Goal: Information Seeking & Learning: Learn about a topic

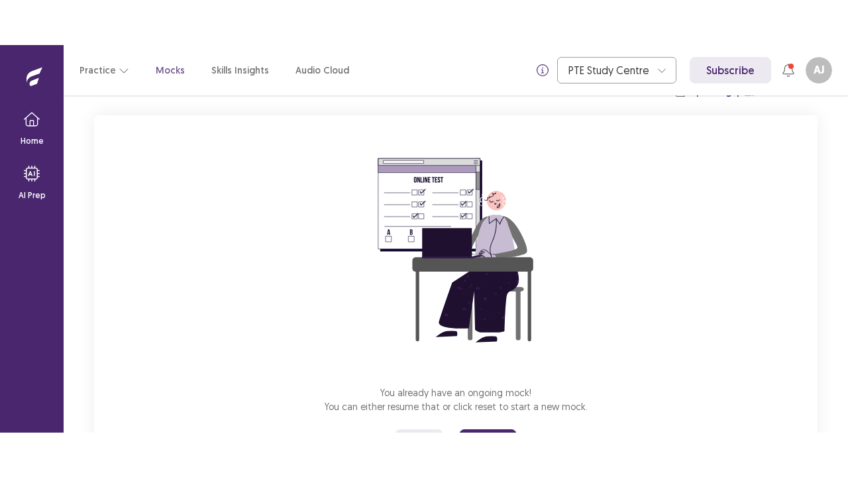
scroll to position [135, 0]
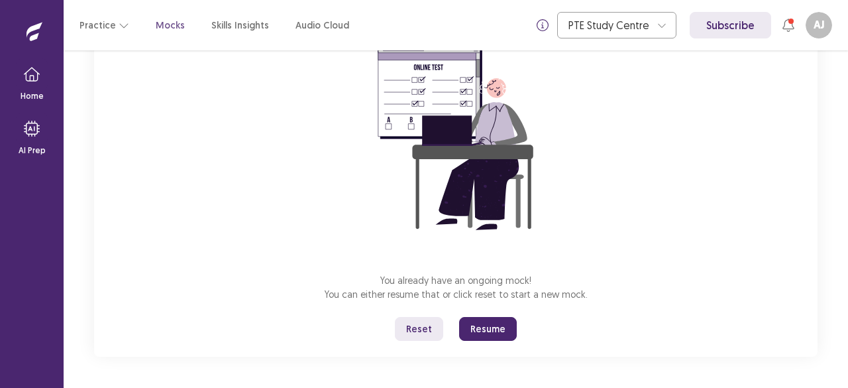
click at [431, 327] on button "Reset" at bounding box center [419, 329] width 48 height 24
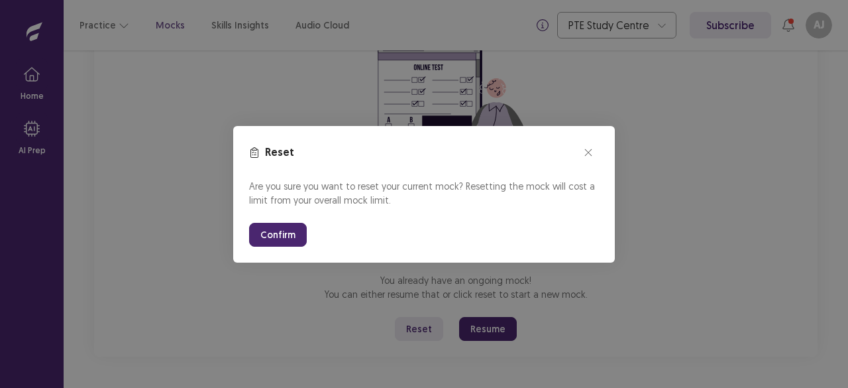
click at [594, 158] on button "close" at bounding box center [588, 152] width 21 height 21
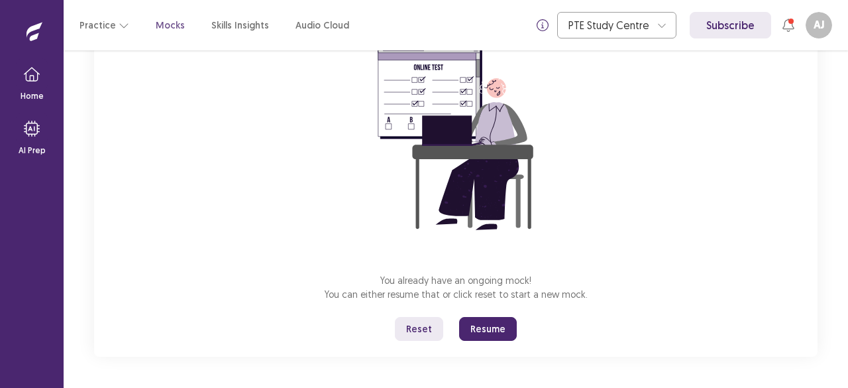
drag, startPoint x: 492, startPoint y: 329, endPoint x: 493, endPoint y: 387, distance: 57.7
click at [493, 329] on button "Resume" at bounding box center [488, 329] width 58 height 24
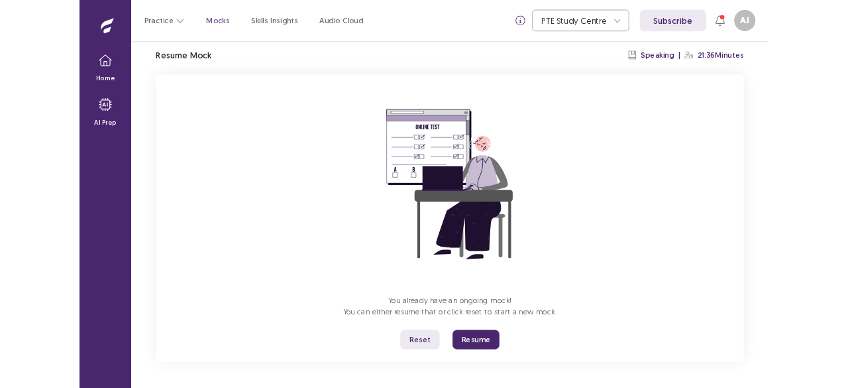
scroll to position [46, 0]
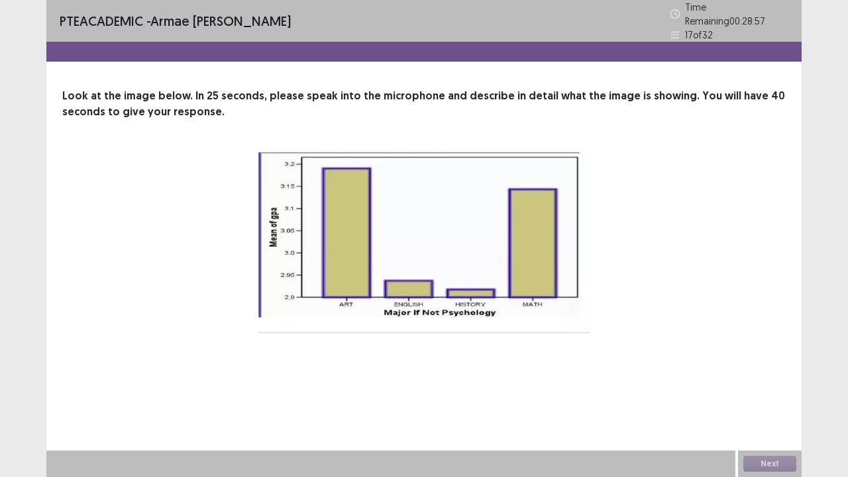
click at [476, 265] on img at bounding box center [423, 243] width 331 height 182
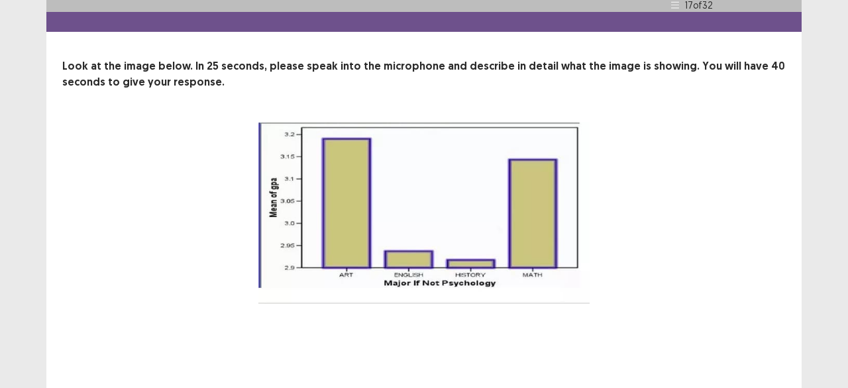
scroll to position [0, 0]
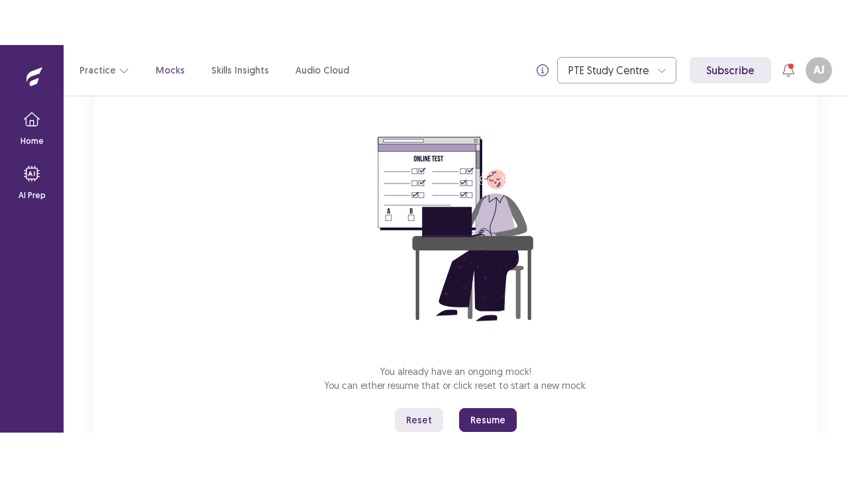
scroll to position [135, 0]
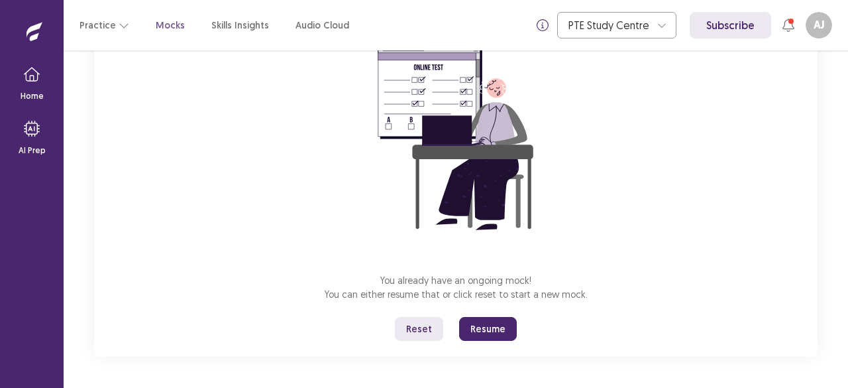
click at [427, 322] on button "Reset" at bounding box center [419, 329] width 48 height 24
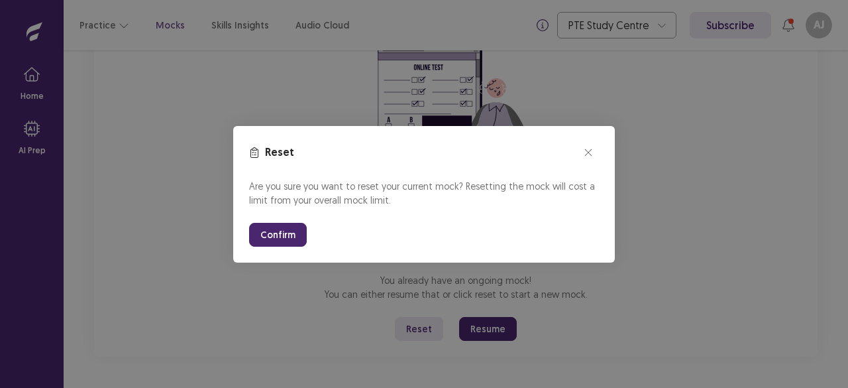
click at [268, 234] on button "Confirm" at bounding box center [278, 235] width 58 height 24
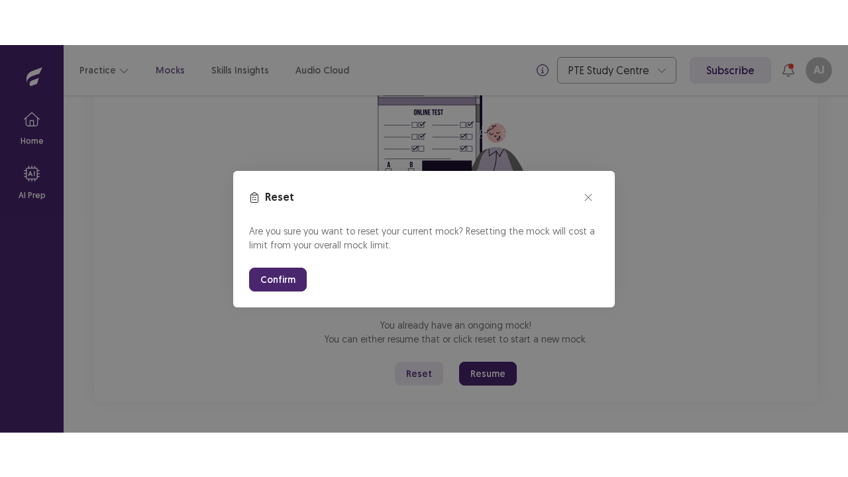
scroll to position [46, 0]
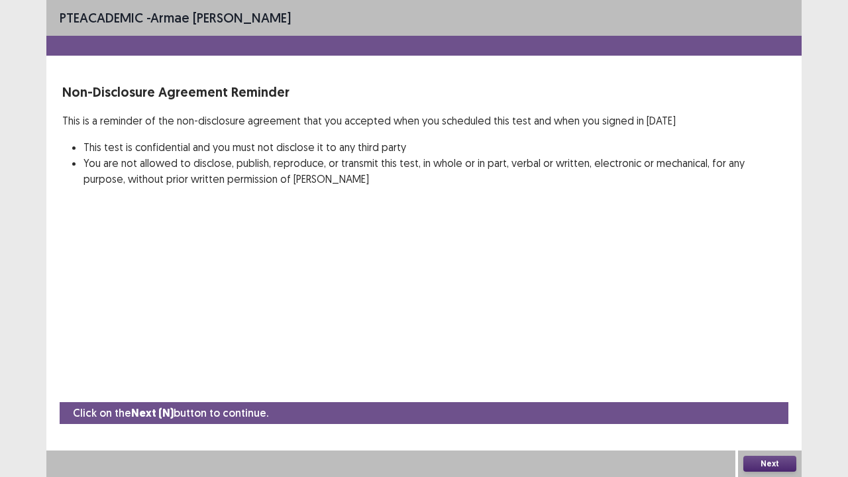
click at [775, 387] on button "Next" at bounding box center [770, 464] width 53 height 16
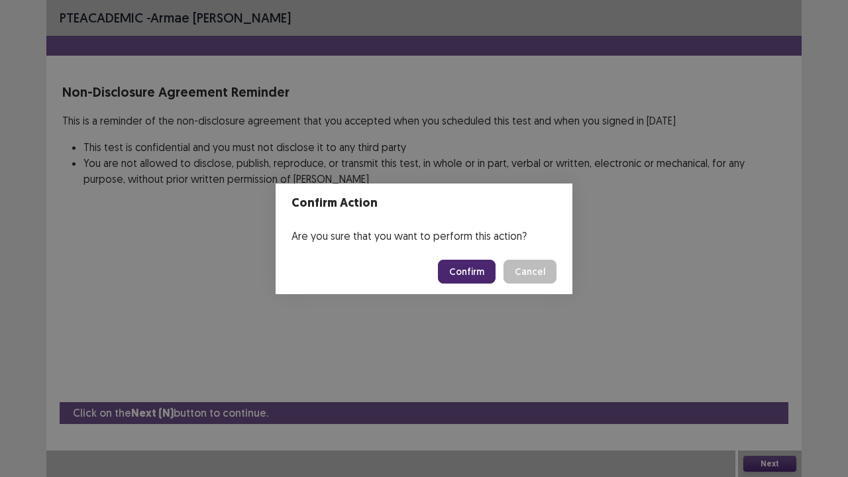
click at [473, 265] on button "Confirm" at bounding box center [467, 272] width 58 height 24
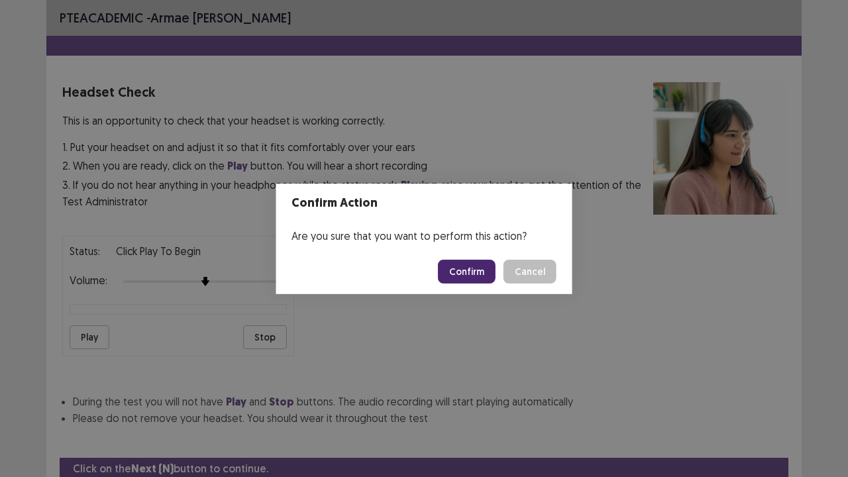
scroll to position [49, 0]
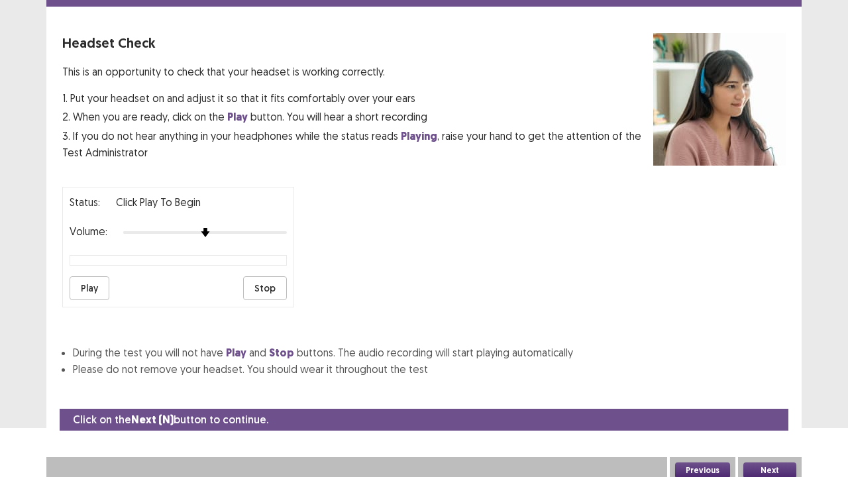
click at [778, 387] on button "Next" at bounding box center [770, 471] width 53 height 16
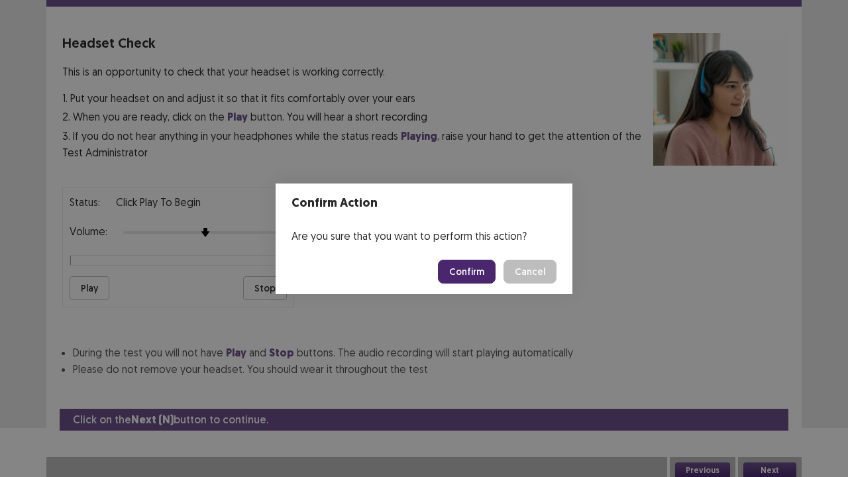
click at [471, 270] on button "Confirm" at bounding box center [467, 272] width 58 height 24
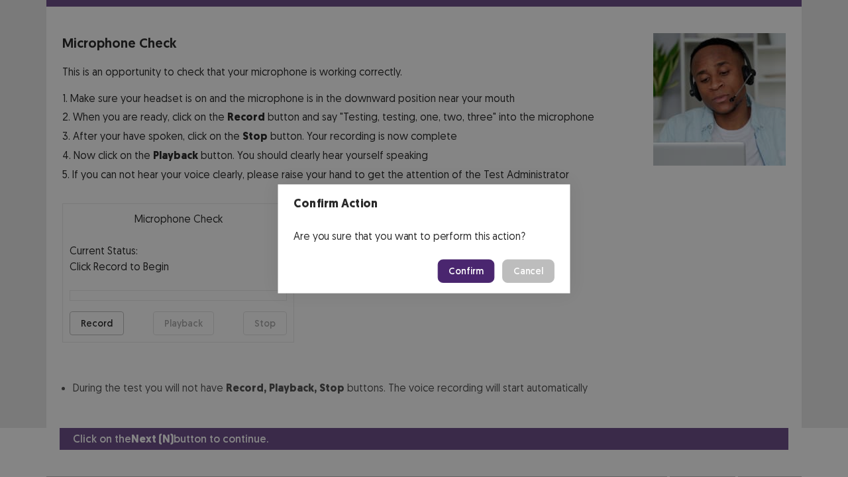
scroll to position [73, 0]
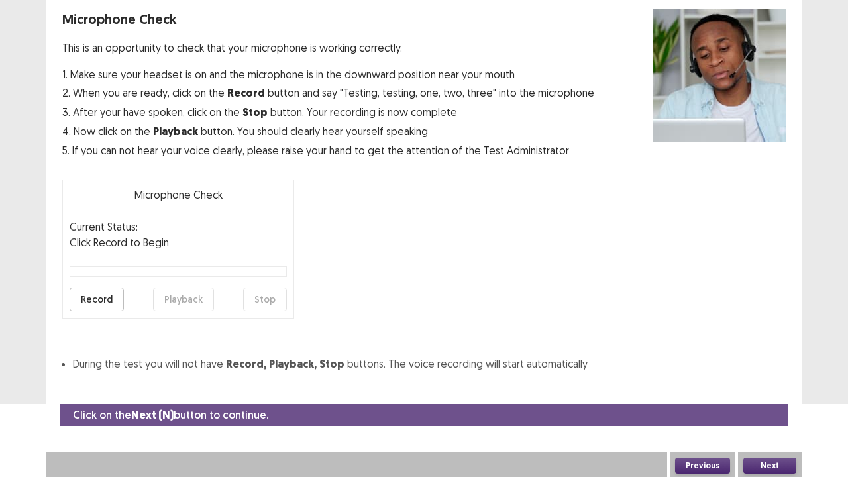
click at [766, 387] on button "Next" at bounding box center [770, 466] width 53 height 16
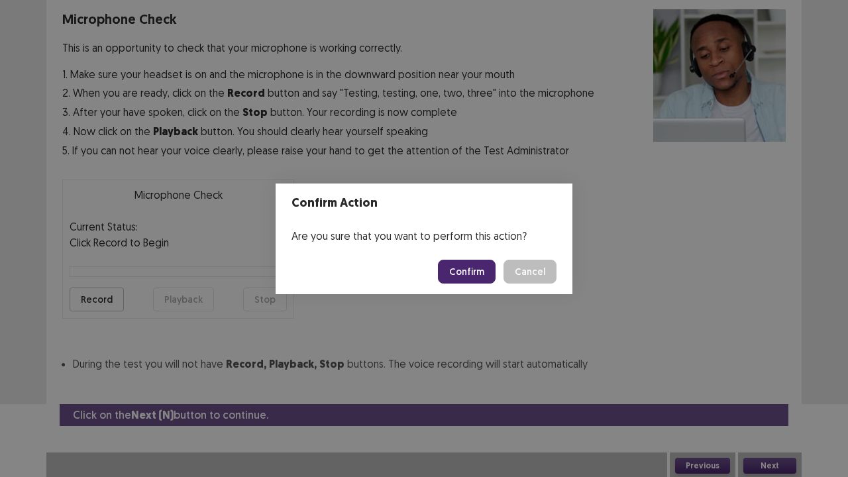
click at [469, 268] on button "Confirm" at bounding box center [467, 272] width 58 height 24
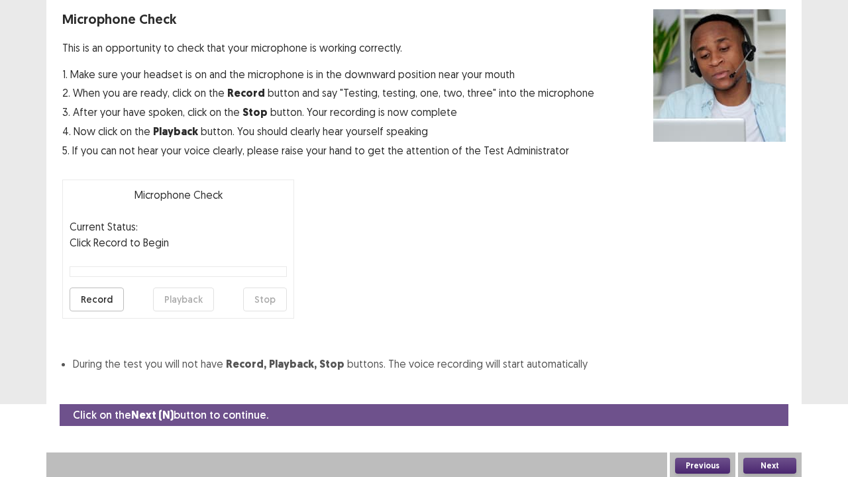
scroll to position [36, 0]
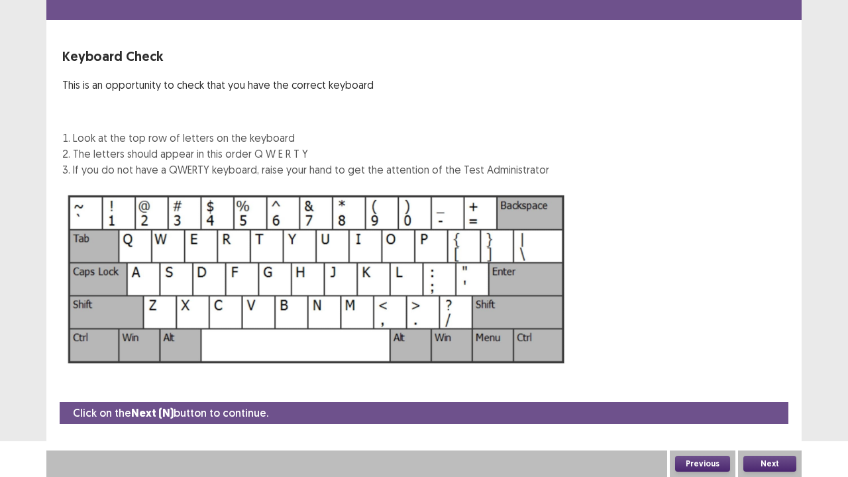
click at [775, 387] on button "Next" at bounding box center [770, 464] width 53 height 16
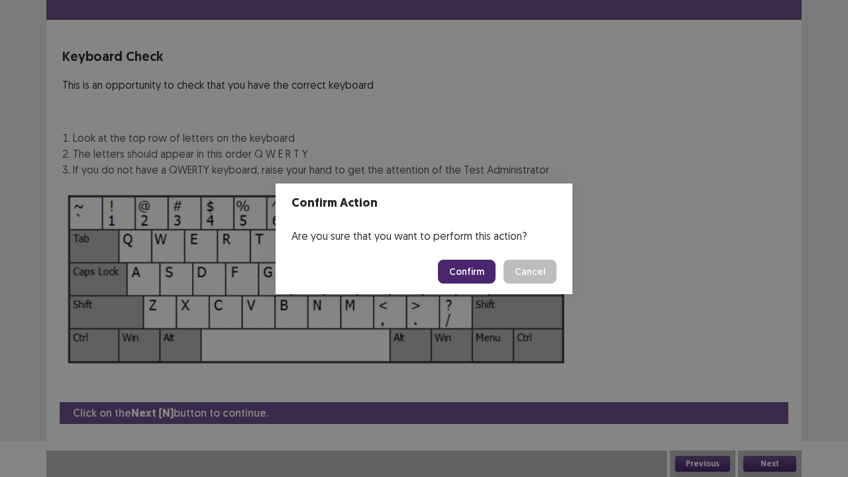
click at [484, 273] on button "Confirm" at bounding box center [467, 272] width 58 height 24
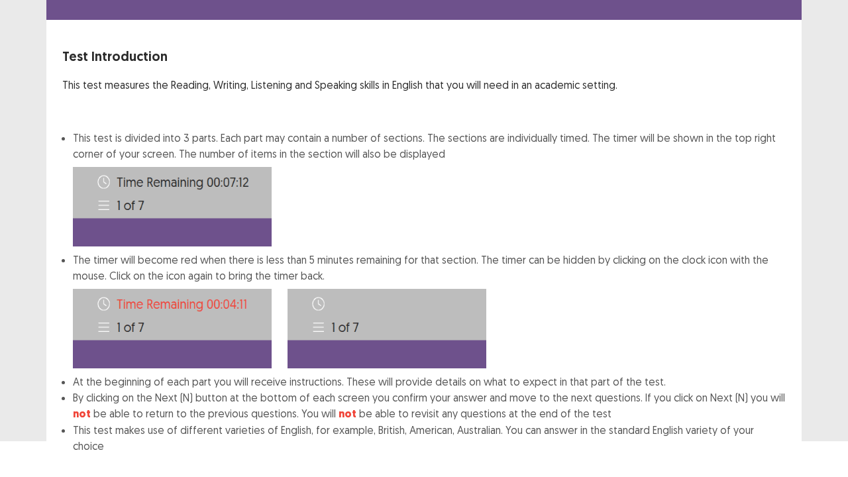
scroll to position [103, 0]
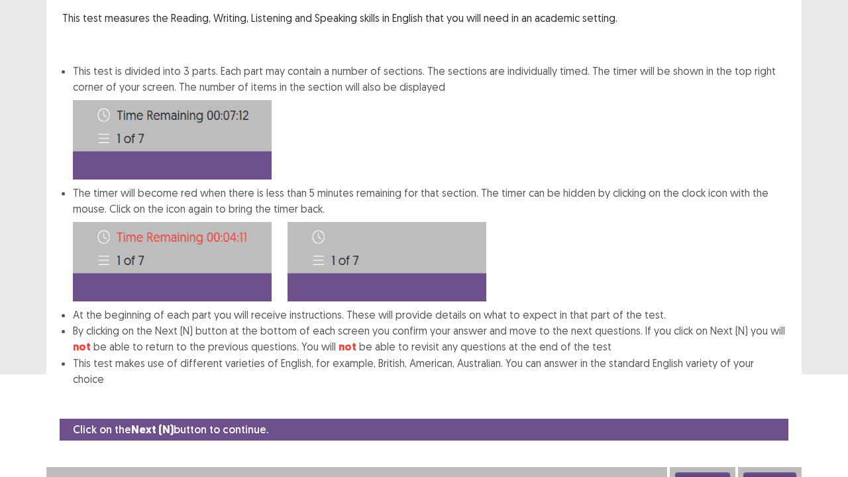
click at [775, 387] on button "Next" at bounding box center [770, 481] width 53 height 16
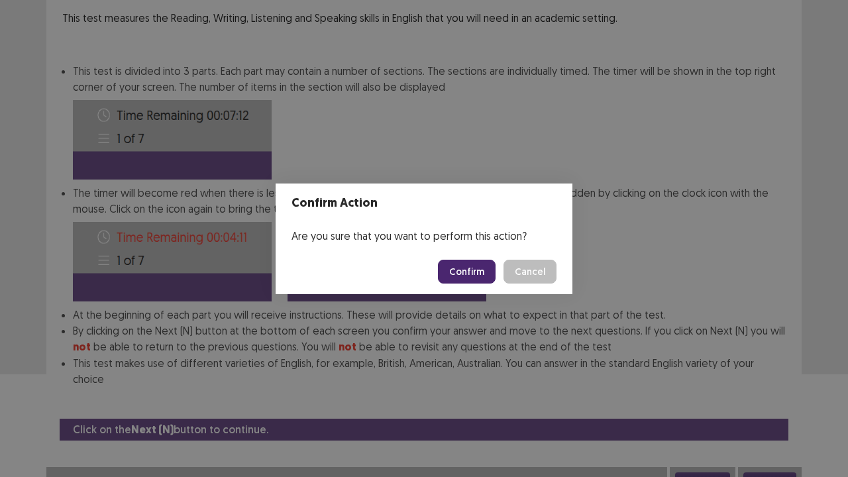
click at [471, 270] on button "Confirm" at bounding box center [467, 272] width 58 height 24
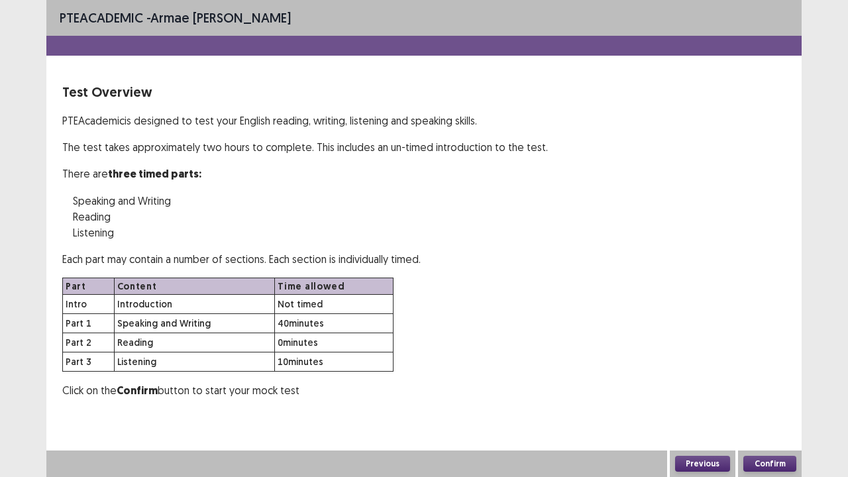
scroll to position [0, 0]
click at [760, 387] on div "Confirm" at bounding box center [770, 464] width 64 height 27
click at [761, 387] on button "Confirm" at bounding box center [770, 464] width 53 height 16
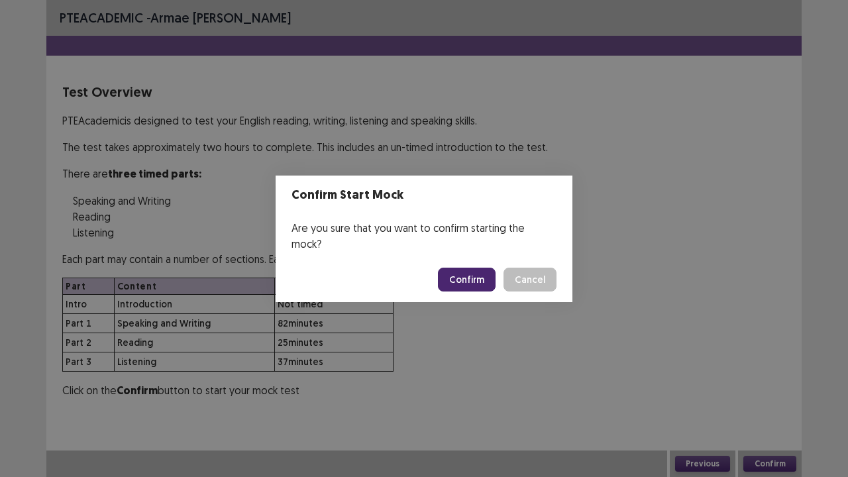
click at [477, 273] on button "Confirm" at bounding box center [467, 280] width 58 height 24
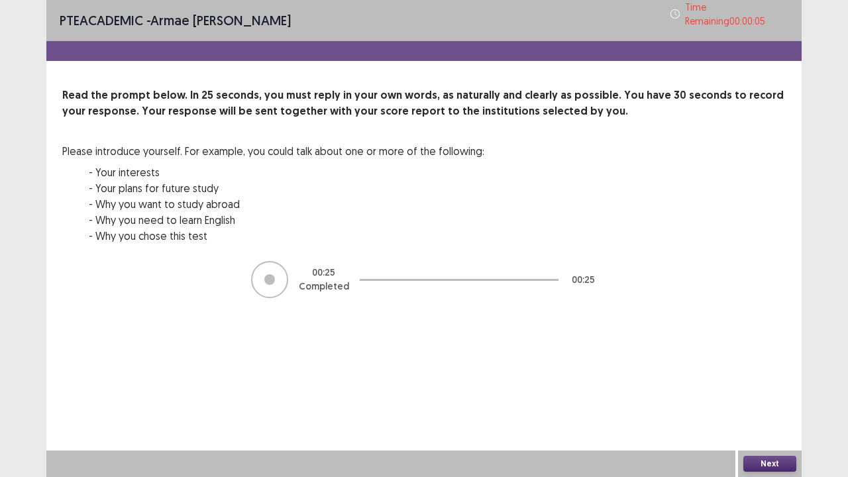
click at [782, 387] on button "Next" at bounding box center [770, 464] width 53 height 16
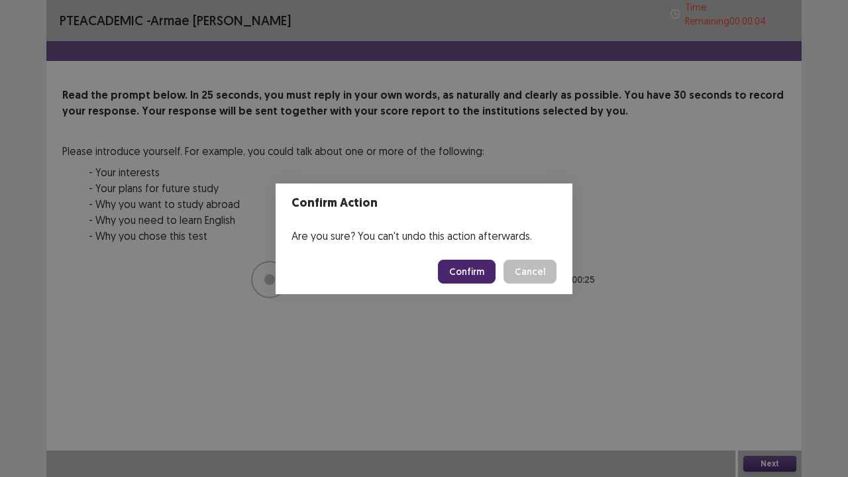
click at [471, 263] on button "Confirm" at bounding box center [467, 272] width 58 height 24
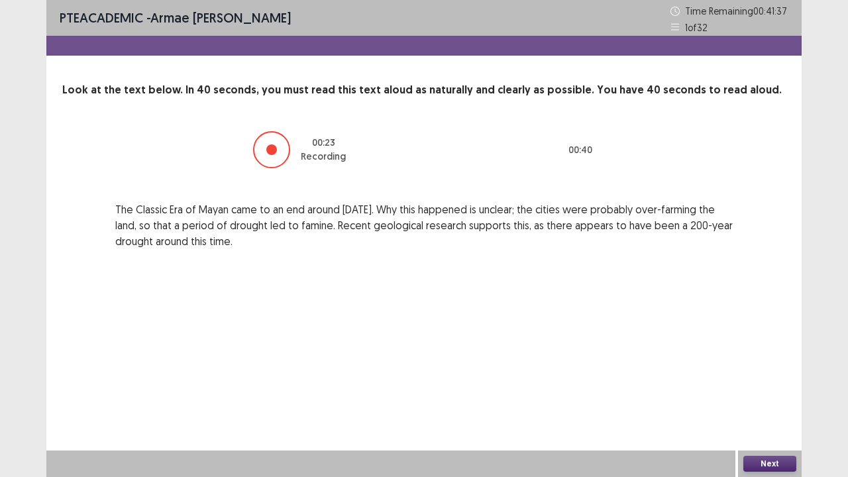
click at [782, 387] on button "Next" at bounding box center [770, 464] width 53 height 16
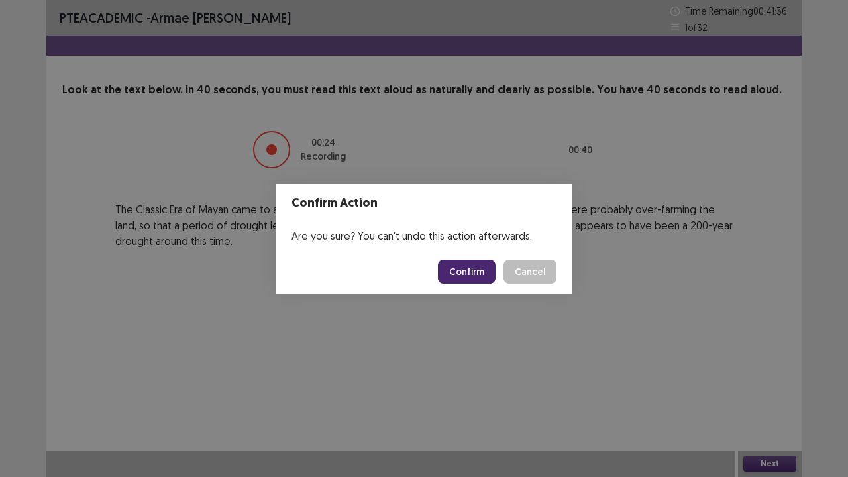
click at [474, 264] on button "Confirm" at bounding box center [467, 272] width 58 height 24
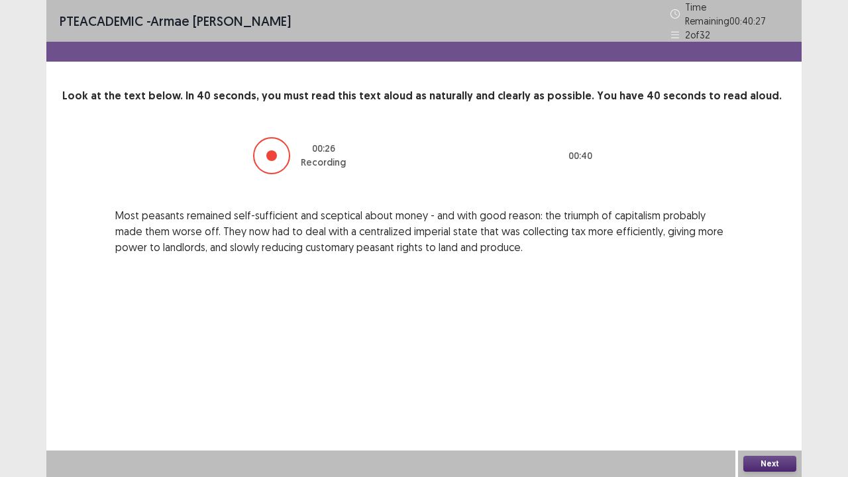
click at [761, 387] on button "Next" at bounding box center [770, 464] width 53 height 16
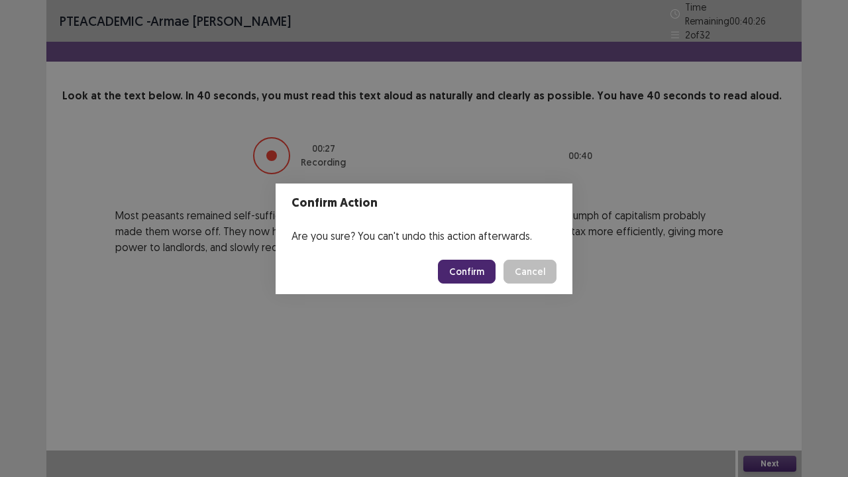
click at [480, 264] on button "Confirm" at bounding box center [467, 272] width 58 height 24
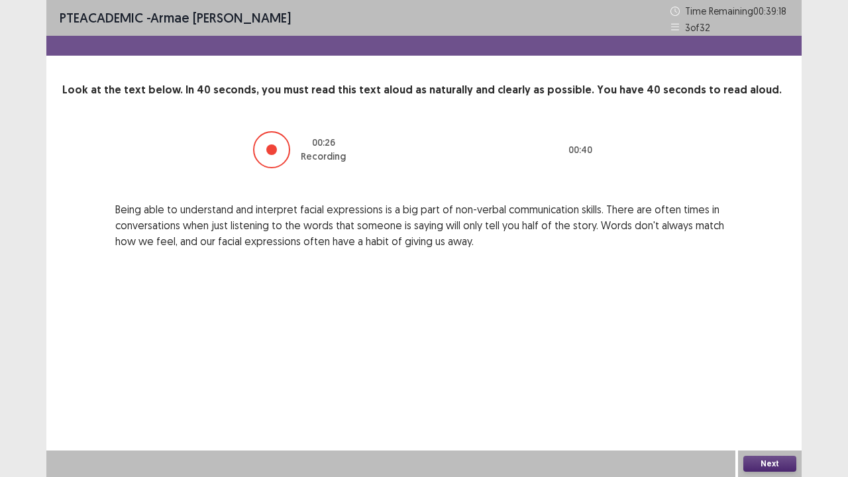
click at [758, 387] on button "Next" at bounding box center [770, 464] width 53 height 16
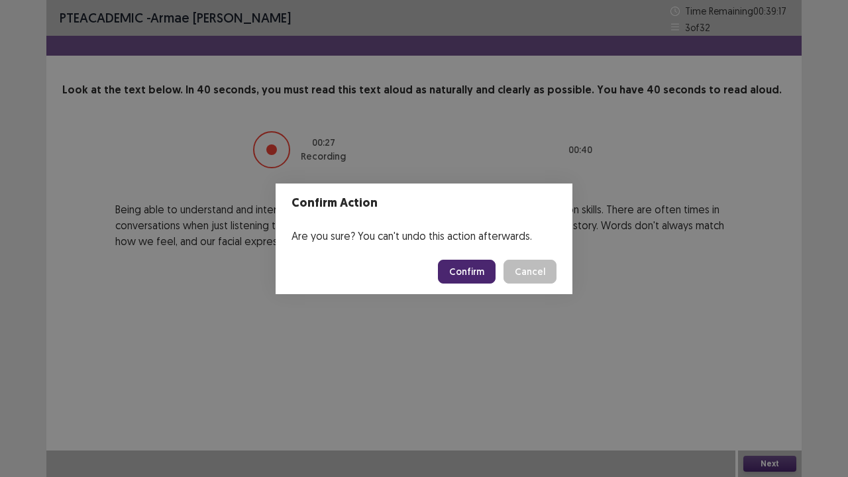
click at [484, 270] on button "Confirm" at bounding box center [467, 272] width 58 height 24
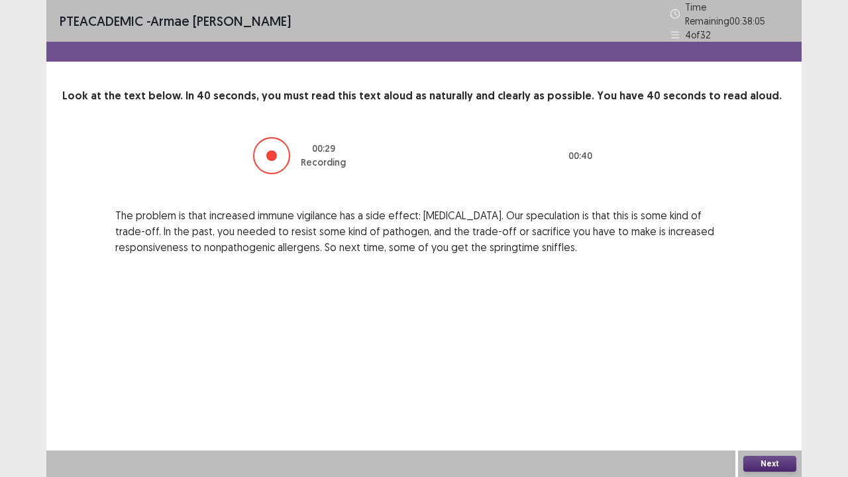
click at [777, 387] on button "Next" at bounding box center [770, 464] width 53 height 16
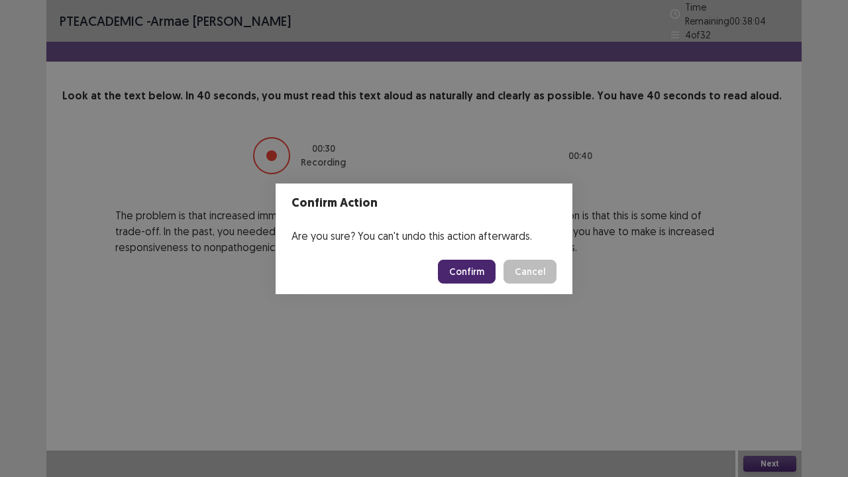
click at [473, 266] on button "Confirm" at bounding box center [467, 272] width 58 height 24
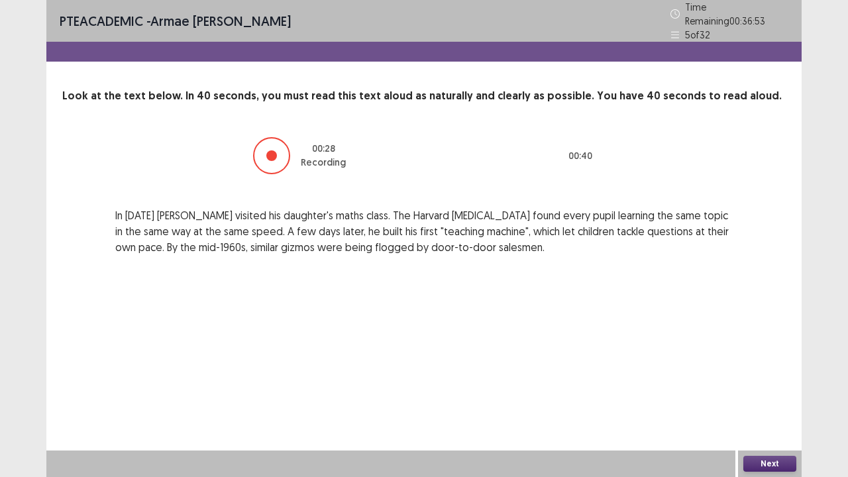
click at [766, 387] on button "Next" at bounding box center [770, 464] width 53 height 16
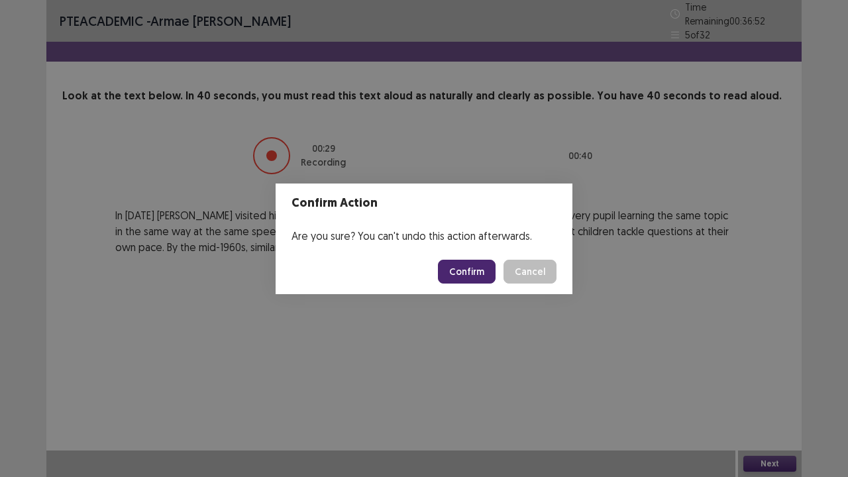
click at [486, 277] on button "Confirm" at bounding box center [467, 272] width 58 height 24
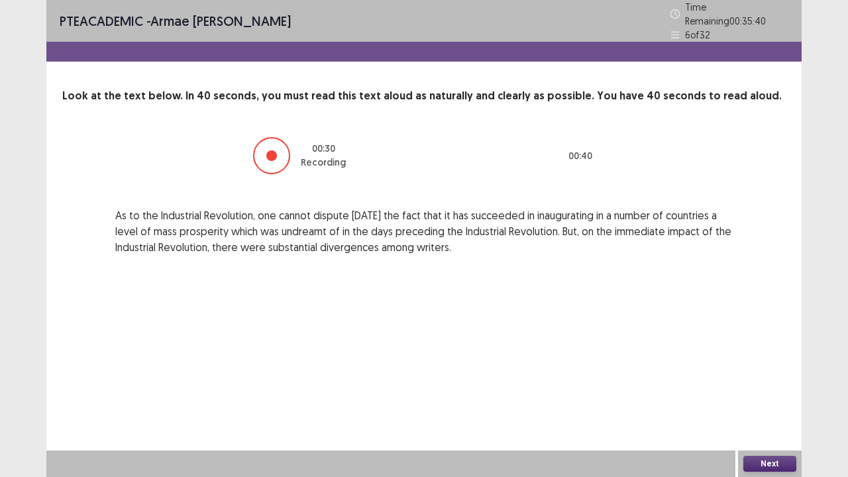
click at [769, 387] on button "Next" at bounding box center [770, 464] width 53 height 16
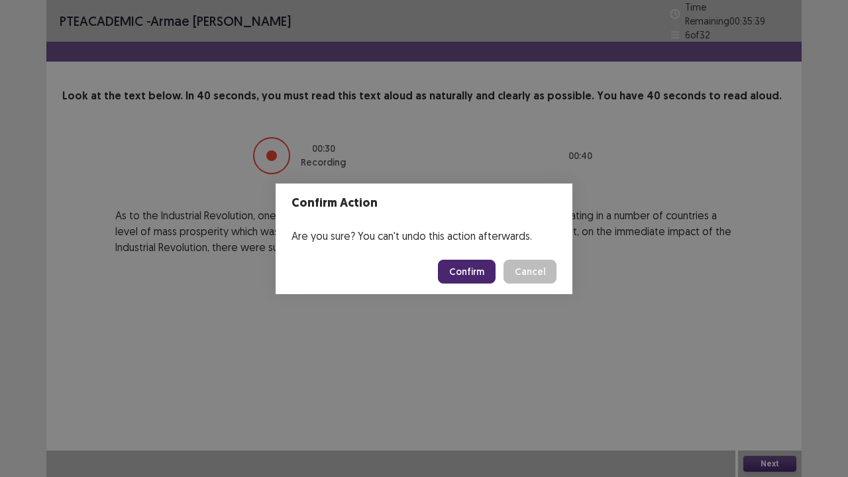
click at [484, 276] on button "Confirm" at bounding box center [467, 272] width 58 height 24
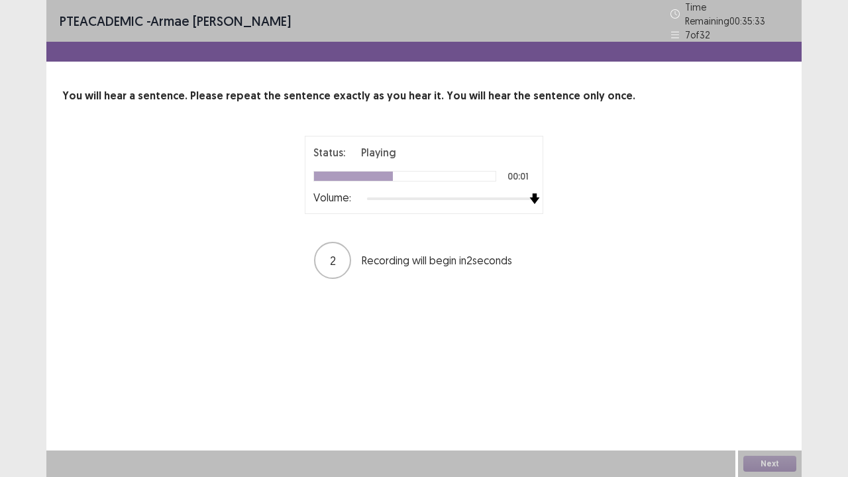
click at [565, 200] on div "Status: Playing 00:01 Volume: 2 Recording will begin in 2 seconds" at bounding box center [423, 208] width 331 height 144
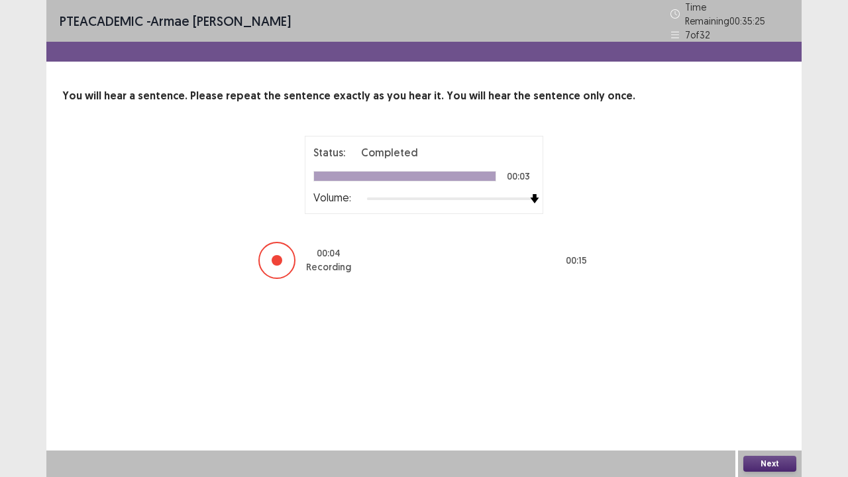
click at [763, 387] on button "Next" at bounding box center [770, 464] width 53 height 16
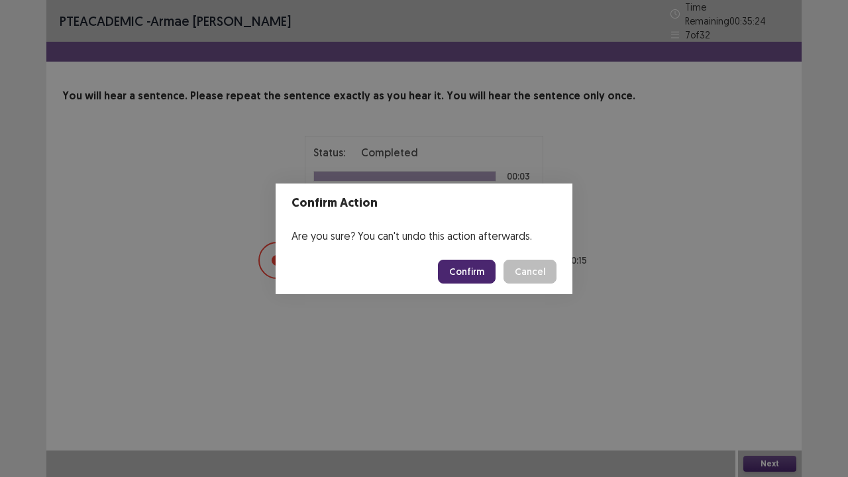
click at [479, 261] on button "Confirm" at bounding box center [467, 272] width 58 height 24
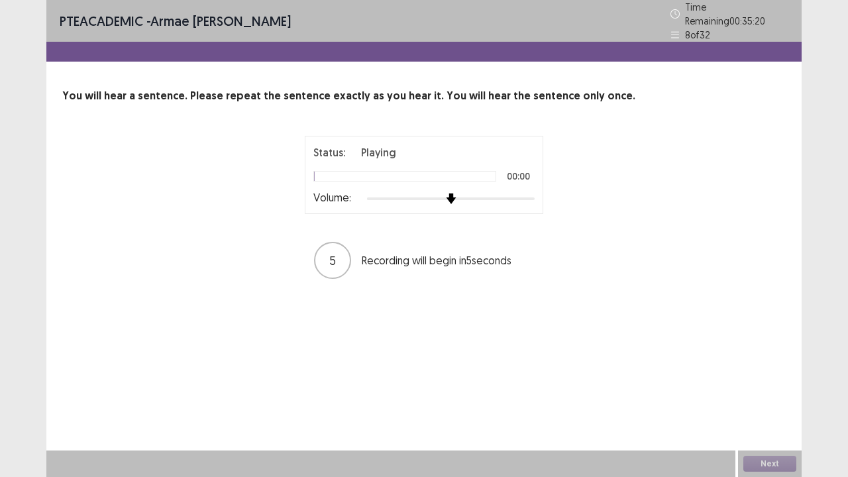
click at [622, 219] on div "Status: Playing 00:00 Volume: 5 Recording will begin in 5 seconds" at bounding box center [424, 208] width 724 height 144
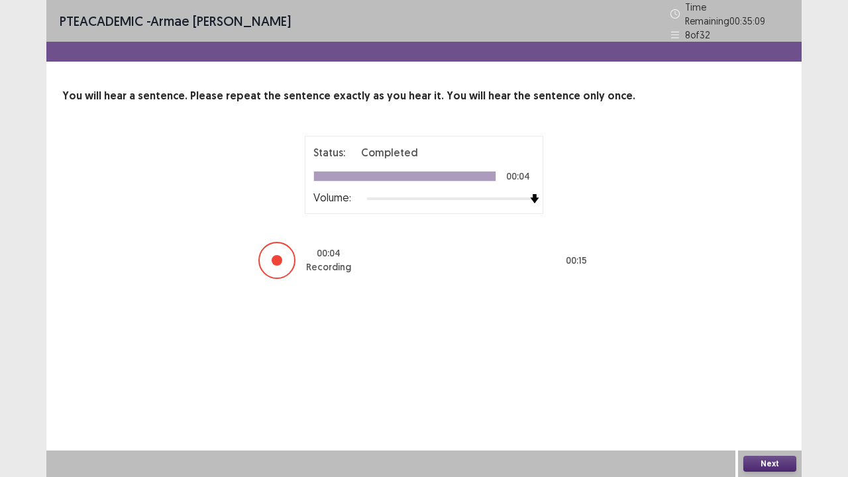
click at [773, 387] on button "Next" at bounding box center [770, 464] width 53 height 16
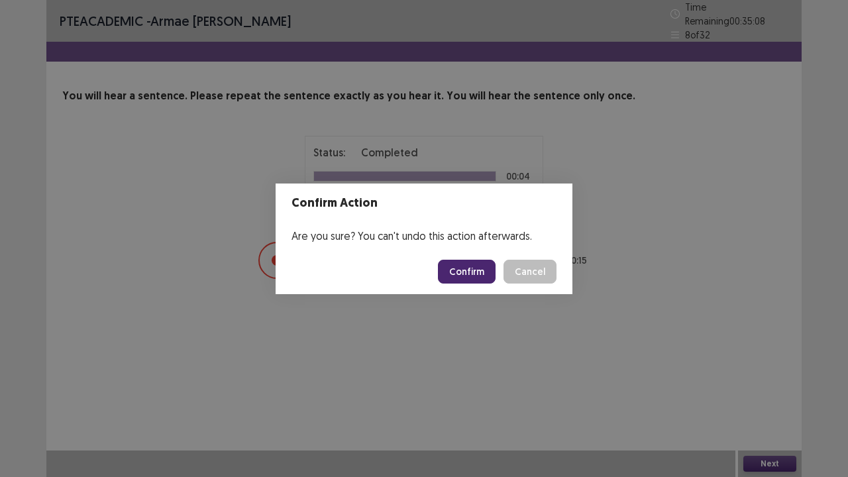
click at [467, 269] on button "Confirm" at bounding box center [467, 272] width 58 height 24
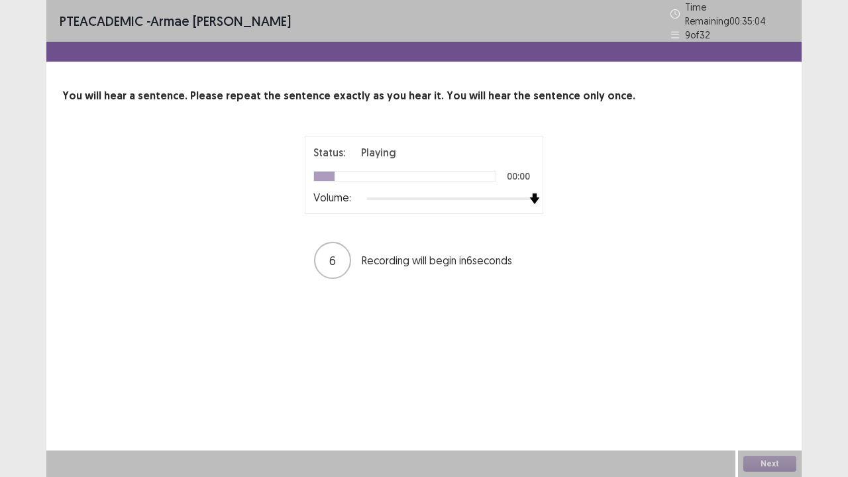
click at [634, 207] on div "Status: Playing 00:00 Volume: 6 Recording will begin in 6 seconds" at bounding box center [424, 208] width 724 height 144
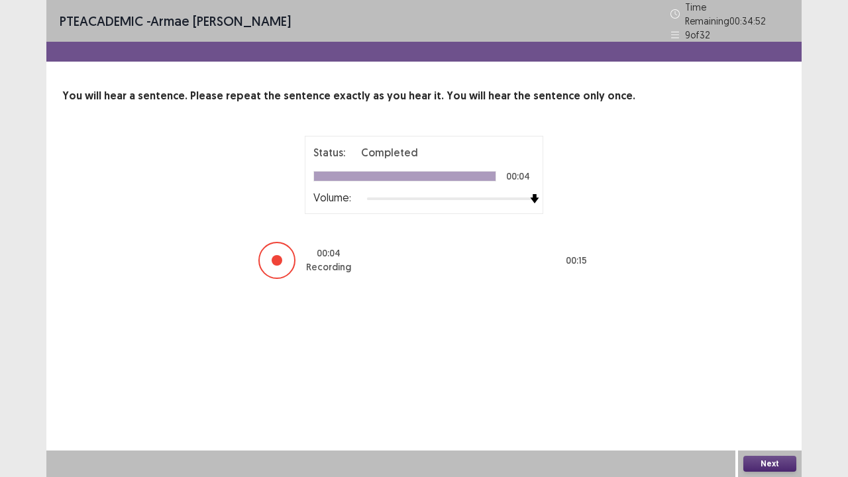
click at [774, 387] on button "Next" at bounding box center [770, 464] width 53 height 16
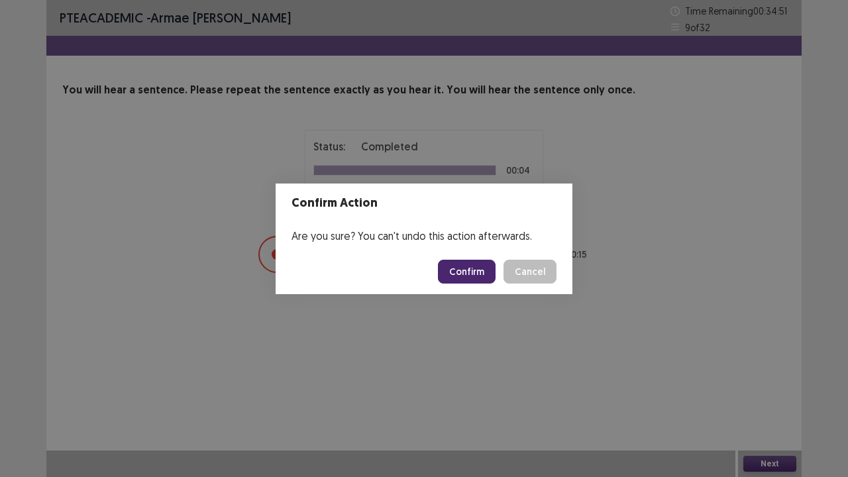
click at [485, 268] on button "Confirm" at bounding box center [467, 272] width 58 height 24
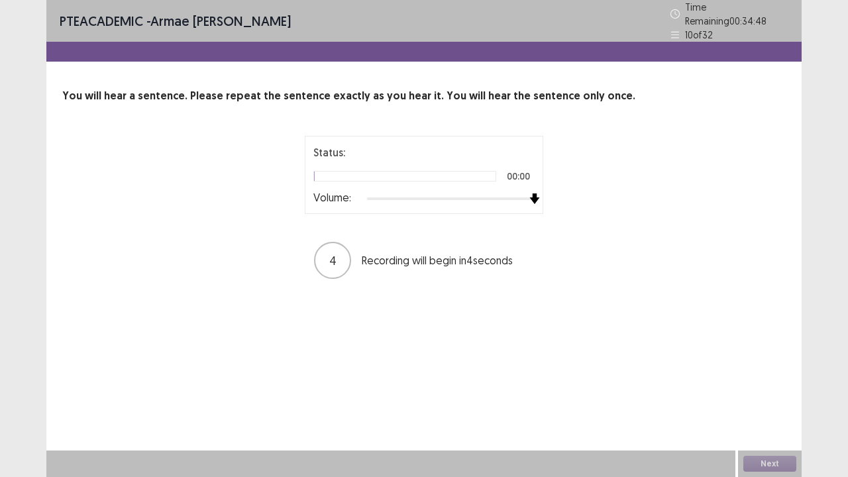
click at [615, 192] on div "Status: 00:00 Volume: 4 Recording will begin in 4 seconds" at bounding box center [424, 208] width 724 height 144
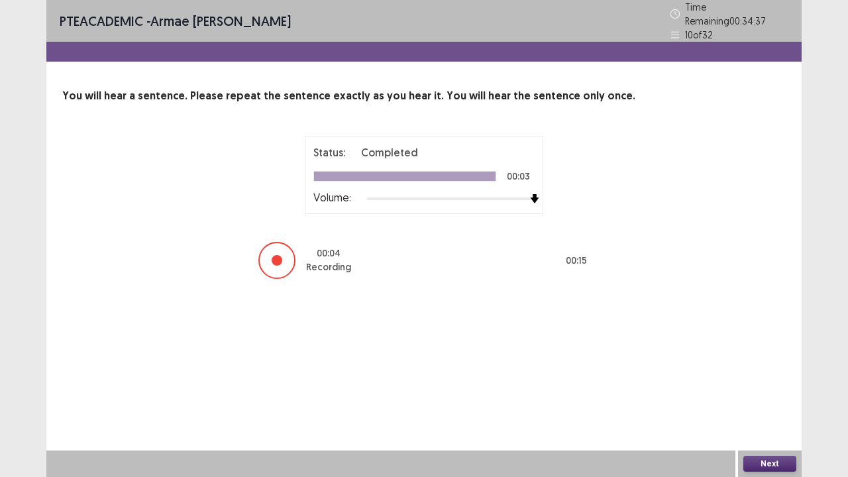
click at [781, 387] on button "Next" at bounding box center [770, 464] width 53 height 16
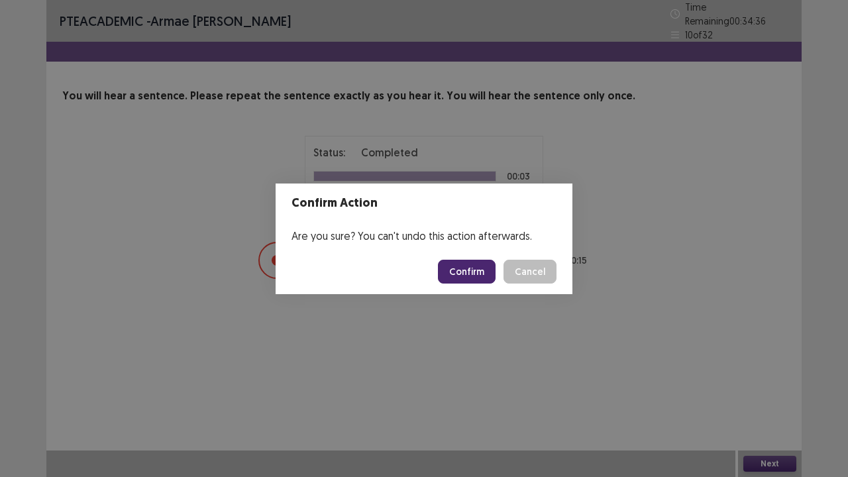
click at [476, 270] on button "Confirm" at bounding box center [467, 272] width 58 height 24
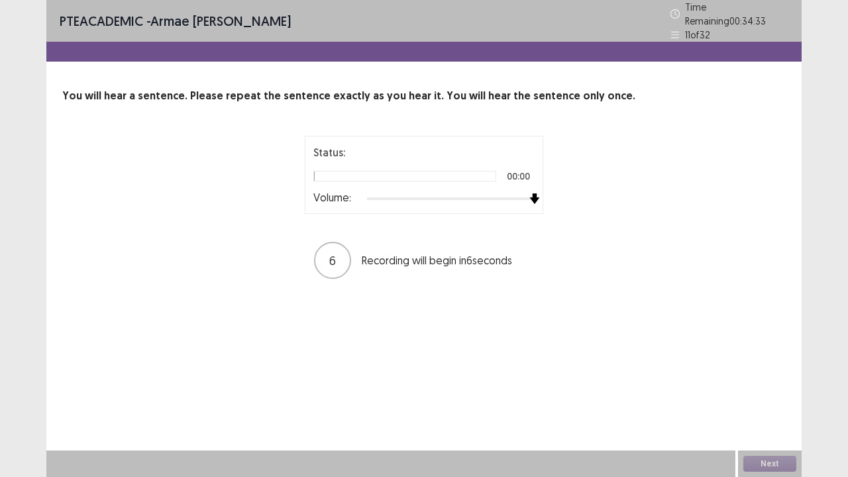
click at [604, 199] on div "Status: 00:00 Volume: 6 Recording will begin in 6 seconds" at bounding box center [424, 208] width 724 height 144
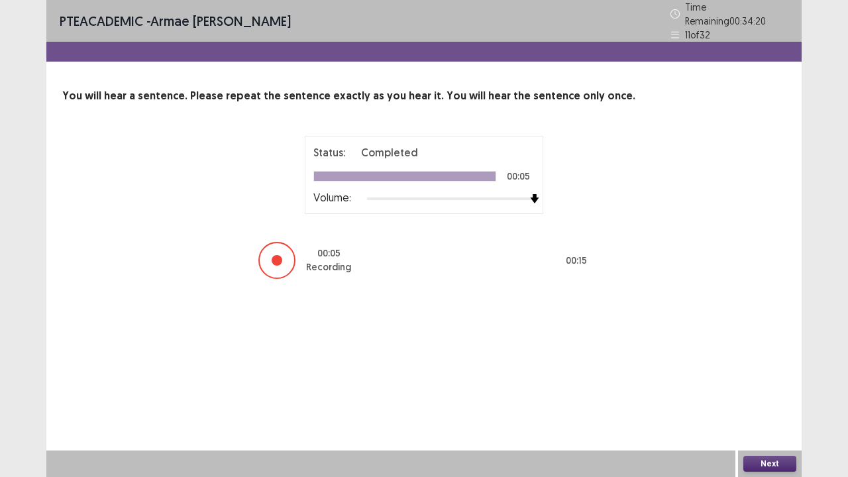
click at [785, 387] on button "Next" at bounding box center [770, 464] width 53 height 16
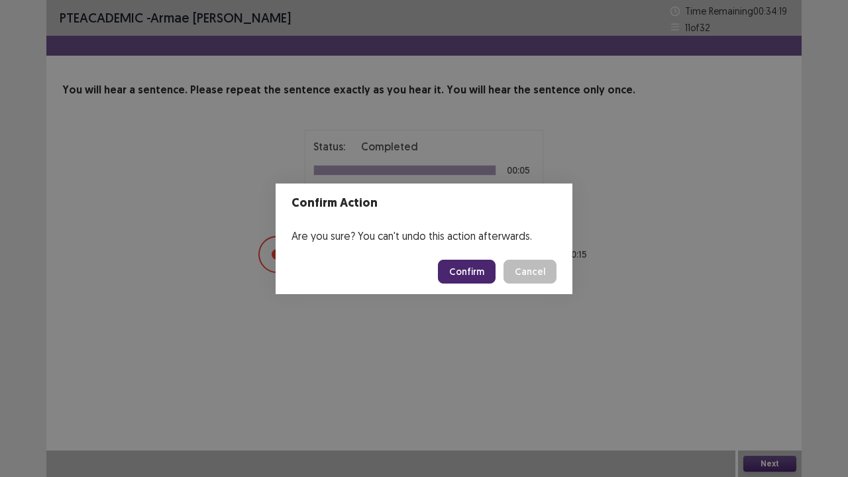
click at [484, 274] on button "Confirm" at bounding box center [467, 272] width 58 height 24
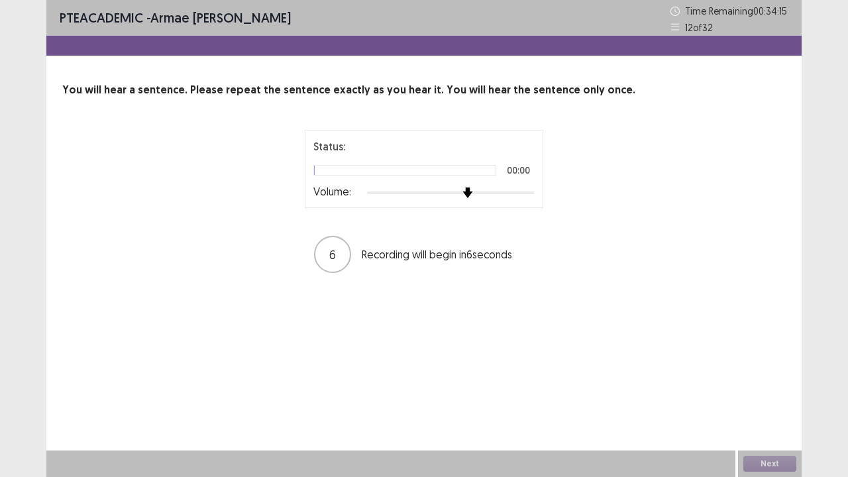
click at [597, 207] on div "Status: 00:00 Volume: 6 Recording will begin in 6 seconds" at bounding box center [424, 202] width 724 height 144
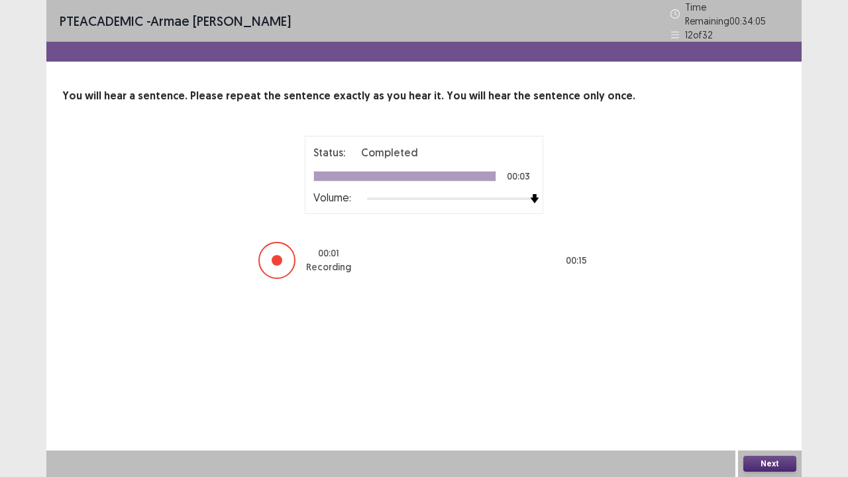
click at [779, 387] on button "Next" at bounding box center [770, 464] width 53 height 16
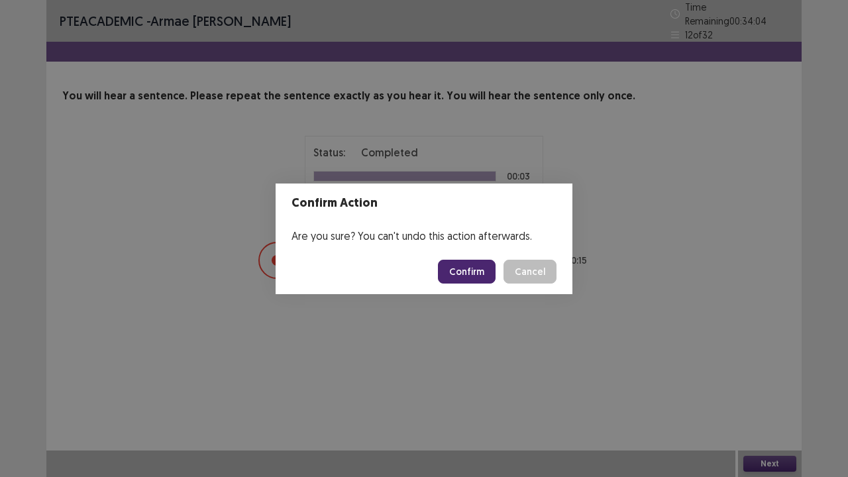
click at [484, 268] on button "Confirm" at bounding box center [467, 272] width 58 height 24
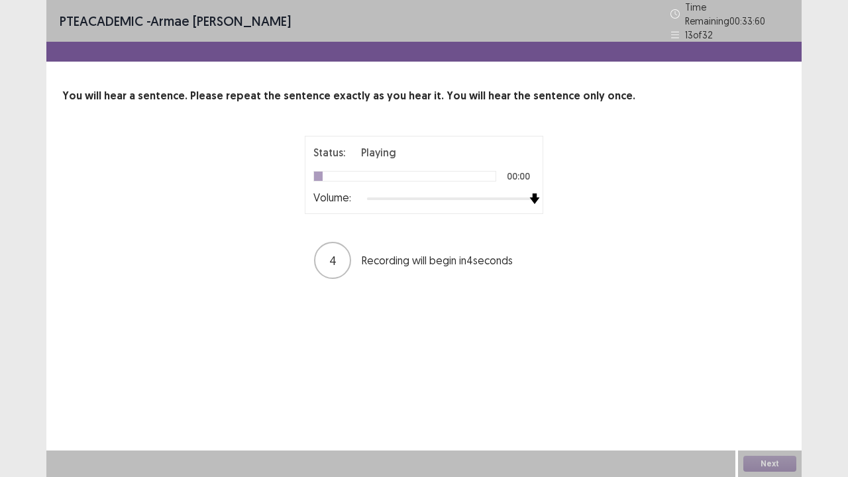
click at [654, 192] on div "Status: Playing 00:00 Volume: 4 Recording will begin in 4 seconds" at bounding box center [424, 208] width 724 height 144
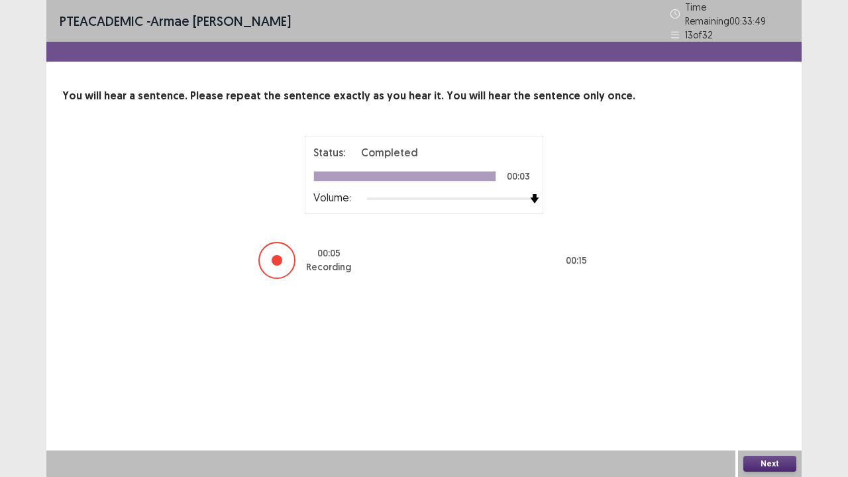
click at [766, 387] on button "Next" at bounding box center [770, 464] width 53 height 16
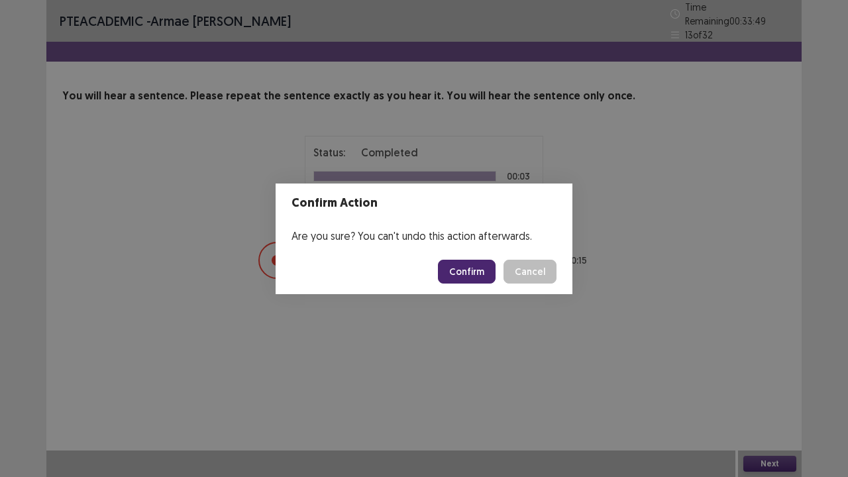
click at [467, 268] on button "Confirm" at bounding box center [467, 272] width 58 height 24
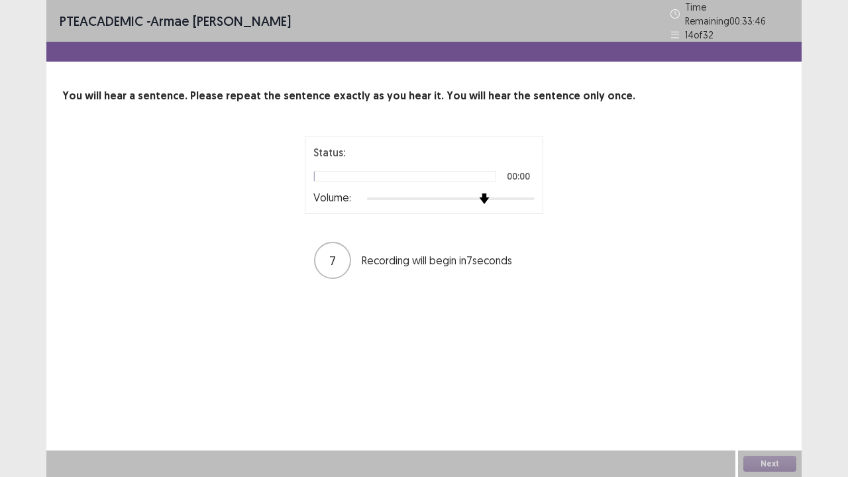
click at [578, 194] on div "Status: 00:00 Volume: 7 Recording will begin in 7 seconds" at bounding box center [423, 208] width 331 height 144
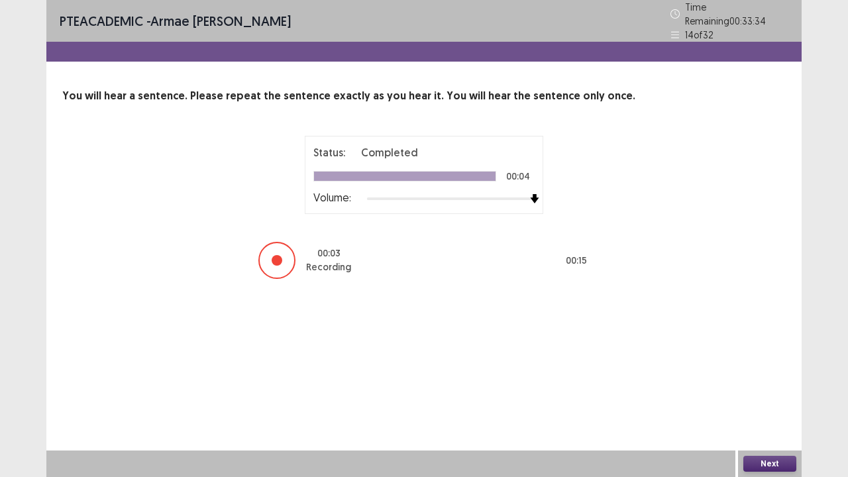
click at [777, 387] on button "Next" at bounding box center [770, 464] width 53 height 16
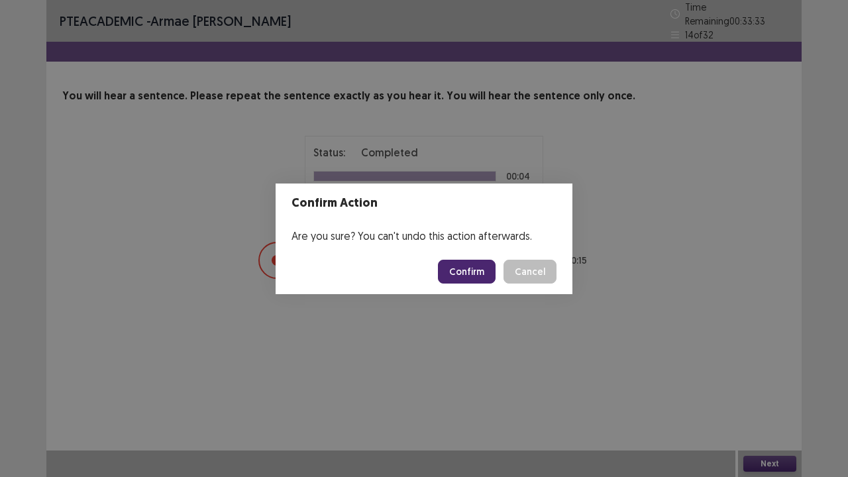
click at [479, 272] on button "Confirm" at bounding box center [467, 272] width 58 height 24
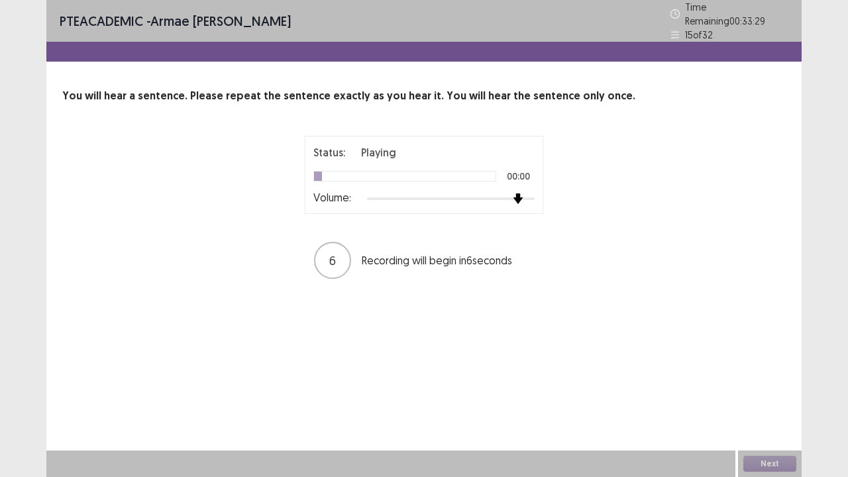
click at [598, 210] on div "Status: Playing 00:00 Volume: 6 Recording will begin in 6 seconds" at bounding box center [424, 208] width 724 height 144
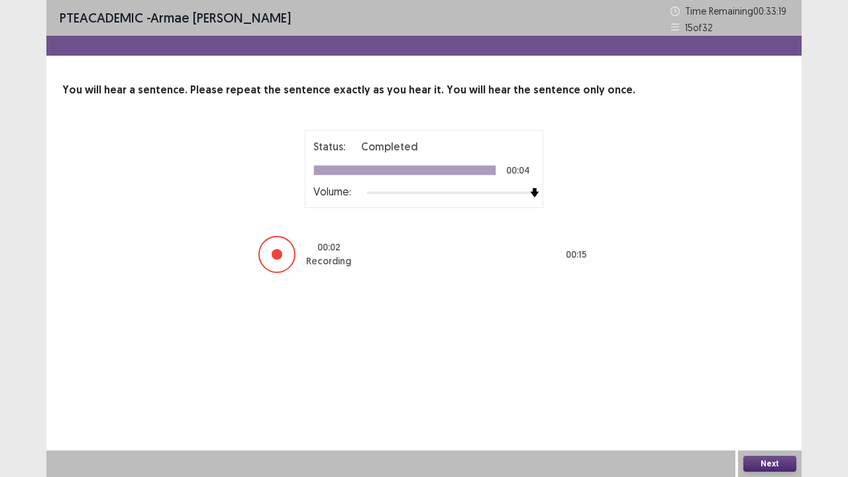
click at [760, 387] on button "Next" at bounding box center [770, 464] width 53 height 16
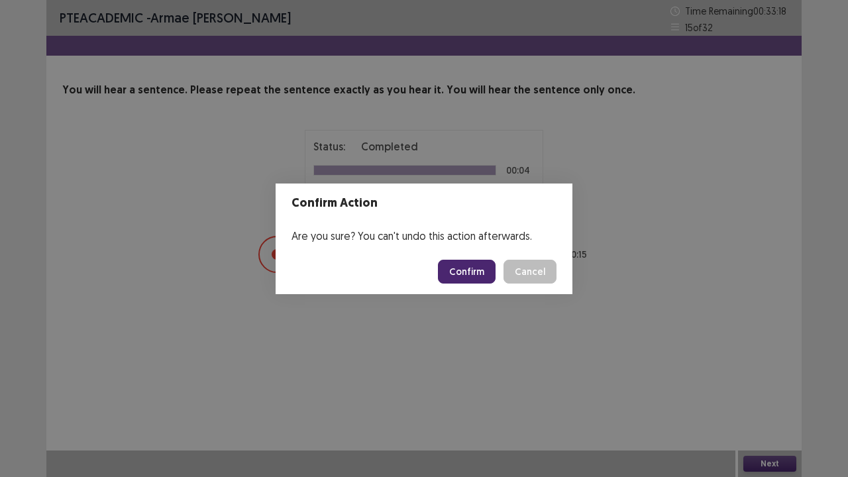
click at [473, 272] on button "Confirm" at bounding box center [467, 272] width 58 height 24
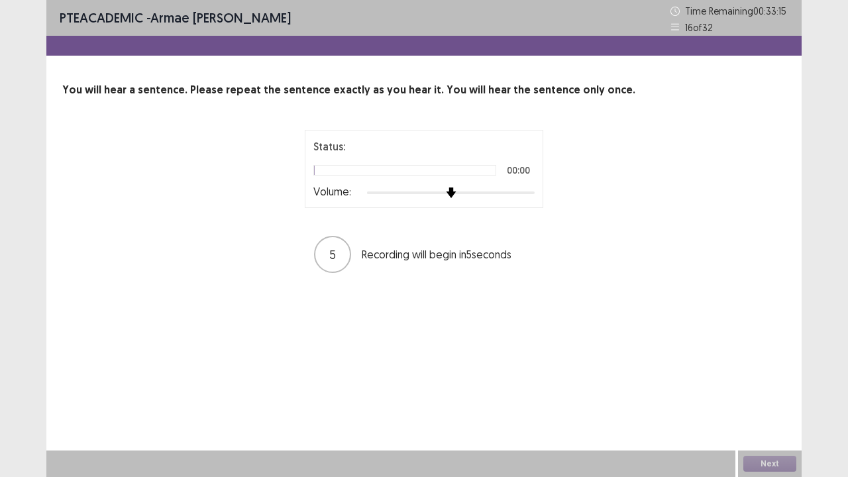
click at [560, 200] on div "Status: 00:00 Volume: 5 Recording will begin in 5 seconds" at bounding box center [423, 202] width 331 height 144
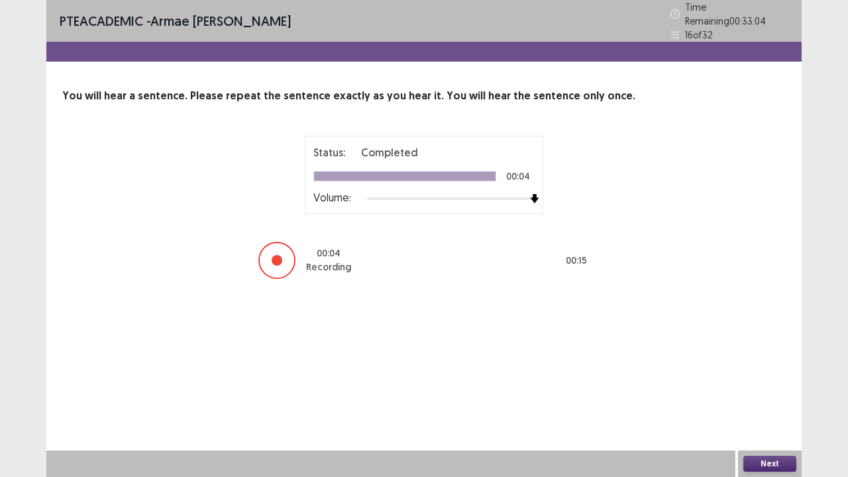
click at [762, 387] on button "Next" at bounding box center [770, 464] width 53 height 16
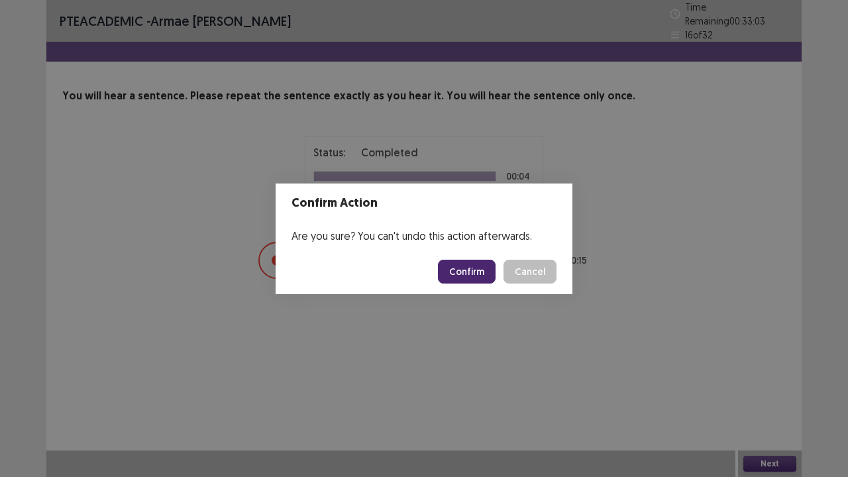
click at [485, 268] on button "Confirm" at bounding box center [467, 272] width 58 height 24
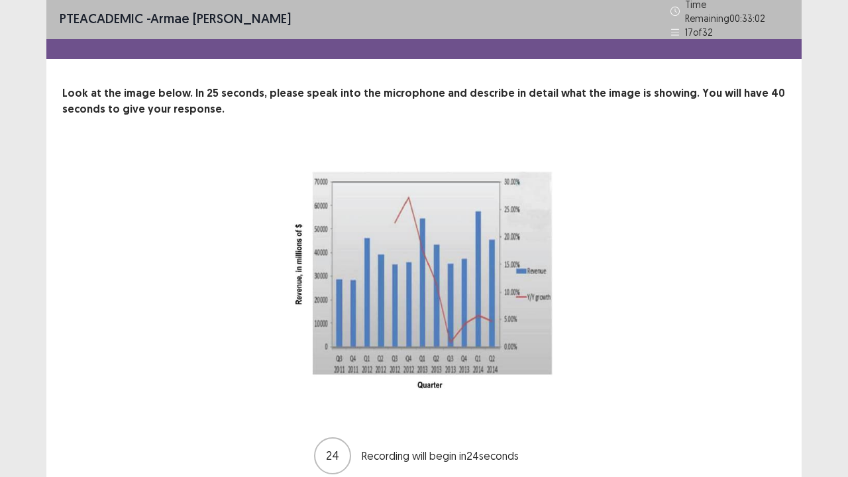
scroll to position [54, 0]
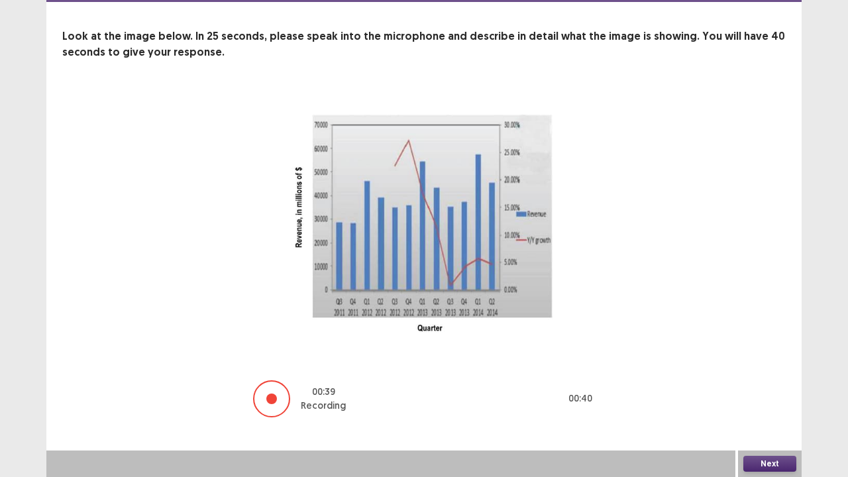
click at [775, 387] on button "Next" at bounding box center [770, 464] width 53 height 16
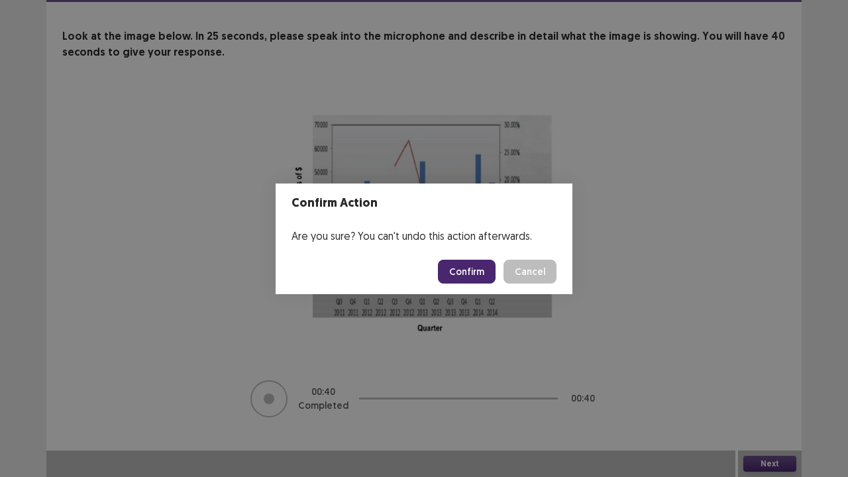
click at [468, 253] on footer "Confirm Cancel" at bounding box center [424, 271] width 297 height 45
drag, startPoint x: 473, startPoint y: 270, endPoint x: 504, endPoint y: 270, distance: 31.2
click at [473, 270] on button "Confirm" at bounding box center [467, 272] width 58 height 24
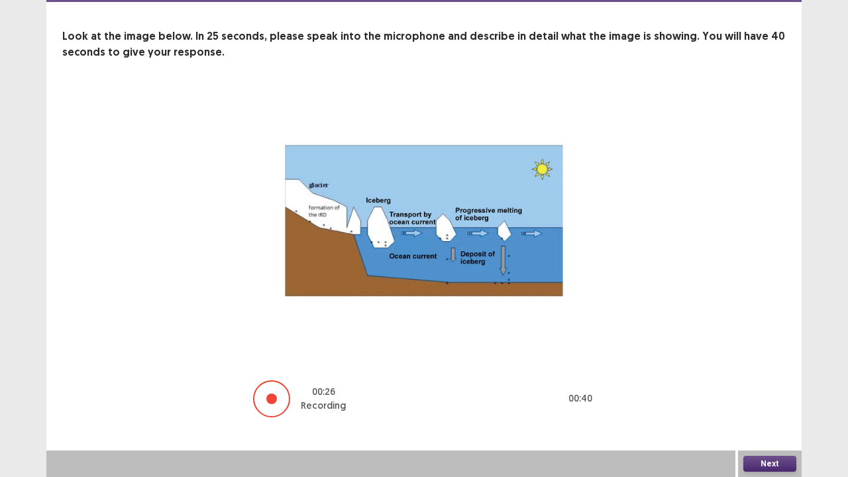
click at [778, 387] on button "Next" at bounding box center [770, 464] width 53 height 16
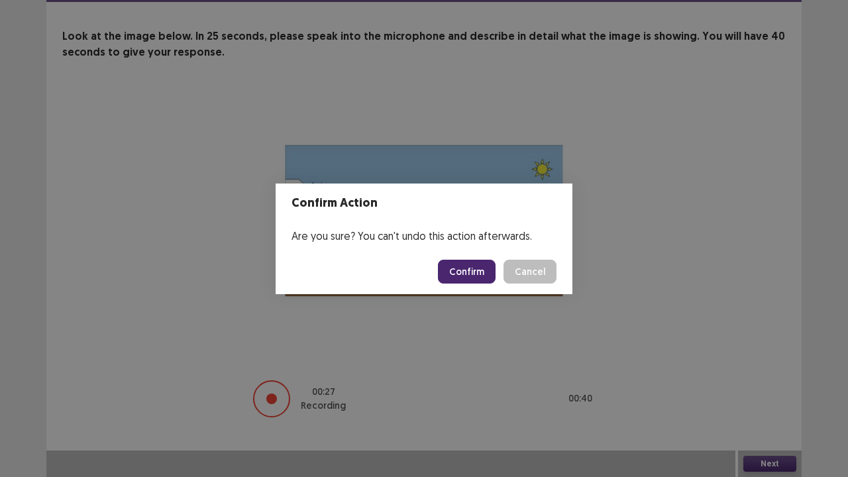
click at [461, 266] on button "Confirm" at bounding box center [467, 272] width 58 height 24
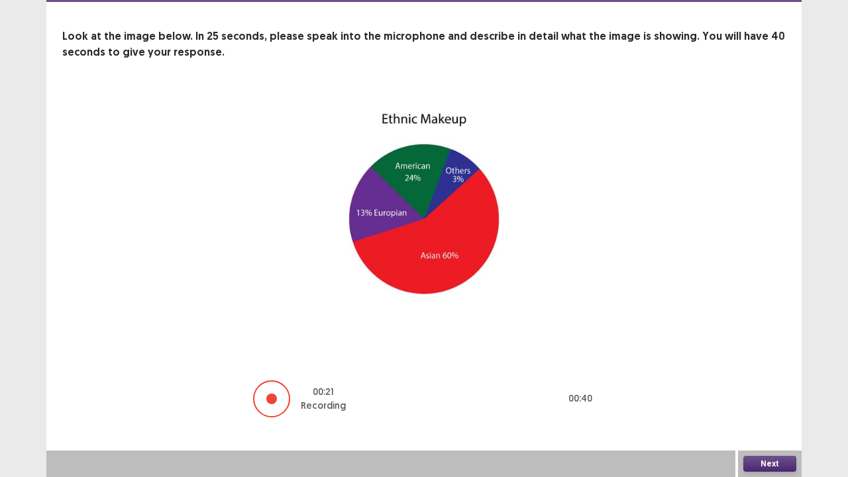
click at [774, 387] on div "Next" at bounding box center [770, 464] width 64 height 27
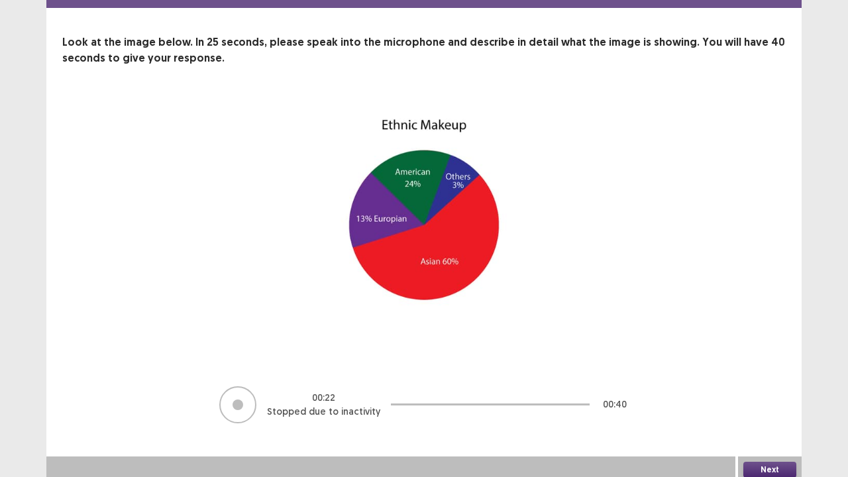
click at [763, 387] on button "Next" at bounding box center [770, 470] width 53 height 16
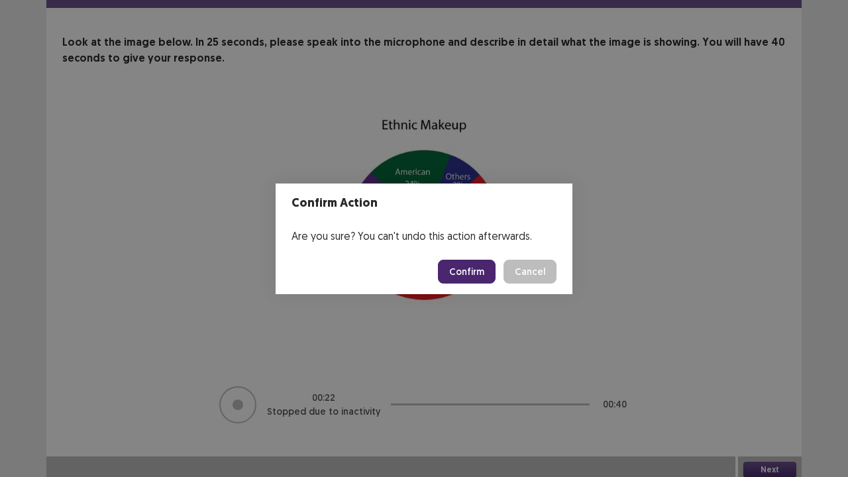
click at [469, 270] on button "Confirm" at bounding box center [467, 272] width 58 height 24
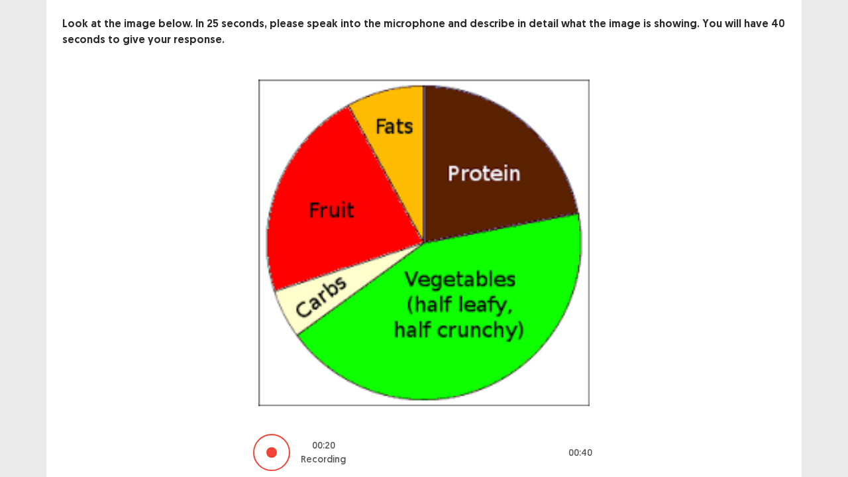
scroll to position [120, 0]
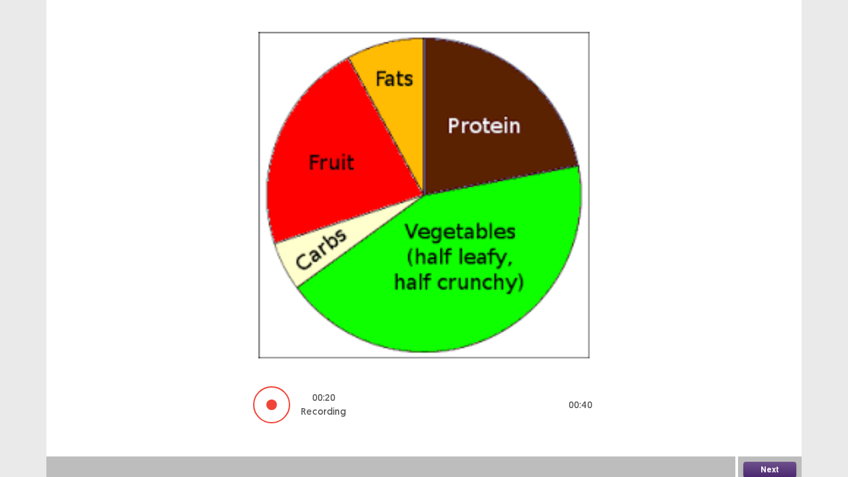
click at [769, 387] on button "Next" at bounding box center [770, 470] width 53 height 16
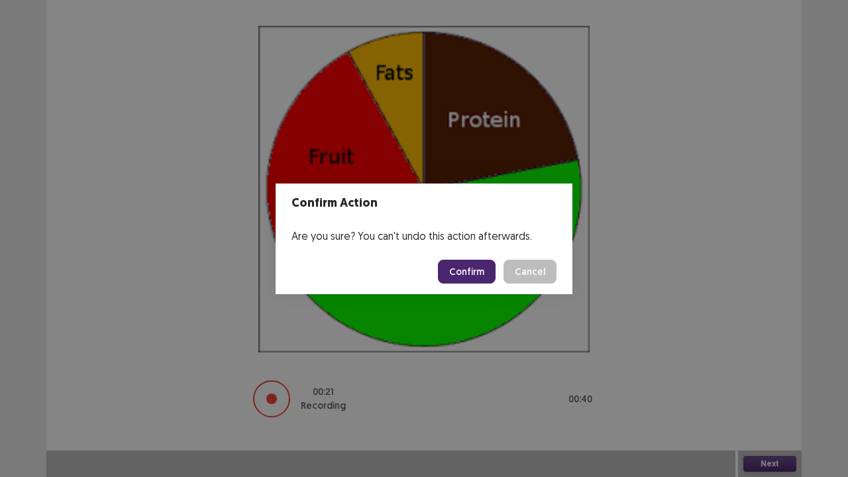
click at [477, 266] on button "Confirm" at bounding box center [467, 272] width 58 height 24
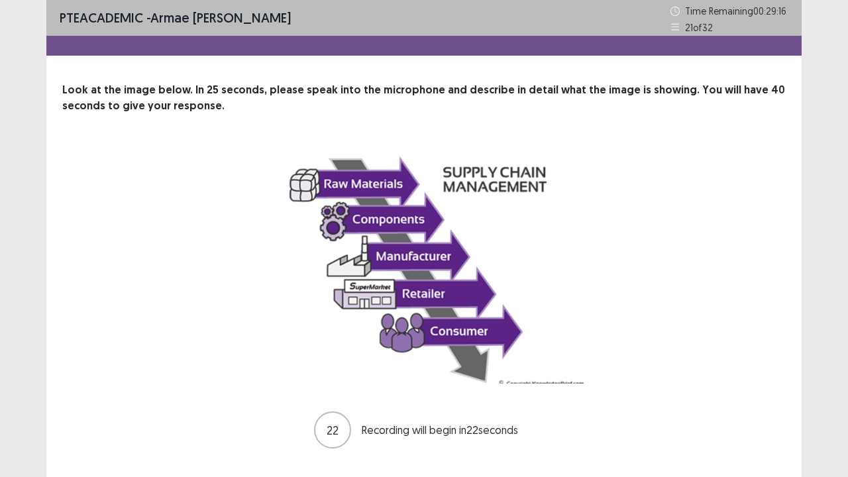
scroll to position [31, 0]
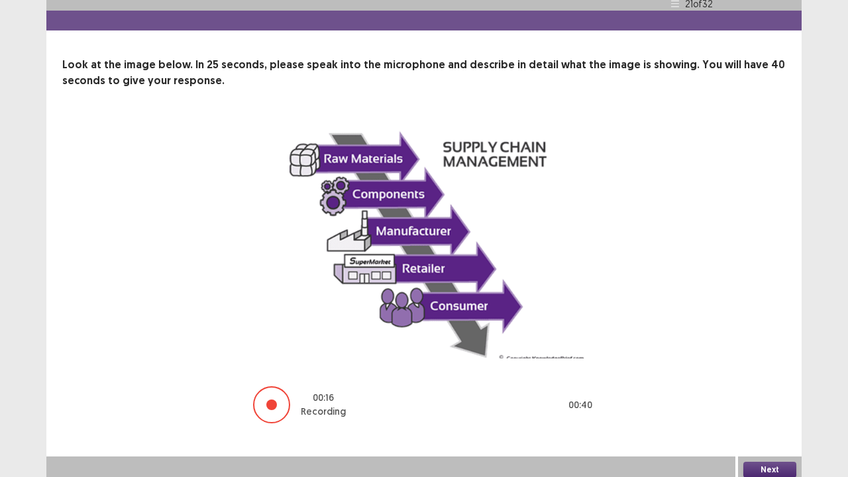
click at [759, 387] on button "Next" at bounding box center [770, 470] width 53 height 16
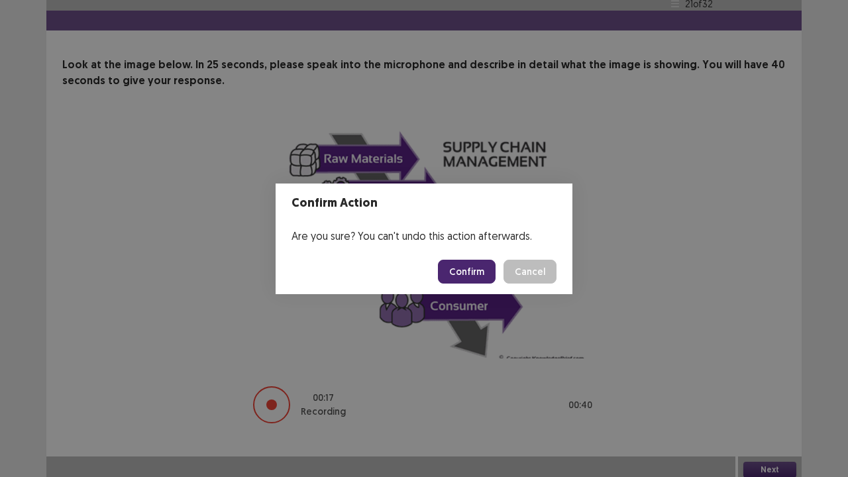
click at [464, 276] on button "Confirm" at bounding box center [467, 272] width 58 height 24
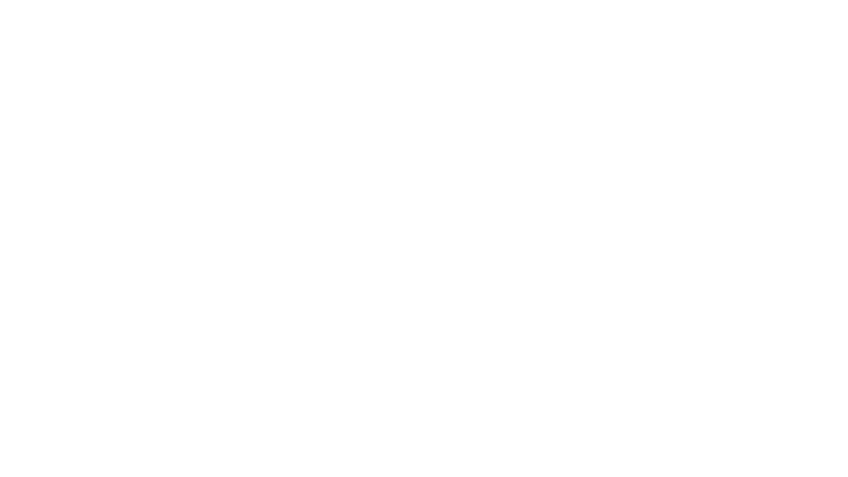
scroll to position [0, 0]
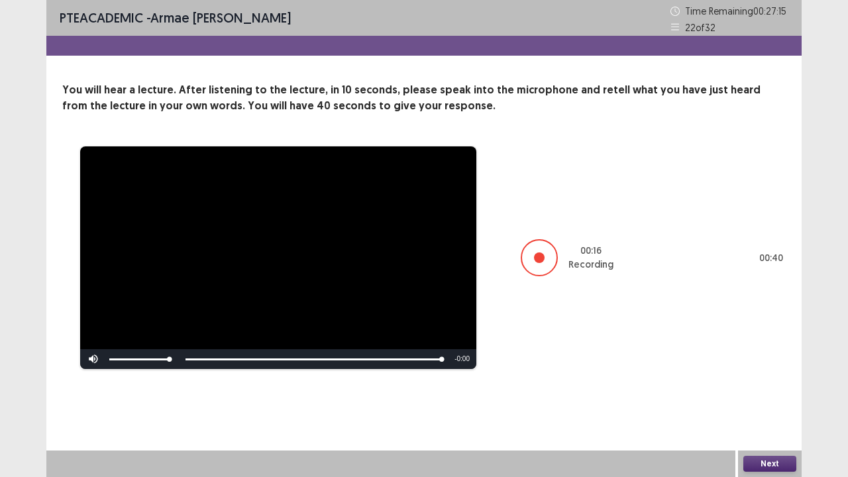
click at [769, 387] on button "Next" at bounding box center [770, 464] width 53 height 16
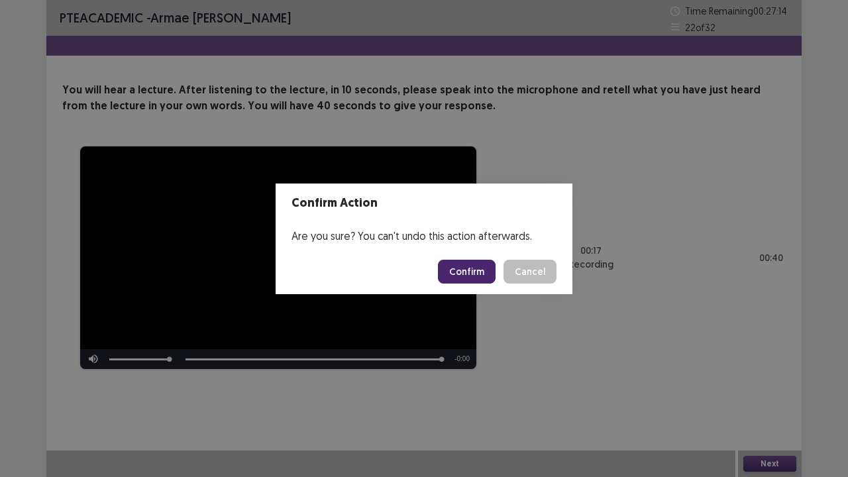
click at [461, 266] on button "Confirm" at bounding box center [467, 272] width 58 height 24
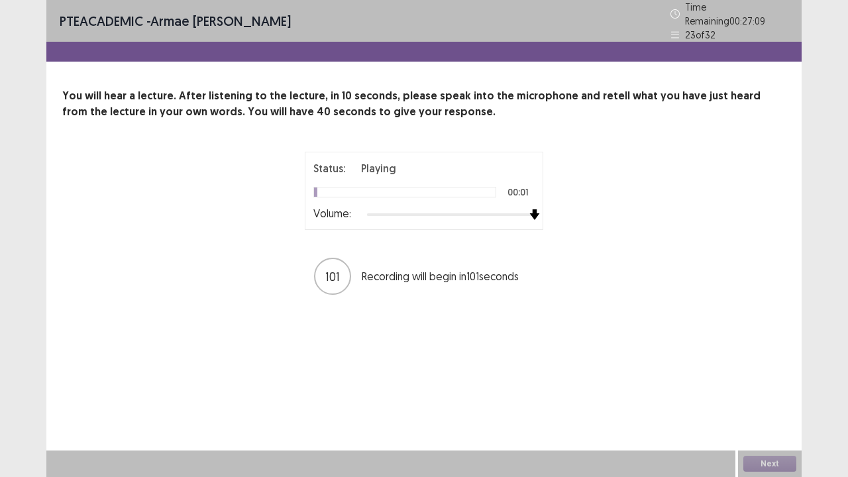
click at [620, 212] on div "Status: Playing 00:01 Volume: 101 Recording will begin in 101 seconds" at bounding box center [424, 224] width 724 height 144
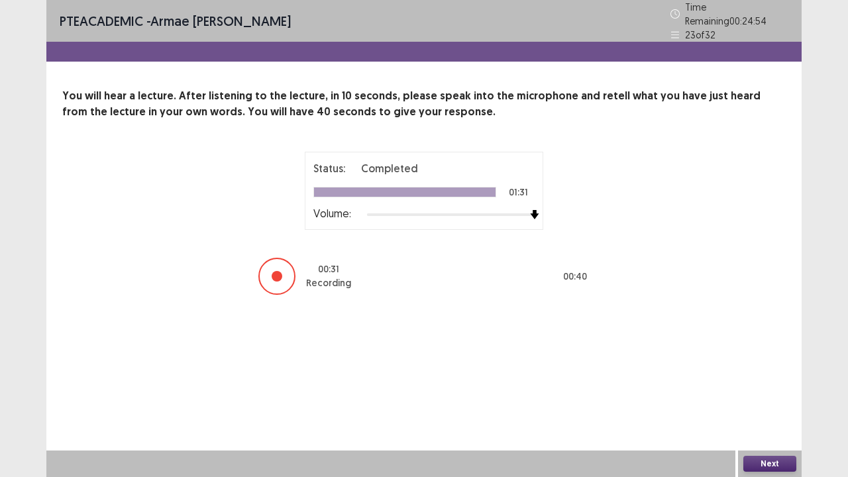
click at [765, 387] on button "Next" at bounding box center [770, 464] width 53 height 16
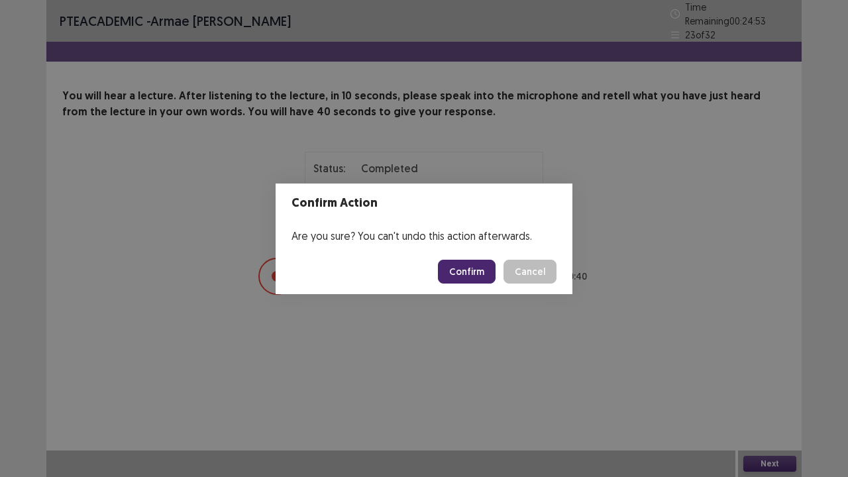
click at [467, 274] on button "Confirm" at bounding box center [467, 272] width 58 height 24
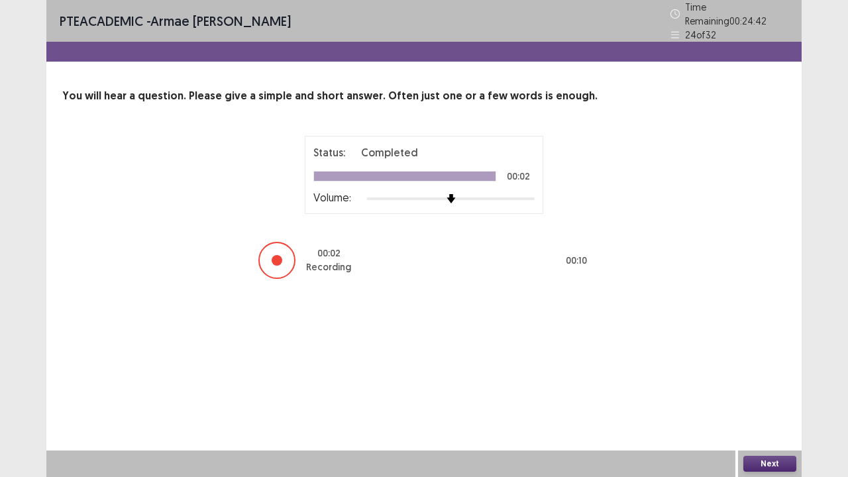
click at [782, 387] on button "Next" at bounding box center [770, 464] width 53 height 16
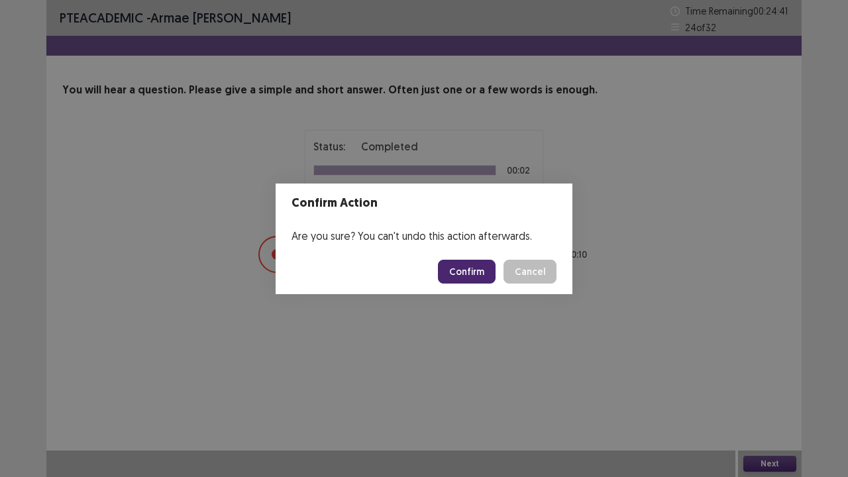
click at [472, 270] on button "Confirm" at bounding box center [467, 272] width 58 height 24
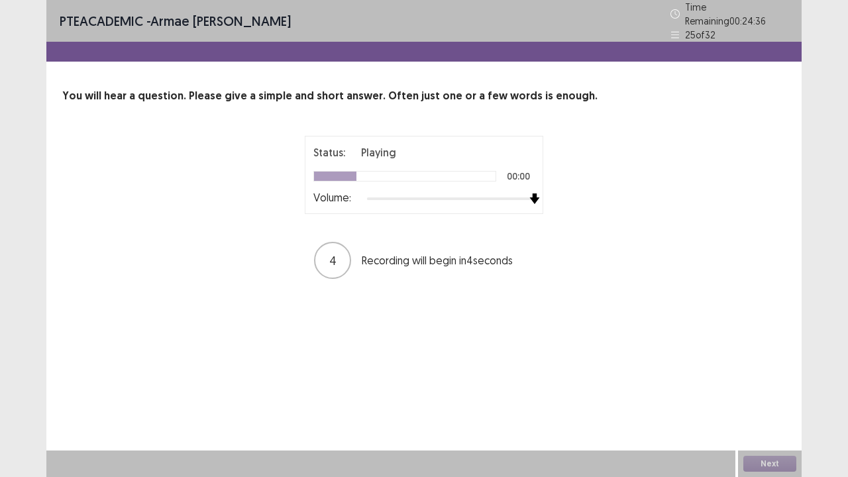
click at [603, 183] on div "Status: Playing 00:00 Volume: 4 Recording will begin in 4 seconds" at bounding box center [424, 208] width 724 height 144
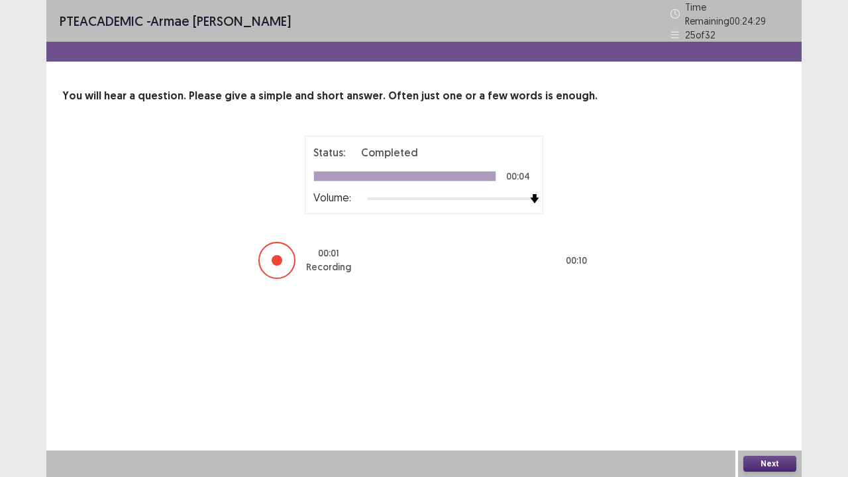
click at [769, 387] on button "Next" at bounding box center [770, 464] width 53 height 16
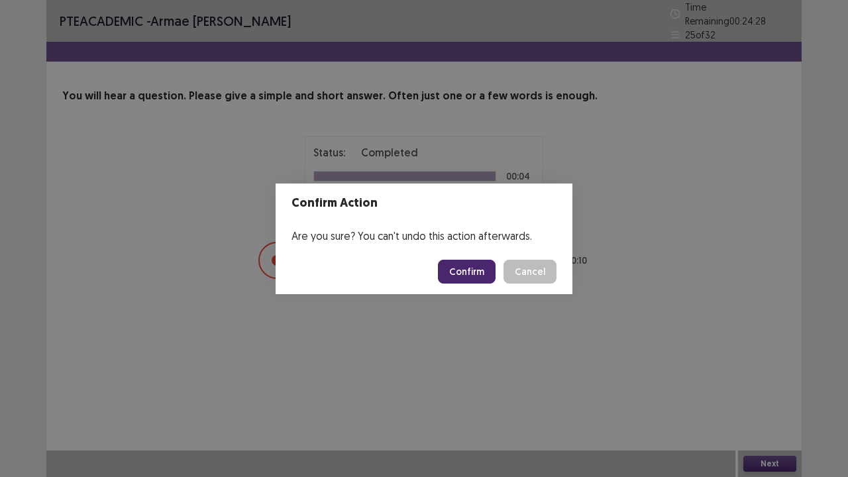
click at [472, 275] on button "Confirm" at bounding box center [467, 272] width 58 height 24
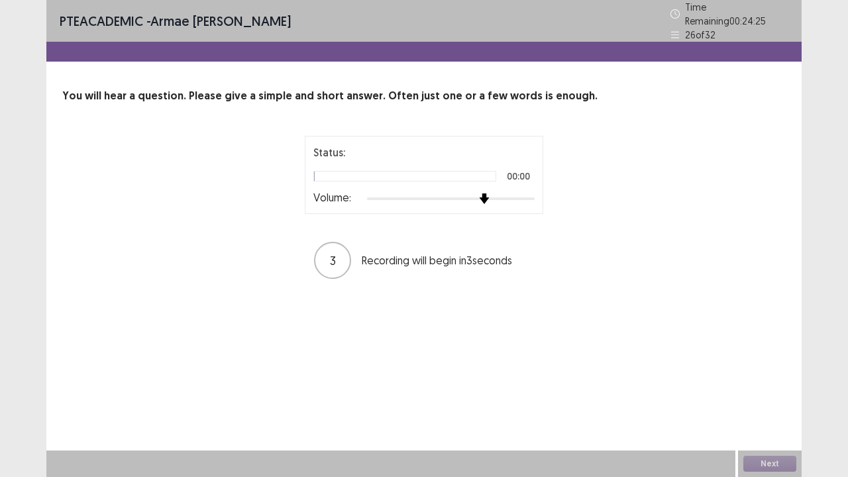
click at [641, 199] on div "Status: 00:00 Volume: 3 Recording will begin in 3 seconds" at bounding box center [424, 208] width 724 height 144
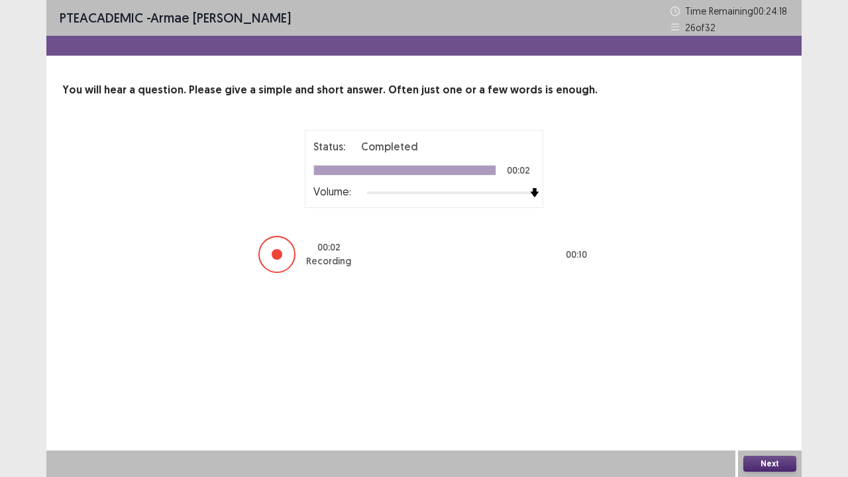
click at [756, 387] on button "Next" at bounding box center [770, 464] width 53 height 16
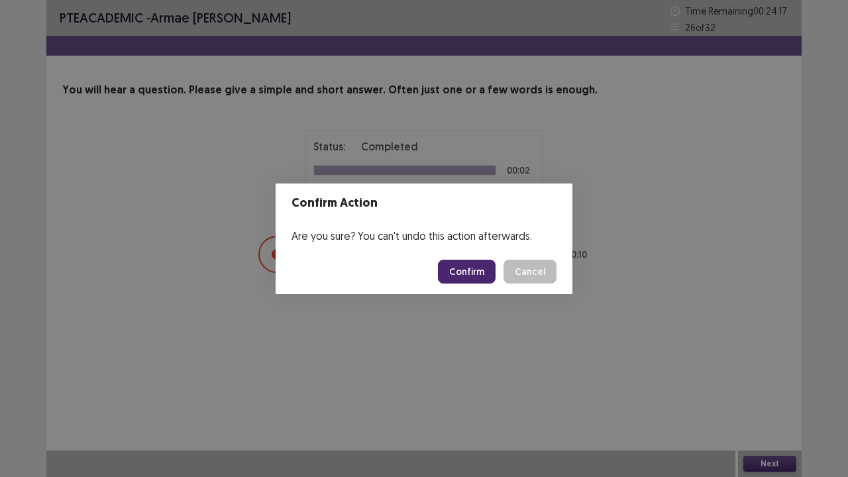
click at [465, 269] on button "Confirm" at bounding box center [467, 272] width 58 height 24
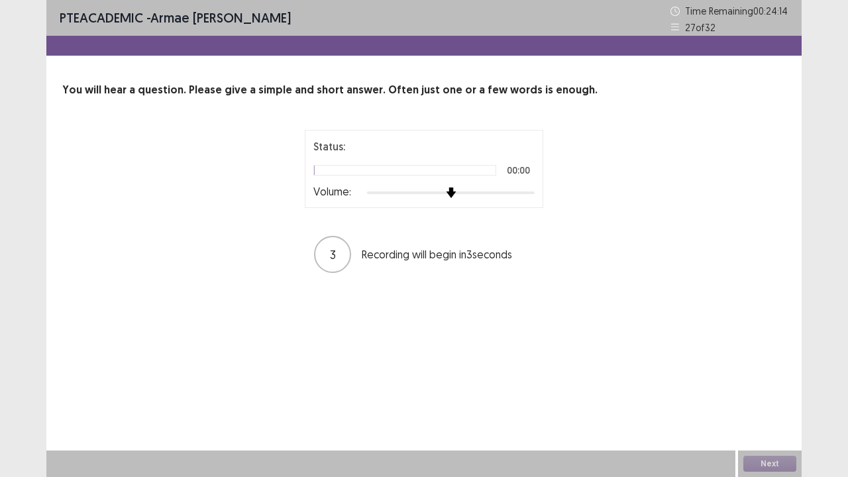
click at [634, 199] on div "Status: 00:00 Volume: 3 Recording will begin in 3 seconds" at bounding box center [424, 202] width 724 height 144
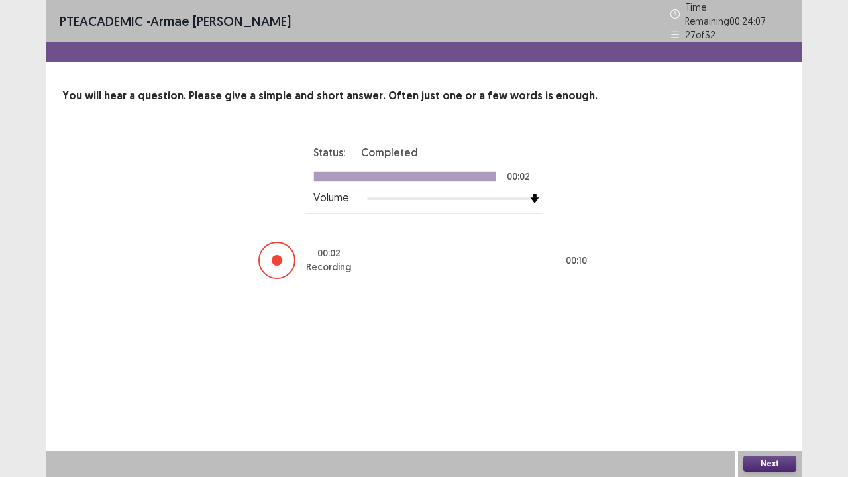
click at [763, 387] on button "Next" at bounding box center [770, 464] width 53 height 16
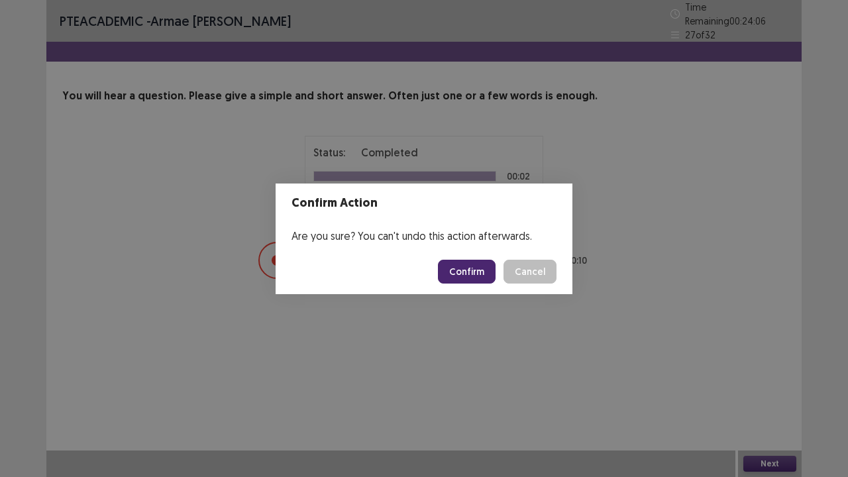
click at [477, 269] on button "Confirm" at bounding box center [467, 272] width 58 height 24
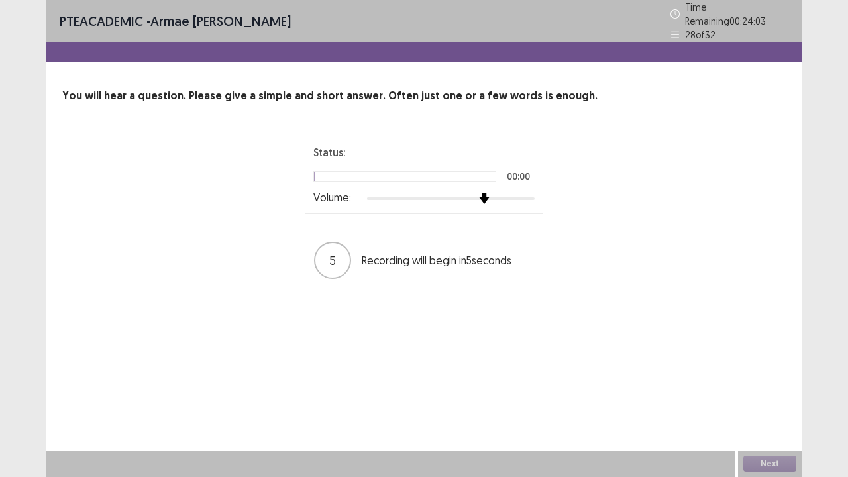
click at [586, 201] on div "Status: 00:00 Volume: 5 Recording will begin in 5 seconds" at bounding box center [423, 208] width 331 height 144
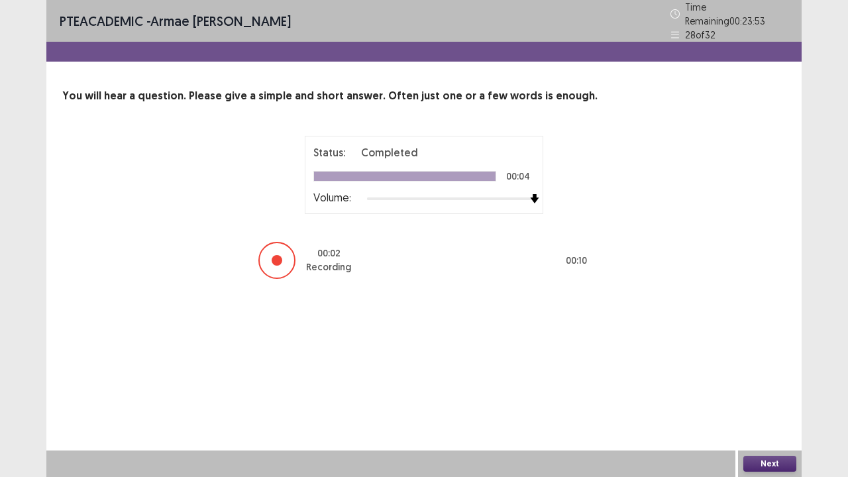
click at [773, 387] on button "Next" at bounding box center [770, 464] width 53 height 16
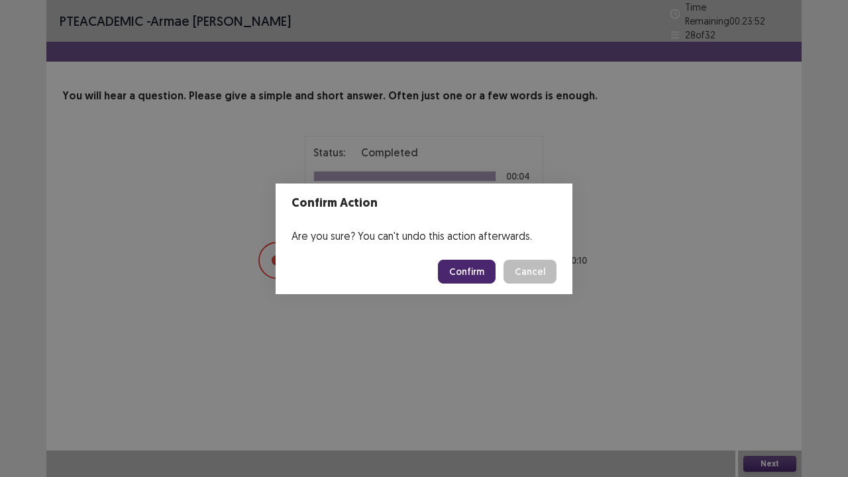
click at [463, 262] on button "Confirm" at bounding box center [467, 272] width 58 height 24
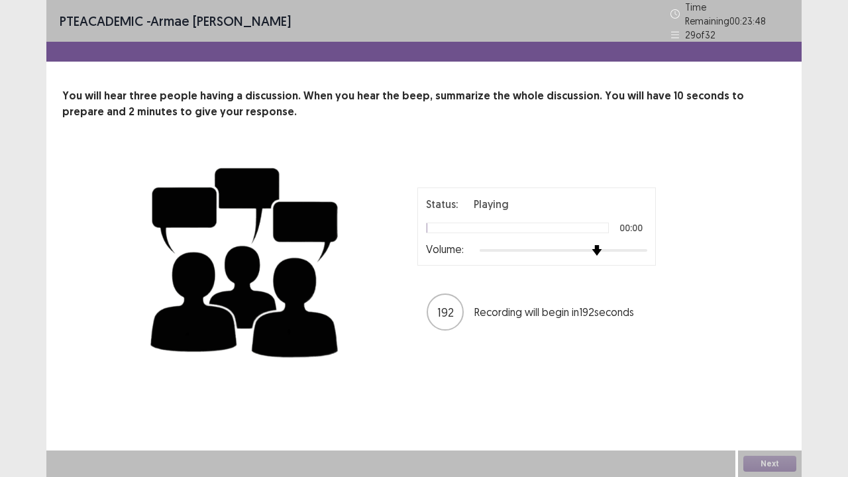
click at [848, 227] on div "PTE academic - Armae Joy Pagaduan Garcia Time Remaining 00 : 23 : 48 29 of 32 Y…" at bounding box center [424, 238] width 848 height 477
click at [846, 217] on div "PTE academic - Armae Joy Pagaduan Garcia Time Remaining 00 : 20 : 50 29 of 32 Y…" at bounding box center [424, 238] width 848 height 477
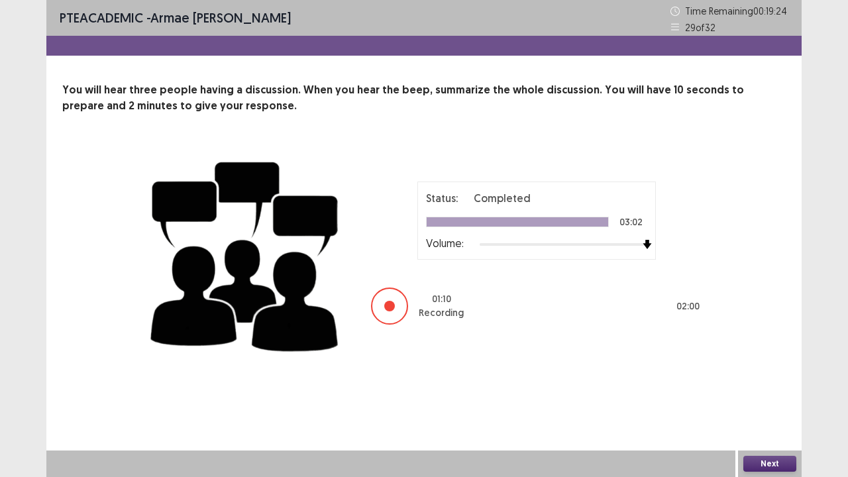
click at [770, 387] on button "Next" at bounding box center [770, 464] width 53 height 16
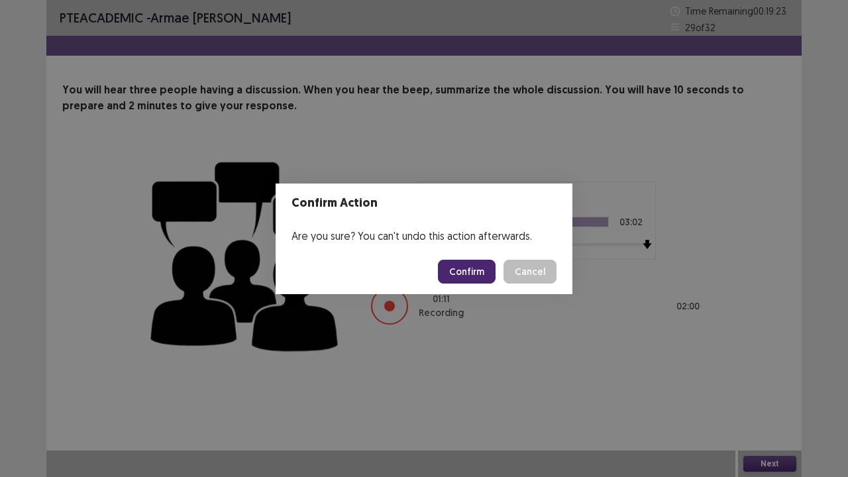
click at [471, 267] on button "Confirm" at bounding box center [467, 272] width 58 height 24
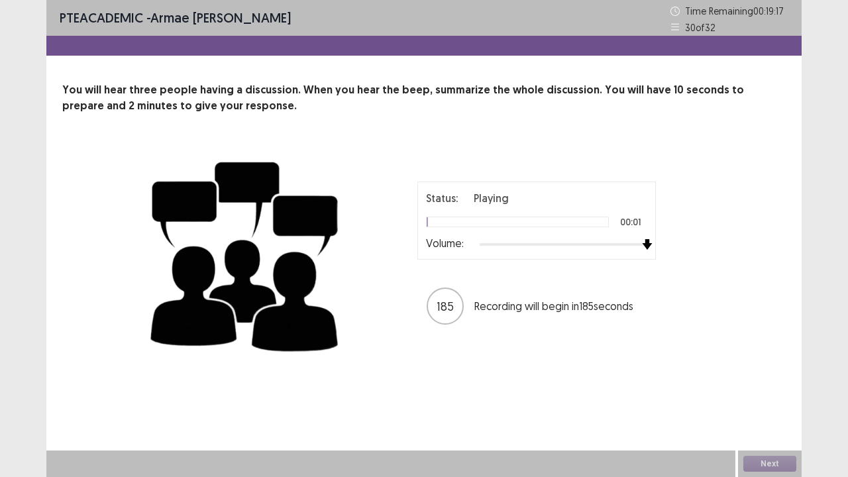
click at [831, 251] on div "PTE academic - Armae Joy Pagaduan Garcia Time Remaining 00 : 19 : 17 30 of 32 Y…" at bounding box center [424, 238] width 848 height 477
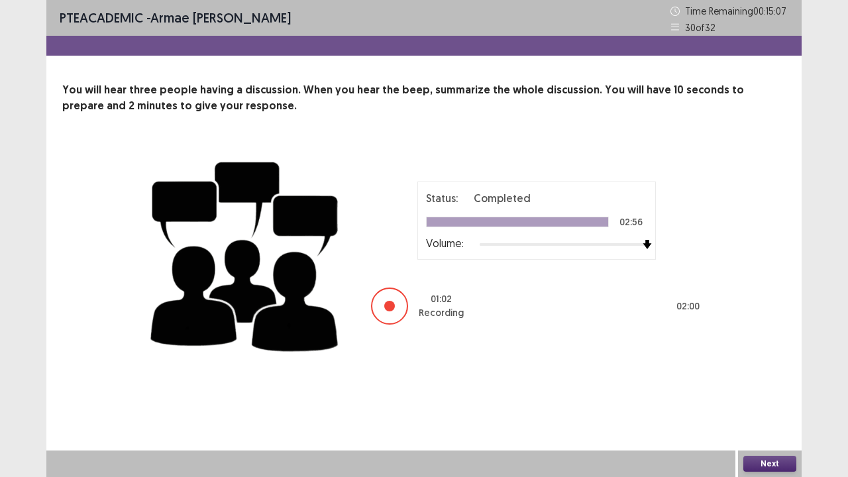
click at [775, 387] on button "Next" at bounding box center [770, 464] width 53 height 16
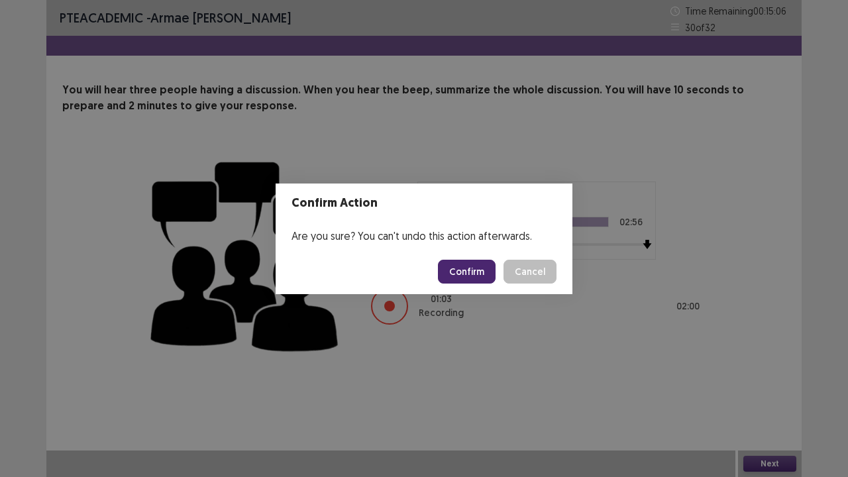
drag, startPoint x: 483, startPoint y: 264, endPoint x: 505, endPoint y: 270, distance: 23.5
click at [482, 264] on button "Confirm" at bounding box center [467, 272] width 58 height 24
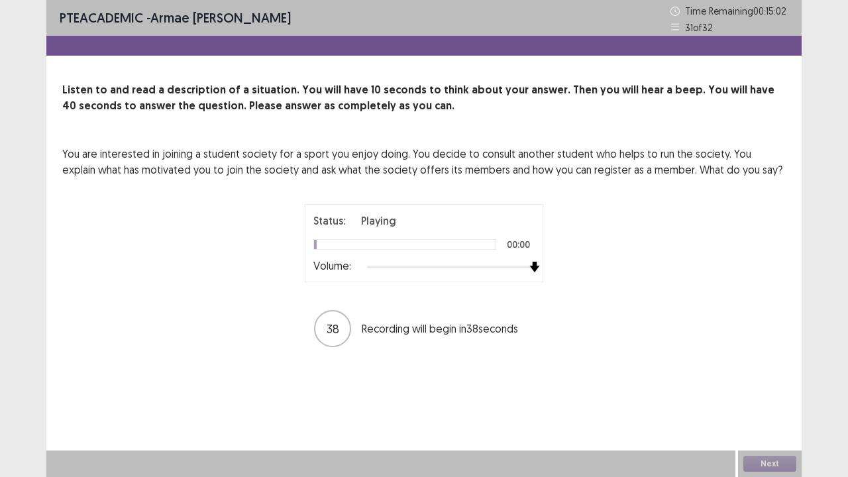
click at [606, 264] on div "You are interested in joining a student society for a sport you enjoy doing. Yo…" at bounding box center [424, 247] width 724 height 203
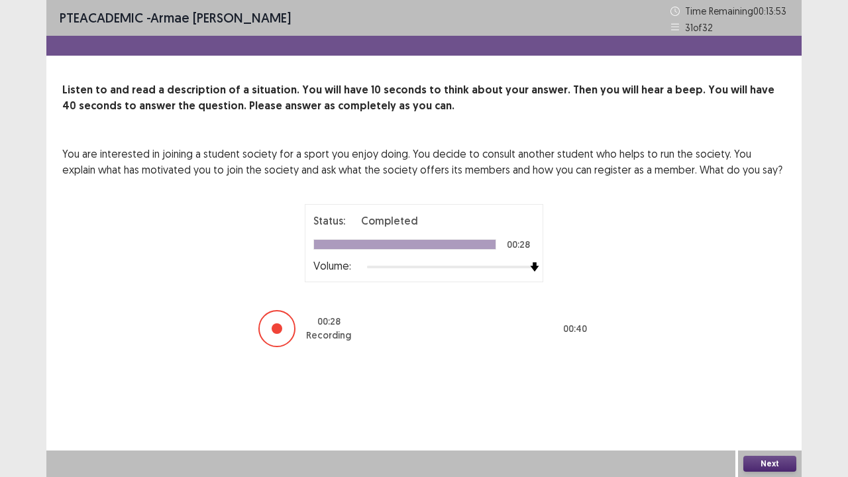
click at [774, 387] on button "Next" at bounding box center [770, 464] width 53 height 16
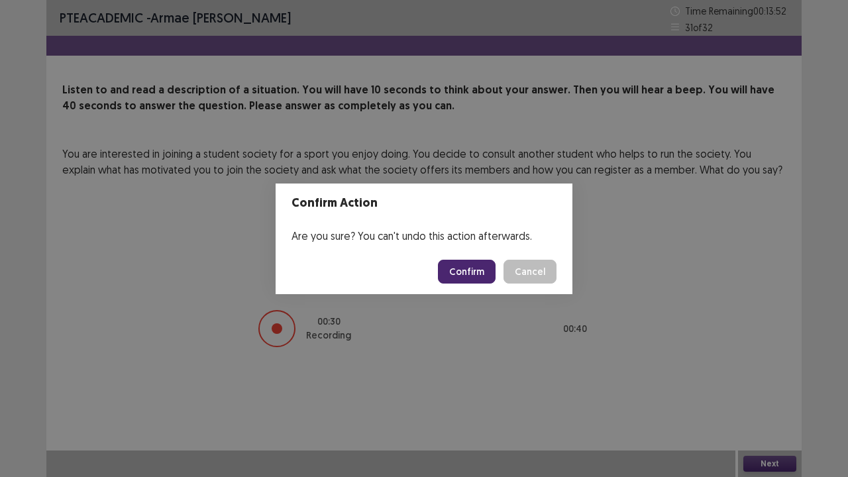
click at [480, 264] on button "Confirm" at bounding box center [467, 272] width 58 height 24
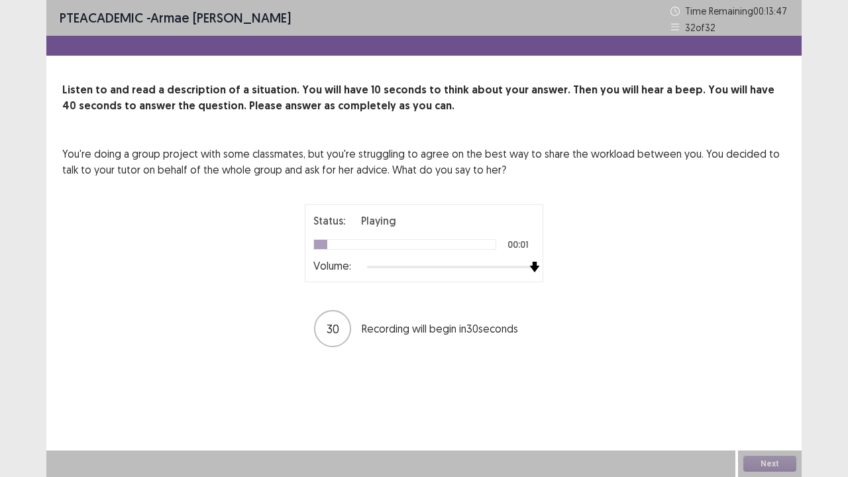
click at [671, 269] on div "You're doing a group project with some classmates, but you're struggling to agr…" at bounding box center [424, 247] width 724 height 203
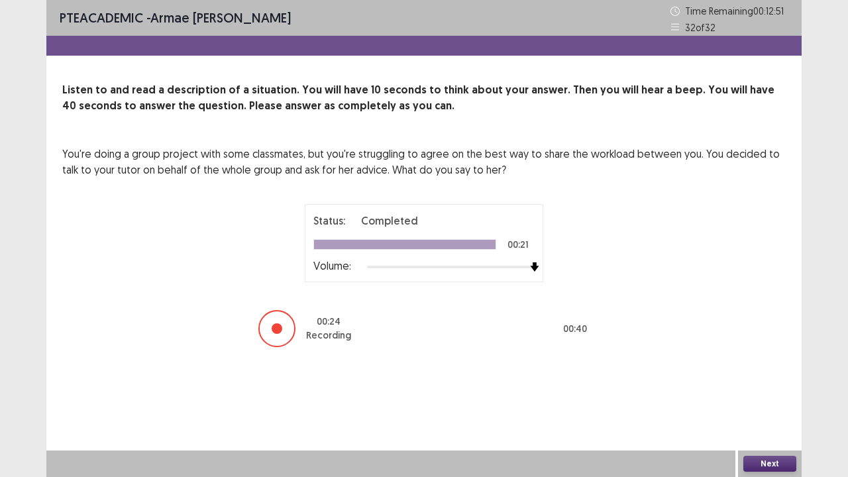
click at [775, 387] on button "Next" at bounding box center [770, 464] width 53 height 16
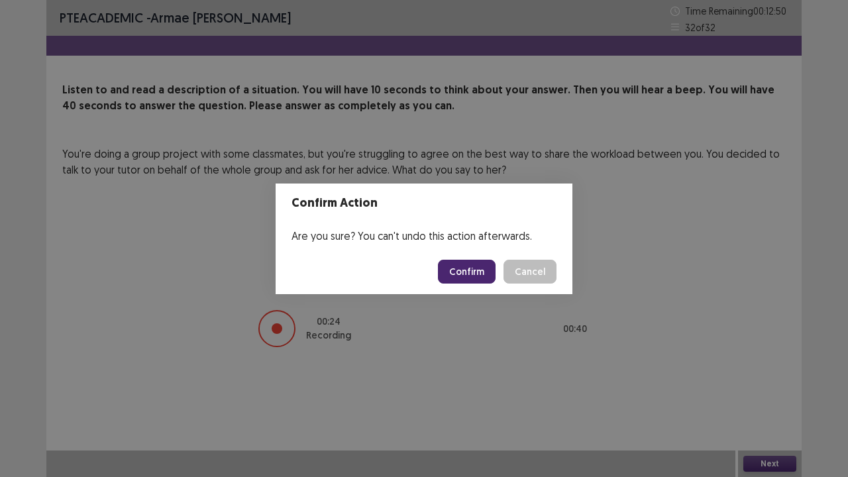
click at [481, 274] on button "Confirm" at bounding box center [467, 272] width 58 height 24
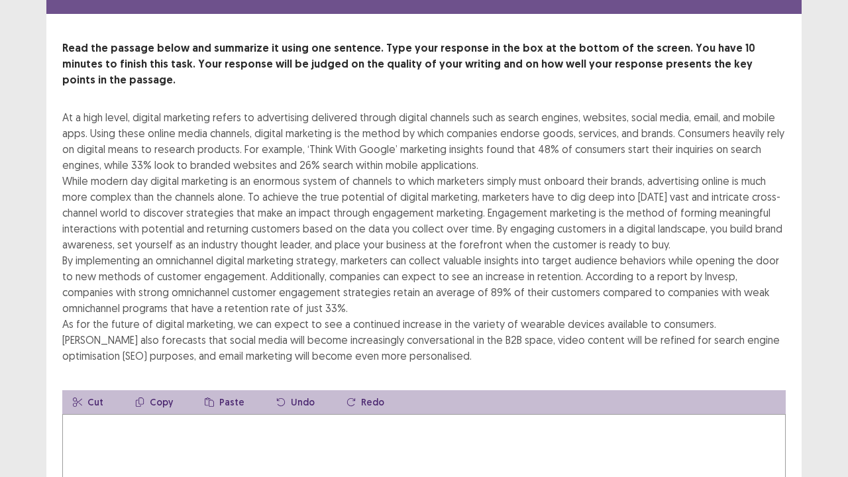
scroll to position [66, 0]
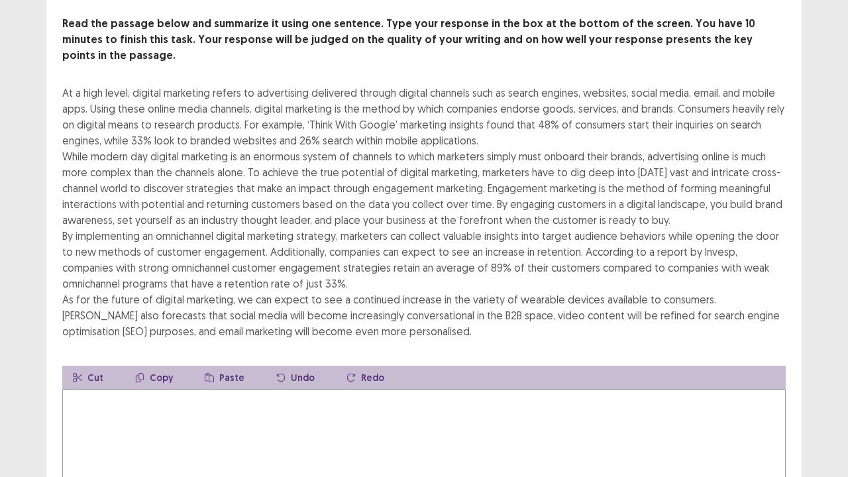
drag, startPoint x: 143, startPoint y: 380, endPoint x: 188, endPoint y: 390, distance: 45.7
click at [144, 387] on textarea at bounding box center [424, 463] width 724 height 146
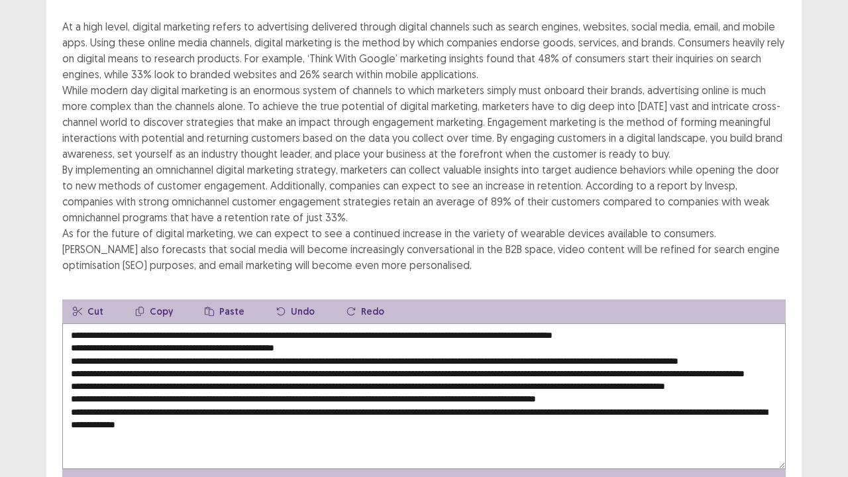
scroll to position [0, 0]
click at [70, 332] on textarea at bounding box center [424, 396] width 724 height 146
click at [164, 323] on textarea at bounding box center [424, 396] width 724 height 146
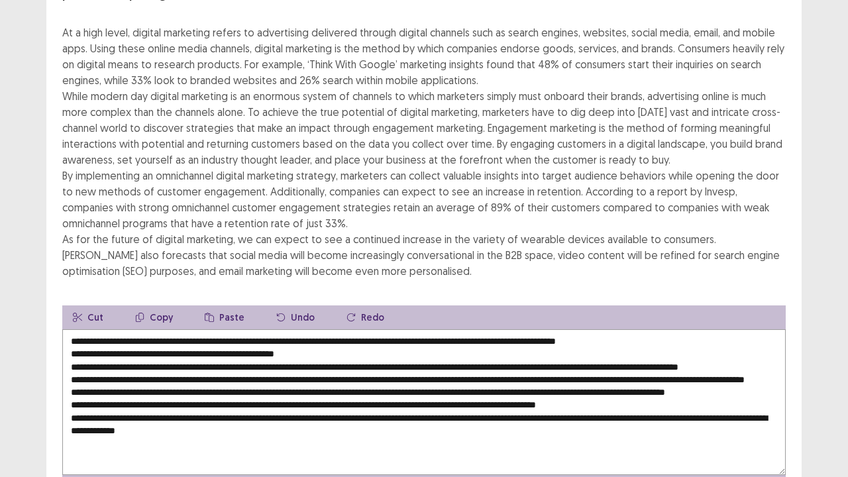
drag, startPoint x: 335, startPoint y: 352, endPoint x: 378, endPoint y: 347, distance: 42.7
click at [341, 353] on textarea at bounding box center [424, 402] width 724 height 146
click at [266, 329] on textarea at bounding box center [424, 402] width 724 height 146
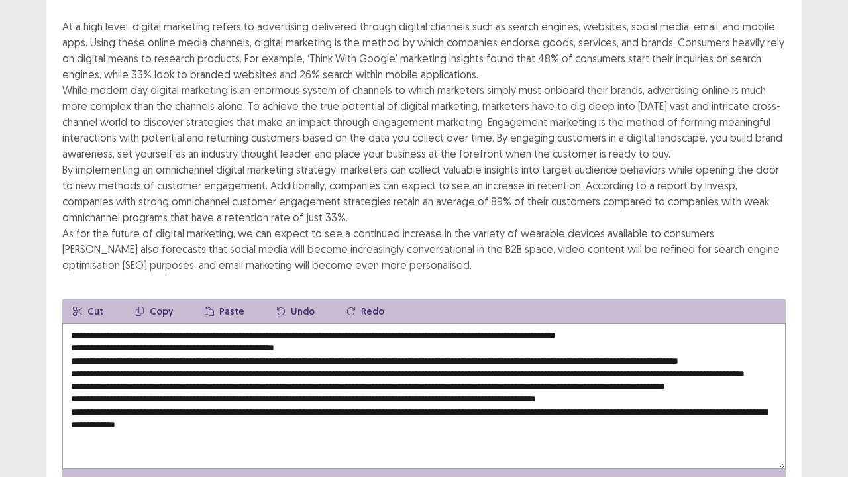
click at [468, 323] on textarea at bounding box center [424, 396] width 724 height 146
drag, startPoint x: 464, startPoint y: 322, endPoint x: 664, endPoint y: 318, distance: 200.2
click at [664, 323] on textarea at bounding box center [424, 396] width 724 height 146
drag, startPoint x: 77, startPoint y: 331, endPoint x: 84, endPoint y: 343, distance: 13.1
click at [82, 333] on textarea at bounding box center [424, 396] width 724 height 146
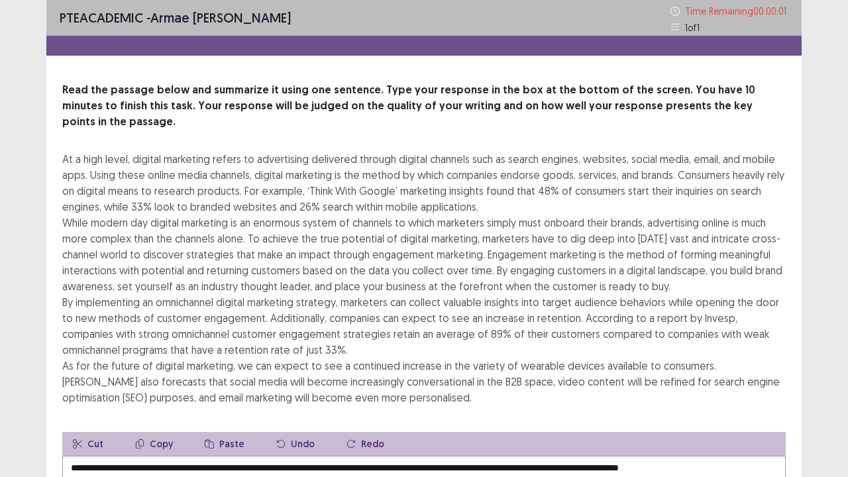
type textarea "**********"
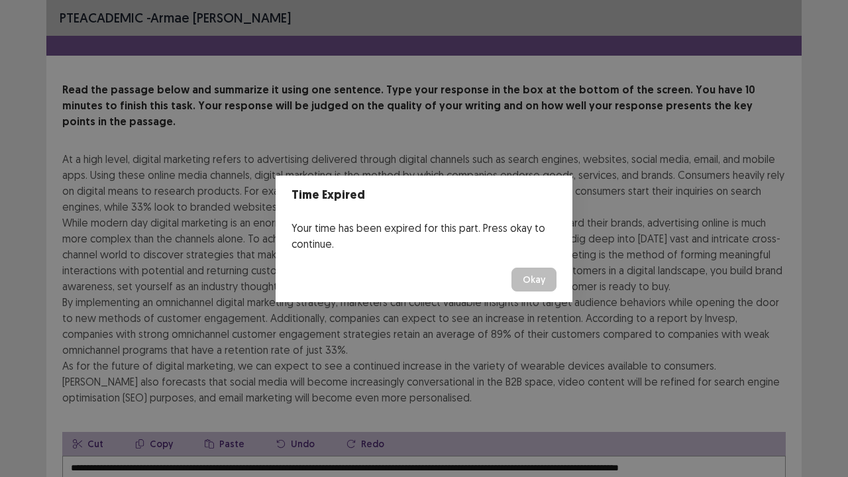
click at [547, 276] on button "Okay" at bounding box center [534, 280] width 45 height 24
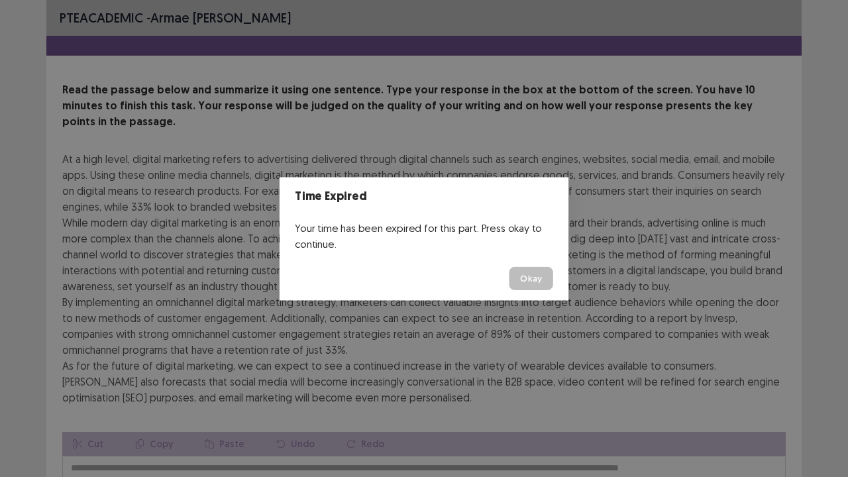
scroll to position [191, 0]
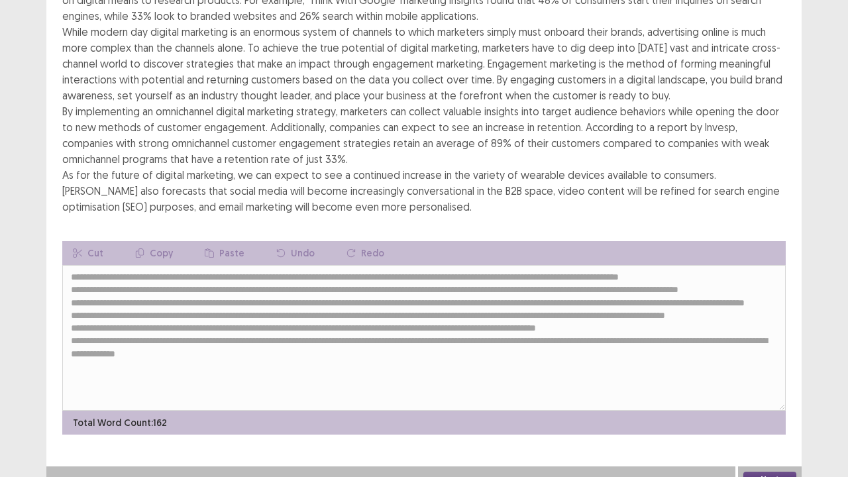
click at [768, 387] on button "Next" at bounding box center [770, 480] width 53 height 16
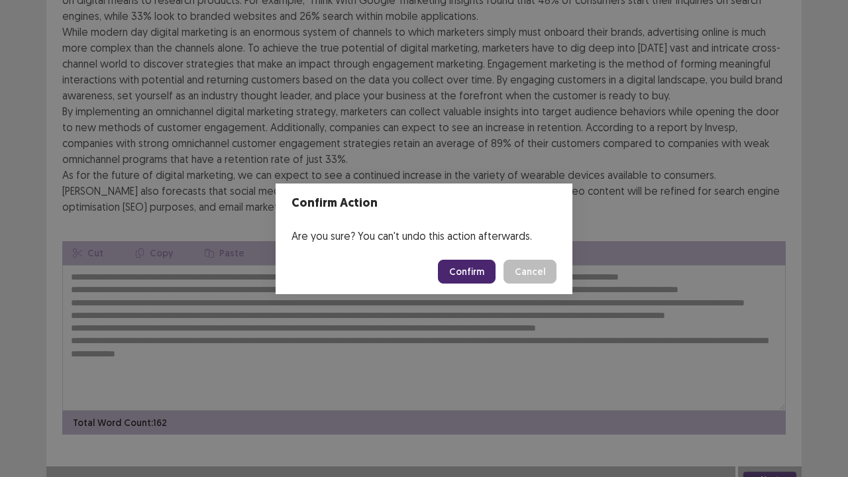
click at [472, 268] on button "Confirm" at bounding box center [467, 272] width 58 height 24
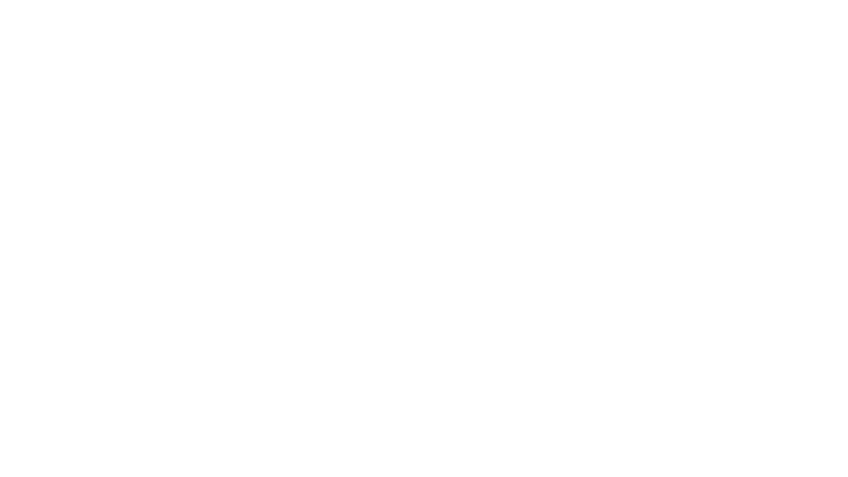
scroll to position [0, 0]
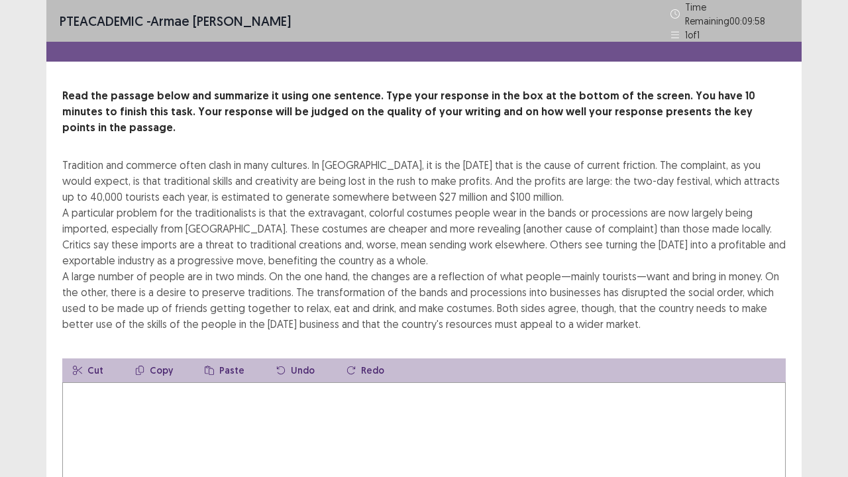
click at [363, 387] on textarea at bounding box center [424, 455] width 724 height 146
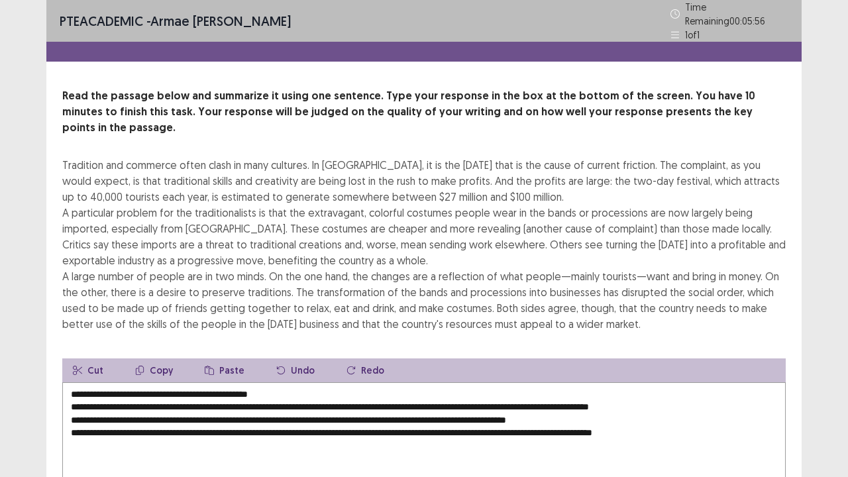
click at [70, 387] on textarea "**********" at bounding box center [424, 455] width 724 height 146
click at [772, 387] on textarea "**********" at bounding box center [424, 455] width 724 height 146
click at [742, 387] on textarea "**********" at bounding box center [424, 455] width 724 height 146
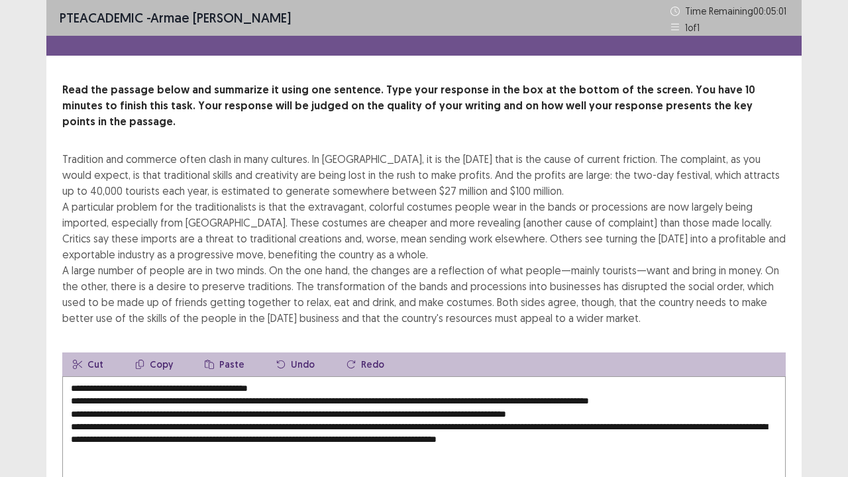
click at [70, 387] on textarea "**********" at bounding box center [424, 449] width 724 height 146
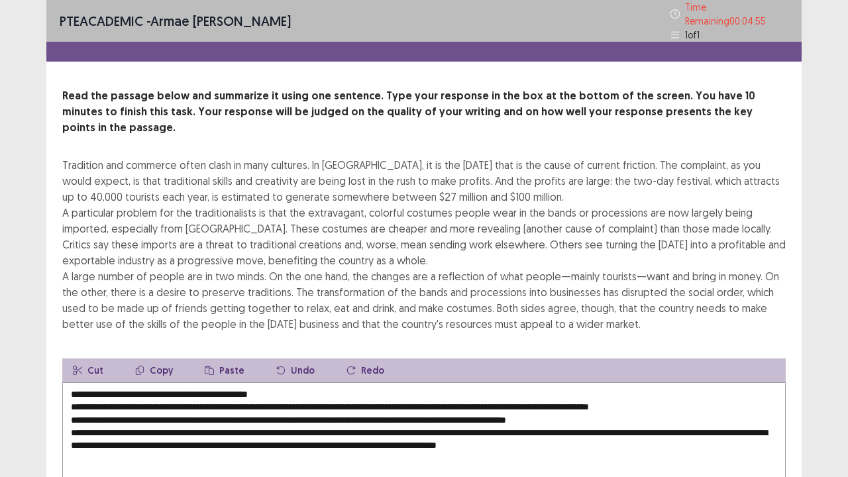
drag, startPoint x: 193, startPoint y: 371, endPoint x: 258, endPoint y: 383, distance: 66.0
click at [194, 382] on textarea "**********" at bounding box center [424, 455] width 724 height 146
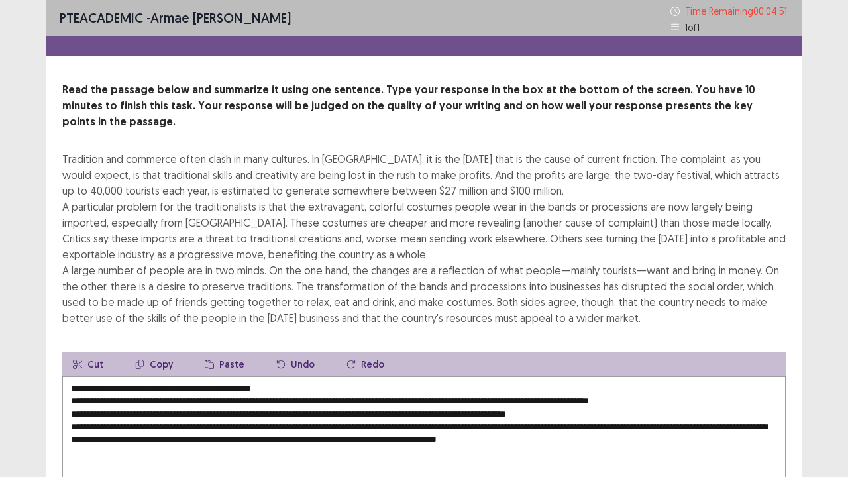
click at [70, 383] on textarea "**********" at bounding box center [424, 449] width 724 height 146
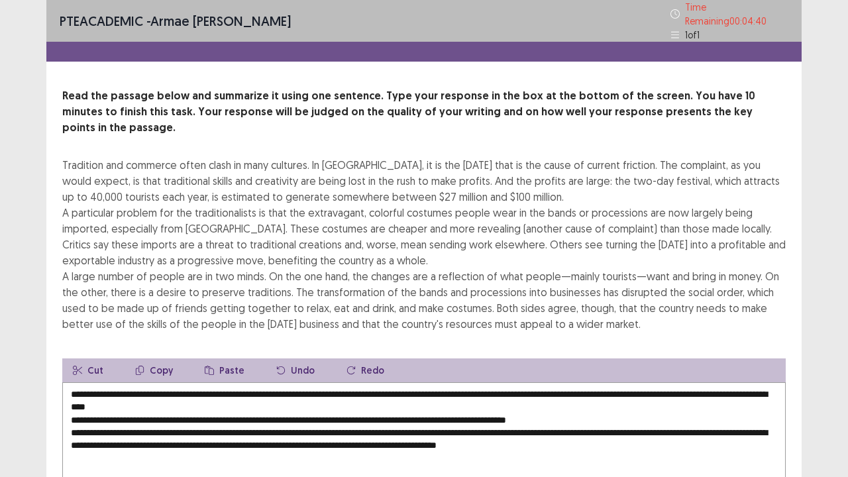
drag, startPoint x: 567, startPoint y: 374, endPoint x: 610, endPoint y: 384, distance: 43.4
click at [568, 382] on textarea "**********" at bounding box center [424, 455] width 724 height 146
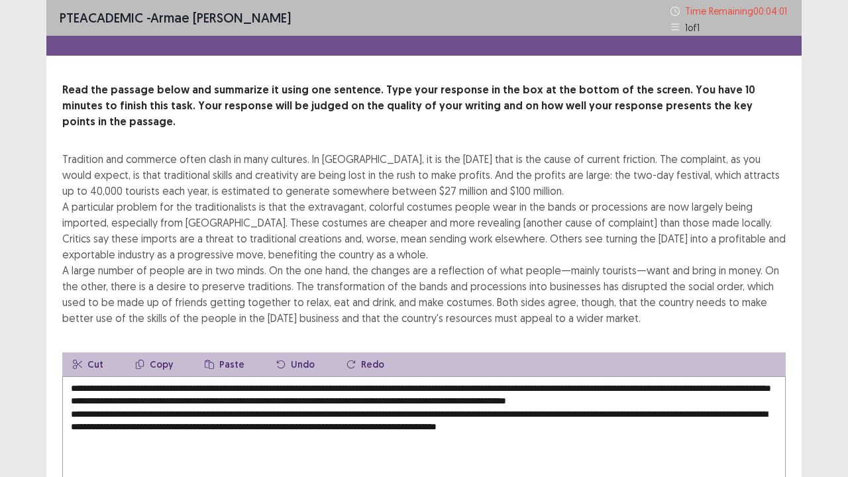
drag, startPoint x: 70, startPoint y: 388, endPoint x: 154, endPoint y: 391, distance: 83.6
click at [71, 387] on textarea "**********" at bounding box center [424, 449] width 724 height 146
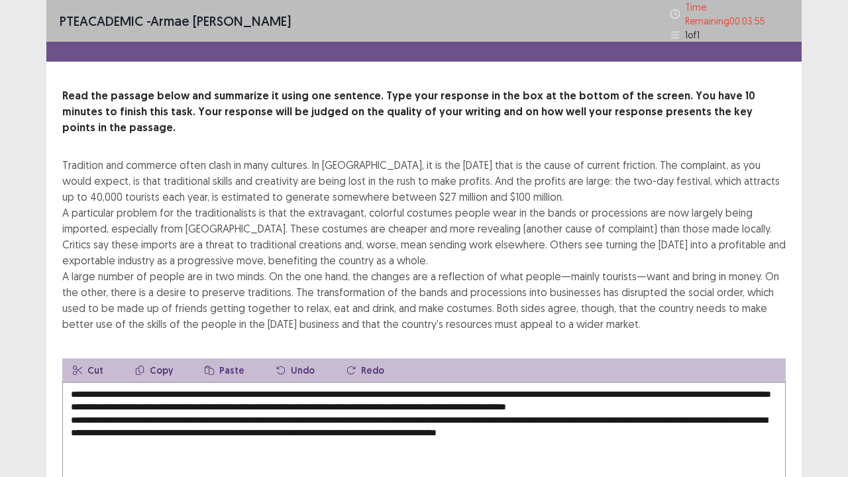
click at [75, 387] on textarea "**********" at bounding box center [424, 455] width 724 height 146
click at [70, 387] on textarea "**********" at bounding box center [424, 455] width 724 height 146
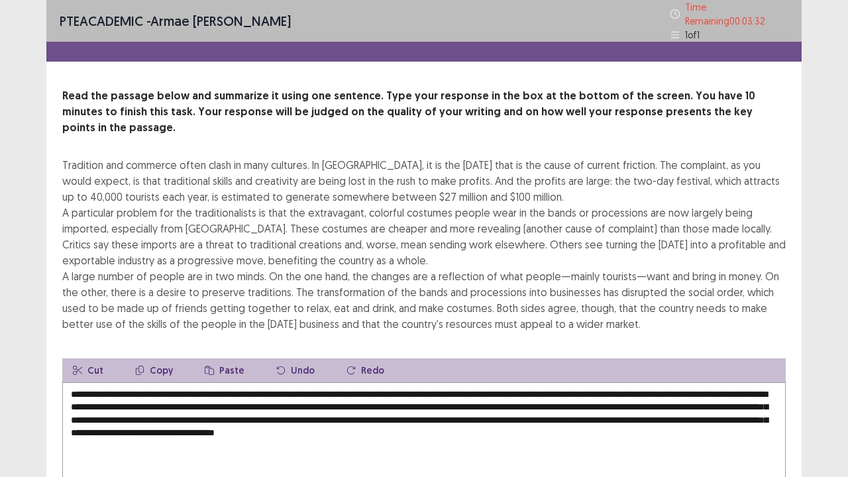
click at [346, 387] on textarea "**********" at bounding box center [424, 455] width 724 height 146
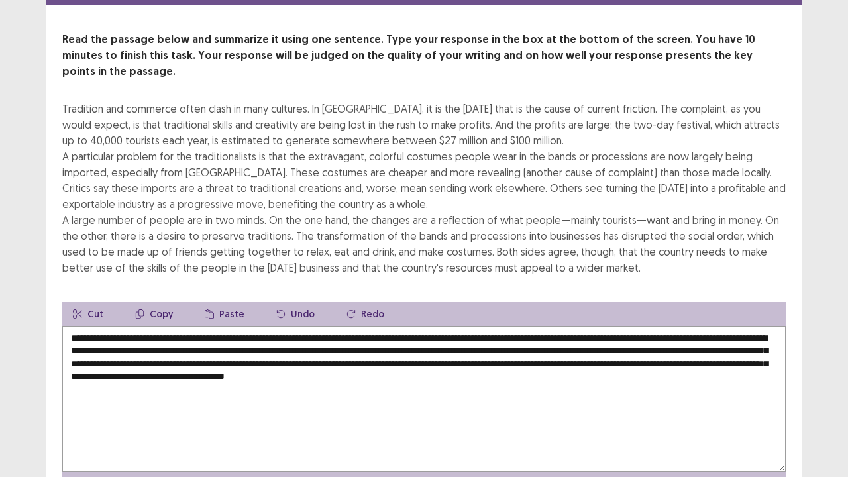
scroll to position [111, 0]
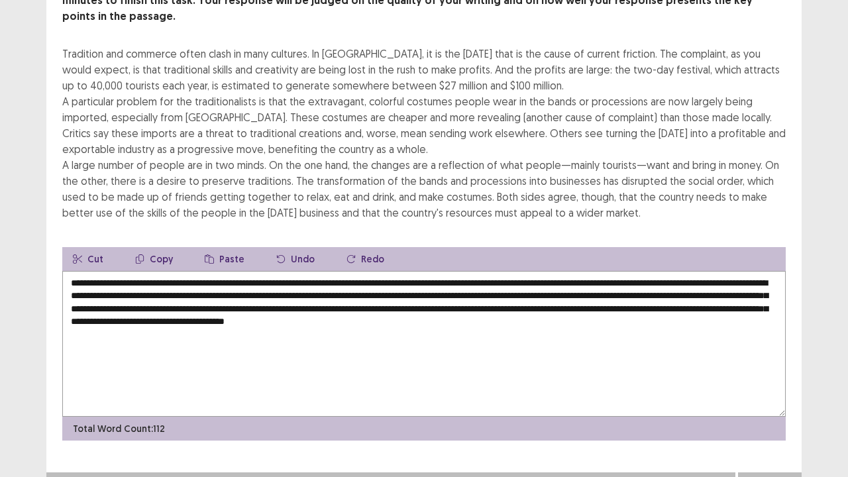
type textarea "**********"
click at [765, 387] on button "Next" at bounding box center [770, 486] width 53 height 16
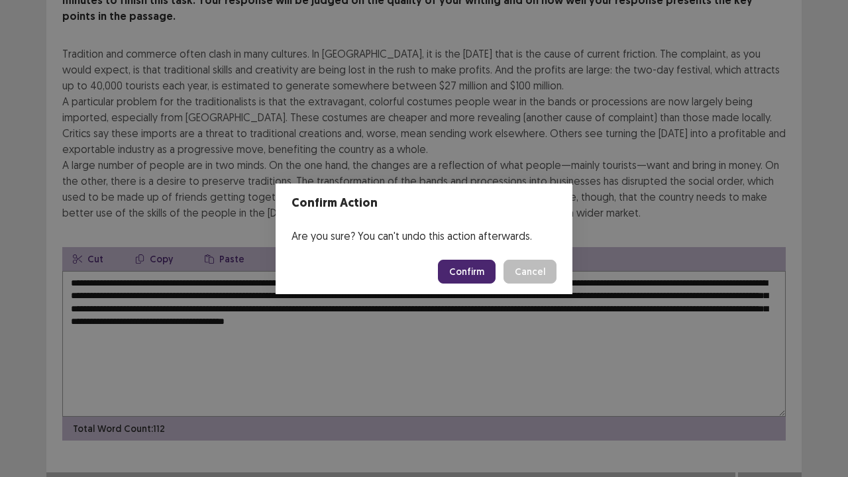
click at [457, 278] on button "Confirm" at bounding box center [467, 272] width 58 height 24
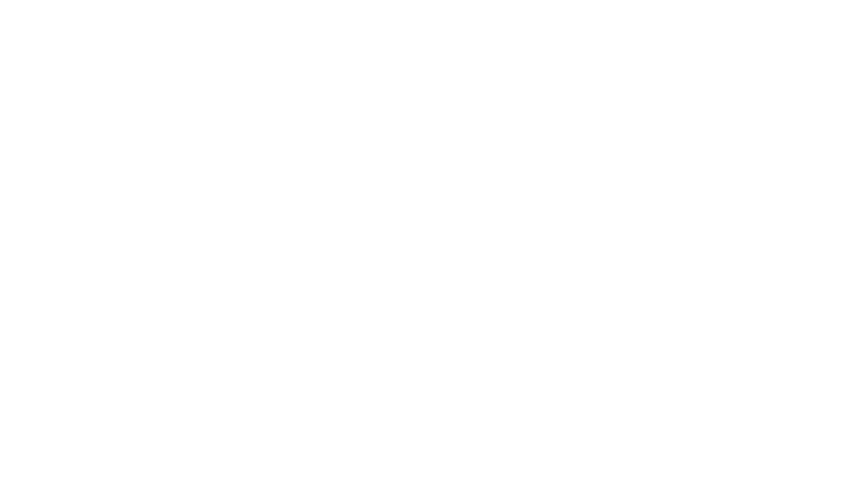
scroll to position [0, 0]
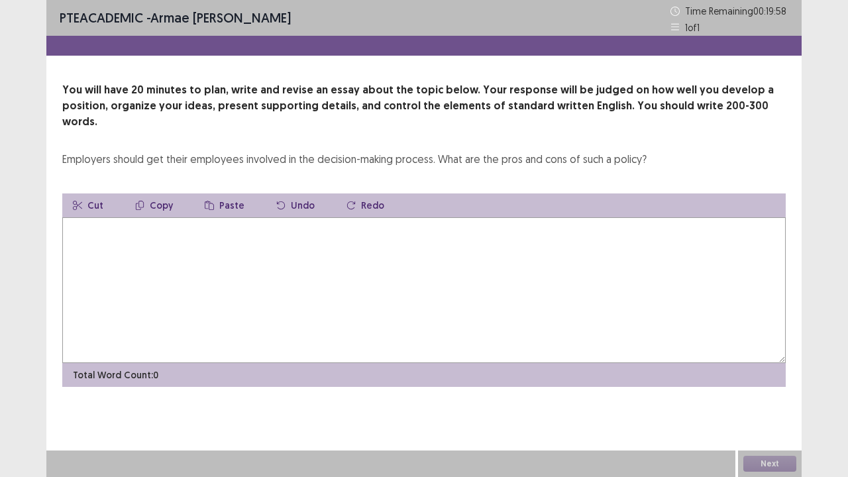
click at [572, 258] on textarea at bounding box center [424, 290] width 724 height 146
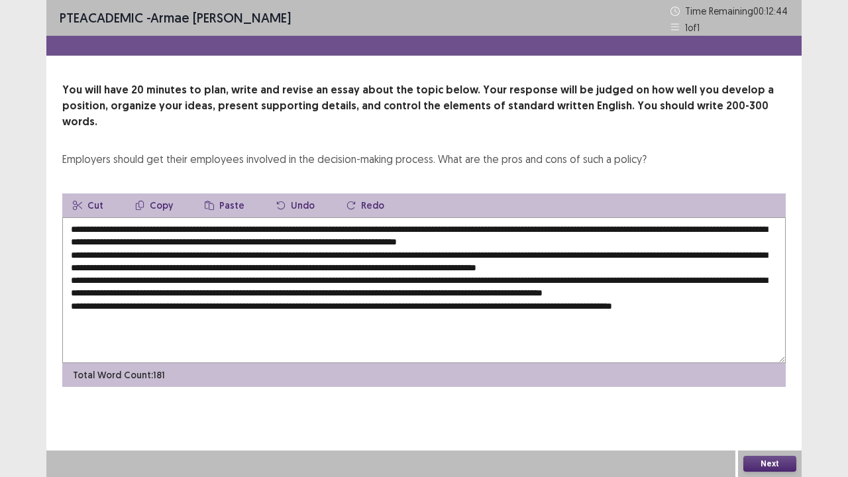
click at [193, 217] on textarea at bounding box center [424, 290] width 724 height 146
drag, startPoint x: 160, startPoint y: 212, endPoint x: 137, endPoint y: 212, distance: 23.9
click at [137, 217] on textarea at bounding box center [424, 290] width 724 height 146
click at [148, 217] on textarea at bounding box center [424, 290] width 724 height 146
click at [669, 226] on textarea at bounding box center [424, 290] width 724 height 146
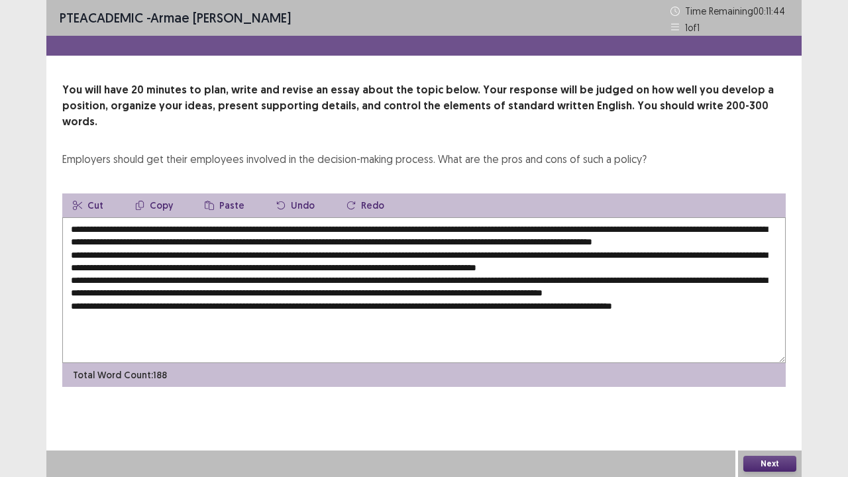
drag, startPoint x: 148, startPoint y: 215, endPoint x: 469, endPoint y: 217, distance: 320.8
click at [469, 217] on textarea at bounding box center [424, 290] width 724 height 146
click at [654, 228] on textarea at bounding box center [424, 290] width 724 height 146
paste textarea "**********"
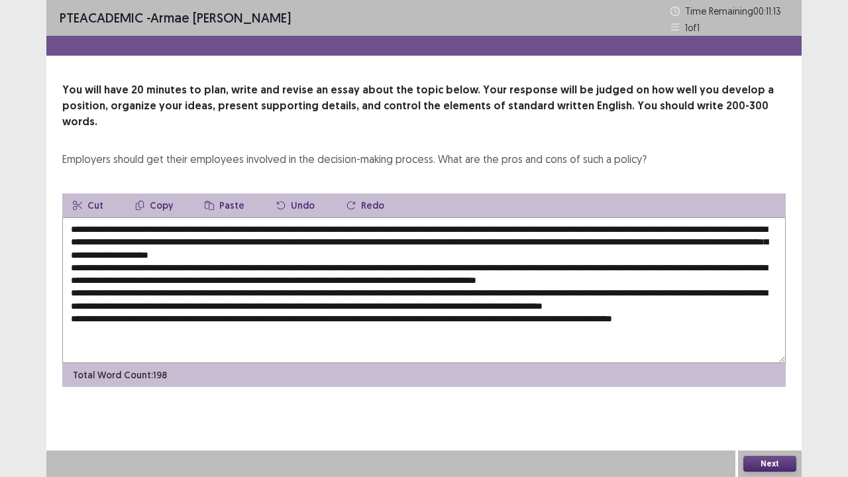
drag, startPoint x: 762, startPoint y: 226, endPoint x: 725, endPoint y: 228, distance: 36.5
click at [725, 228] on textarea at bounding box center [424, 290] width 724 height 146
drag, startPoint x: 345, startPoint y: 235, endPoint x: 321, endPoint y: 238, distance: 23.4
click at [321, 238] on textarea at bounding box center [424, 290] width 724 height 146
paste textarea "**********"
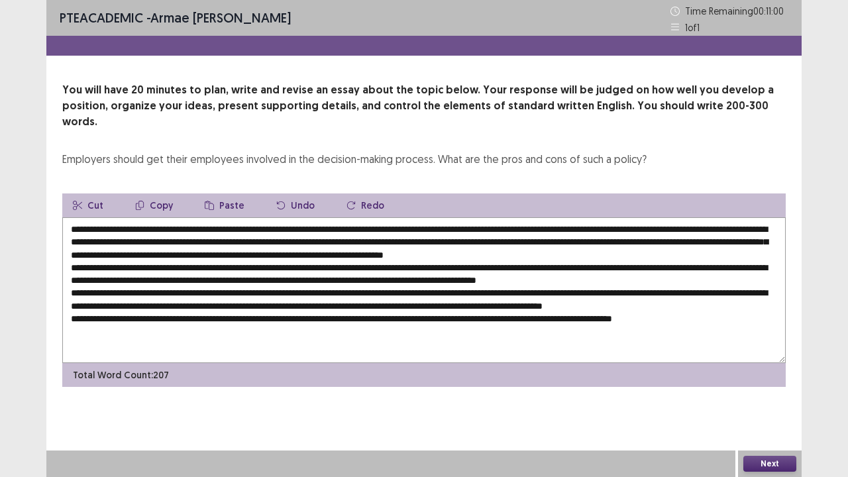
click at [403, 239] on textarea at bounding box center [424, 290] width 724 height 146
click at [274, 262] on textarea at bounding box center [424, 290] width 724 height 146
drag, startPoint x: 301, startPoint y: 266, endPoint x: 245, endPoint y: 265, distance: 55.7
click at [245, 265] on textarea at bounding box center [424, 290] width 724 height 146
paste textarea "**********"
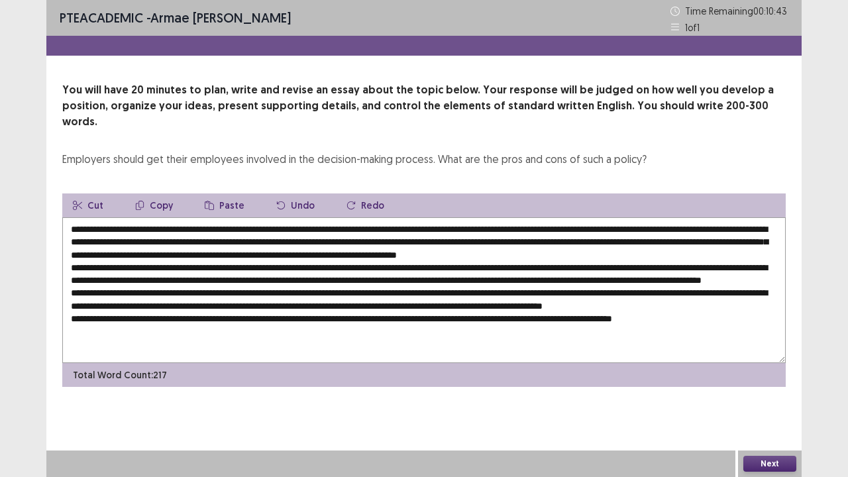
drag, startPoint x: 611, startPoint y: 281, endPoint x: 616, endPoint y: 276, distance: 7.5
click at [614, 280] on textarea at bounding box center [424, 290] width 724 height 146
drag, startPoint x: 616, startPoint y: 266, endPoint x: 692, endPoint y: 278, distance: 76.6
click at [620, 264] on textarea at bounding box center [424, 290] width 724 height 146
click at [433, 279] on textarea at bounding box center [424, 290] width 724 height 146
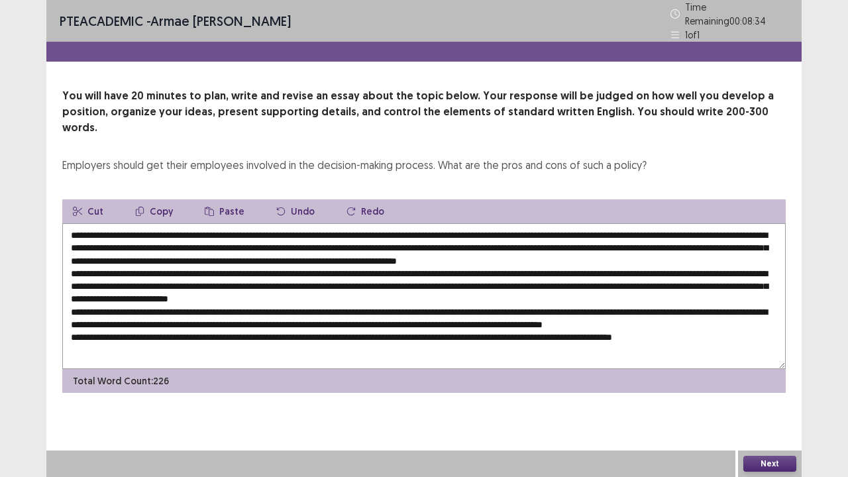
click at [216, 292] on textarea at bounding box center [424, 296] width 724 height 146
drag, startPoint x: 387, startPoint y: 277, endPoint x: 647, endPoint y: 278, distance: 259.8
click at [647, 278] on textarea at bounding box center [424, 296] width 724 height 146
drag, startPoint x: 217, startPoint y: 290, endPoint x: 183, endPoint y: 291, distance: 33.8
click at [183, 291] on textarea at bounding box center [424, 296] width 724 height 146
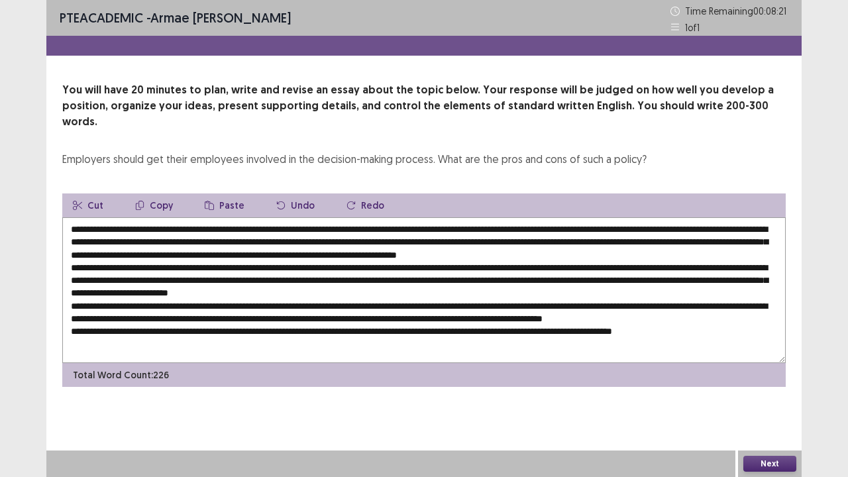
paste textarea "**********"
click at [416, 290] on textarea at bounding box center [424, 290] width 724 height 146
click at [447, 294] on textarea at bounding box center [424, 290] width 724 height 146
drag, startPoint x: 449, startPoint y: 291, endPoint x: 483, endPoint y: 288, distance: 33.2
click at [450, 291] on textarea at bounding box center [424, 290] width 724 height 146
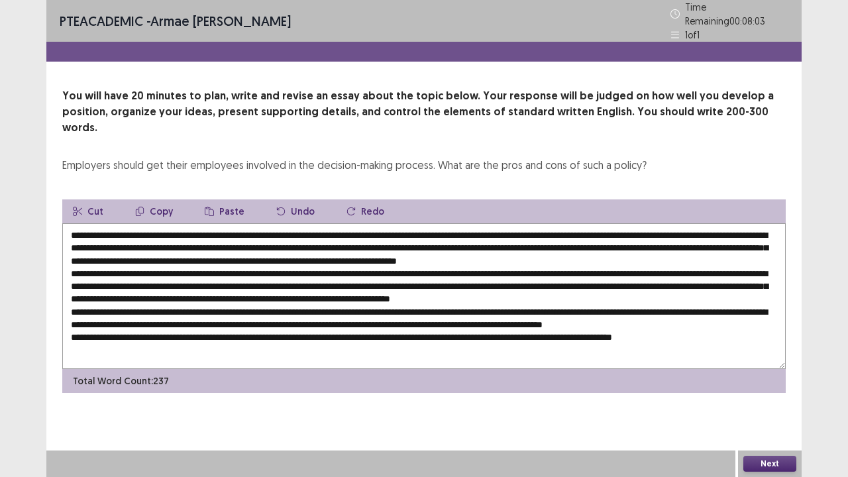
click at [590, 319] on textarea at bounding box center [424, 296] width 724 height 146
drag, startPoint x: 647, startPoint y: 272, endPoint x: 697, endPoint y: 272, distance: 50.4
click at [649, 272] on textarea at bounding box center [424, 296] width 724 height 146
drag, startPoint x: 647, startPoint y: 272, endPoint x: 657, endPoint y: 266, distance: 11.3
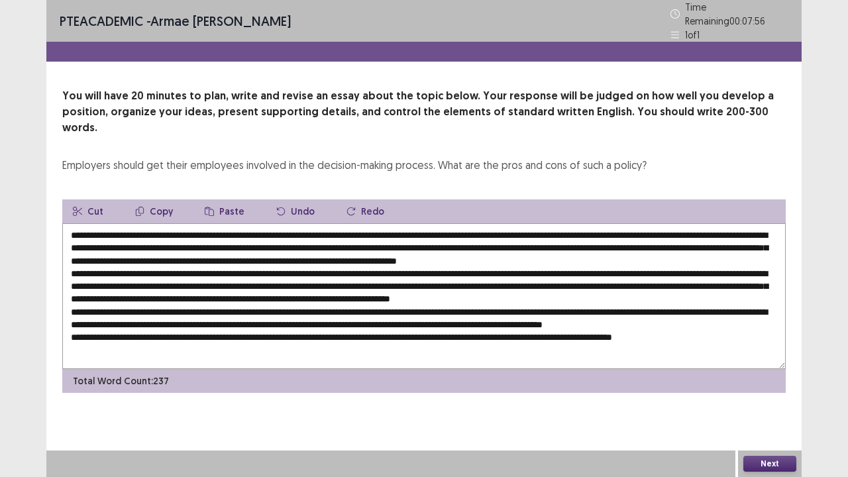
click at [647, 272] on textarea at bounding box center [424, 296] width 724 height 146
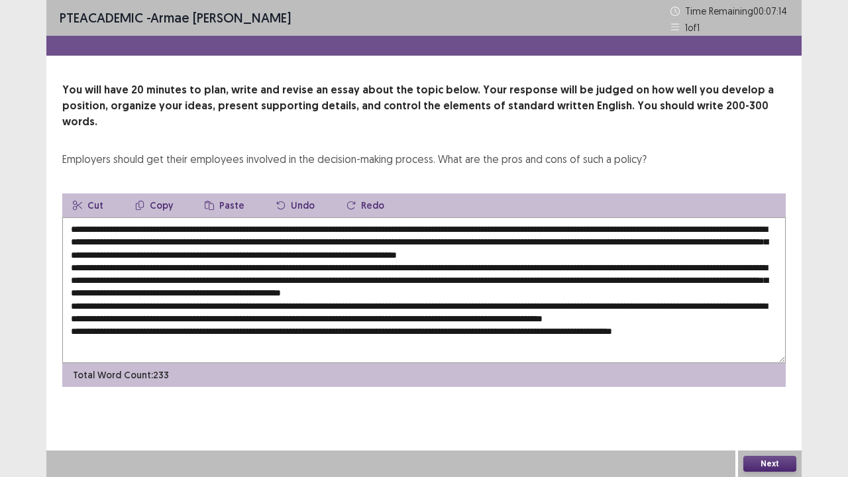
click at [566, 273] on textarea at bounding box center [424, 290] width 724 height 146
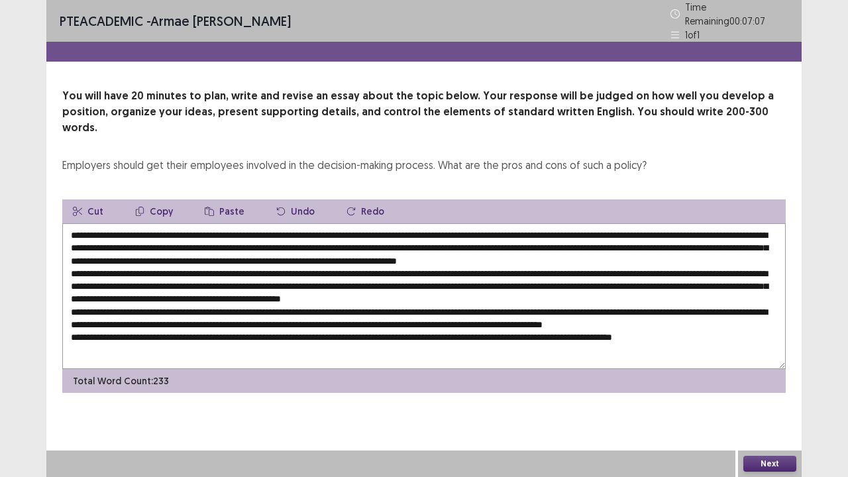
drag, startPoint x: 110, startPoint y: 310, endPoint x: 117, endPoint y: 309, distance: 6.7
click at [111, 310] on textarea at bounding box center [424, 296] width 724 height 146
drag, startPoint x: 742, startPoint y: 311, endPoint x: 772, endPoint y: 314, distance: 30.0
click at [743, 311] on textarea at bounding box center [424, 296] width 724 height 146
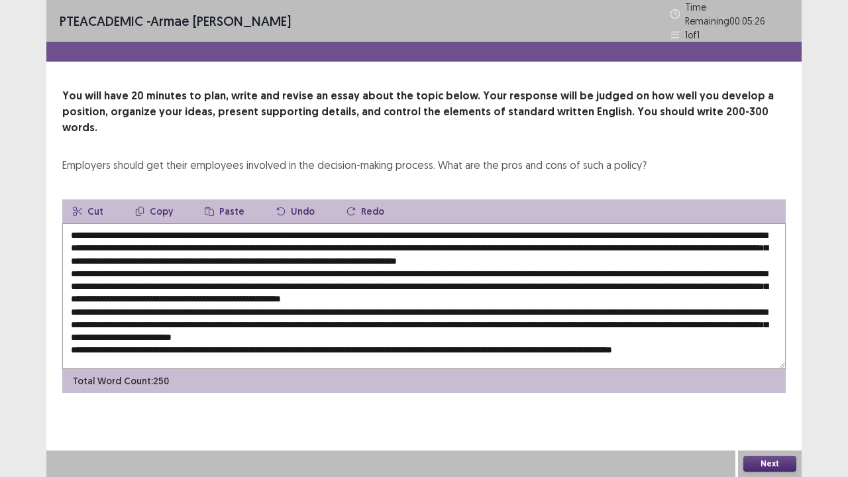
click at [352, 335] on textarea at bounding box center [424, 296] width 724 height 146
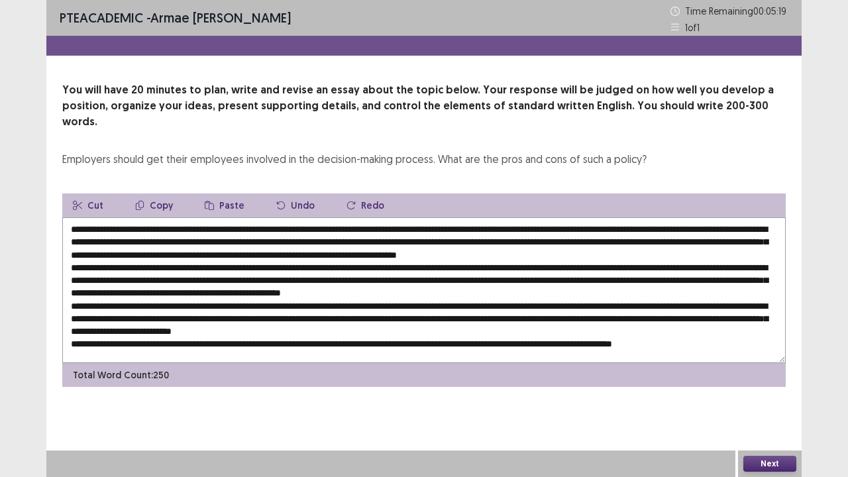
drag, startPoint x: 432, startPoint y: 322, endPoint x: 376, endPoint y: 323, distance: 55.7
click at [376, 323] on textarea at bounding box center [424, 290] width 724 height 146
click at [405, 323] on textarea at bounding box center [424, 290] width 724 height 146
drag, startPoint x: 403, startPoint y: 321, endPoint x: 426, endPoint y: 329, distance: 23.9
click at [404, 321] on textarea at bounding box center [424, 290] width 724 height 146
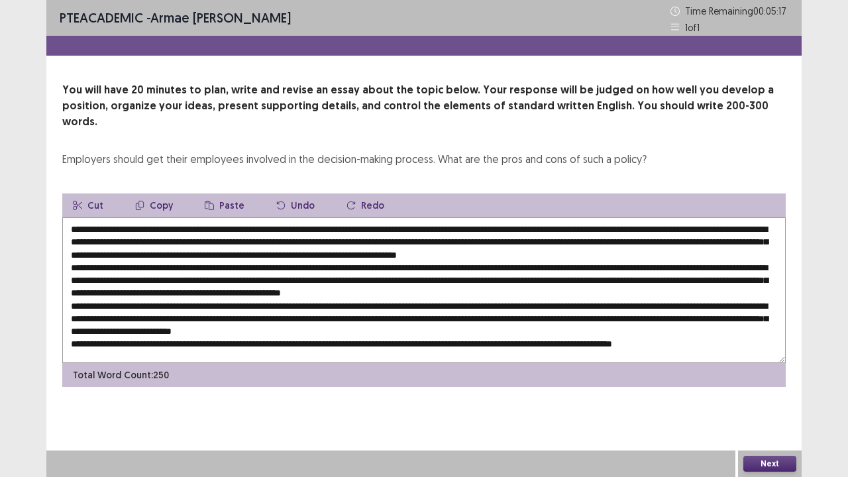
click at [432, 333] on textarea at bounding box center [424, 290] width 724 height 146
click at [402, 323] on textarea at bounding box center [424, 290] width 724 height 146
drag, startPoint x: 398, startPoint y: 323, endPoint x: 447, endPoint y: 323, distance: 48.4
click at [433, 325] on textarea at bounding box center [424, 290] width 724 height 146
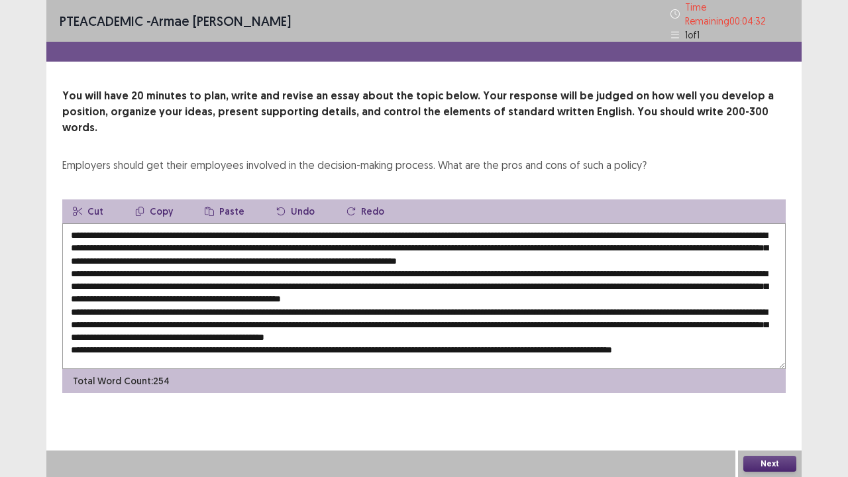
drag, startPoint x: 384, startPoint y: 335, endPoint x: 325, endPoint y: 336, distance: 59.7
click at [325, 336] on textarea at bounding box center [424, 296] width 724 height 146
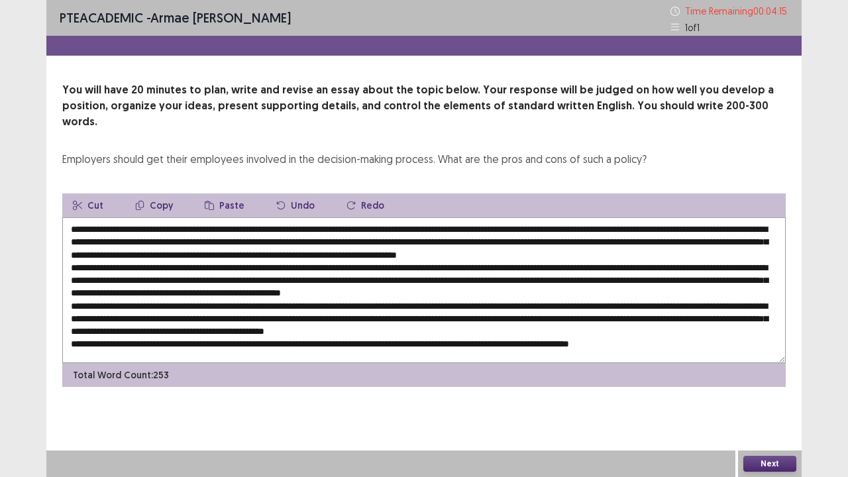
drag, startPoint x: 376, startPoint y: 323, endPoint x: 553, endPoint y: 320, distance: 176.3
click at [553, 320] on textarea at bounding box center [424, 290] width 724 height 146
drag, startPoint x: 319, startPoint y: 333, endPoint x: 353, endPoint y: 335, distance: 33.2
click at [322, 334] on textarea at bounding box center [424, 290] width 724 height 146
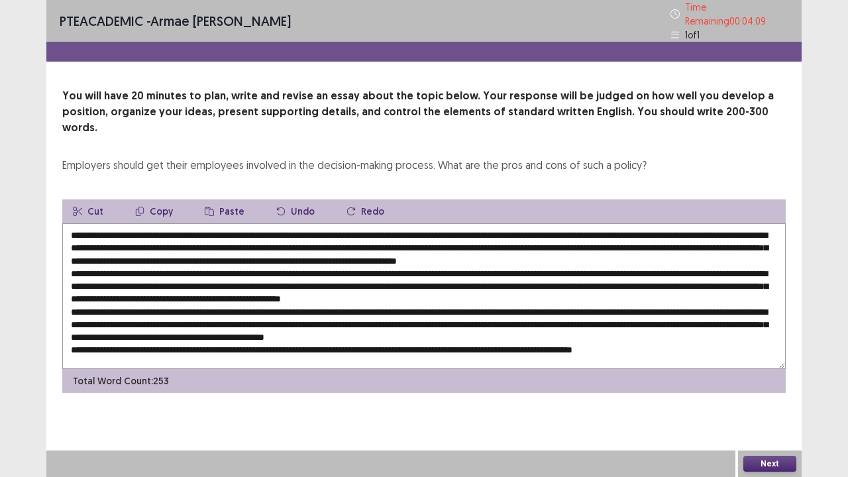
paste textarea "**********"
drag, startPoint x: 679, startPoint y: 335, endPoint x: 640, endPoint y: 349, distance: 41.3
click at [640, 334] on textarea at bounding box center [424, 296] width 724 height 146
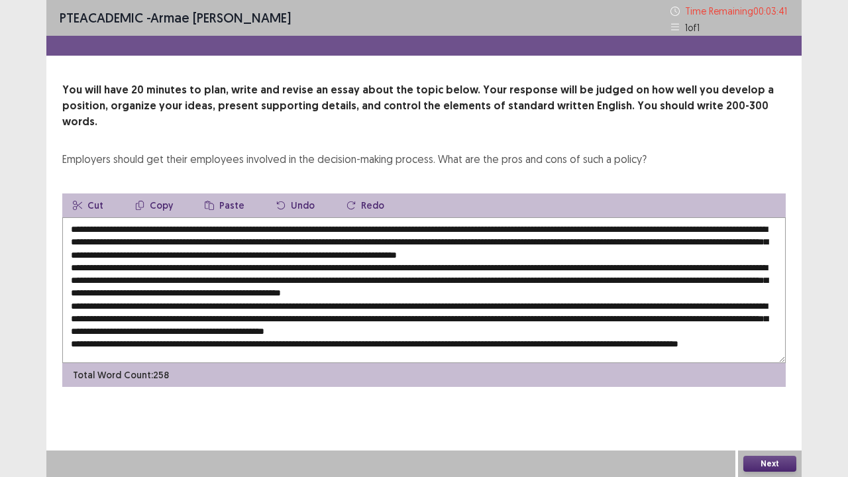
drag, startPoint x: 341, startPoint y: 213, endPoint x: 149, endPoint y: 211, distance: 192.2
click at [148, 217] on textarea at bounding box center [424, 290] width 724 height 146
type textarea "**********"
click at [768, 387] on button "Next" at bounding box center [770, 464] width 53 height 16
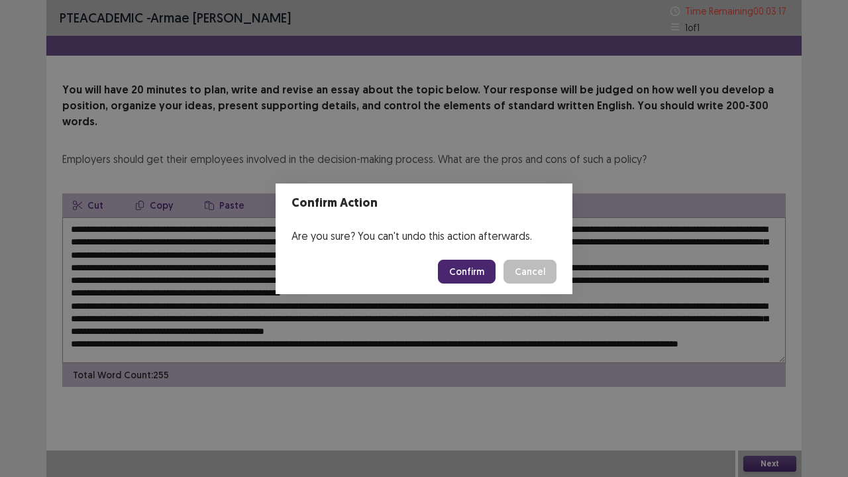
click at [457, 270] on button "Confirm" at bounding box center [467, 272] width 58 height 24
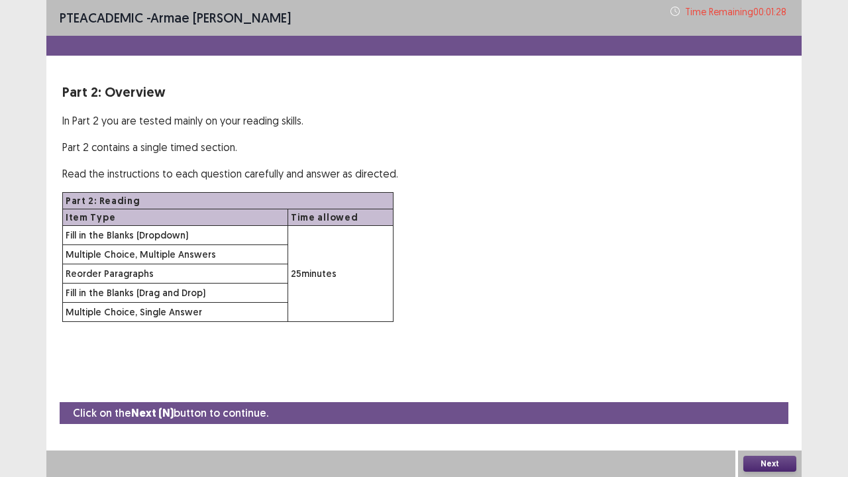
click at [777, 387] on button "Next" at bounding box center [770, 464] width 53 height 16
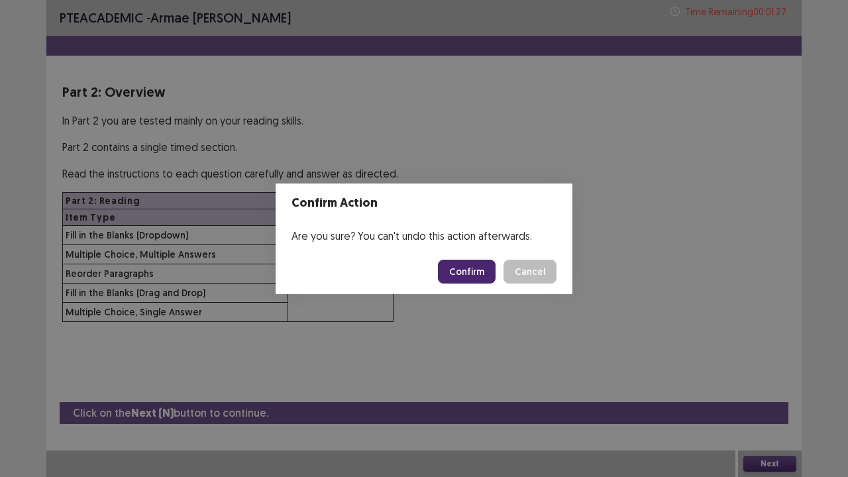
click at [465, 269] on button "Confirm" at bounding box center [467, 272] width 58 height 24
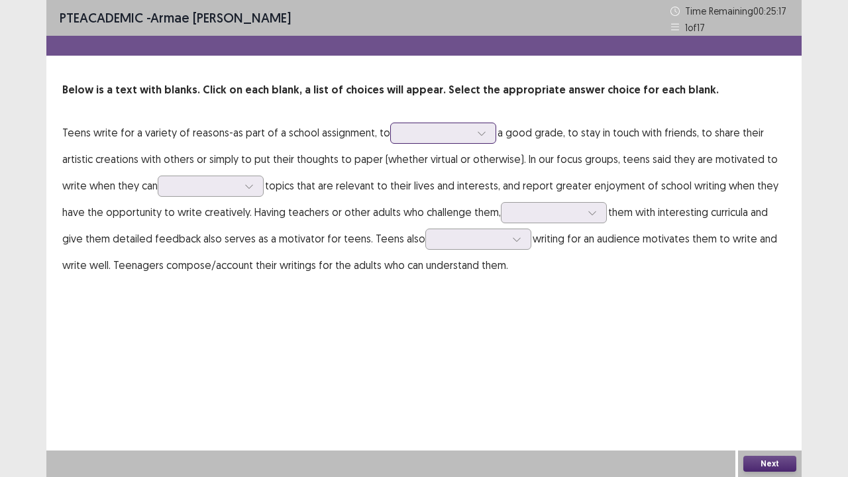
click at [412, 136] on div at bounding box center [436, 133] width 69 height 13
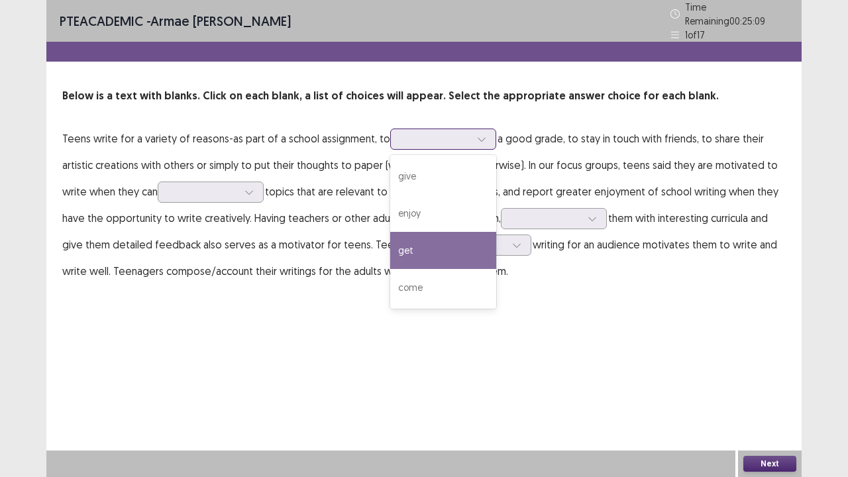
click at [410, 245] on div "get" at bounding box center [443, 250] width 106 height 37
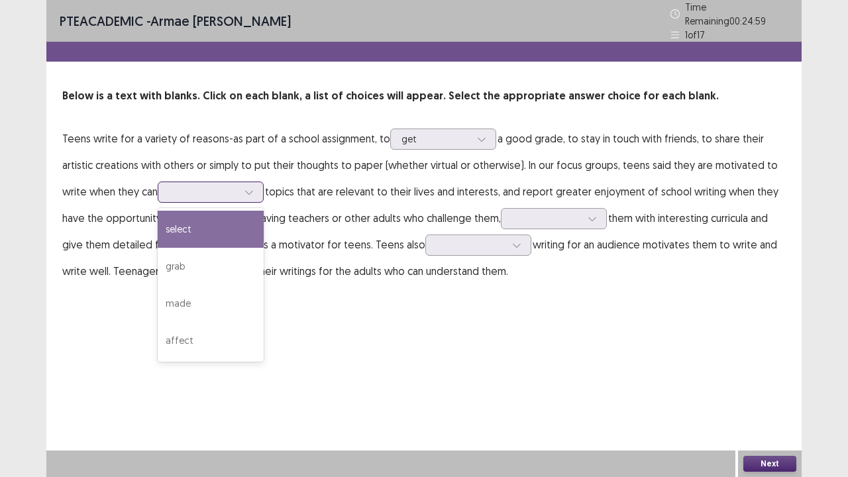
click at [201, 186] on div at bounding box center [203, 192] width 69 height 13
click at [226, 223] on div "select" at bounding box center [211, 229] width 106 height 37
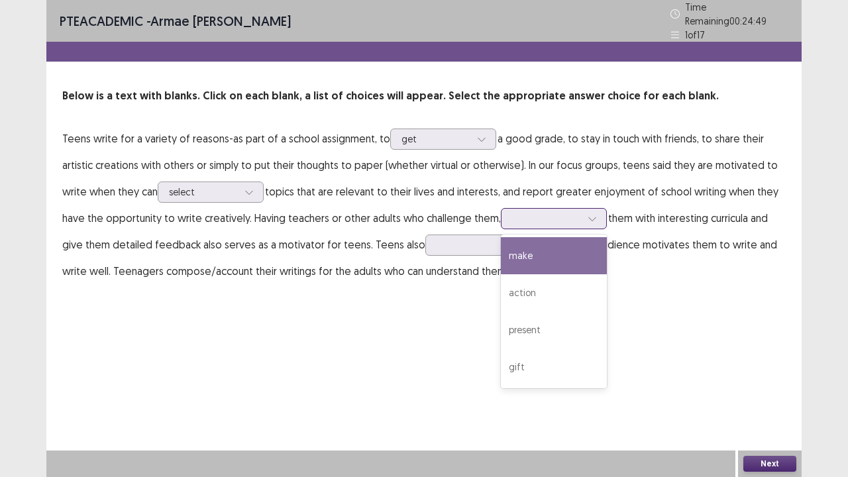
click at [559, 212] on div at bounding box center [546, 218] width 69 height 13
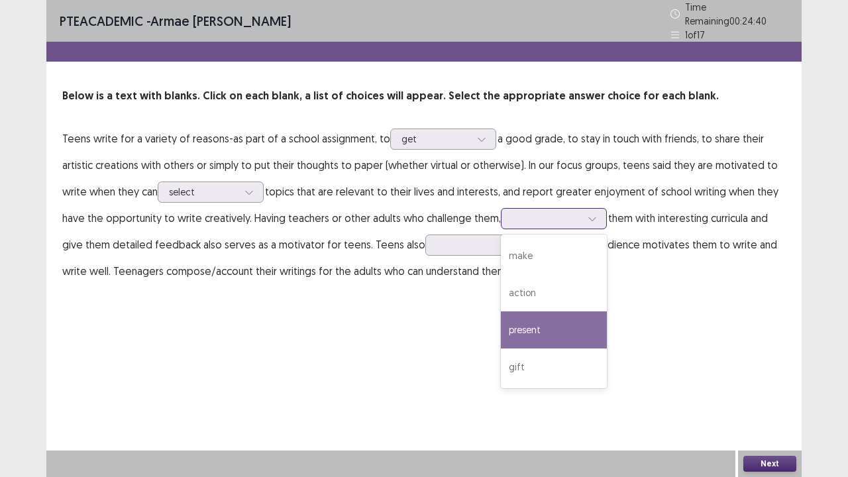
click at [550, 319] on div "present" at bounding box center [554, 330] width 106 height 37
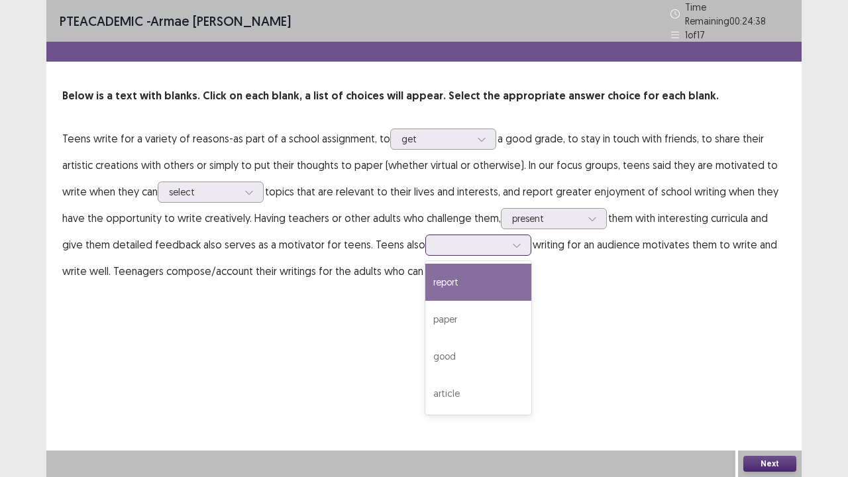
click at [445, 239] on div at bounding box center [471, 245] width 69 height 13
click at [473, 270] on div "report" at bounding box center [479, 282] width 106 height 37
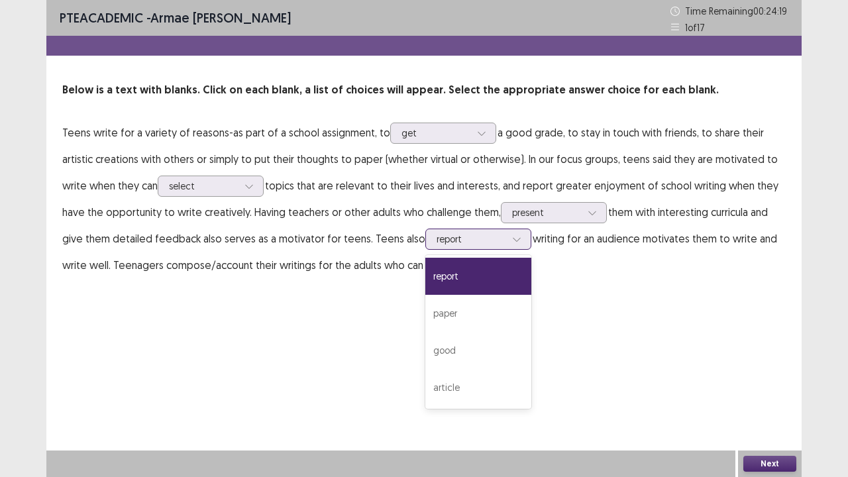
click at [507, 245] on div at bounding box center [517, 239] width 20 height 20
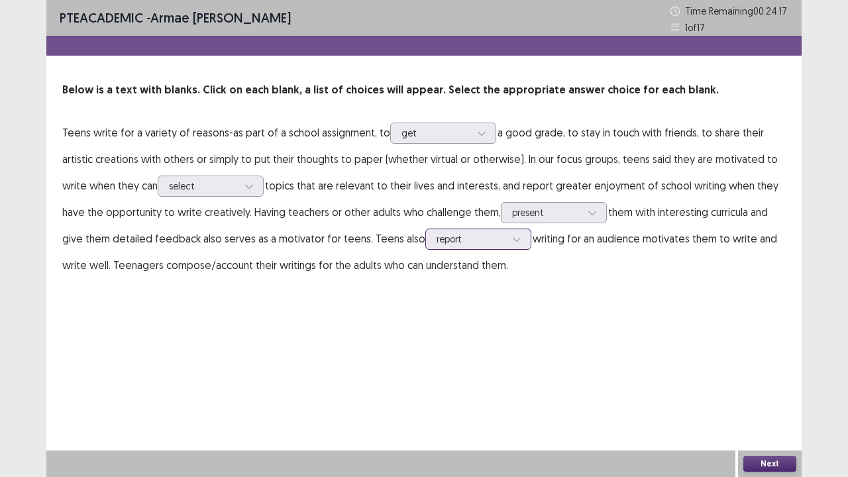
click at [507, 245] on div at bounding box center [517, 239] width 20 height 20
click at [495, 244] on div at bounding box center [471, 239] width 69 height 13
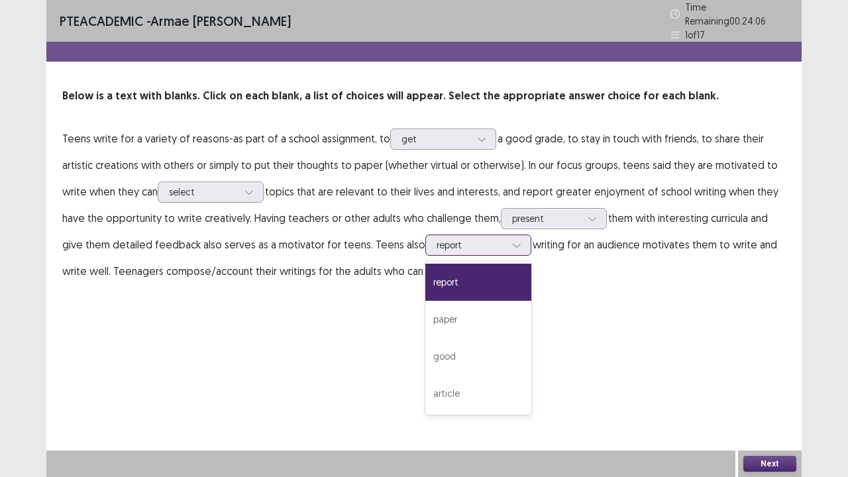
click at [495, 269] on div "report" at bounding box center [479, 282] width 106 height 37
click at [497, 245] on div at bounding box center [471, 245] width 69 height 13
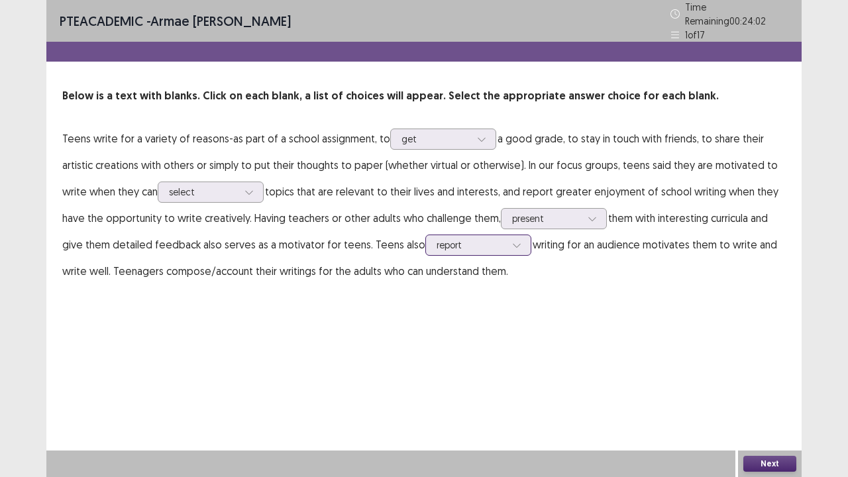
click at [497, 245] on div at bounding box center [471, 245] width 69 height 13
click at [493, 239] on div at bounding box center [471, 245] width 69 height 13
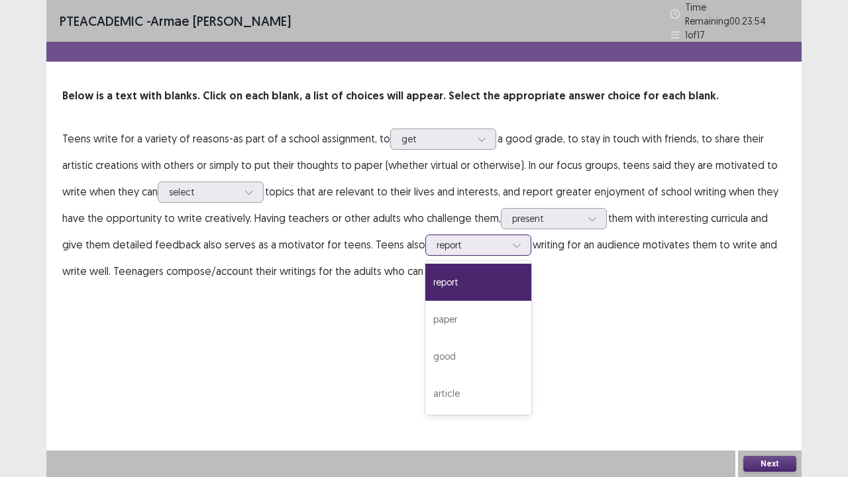
click at [493, 239] on div at bounding box center [471, 245] width 69 height 13
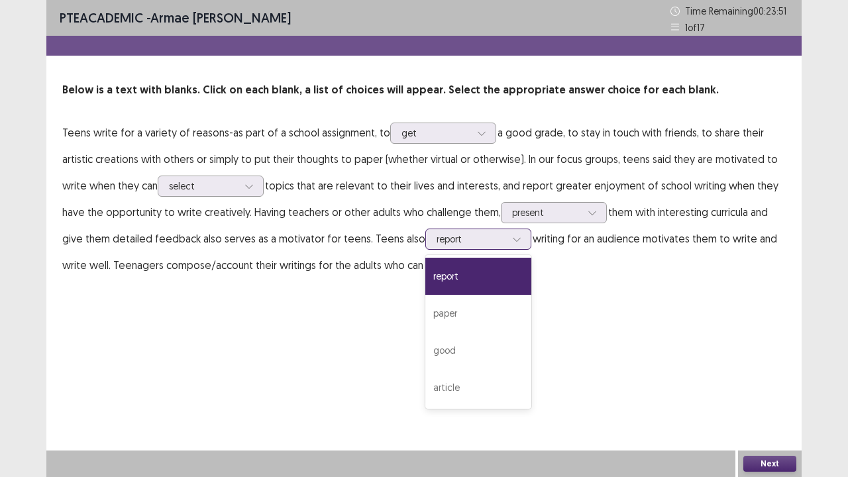
click at [497, 236] on div "report" at bounding box center [471, 239] width 72 height 20
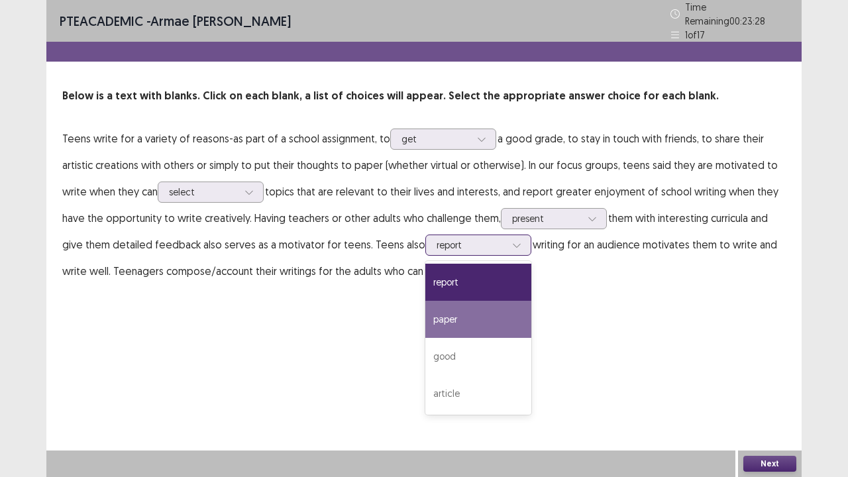
click at [481, 317] on div "paper" at bounding box center [479, 319] width 106 height 37
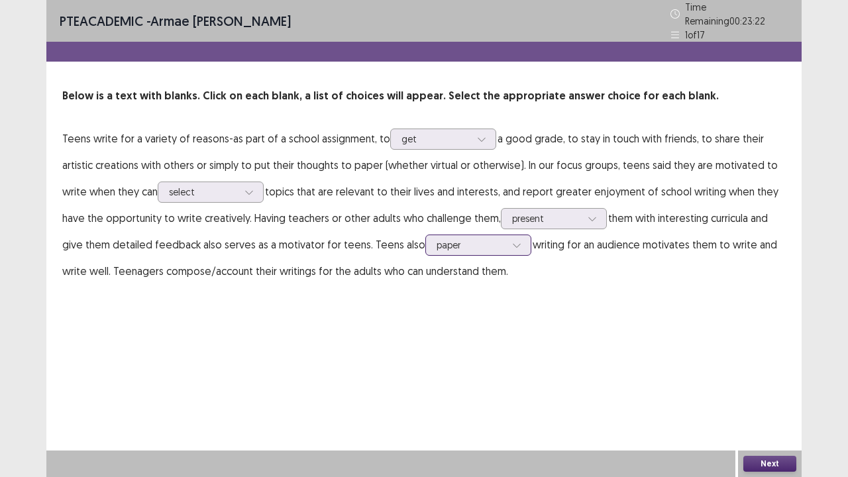
click at [496, 242] on div at bounding box center [471, 245] width 69 height 13
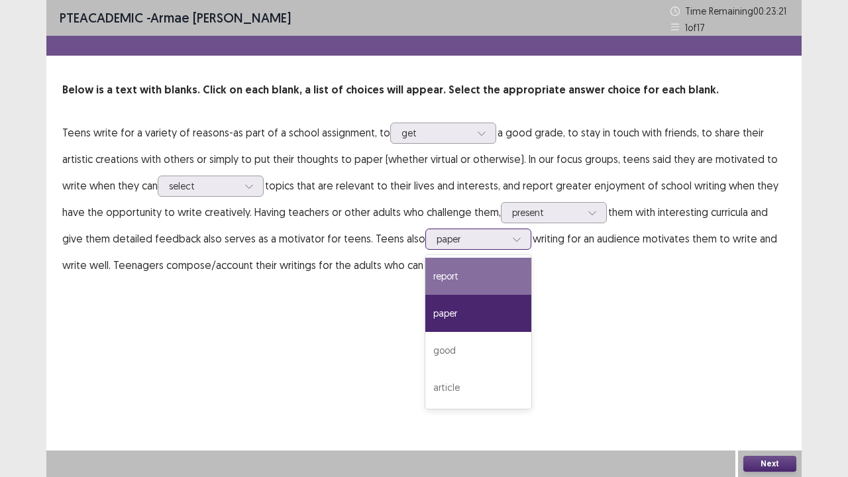
click at [484, 276] on div "report" at bounding box center [479, 276] width 106 height 37
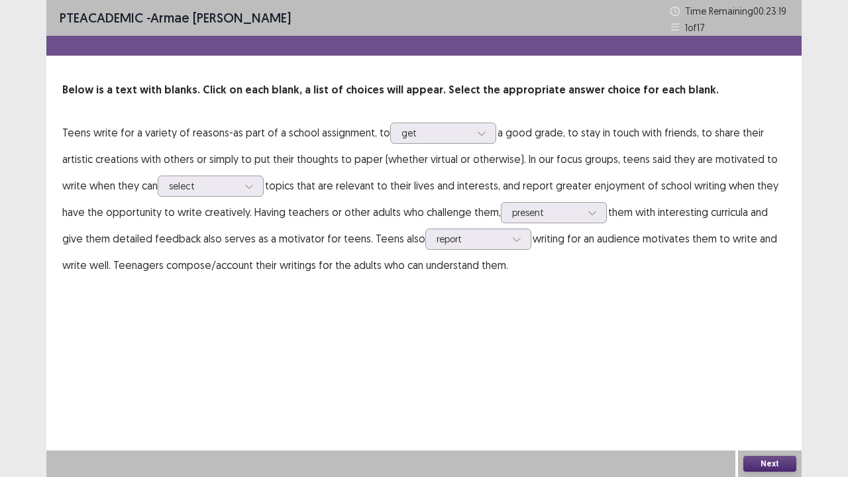
click at [781, 387] on button "Next" at bounding box center [770, 464] width 53 height 16
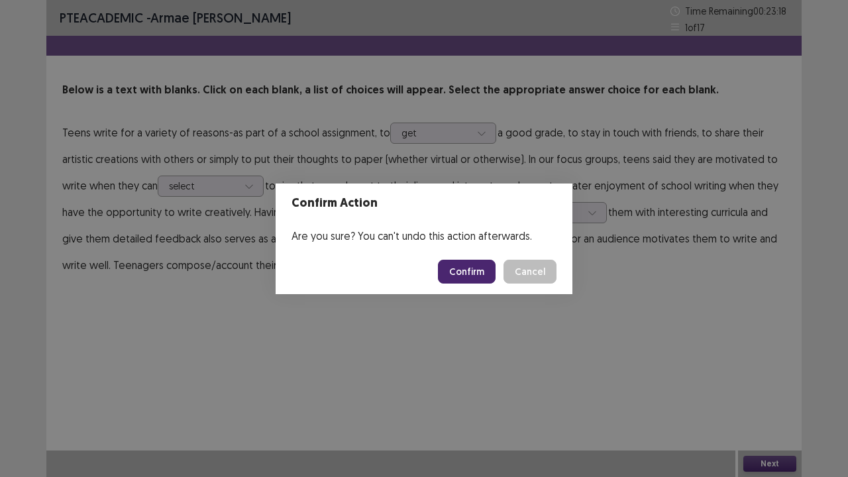
click at [465, 262] on button "Confirm" at bounding box center [467, 272] width 58 height 24
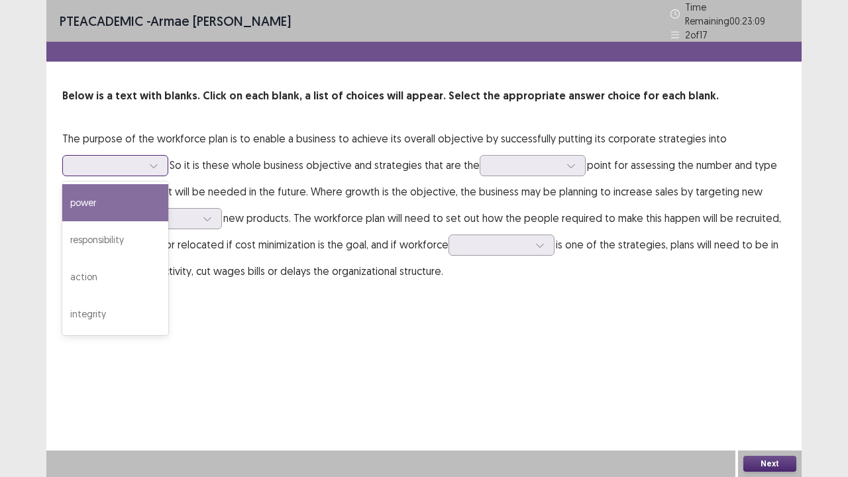
click at [160, 156] on div at bounding box center [154, 166] width 20 height 20
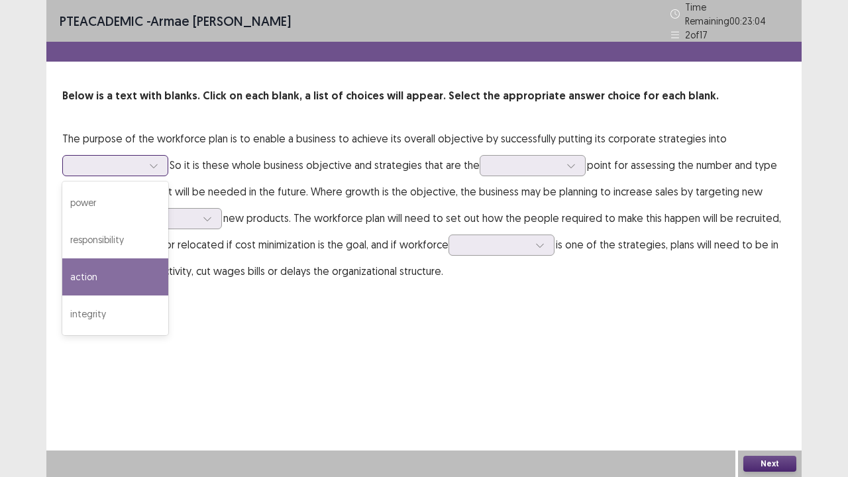
click at [123, 274] on div "action" at bounding box center [115, 276] width 106 height 37
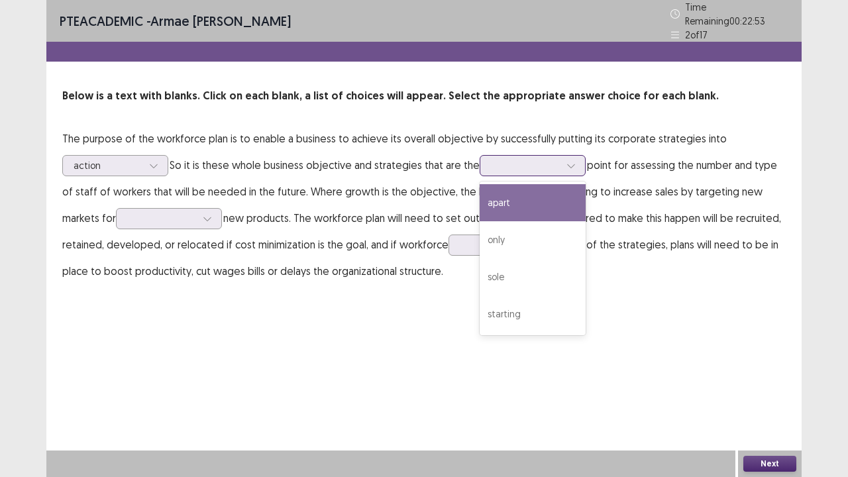
click at [504, 160] on div at bounding box center [525, 165] width 69 height 13
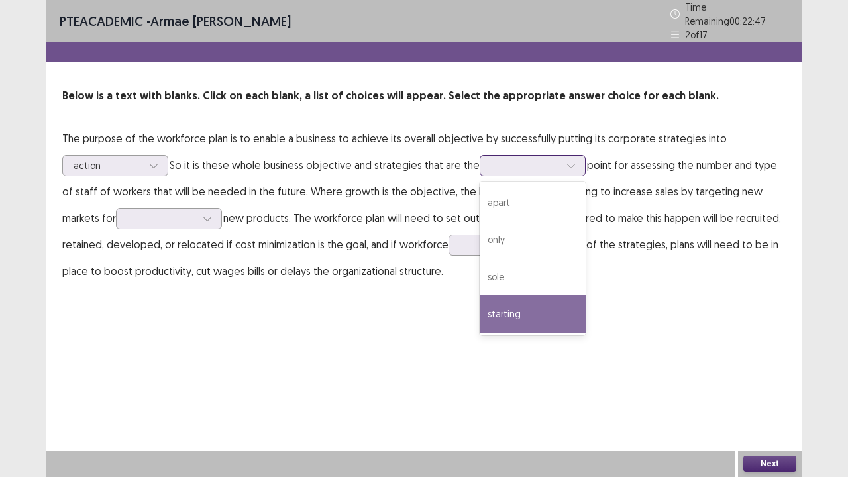
click at [512, 311] on div "starting" at bounding box center [533, 314] width 106 height 37
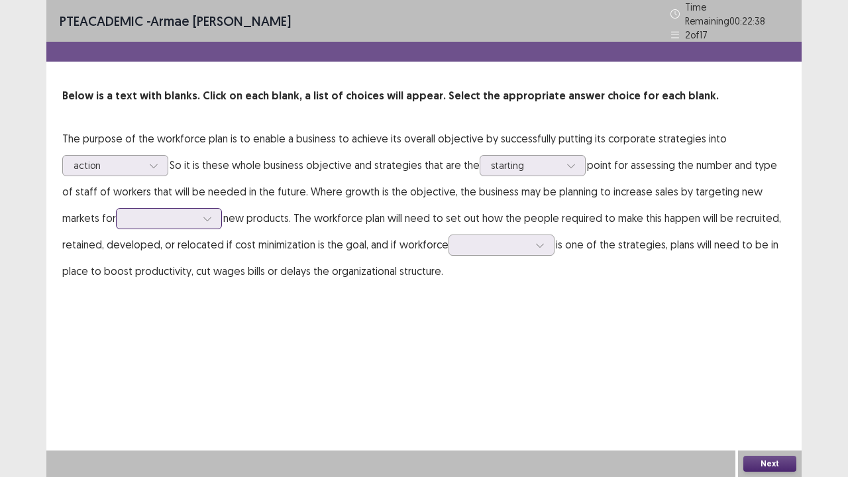
click at [198, 213] on div at bounding box center [208, 219] width 20 height 20
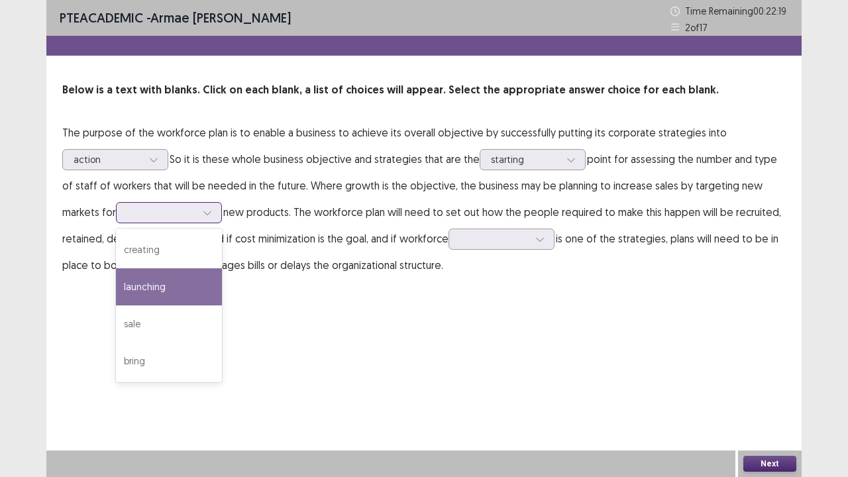
click at [151, 284] on div "launching" at bounding box center [169, 286] width 106 height 37
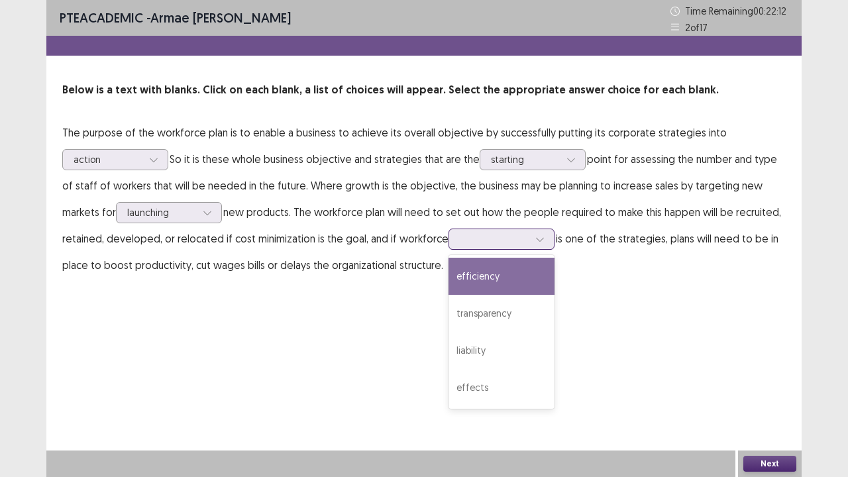
click at [460, 242] on div at bounding box center [494, 239] width 69 height 13
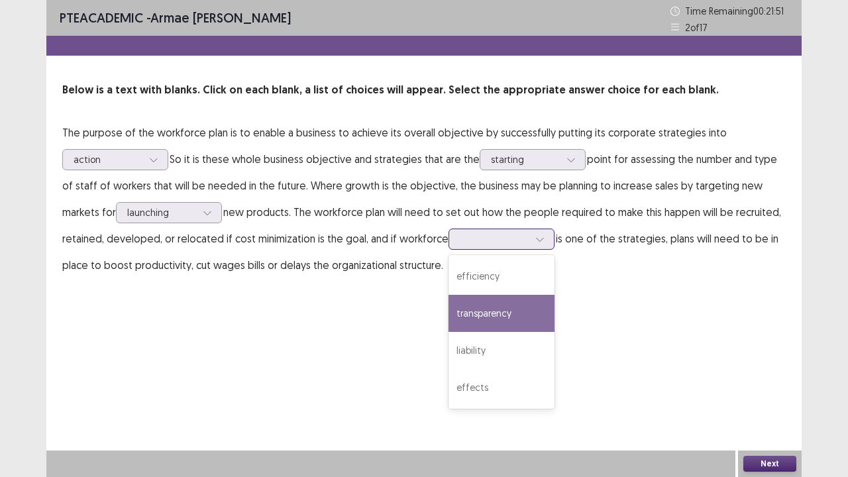
click at [471, 310] on div "transparency" at bounding box center [502, 313] width 106 height 37
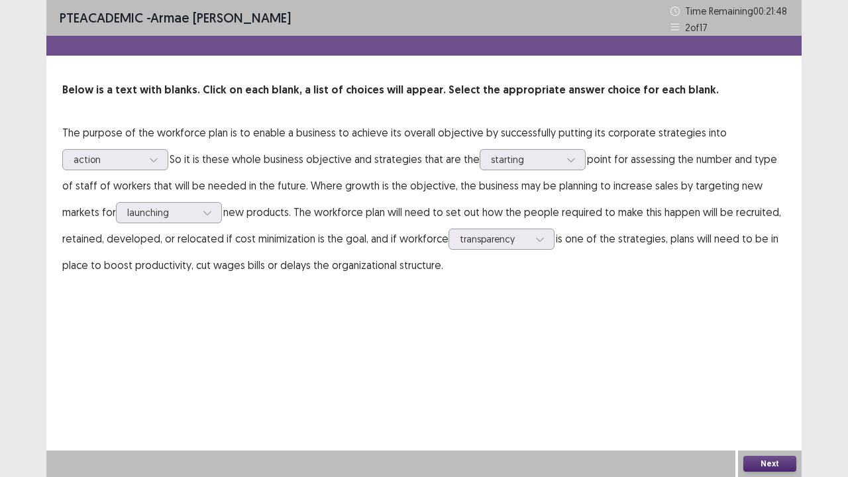
click at [774, 387] on button "Next" at bounding box center [770, 464] width 53 height 16
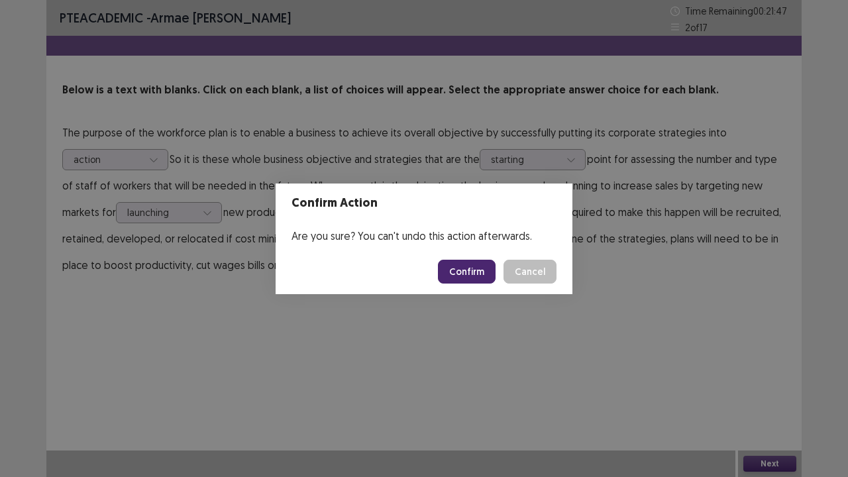
click at [471, 268] on button "Confirm" at bounding box center [467, 272] width 58 height 24
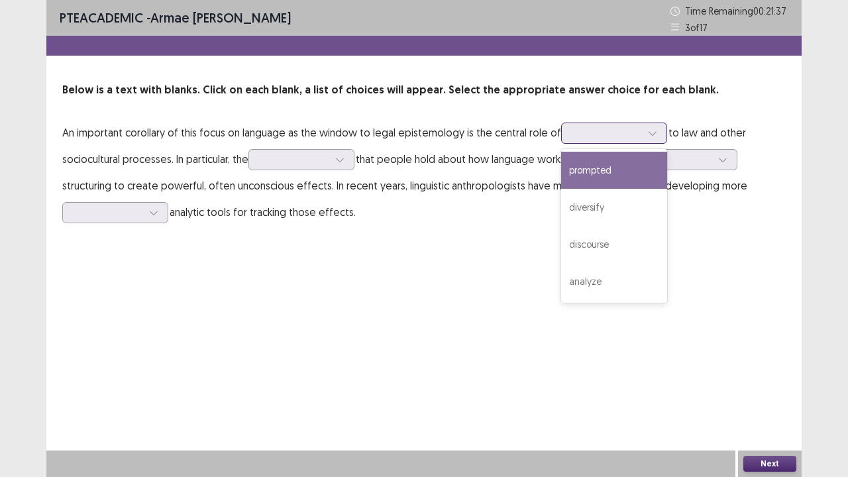
click at [587, 136] on div at bounding box center [607, 133] width 69 height 13
click at [616, 177] on div "prompted" at bounding box center [614, 170] width 106 height 37
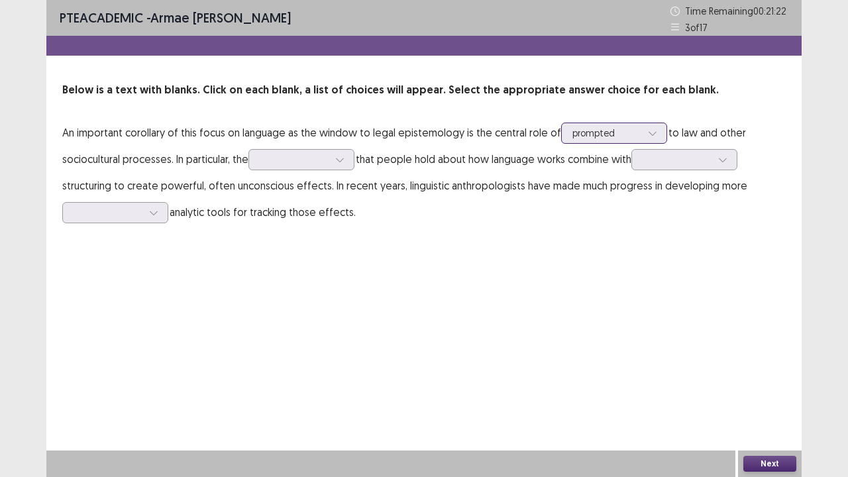
click at [610, 138] on div at bounding box center [607, 133] width 69 height 13
click at [586, 135] on div at bounding box center [607, 133] width 69 height 13
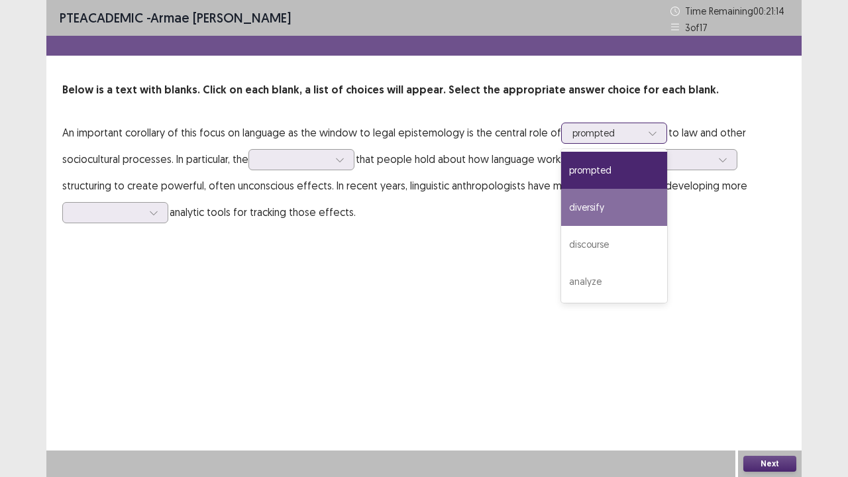
click at [579, 213] on div "diversify" at bounding box center [614, 207] width 106 height 37
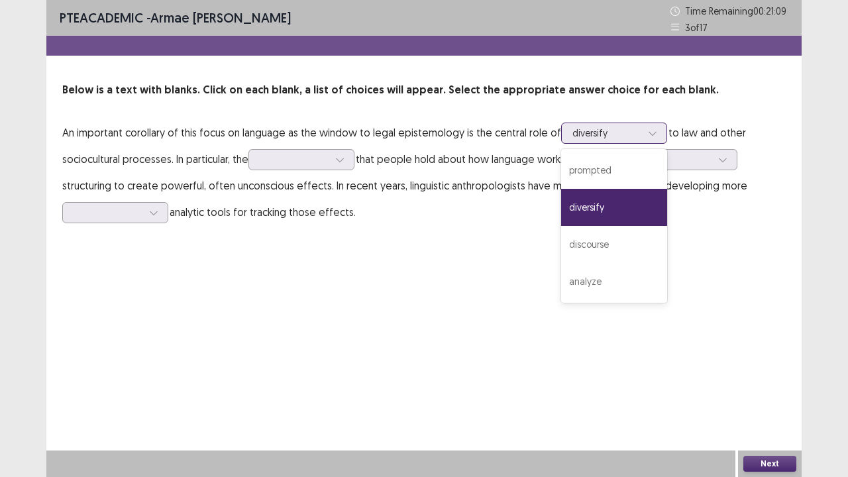
click at [621, 137] on div at bounding box center [607, 133] width 69 height 13
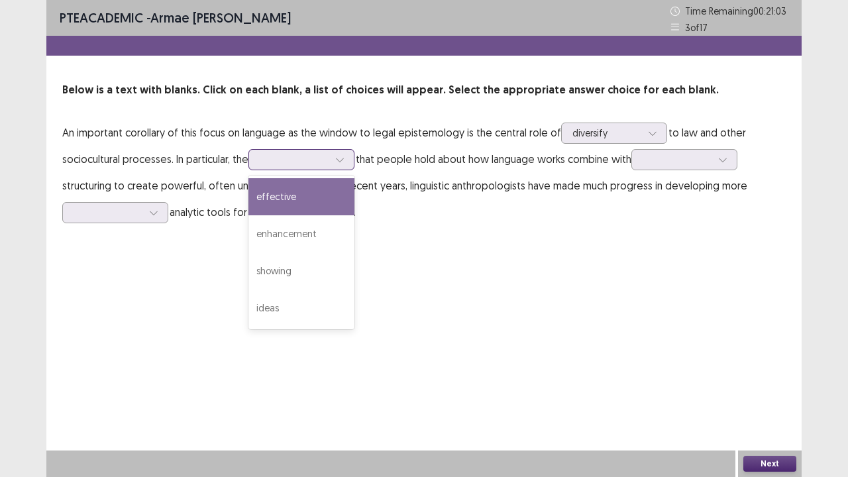
click at [294, 161] on div at bounding box center [294, 159] width 69 height 13
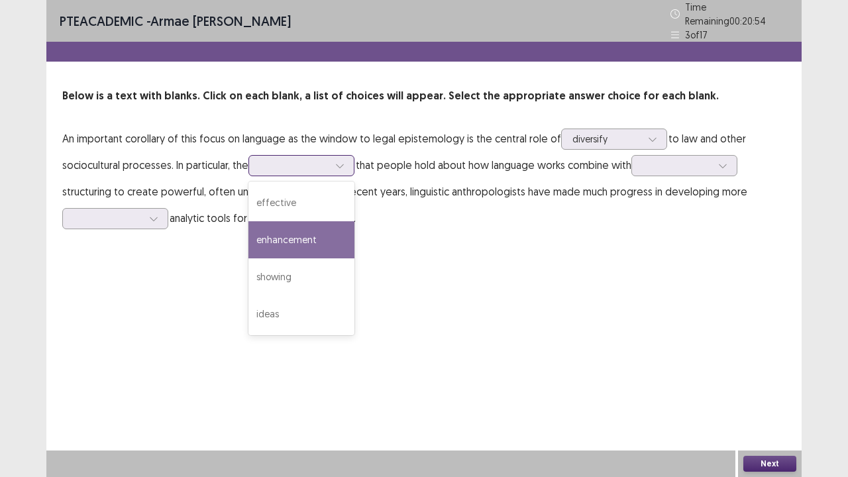
click at [323, 242] on div "enhancement" at bounding box center [302, 239] width 106 height 37
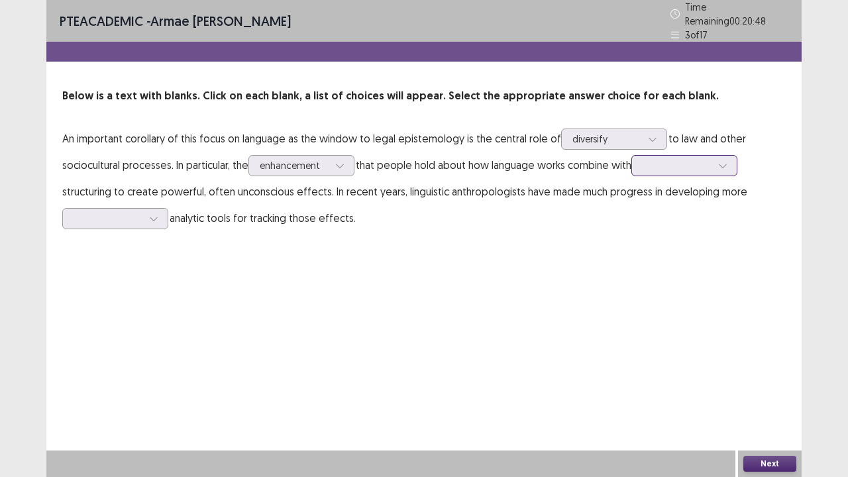
click at [650, 159] on div at bounding box center [678, 165] width 72 height 15
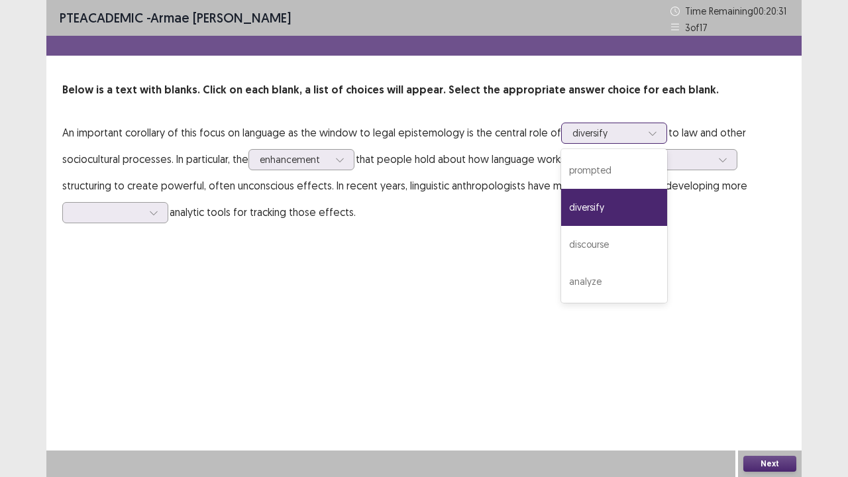
click at [631, 131] on div at bounding box center [607, 133] width 69 height 13
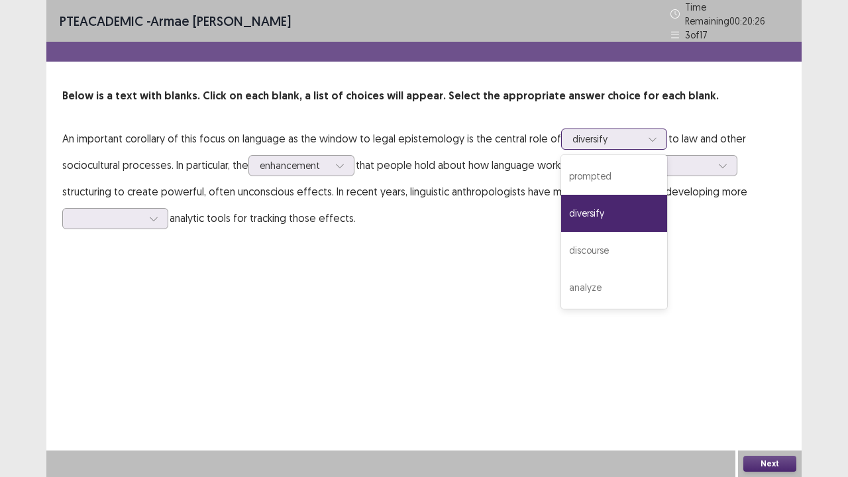
click at [612, 212] on div "diversify" at bounding box center [614, 213] width 106 height 37
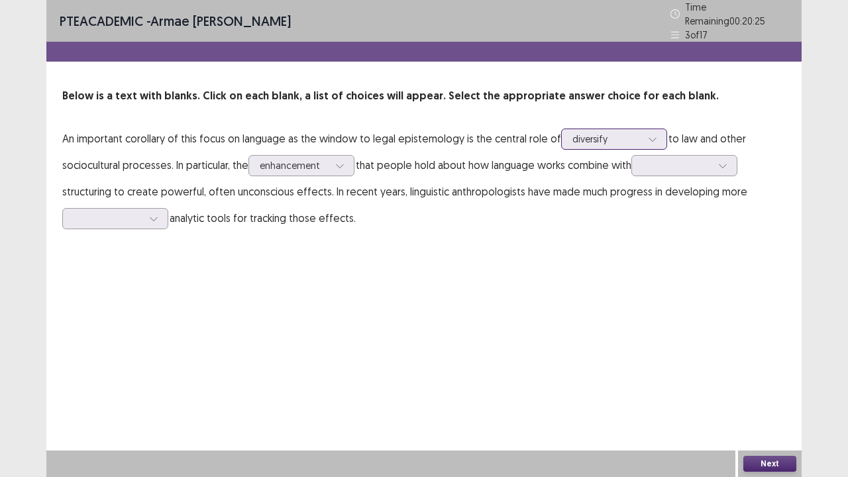
click at [628, 137] on div at bounding box center [607, 139] width 69 height 13
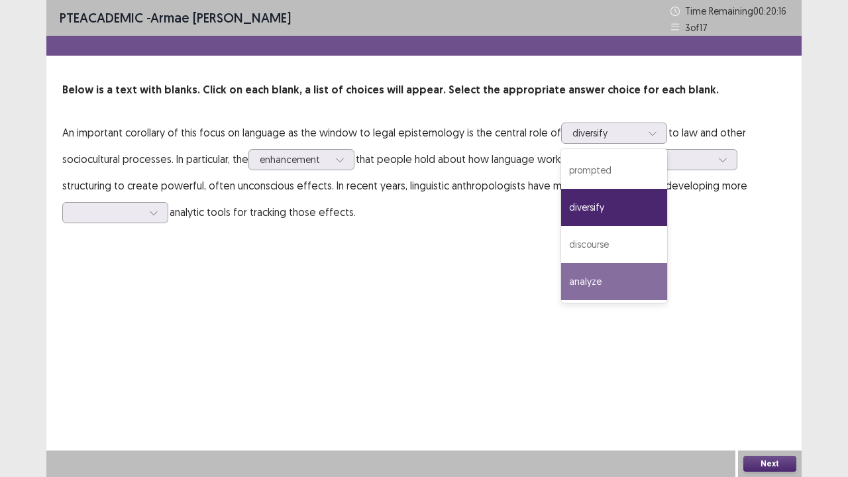
click at [687, 293] on div "PTE academic - Armae Joy Pagaduan Garcia Time Remaining 00 : 20 : 16 3 of 17 Be…" at bounding box center [424, 238] width 756 height 477
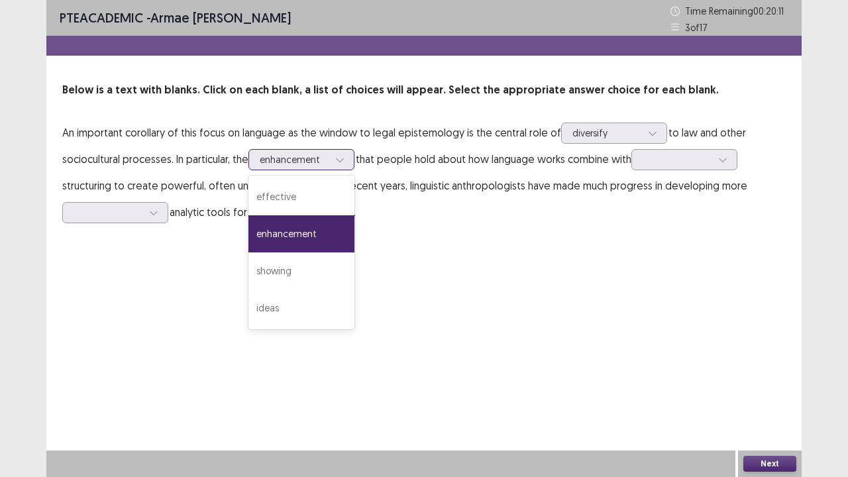
click at [345, 156] on icon at bounding box center [339, 159] width 9 height 9
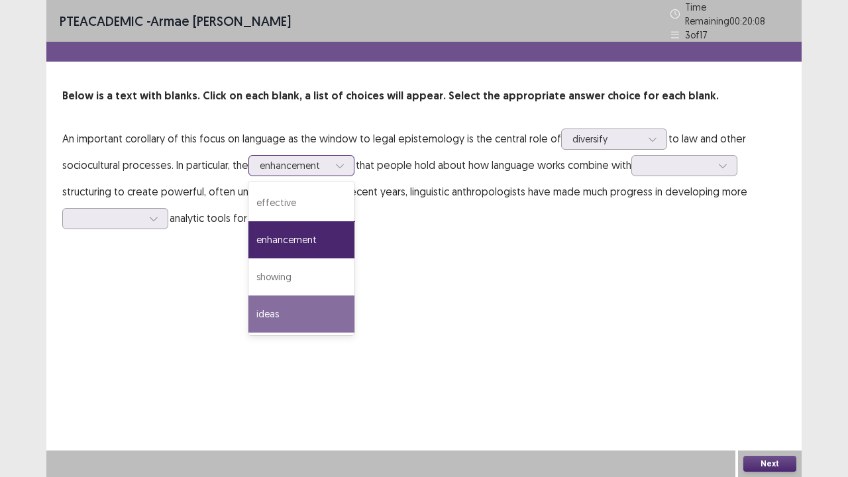
click at [308, 315] on div "ideas" at bounding box center [302, 314] width 106 height 37
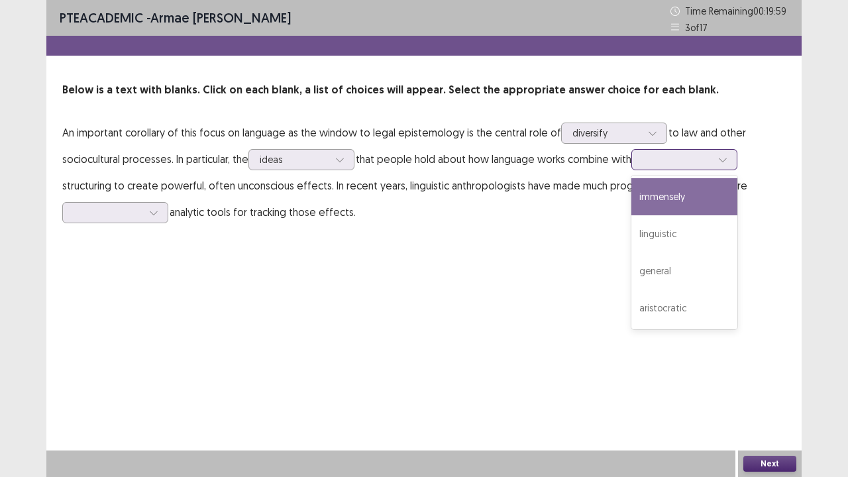
click at [656, 162] on div at bounding box center [677, 159] width 69 height 13
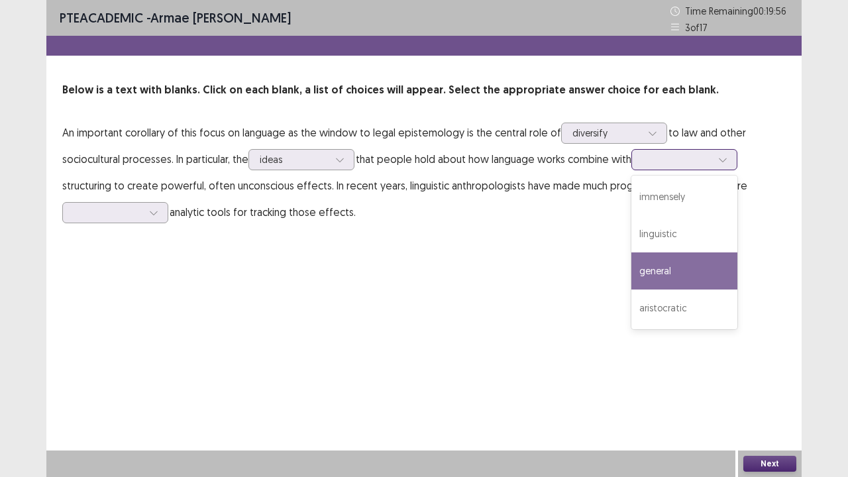
click at [670, 277] on div "general" at bounding box center [685, 271] width 106 height 37
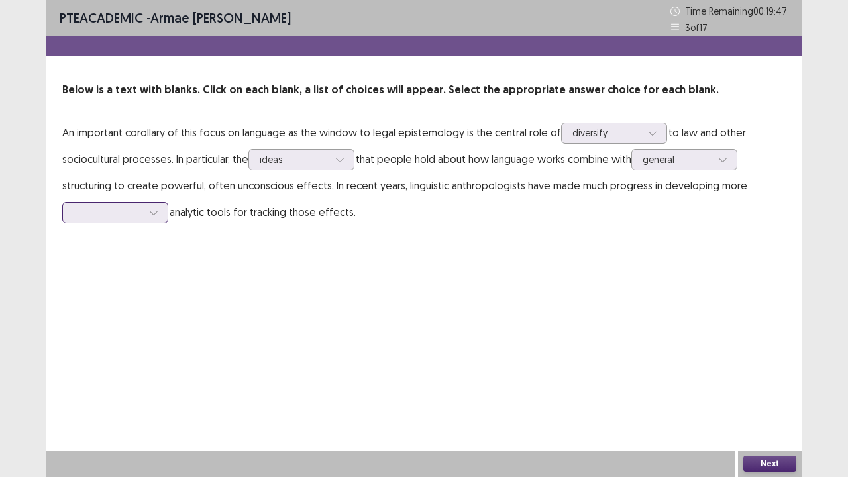
click at [144, 211] on div at bounding box center [154, 213] width 20 height 20
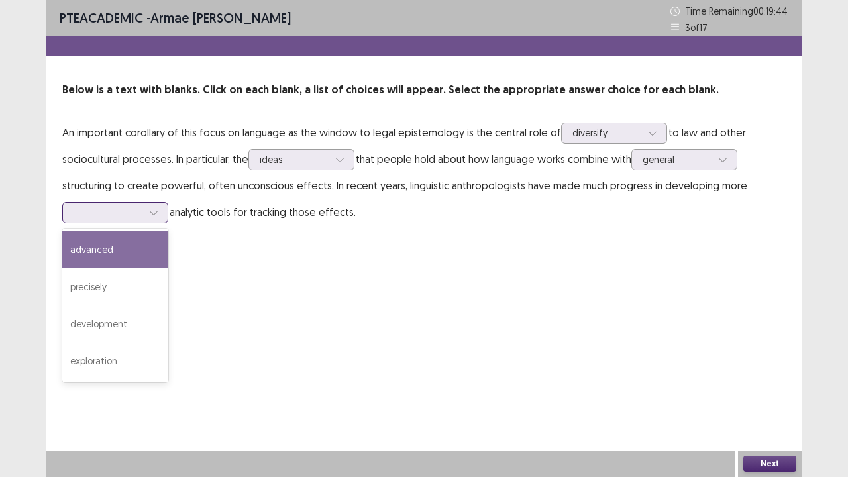
click at [141, 253] on div "advanced" at bounding box center [115, 249] width 106 height 37
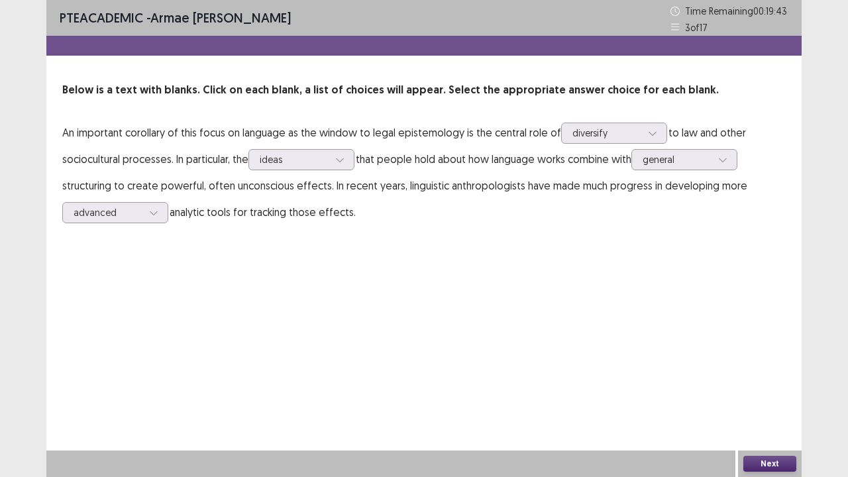
click at [761, 387] on button "Next" at bounding box center [770, 464] width 53 height 16
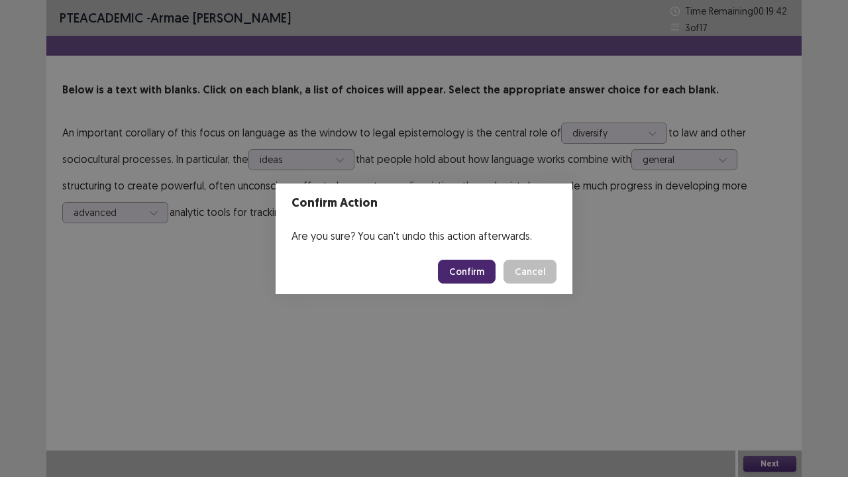
click at [471, 266] on button "Confirm" at bounding box center [467, 272] width 58 height 24
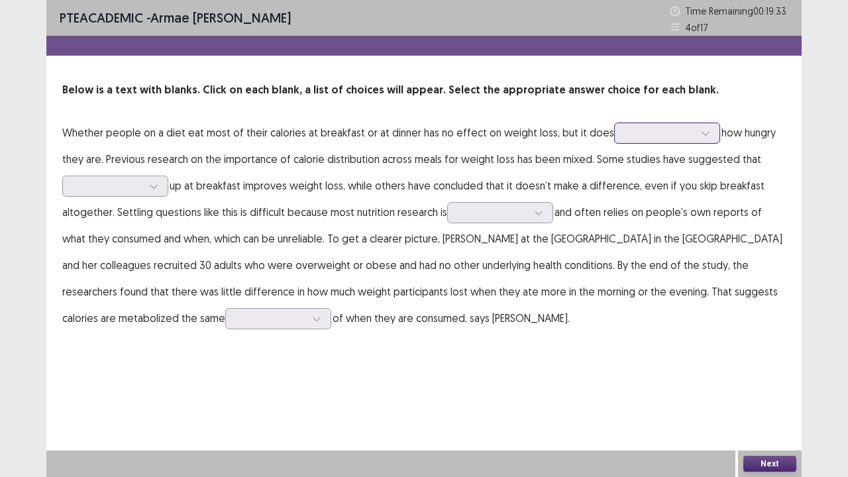
click at [626, 135] on div at bounding box center [660, 133] width 69 height 13
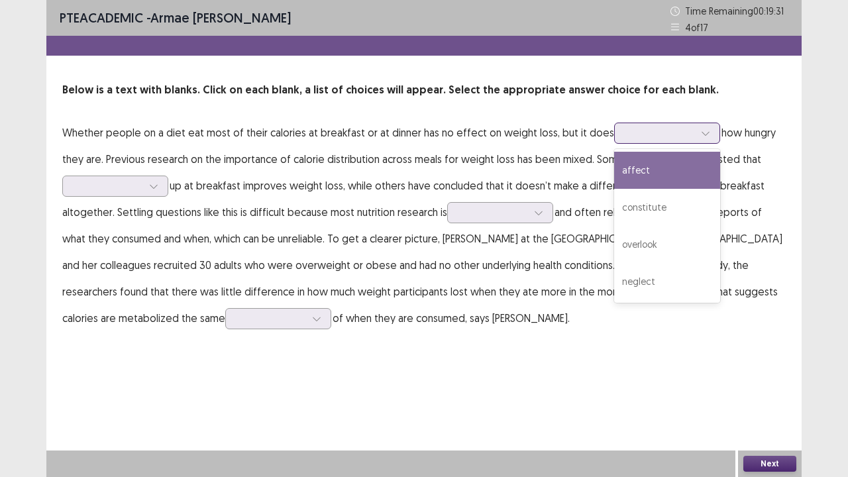
click at [625, 167] on div "affect" at bounding box center [667, 170] width 106 height 37
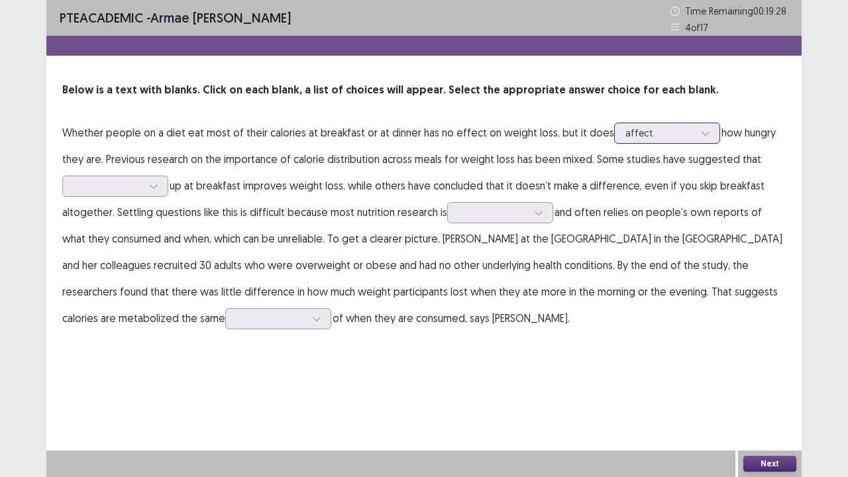
click at [639, 128] on div at bounding box center [660, 133] width 69 height 13
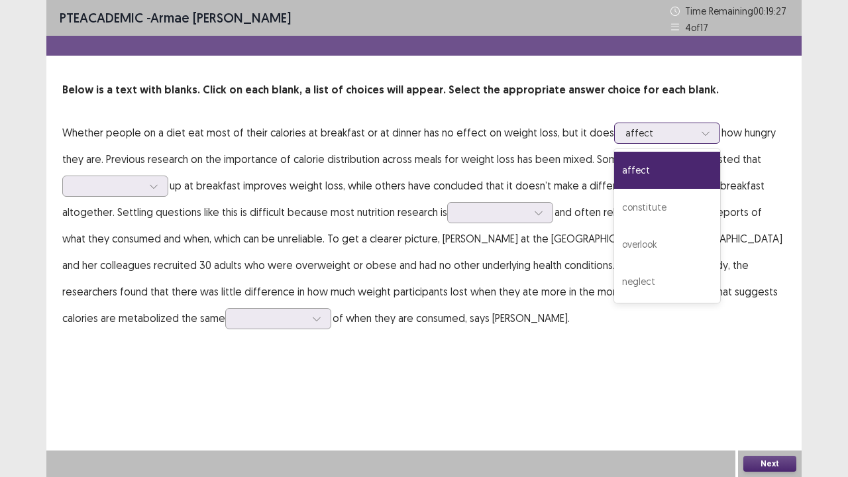
click at [639, 128] on div at bounding box center [660, 133] width 69 height 13
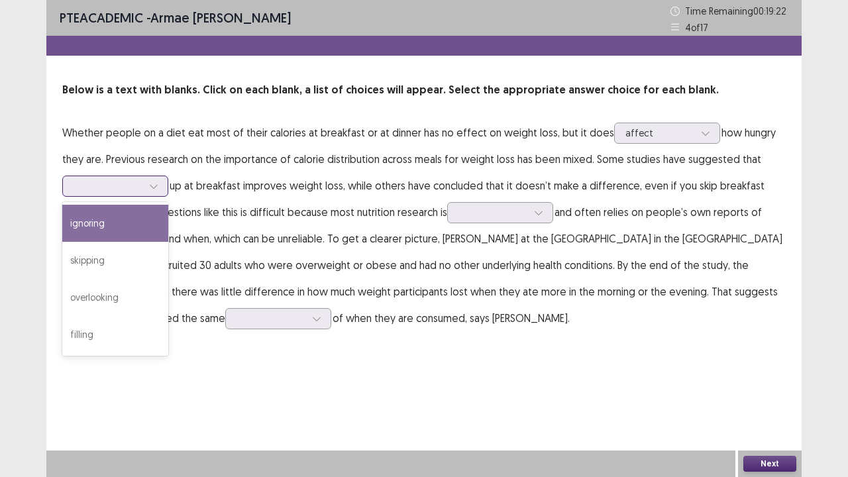
click at [158, 186] on div at bounding box center [154, 186] width 20 height 20
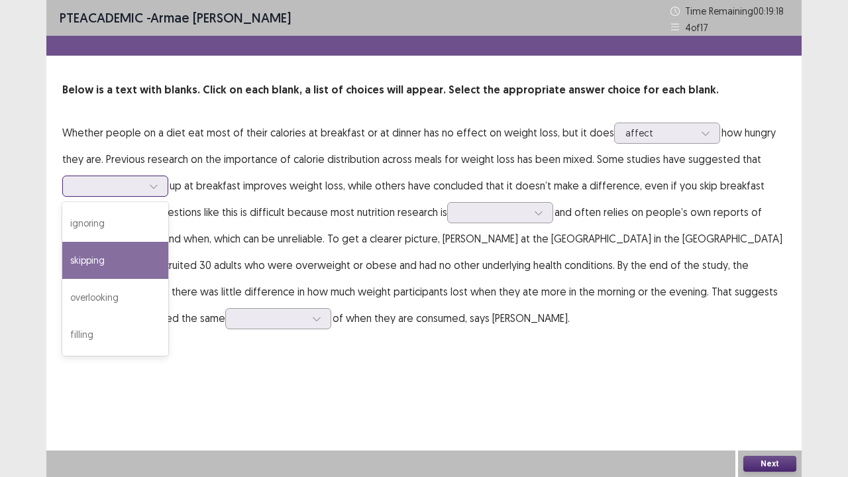
click at [137, 260] on div "skipping" at bounding box center [115, 260] width 106 height 37
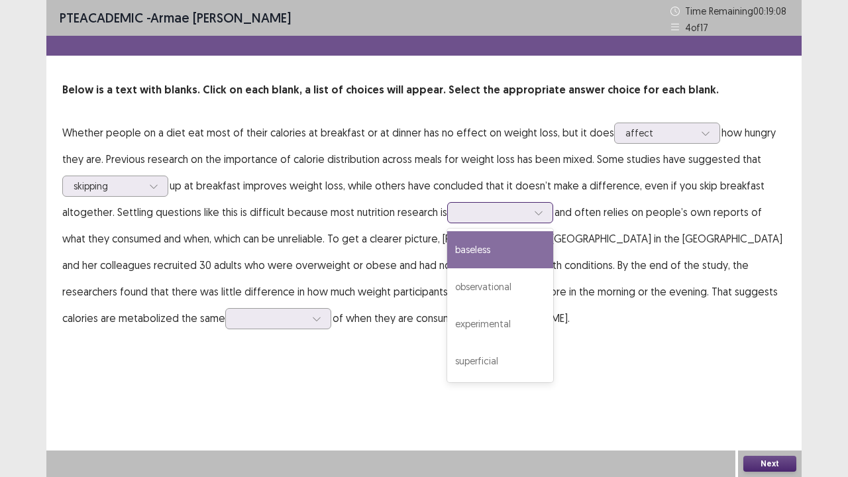
click at [496, 213] on div at bounding box center [493, 212] width 69 height 13
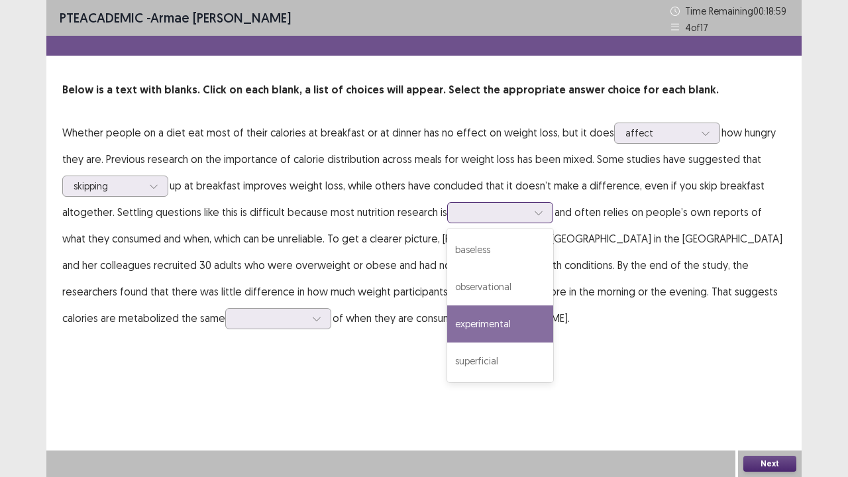
click at [515, 342] on div "experimental" at bounding box center [500, 324] width 106 height 37
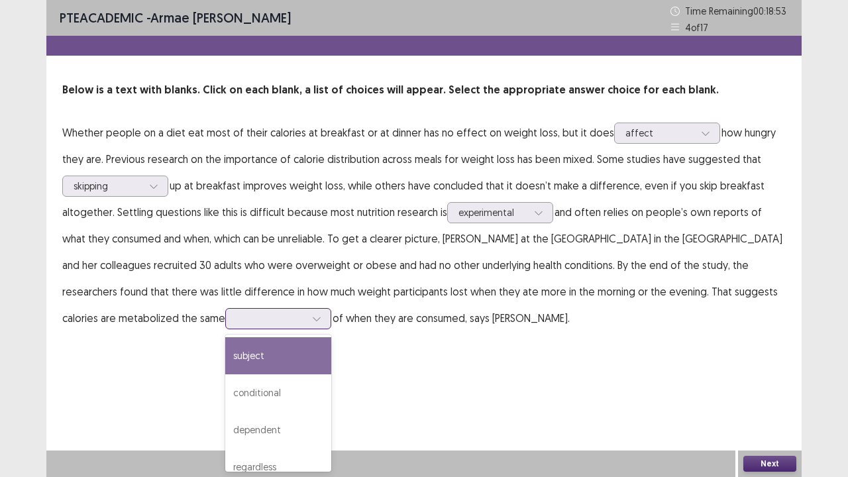
click at [237, 319] on div at bounding box center [271, 318] width 69 height 13
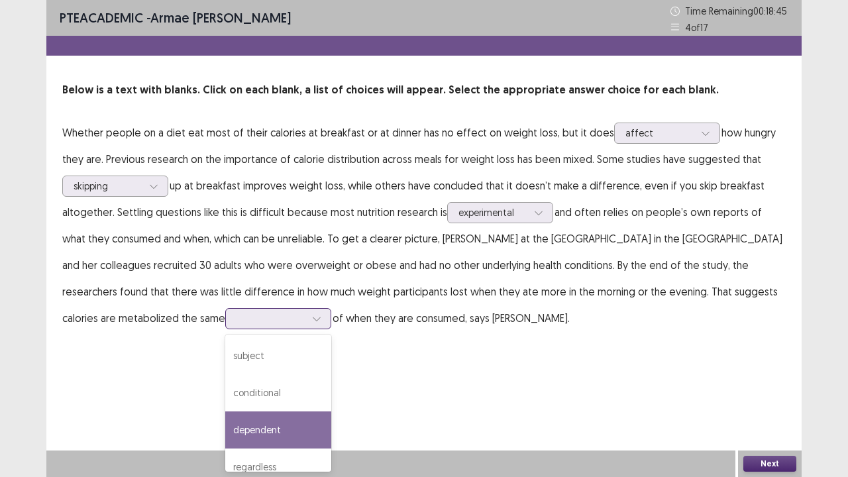
scroll to position [16, 0]
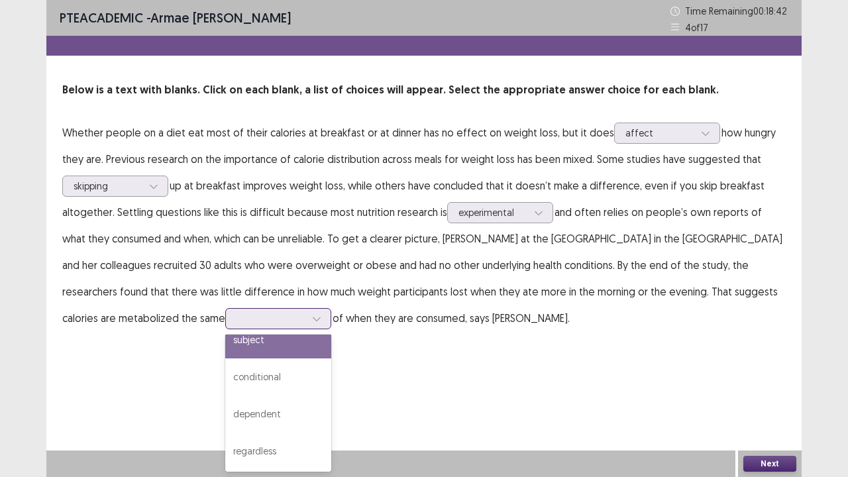
click at [246, 345] on div "subject" at bounding box center [278, 339] width 106 height 37
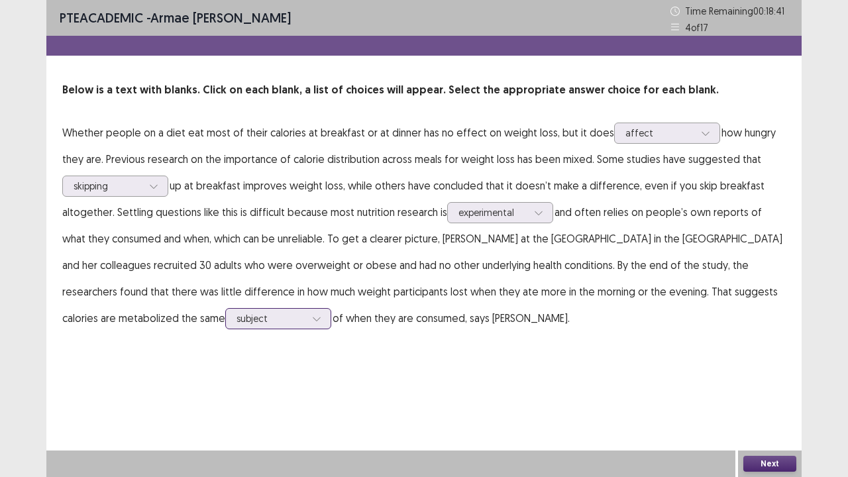
click at [307, 316] on div at bounding box center [317, 319] width 20 height 20
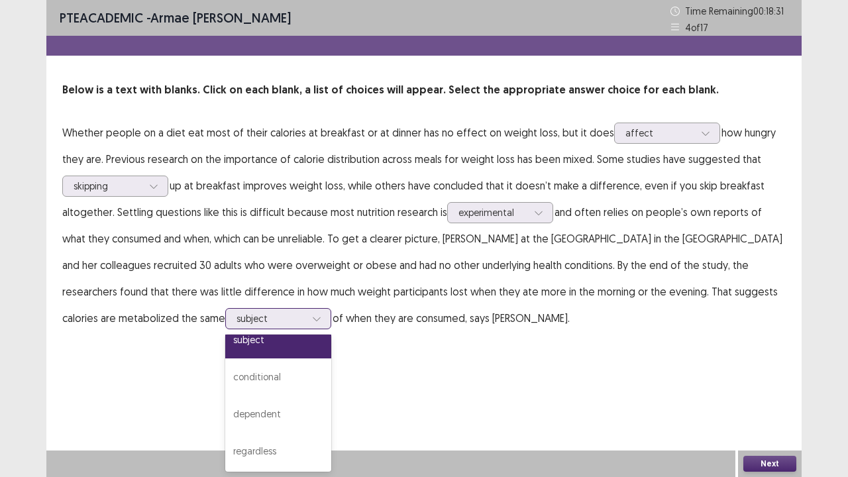
click at [249, 343] on div "subject" at bounding box center [278, 339] width 106 height 37
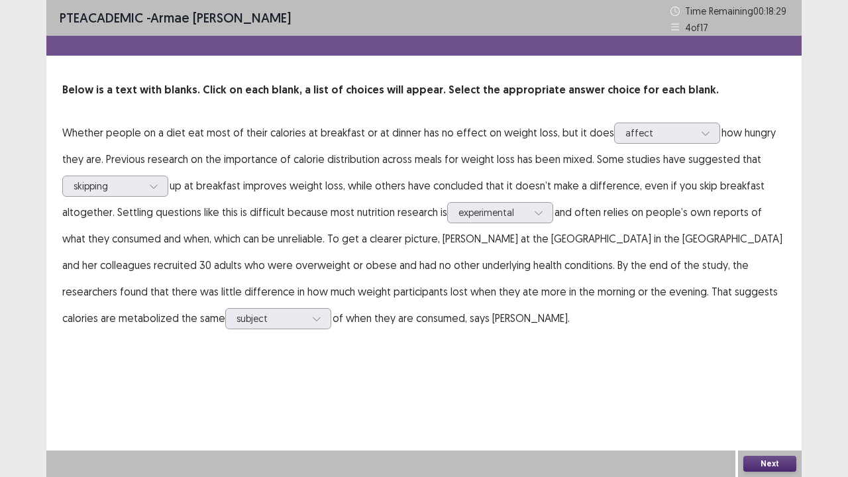
click at [764, 387] on button "Next" at bounding box center [770, 464] width 53 height 16
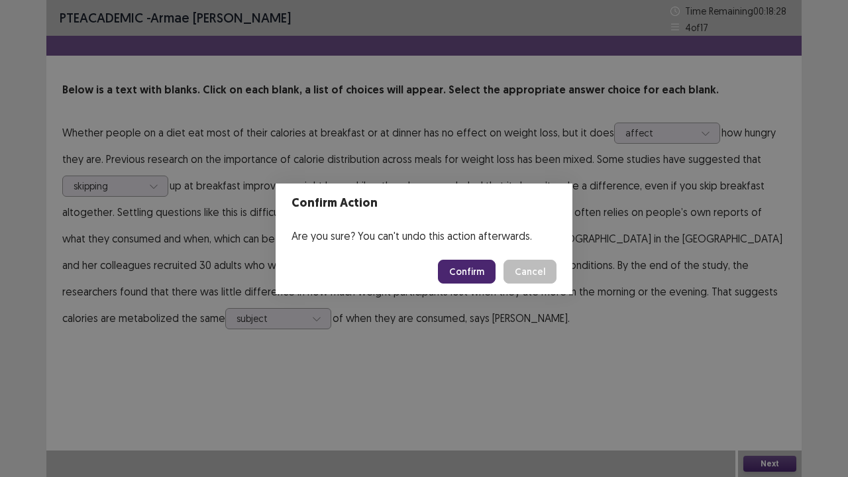
click at [459, 260] on button "Confirm" at bounding box center [467, 272] width 58 height 24
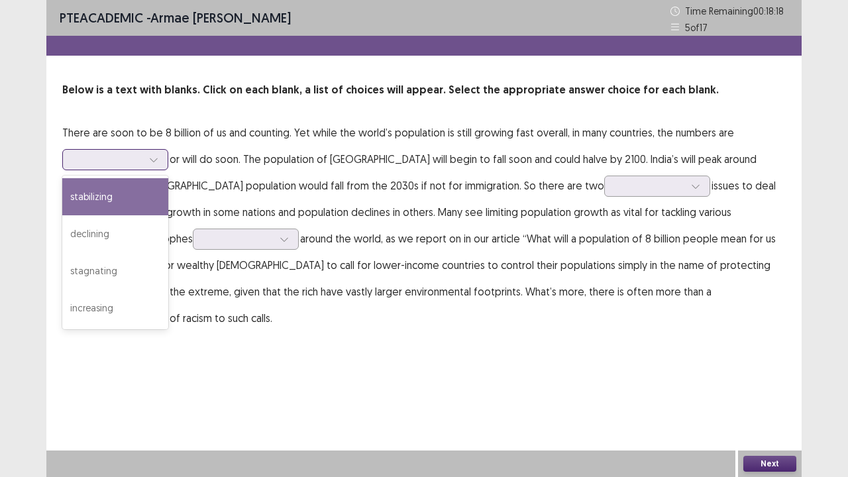
click at [158, 160] on icon at bounding box center [153, 159] width 9 height 9
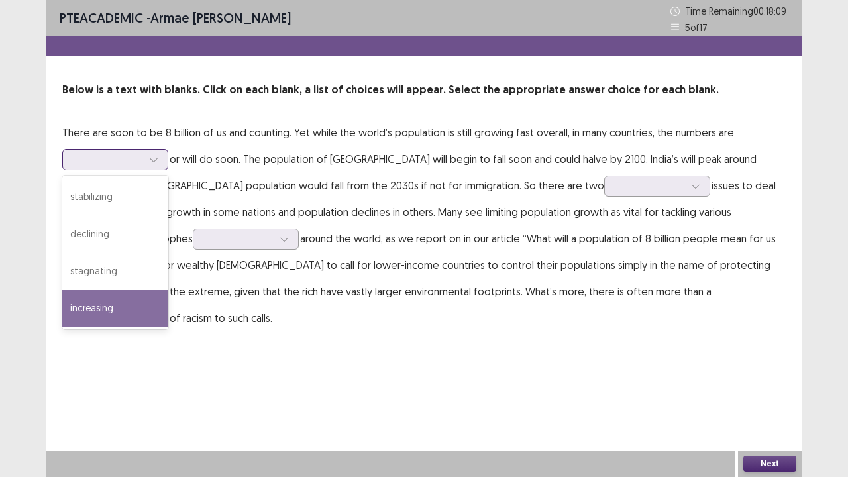
click at [99, 316] on div "increasing" at bounding box center [115, 308] width 106 height 37
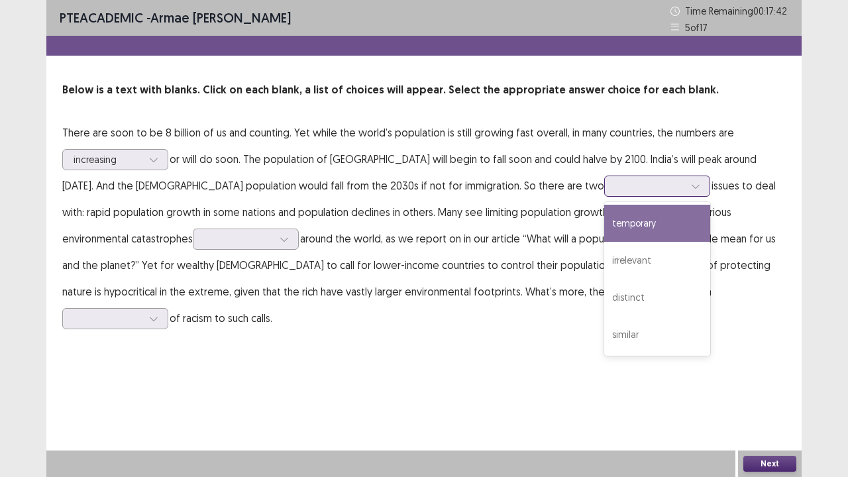
click at [616, 188] on div at bounding box center [650, 186] width 69 height 13
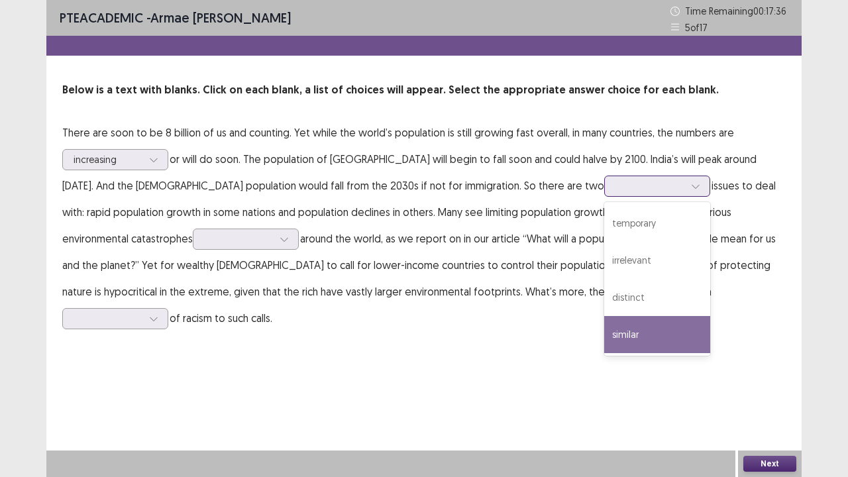
click at [604, 327] on div "similar" at bounding box center [657, 334] width 106 height 37
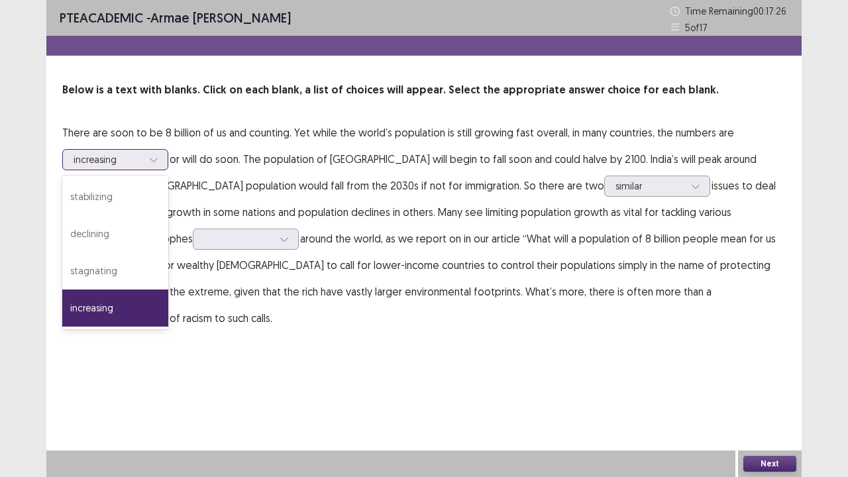
click at [148, 153] on div at bounding box center [154, 160] width 20 height 20
click at [133, 238] on div "declining" at bounding box center [115, 233] width 106 height 37
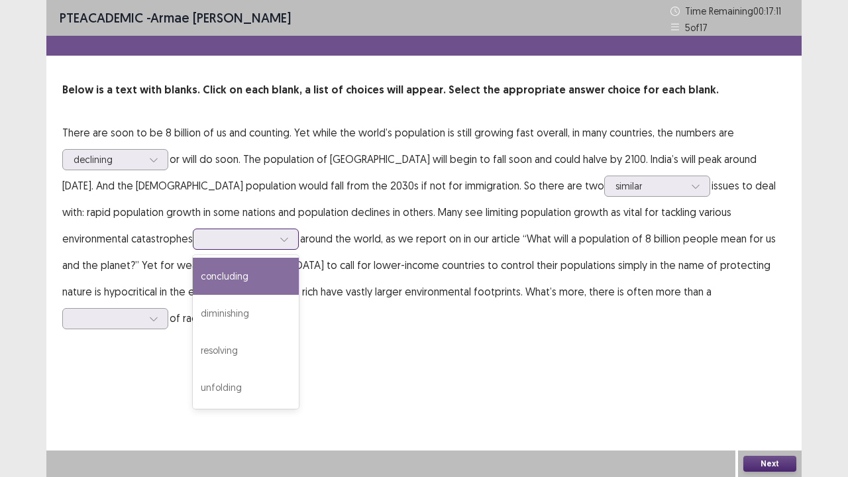
click at [193, 233] on div at bounding box center [246, 239] width 106 height 21
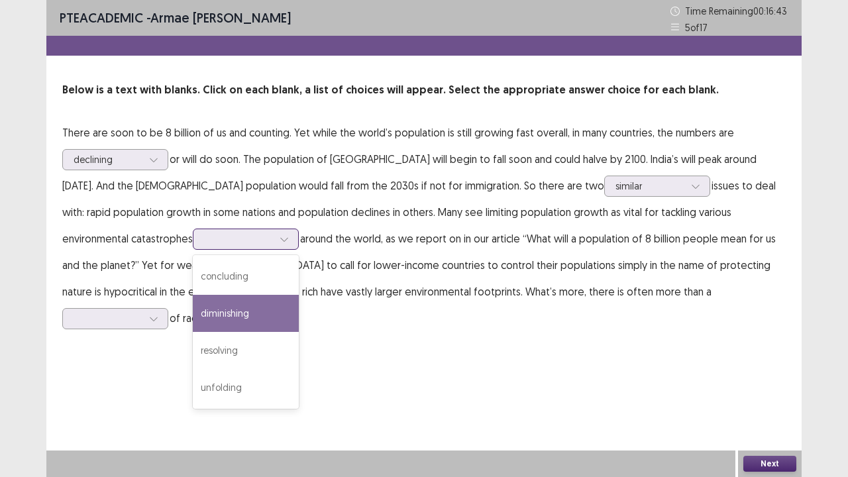
click at [193, 307] on div "diminishing" at bounding box center [246, 313] width 106 height 37
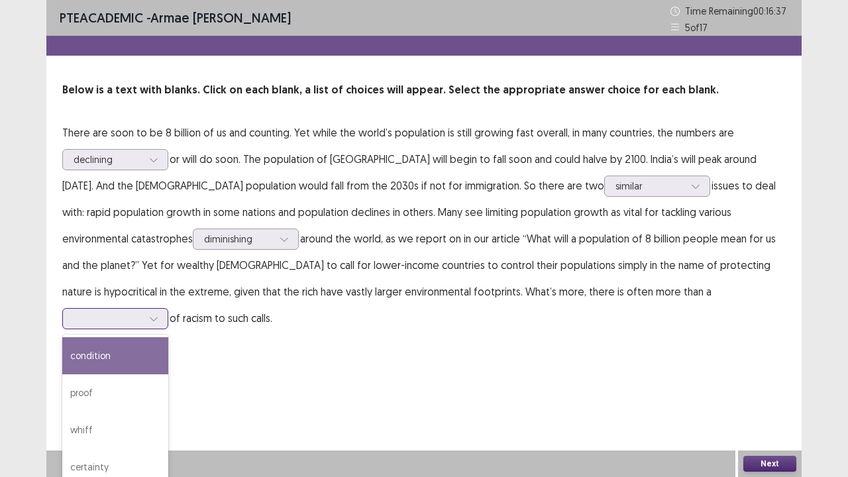
click at [143, 312] on div at bounding box center [108, 318] width 69 height 13
click at [168, 337] on div "condition" at bounding box center [115, 355] width 106 height 37
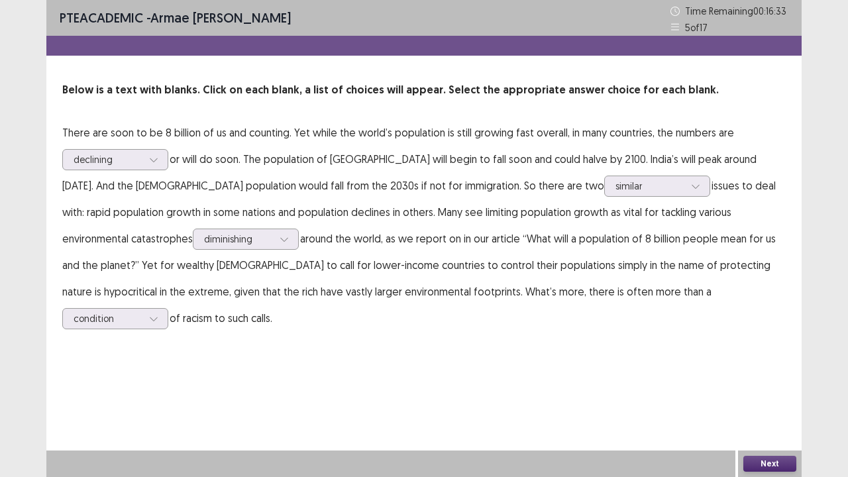
click at [757, 387] on button "Next" at bounding box center [770, 464] width 53 height 16
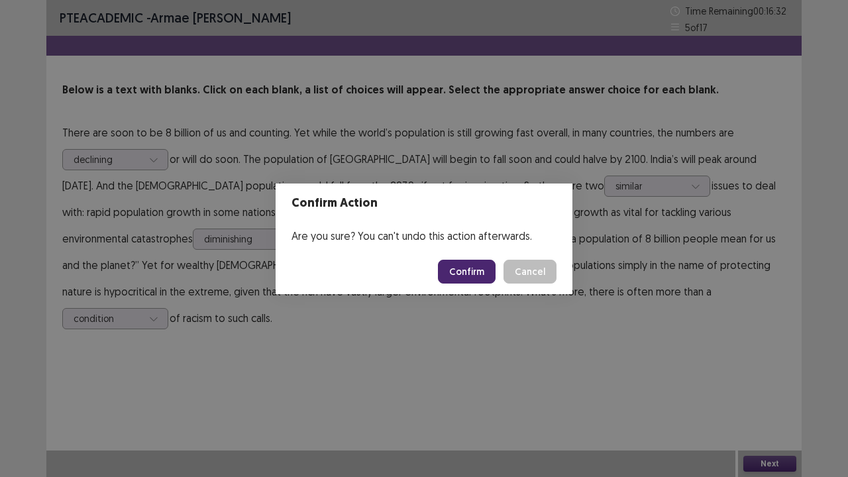
click at [468, 264] on button "Confirm" at bounding box center [467, 272] width 58 height 24
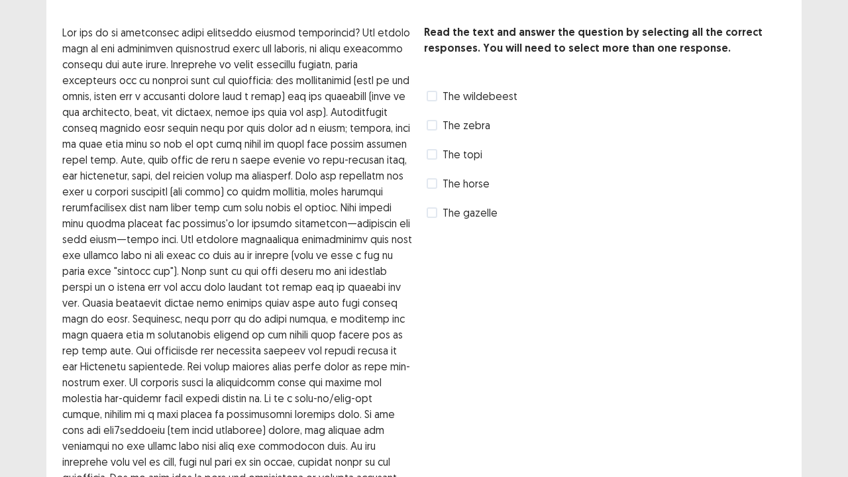
scroll to position [58, 0]
click at [429, 123] on span at bounding box center [432, 124] width 11 height 11
click at [434, 156] on span at bounding box center [432, 153] width 11 height 11
click at [431, 213] on span at bounding box center [432, 212] width 11 height 11
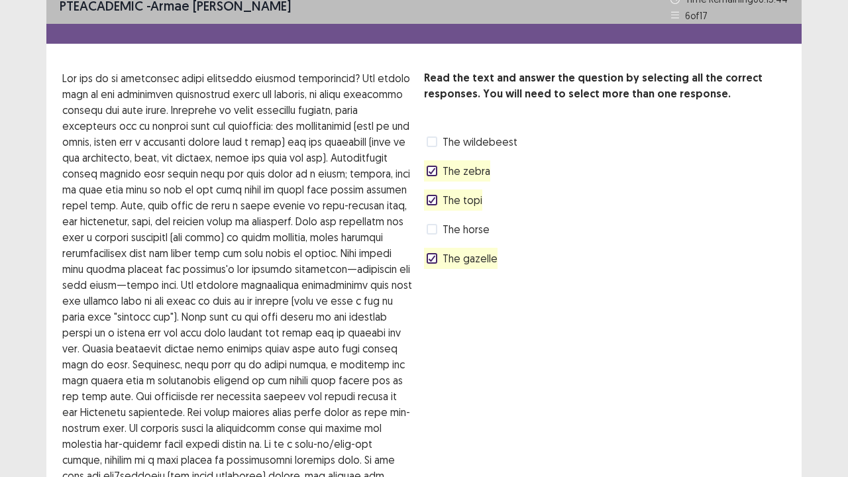
scroll to position [11, 0]
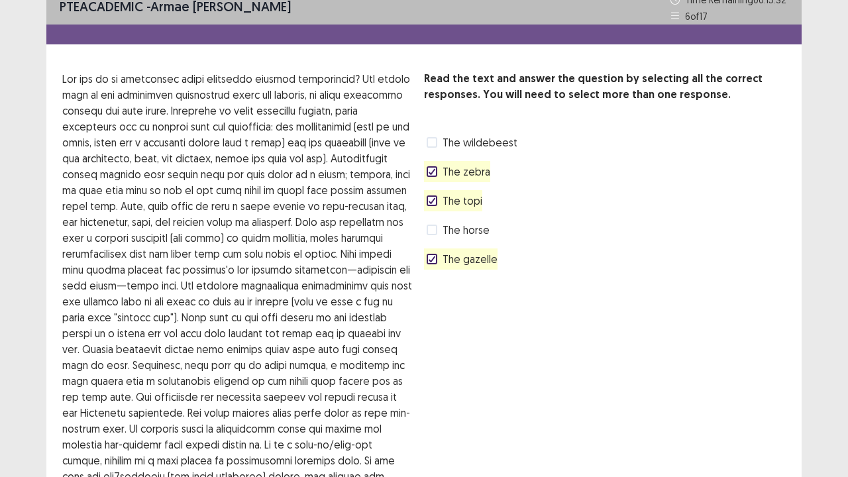
click at [435, 228] on span at bounding box center [432, 230] width 11 height 11
click at [432, 143] on span at bounding box center [432, 142] width 11 height 11
click at [432, 172] on polyline at bounding box center [433, 171] width 6 height 5
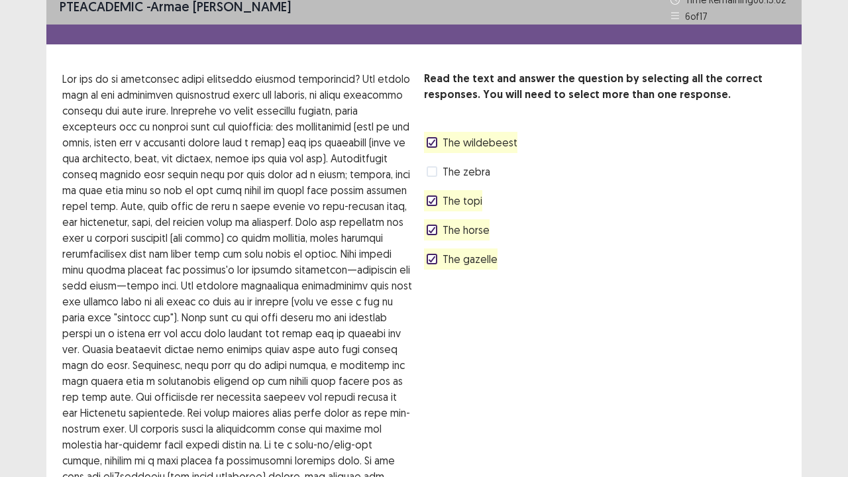
click at [430, 228] on icon at bounding box center [432, 230] width 8 height 7
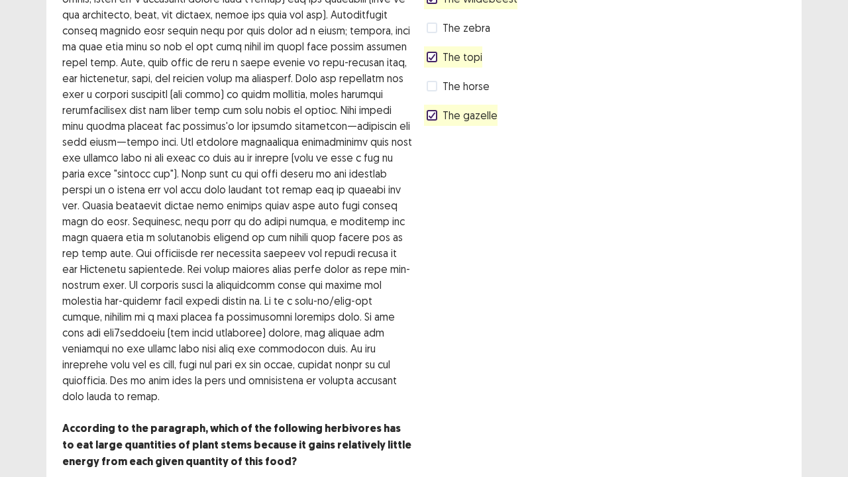
scroll to position [221, 0]
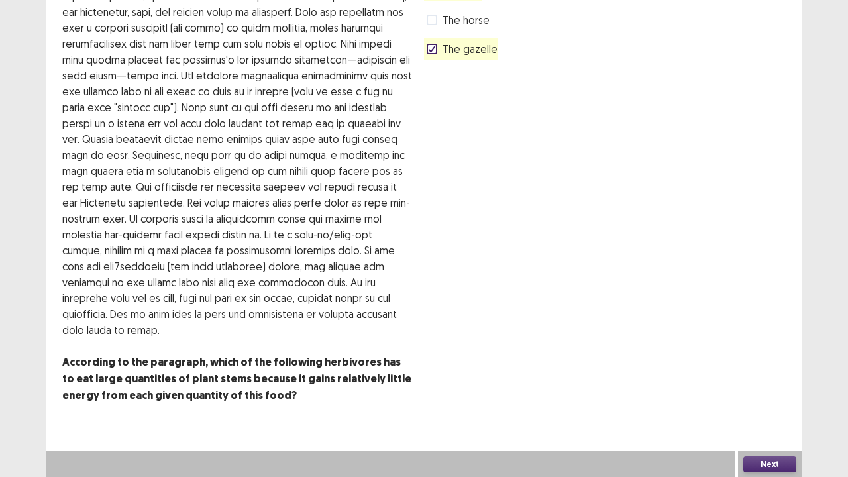
click at [784, 387] on button "Next" at bounding box center [770, 465] width 53 height 16
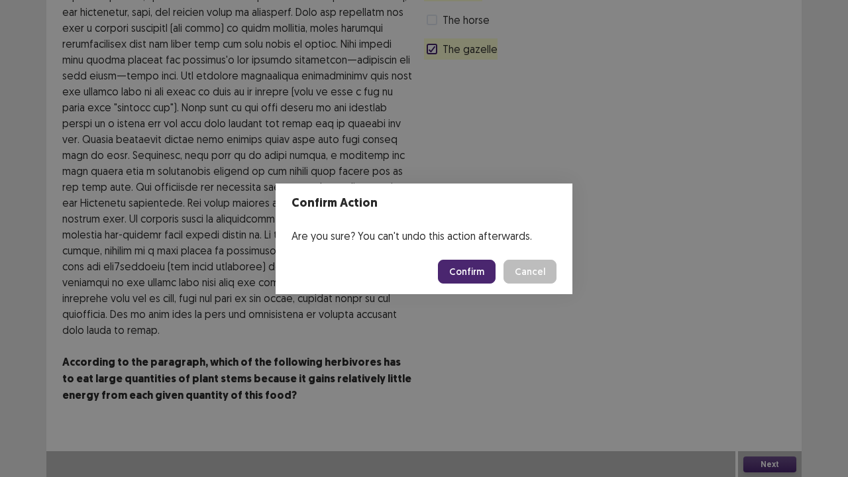
click at [475, 272] on button "Confirm" at bounding box center [467, 272] width 58 height 24
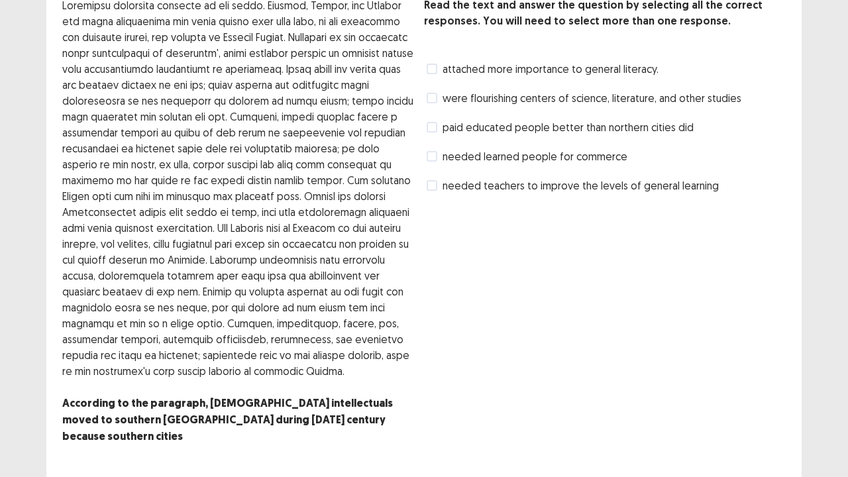
scroll to position [85, 0]
click at [432, 68] on span at bounding box center [432, 69] width 11 height 11
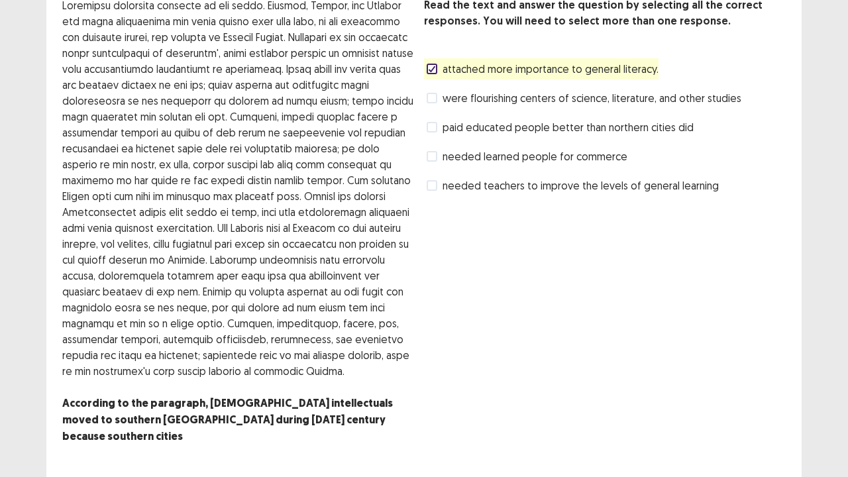
click at [434, 96] on span at bounding box center [432, 98] width 11 height 11
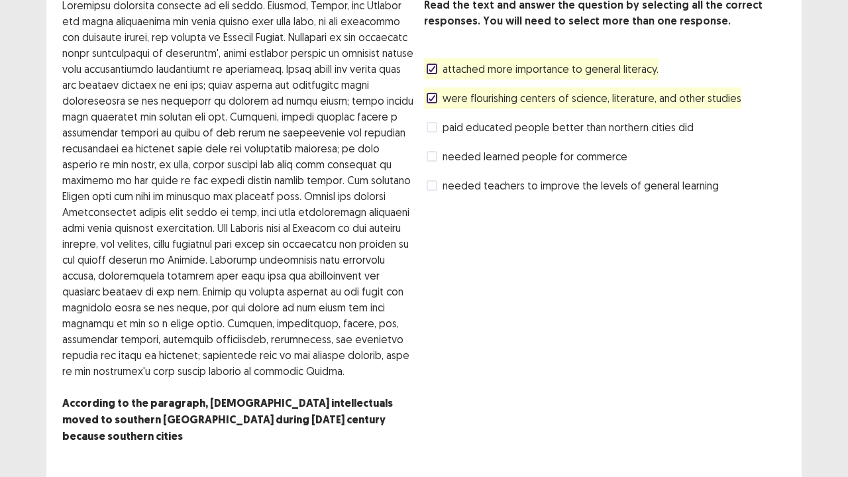
scroll to position [109, 0]
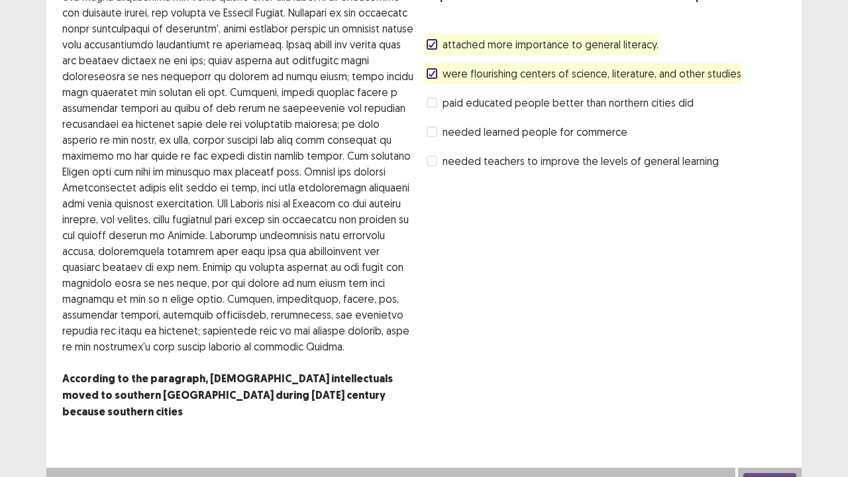
click at [778, 387] on button "Next" at bounding box center [770, 481] width 53 height 16
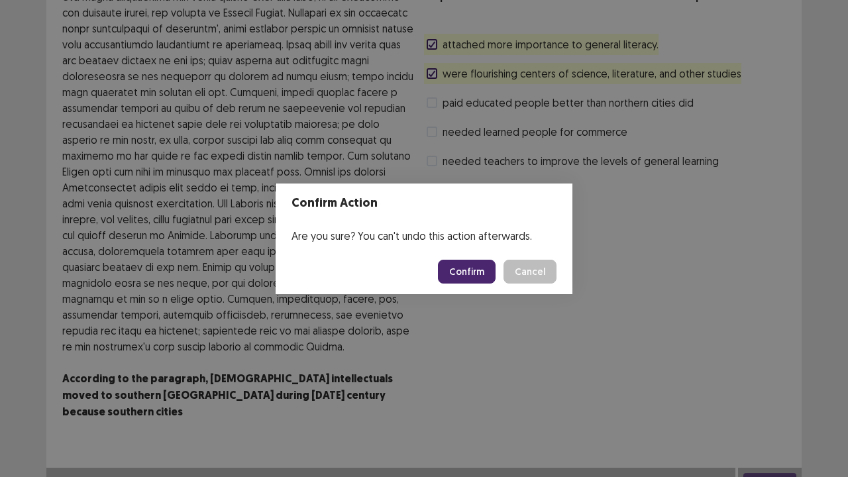
click at [468, 276] on button "Confirm" at bounding box center [467, 272] width 58 height 24
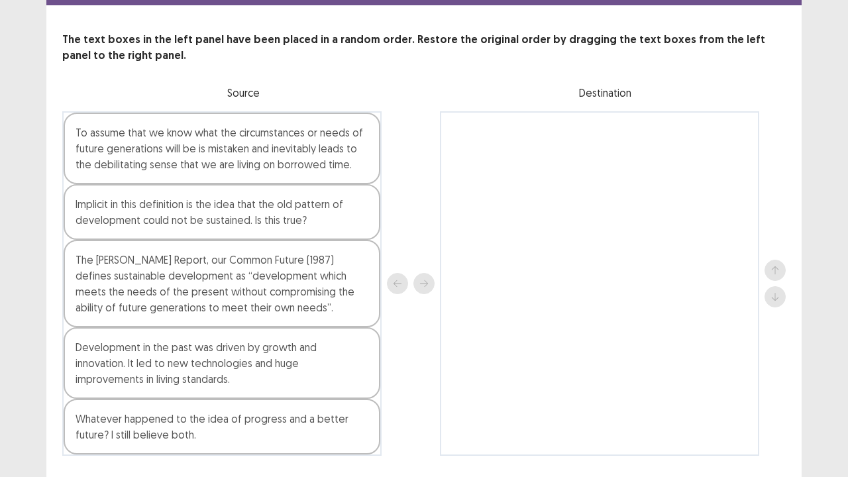
scroll to position [87, 0]
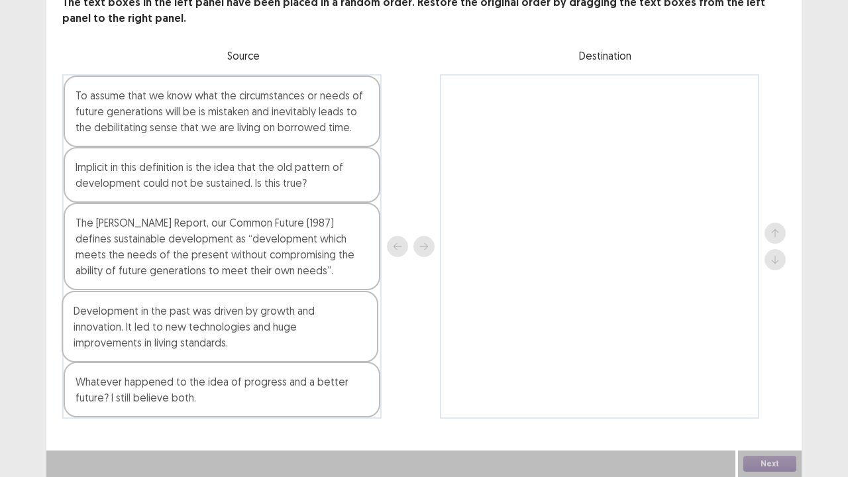
click at [176, 342] on div "To assume that we know what the circumstances or needs of future generations wi…" at bounding box center [221, 246] width 319 height 345
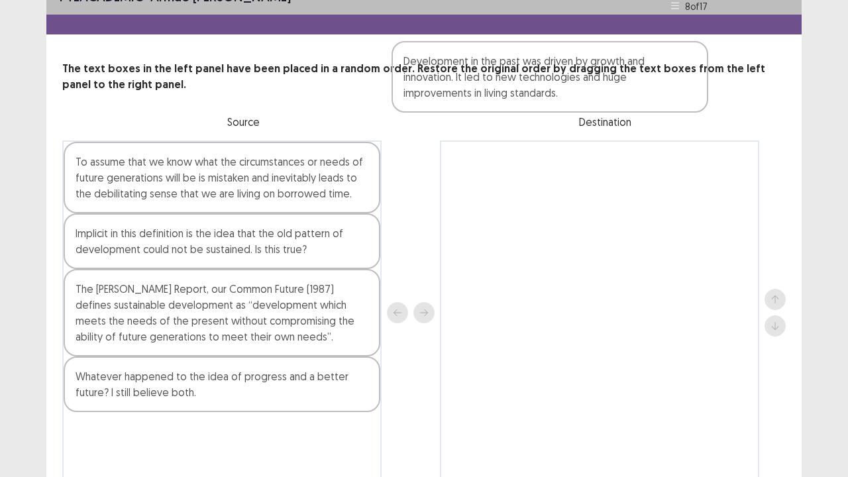
scroll to position [18, 0]
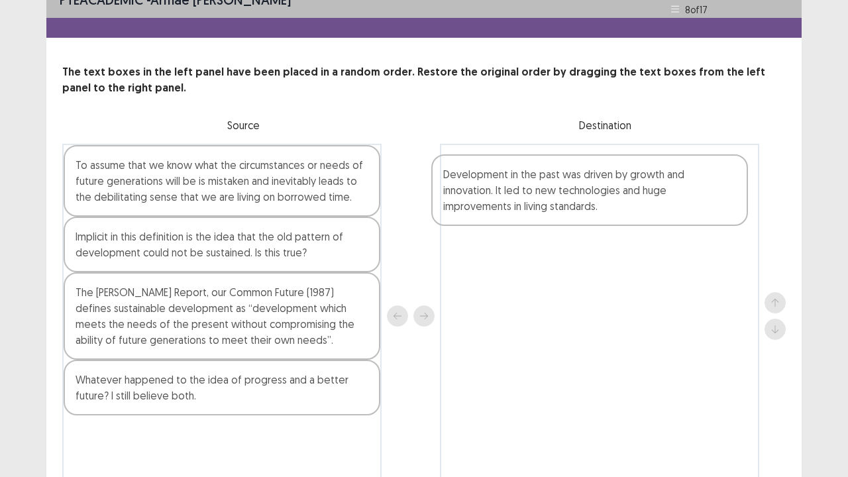
drag, startPoint x: 231, startPoint y: 327, endPoint x: 604, endPoint y: 187, distance: 399.4
click at [604, 187] on div "To assume that we know what the circumstances or needs of future generations wi…" at bounding box center [424, 316] width 724 height 345
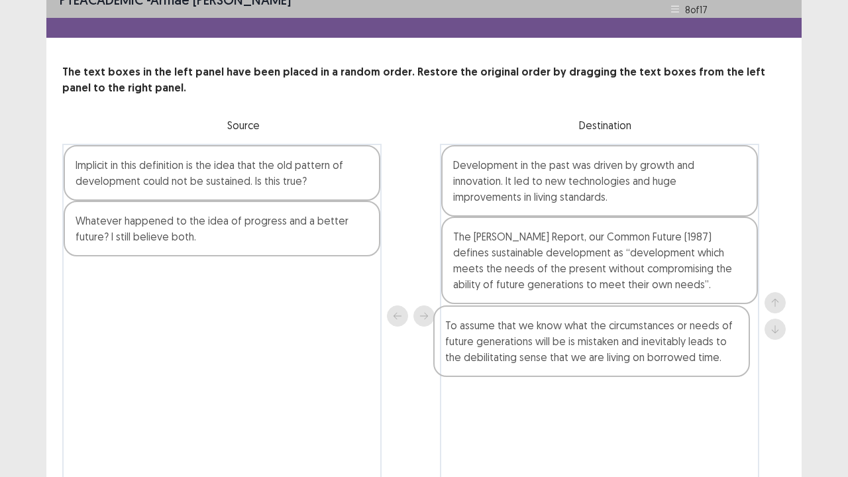
drag, startPoint x: 230, startPoint y: 188, endPoint x: 606, endPoint y: 351, distance: 410.0
click at [606, 351] on div "To assume that we know what the circumstances or needs of future generations wi…" at bounding box center [424, 316] width 724 height 345
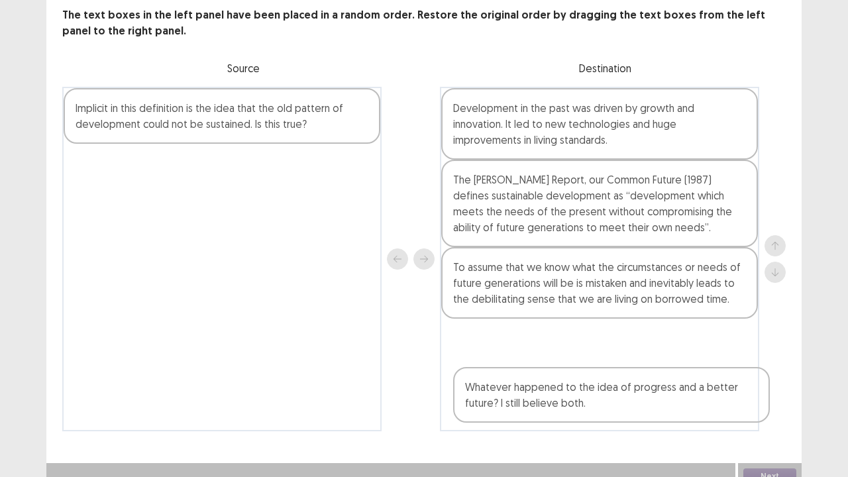
scroll to position [87, 0]
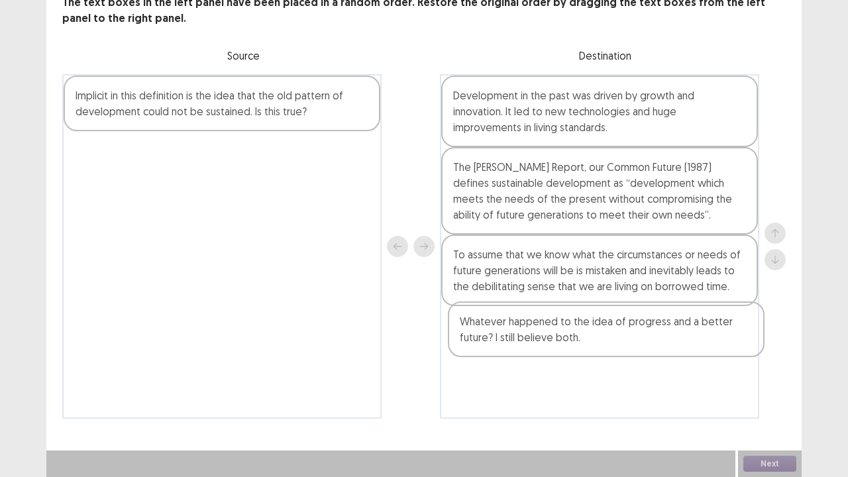
drag, startPoint x: 235, startPoint y: 239, endPoint x: 640, endPoint y: 346, distance: 419.0
click at [640, 346] on div "Implicit in this definition is the idea that the old pattern of development cou…" at bounding box center [424, 246] width 724 height 345
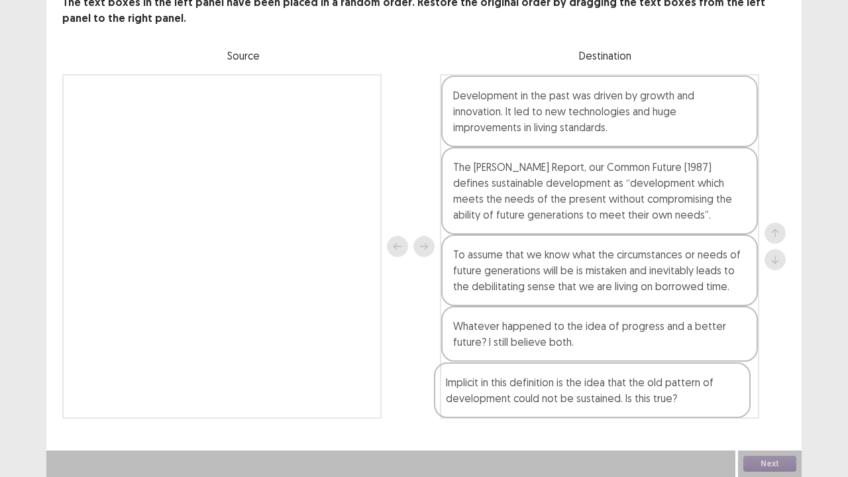
drag, startPoint x: 267, startPoint y: 101, endPoint x: 651, endPoint y: 394, distance: 482.8
click at [651, 387] on div "Implicit in this definition is the idea that the old pattern of development cou…" at bounding box center [424, 246] width 724 height 345
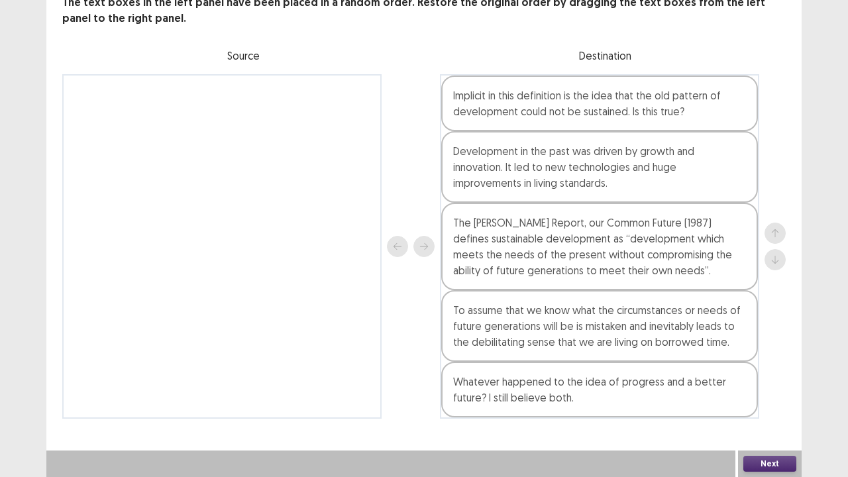
click at [769, 387] on button "Next" at bounding box center [770, 464] width 53 height 16
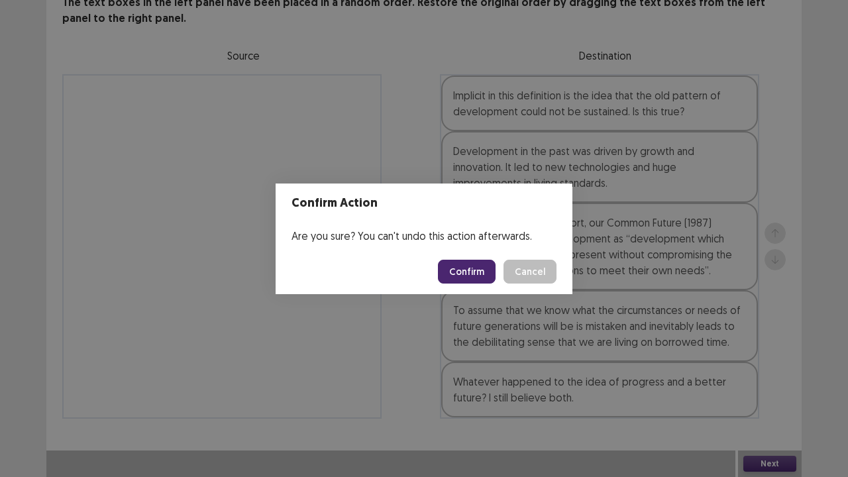
click at [469, 272] on button "Confirm" at bounding box center [467, 272] width 58 height 24
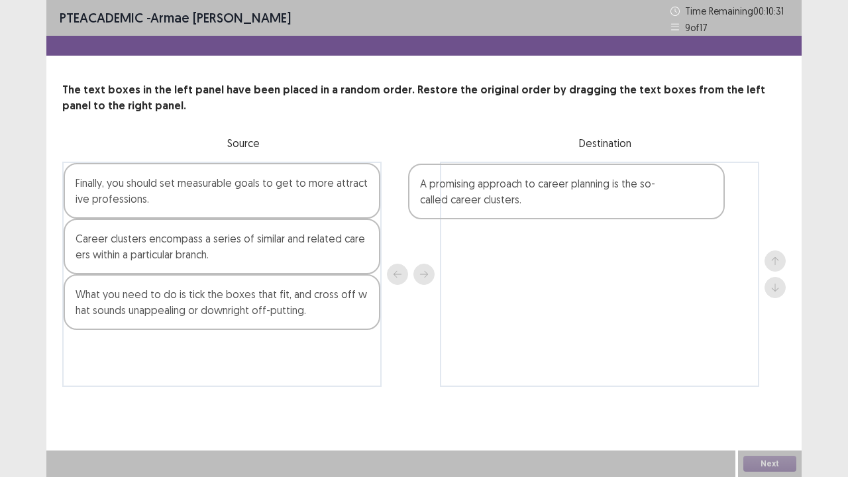
drag, startPoint x: 162, startPoint y: 187, endPoint x: 537, endPoint y: 188, distance: 375.2
click at [537, 188] on div "A promising approach to career planning is the so-called career clusters. Final…" at bounding box center [424, 274] width 724 height 225
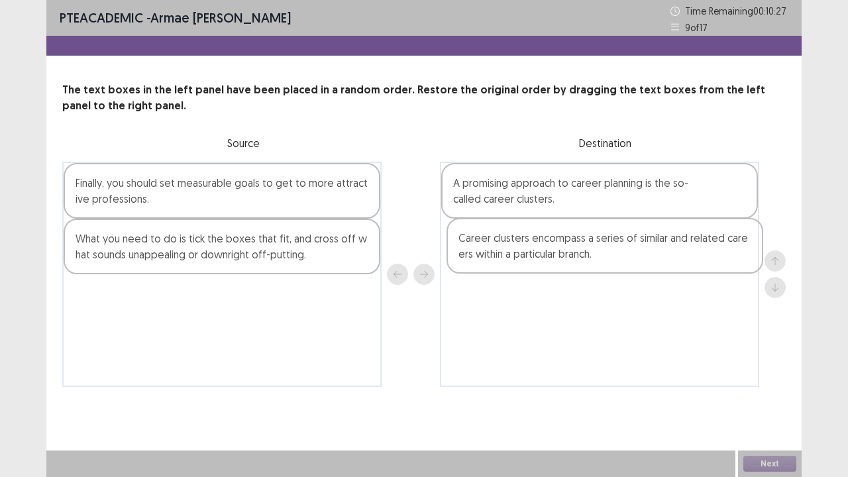
drag, startPoint x: 264, startPoint y: 255, endPoint x: 652, endPoint y: 253, distance: 388.4
click at [652, 253] on div "Finally, you should set measurable goals to get to more attractive professions.…" at bounding box center [424, 274] width 724 height 225
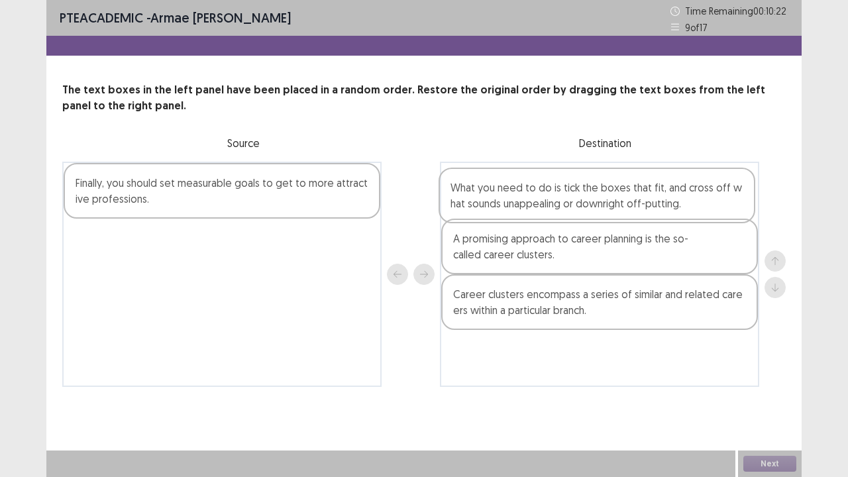
drag, startPoint x: 211, startPoint y: 252, endPoint x: 590, endPoint y: 201, distance: 382.6
click at [590, 201] on div "Finally, you should set measurable goals to get to more attractive professions.…" at bounding box center [424, 274] width 724 height 225
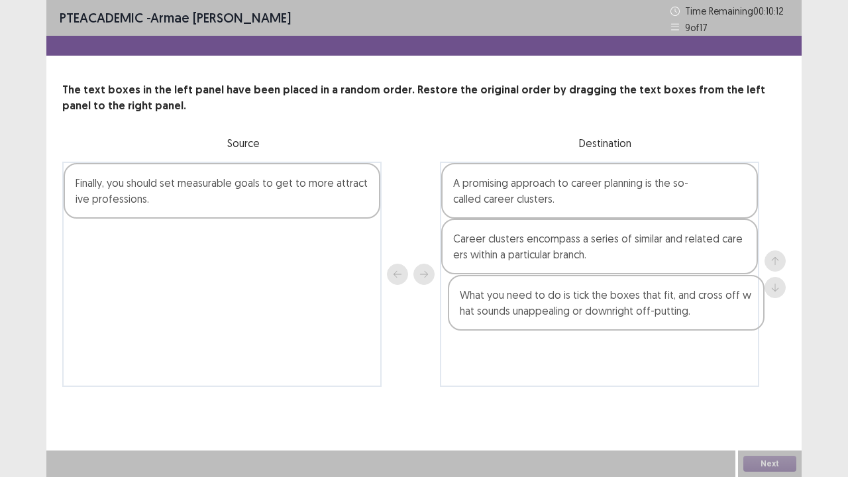
drag, startPoint x: 651, startPoint y: 200, endPoint x: 655, endPoint y: 317, distance: 116.7
click at [655, 317] on div "What you need to do is tick the boxes that fit, and cross off what sounds unapp…" at bounding box center [599, 274] width 319 height 225
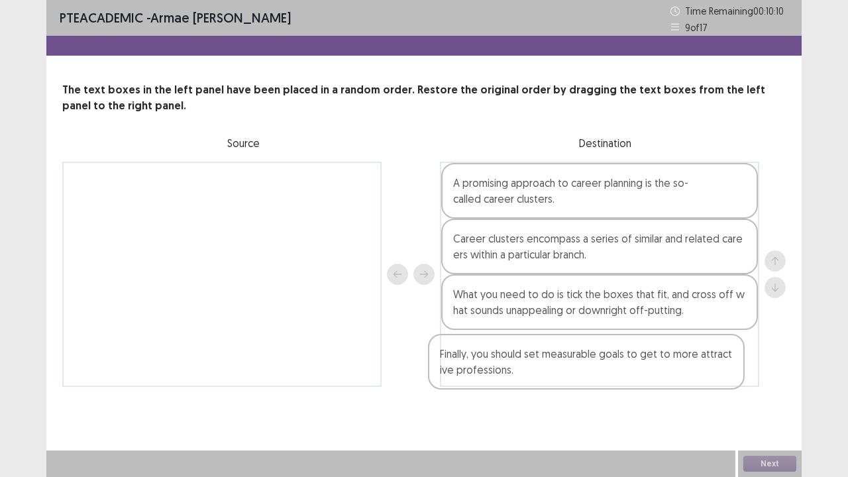
drag, startPoint x: 236, startPoint y: 198, endPoint x: 604, endPoint y: 369, distance: 406.3
click at [604, 369] on div "Finally, you should set measurable goals to get to more attractive professions.…" at bounding box center [424, 274] width 724 height 225
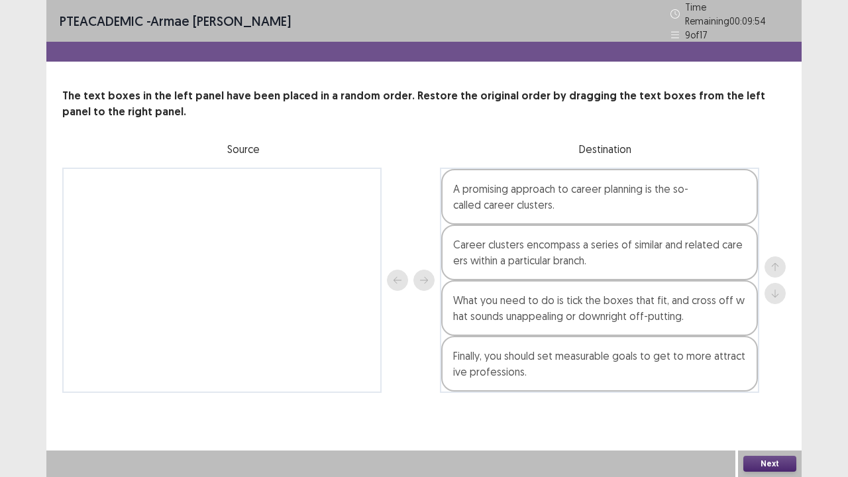
click at [763, 387] on button "Next" at bounding box center [770, 464] width 53 height 16
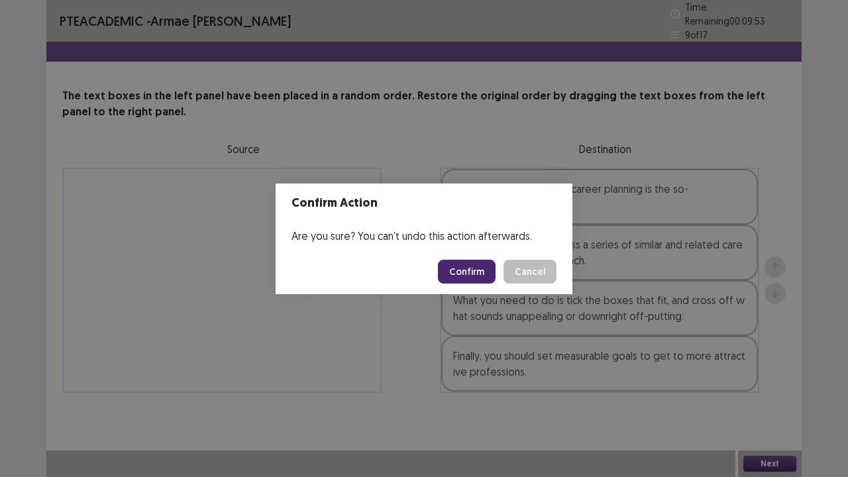
click at [481, 268] on button "Confirm" at bounding box center [467, 272] width 58 height 24
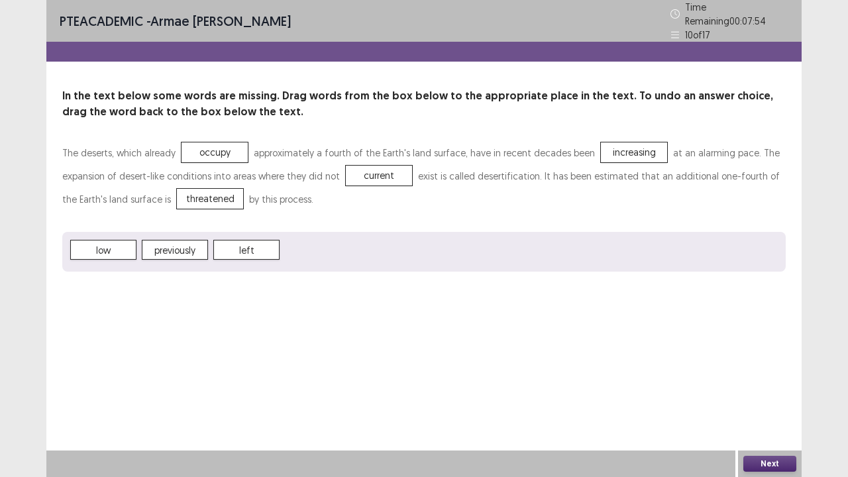
click at [766, 387] on button "Next" at bounding box center [770, 464] width 53 height 16
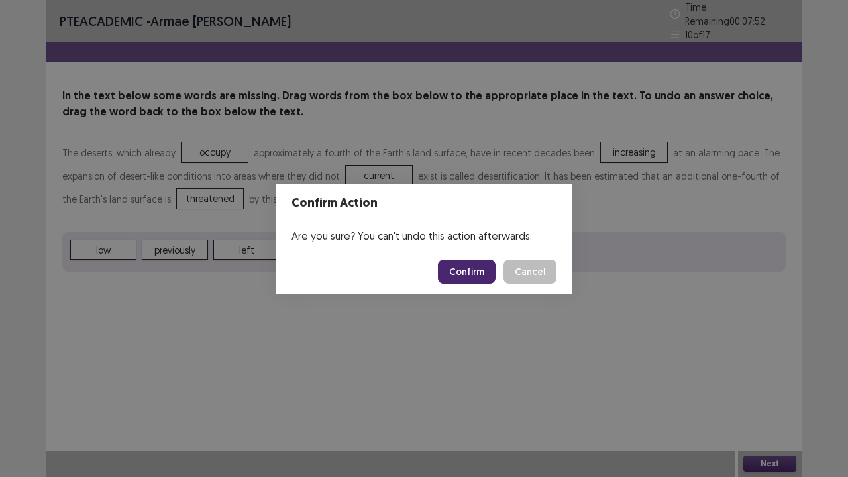
click at [447, 268] on button "Confirm" at bounding box center [467, 272] width 58 height 24
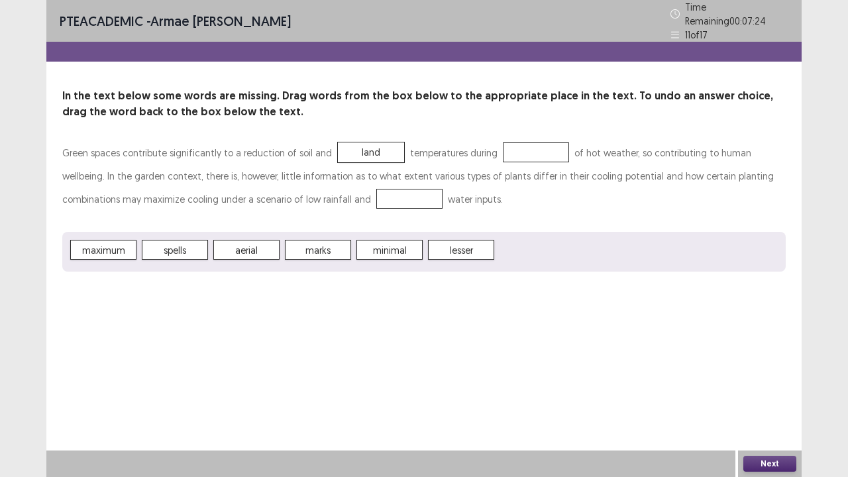
click at [122, 243] on span "maximum" at bounding box center [103, 250] width 66 height 20
click at [789, 387] on button "Next" at bounding box center [770, 464] width 53 height 16
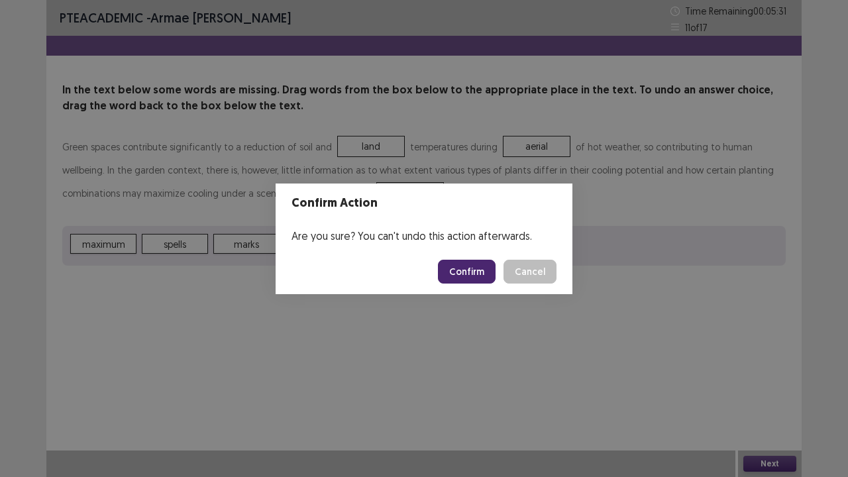
click at [473, 278] on button "Confirm" at bounding box center [467, 272] width 58 height 24
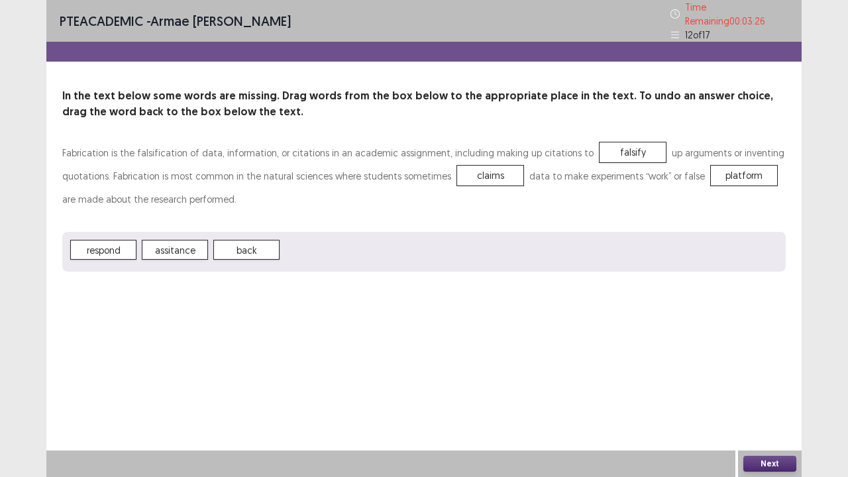
click at [781, 387] on button "Next" at bounding box center [770, 464] width 53 height 16
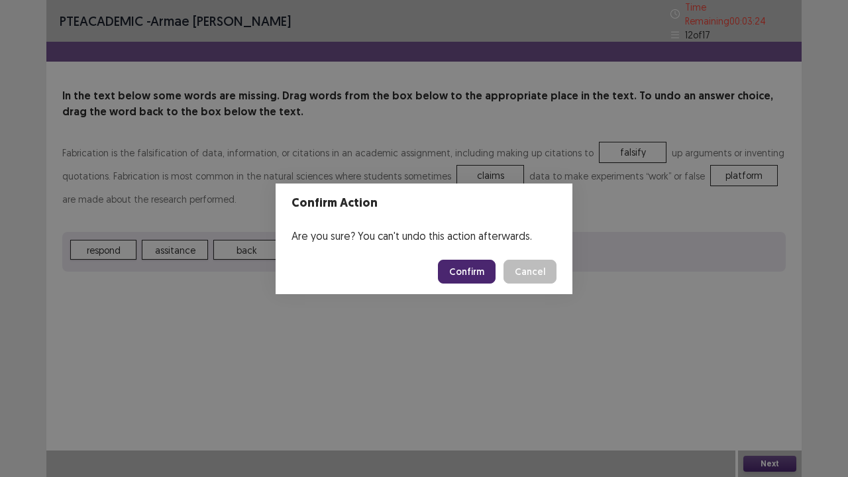
click at [464, 278] on button "Confirm" at bounding box center [467, 272] width 58 height 24
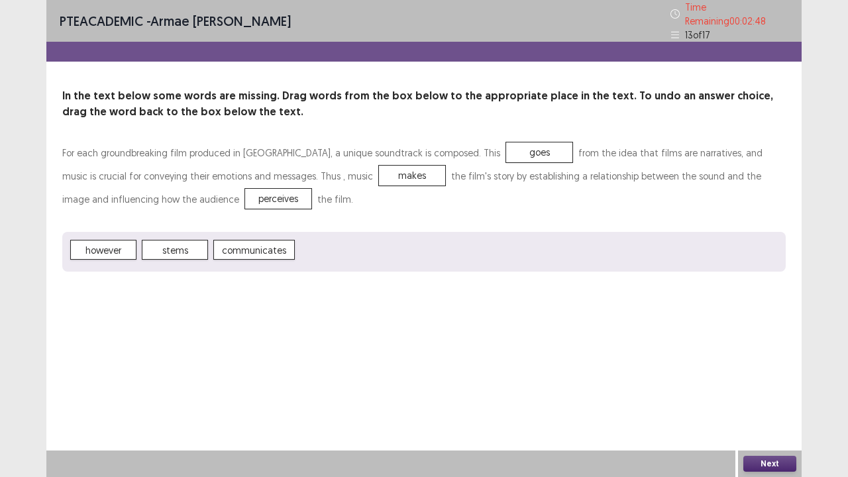
click at [784, 387] on button "Next" at bounding box center [770, 464] width 53 height 16
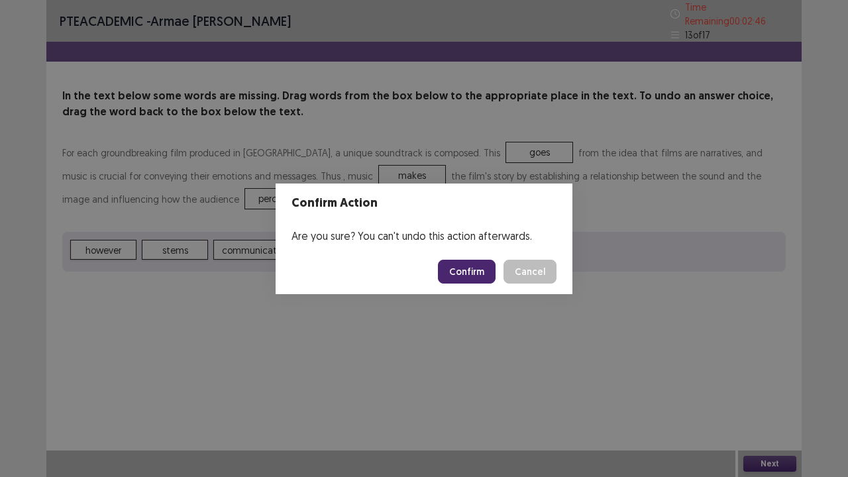
click at [461, 282] on button "Confirm" at bounding box center [467, 272] width 58 height 24
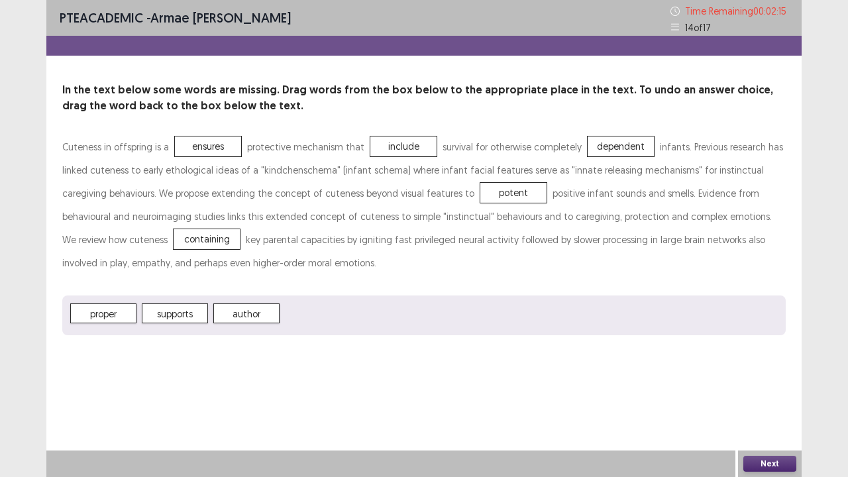
click at [756, 387] on button "Next" at bounding box center [770, 464] width 53 height 16
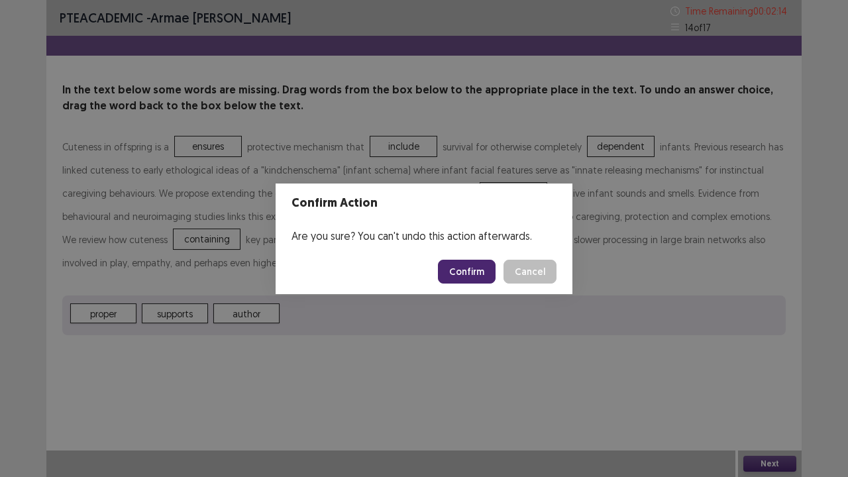
click at [465, 274] on button "Confirm" at bounding box center [467, 272] width 58 height 24
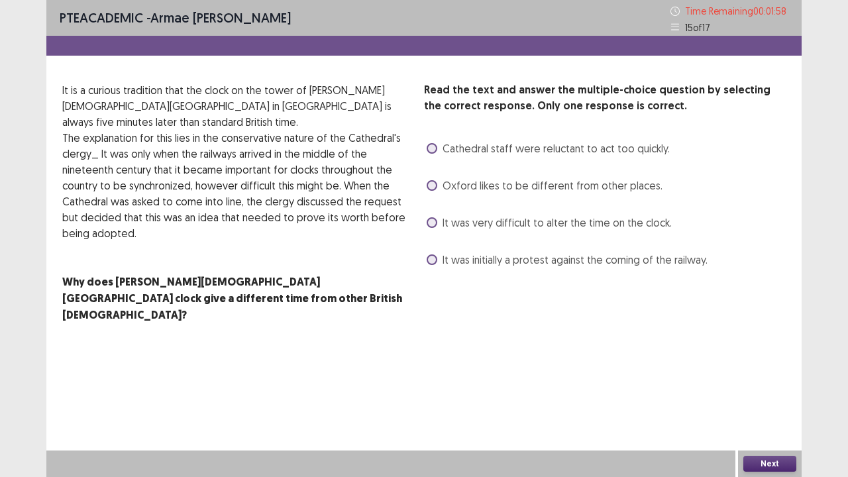
click at [428, 223] on span at bounding box center [432, 222] width 11 height 11
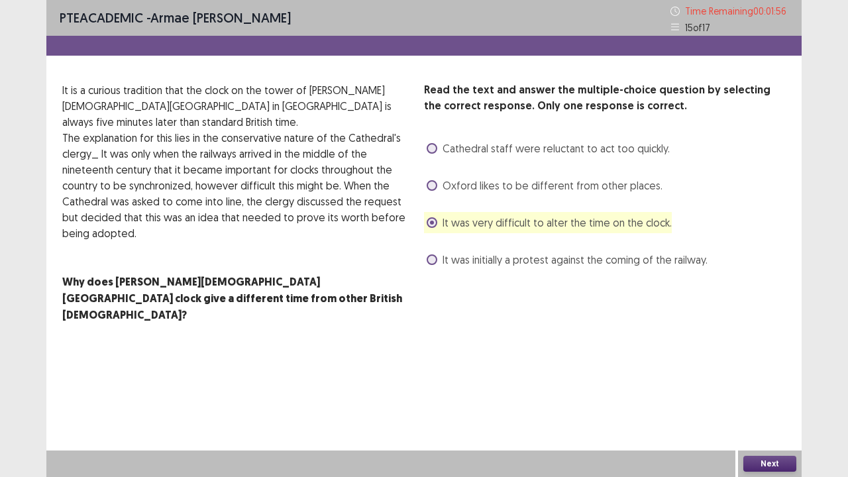
click at [773, 387] on button "Next" at bounding box center [770, 464] width 53 height 16
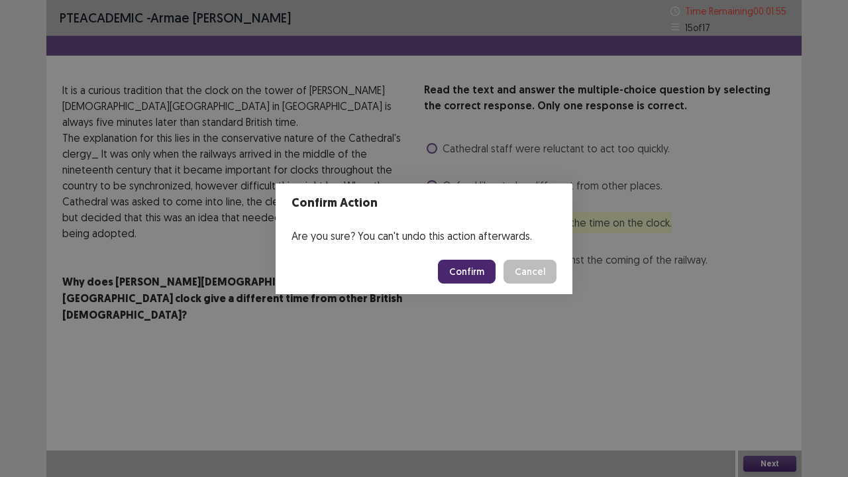
click at [481, 269] on button "Confirm" at bounding box center [467, 272] width 58 height 24
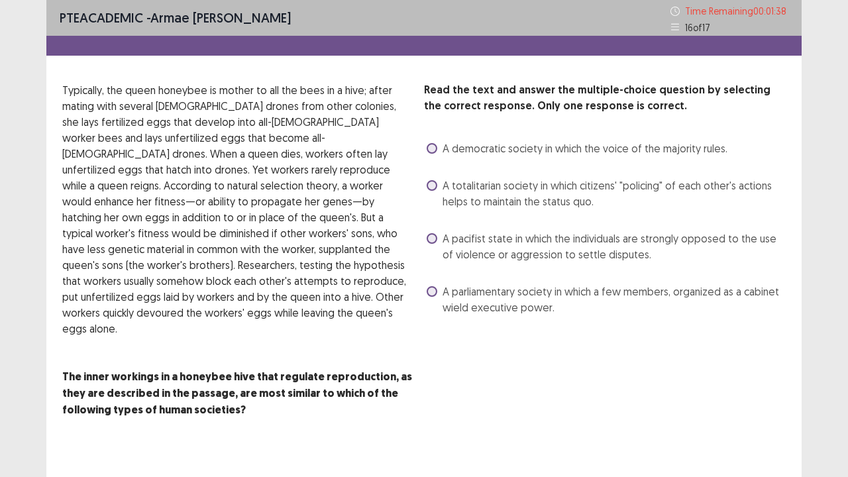
click at [435, 143] on label "A democratic society in which the voice of the majority rules." at bounding box center [577, 149] width 301 height 16
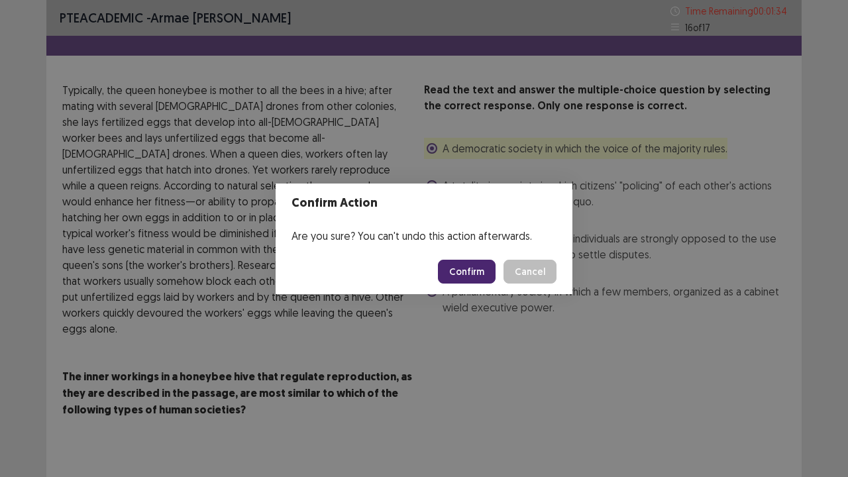
click at [469, 277] on button "Confirm" at bounding box center [467, 272] width 58 height 24
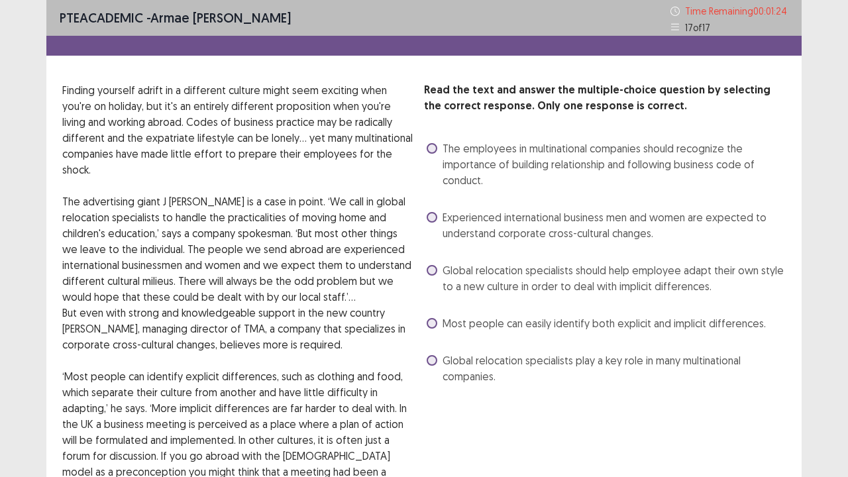
click at [428, 270] on span at bounding box center [432, 270] width 11 height 11
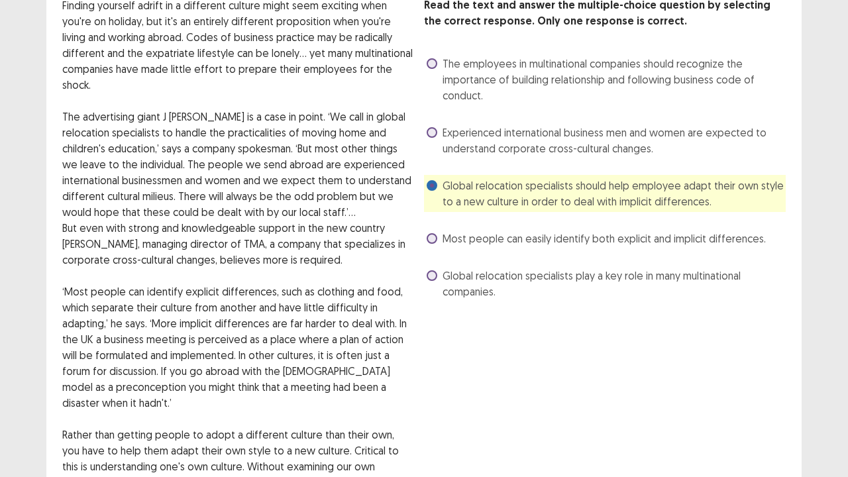
scroll to position [121, 0]
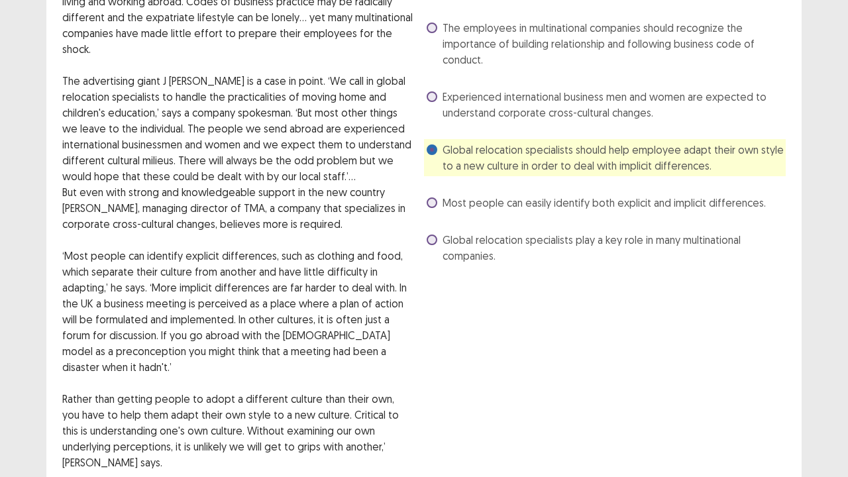
click at [434, 200] on span at bounding box center [432, 203] width 11 height 11
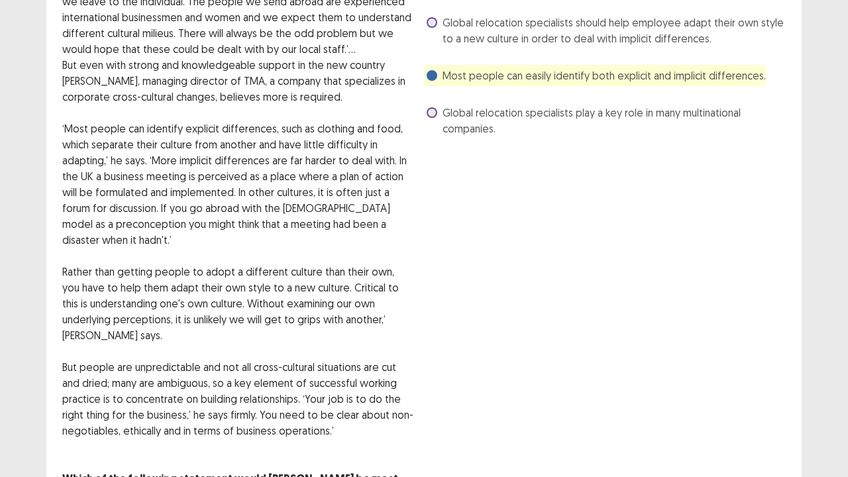
scroll to position [332, 0]
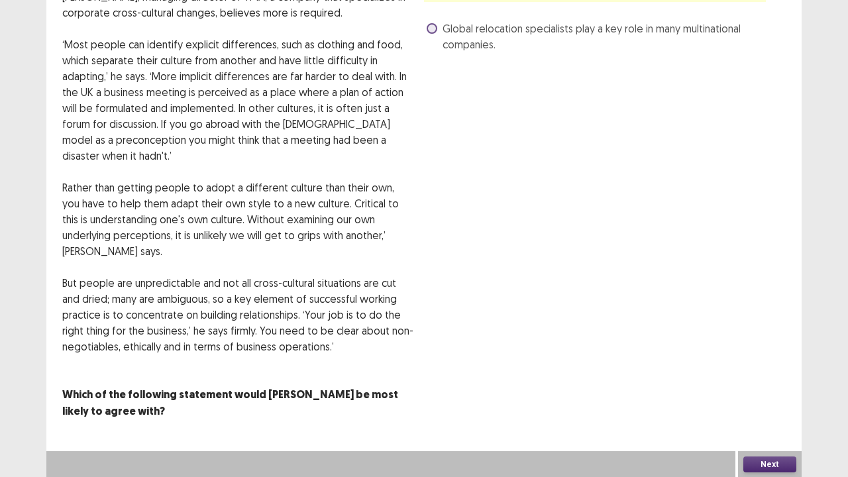
click at [778, 387] on button "Next" at bounding box center [770, 465] width 53 height 16
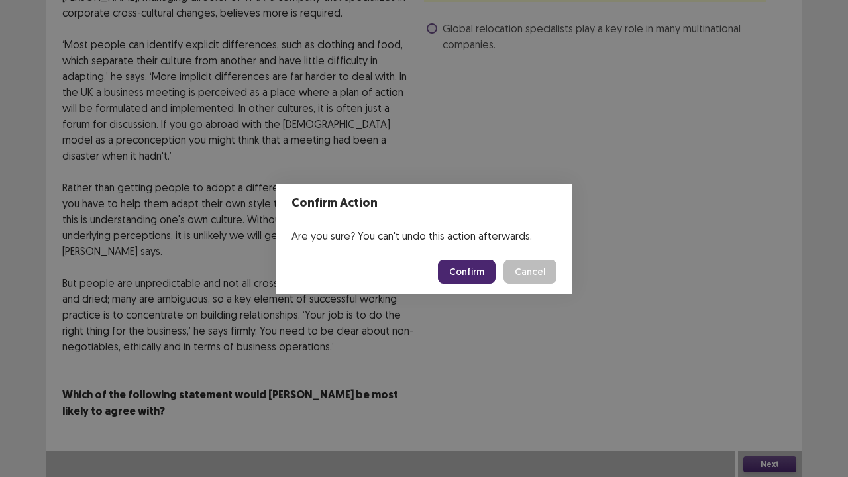
click at [544, 276] on button "Cancel" at bounding box center [530, 272] width 53 height 24
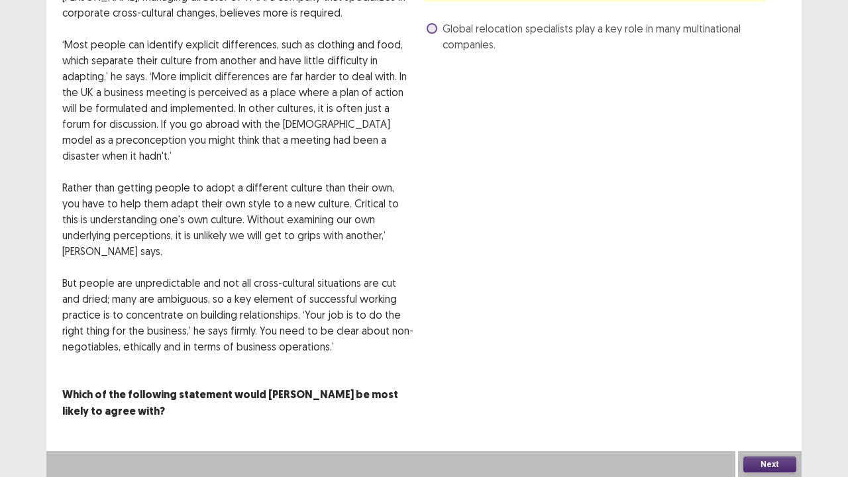
click at [777, 387] on button "Next" at bounding box center [770, 465] width 53 height 16
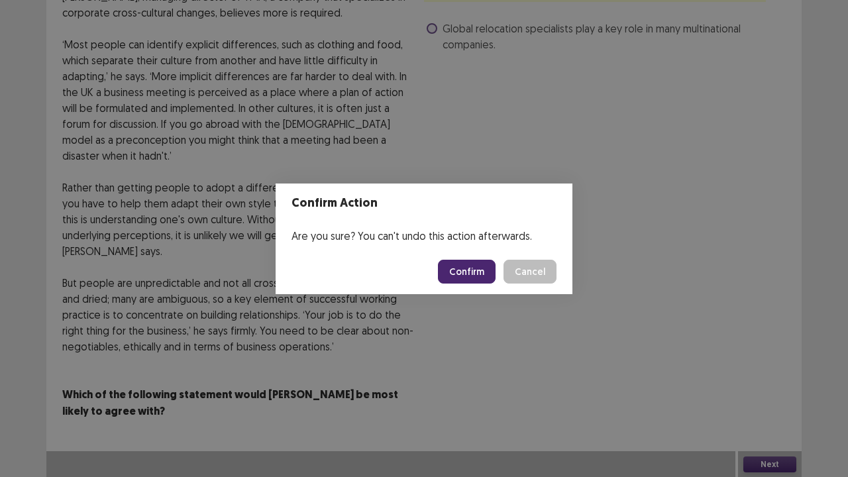
click at [478, 282] on button "Confirm" at bounding box center [467, 272] width 58 height 24
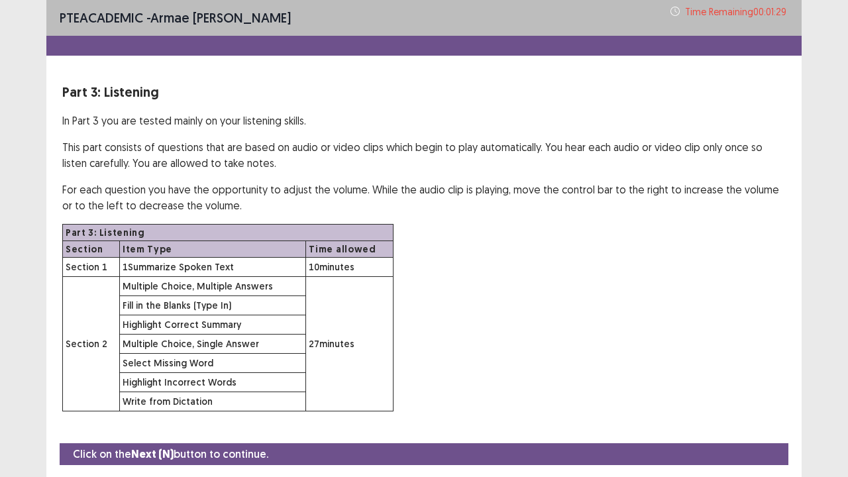
scroll to position [38, 0]
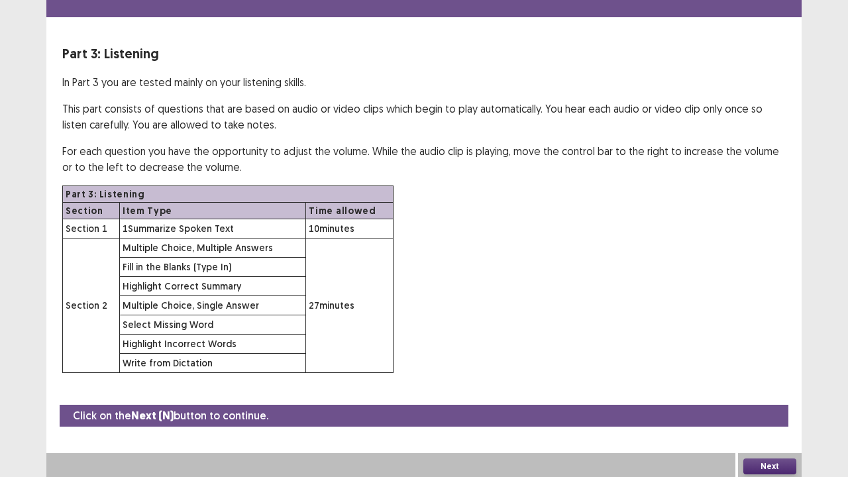
click at [778, 387] on button "Next" at bounding box center [770, 467] width 53 height 16
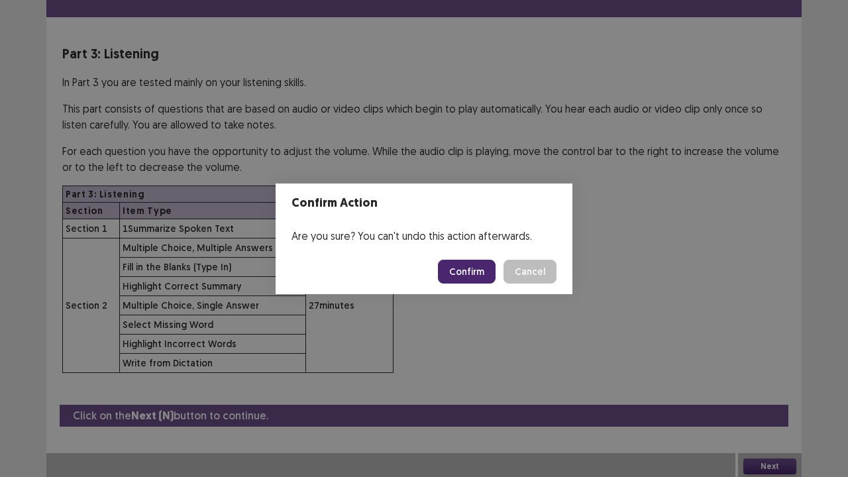
click at [481, 276] on button "Confirm" at bounding box center [467, 272] width 58 height 24
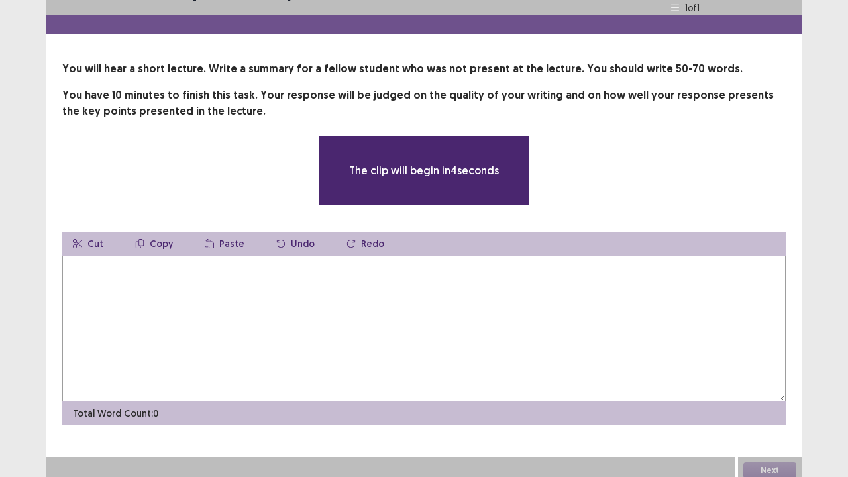
click at [260, 306] on textarea at bounding box center [424, 329] width 724 height 146
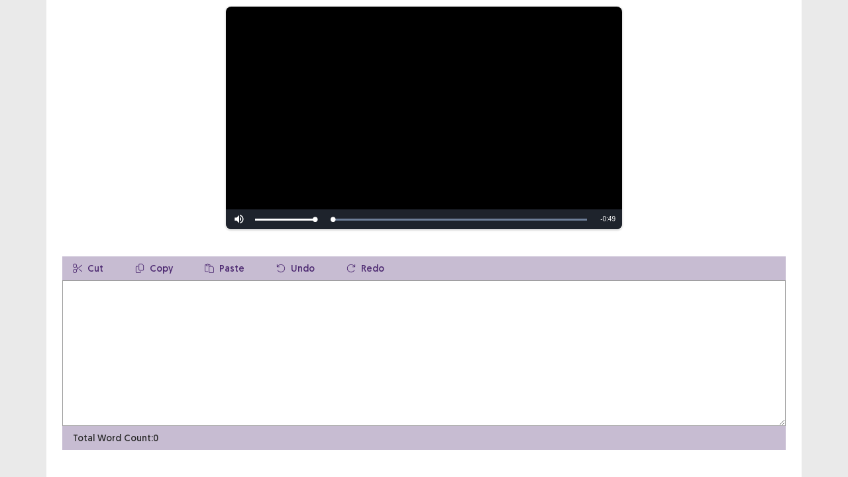
scroll to position [160, 0]
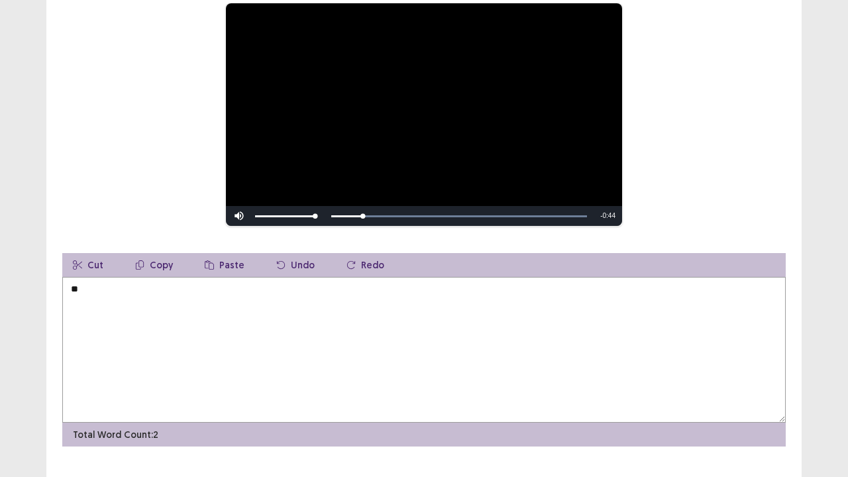
type textarea "*"
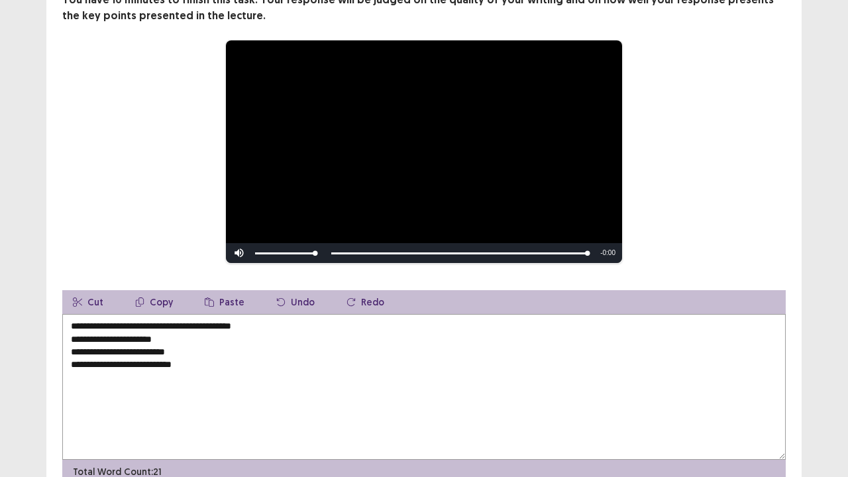
scroll to position [182, 0]
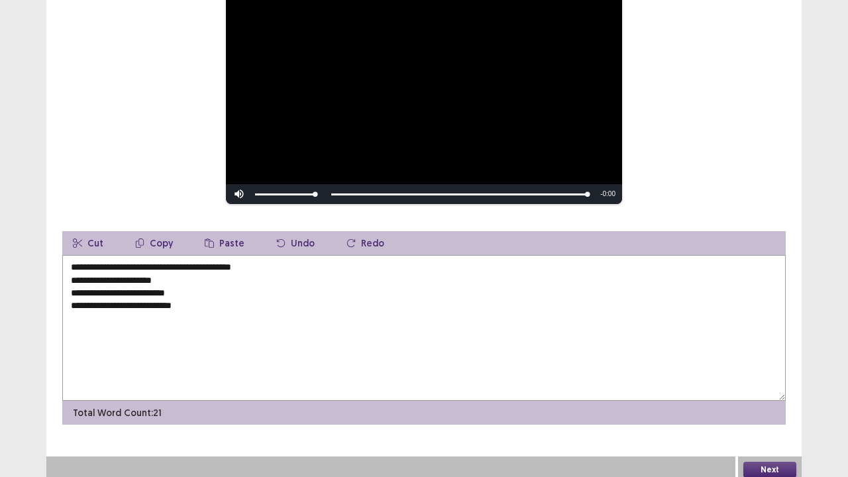
click at [72, 262] on textarea "**********" at bounding box center [424, 328] width 724 height 146
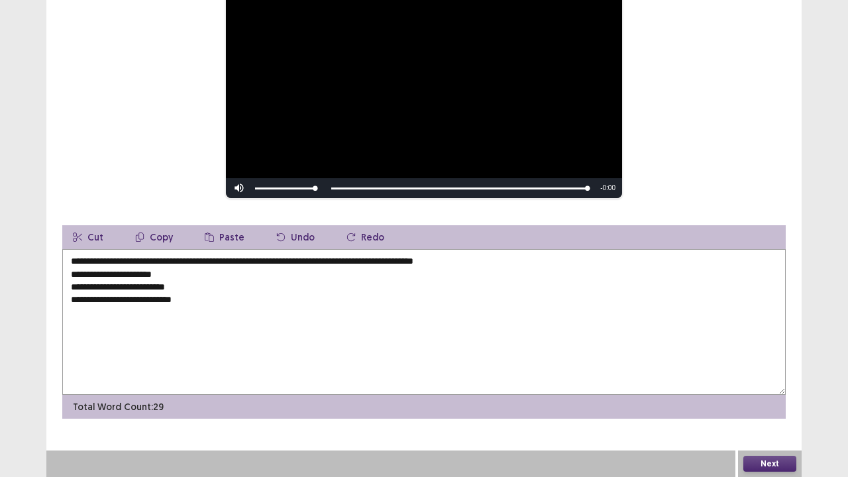
click at [69, 273] on textarea "**********" at bounding box center [424, 322] width 724 height 146
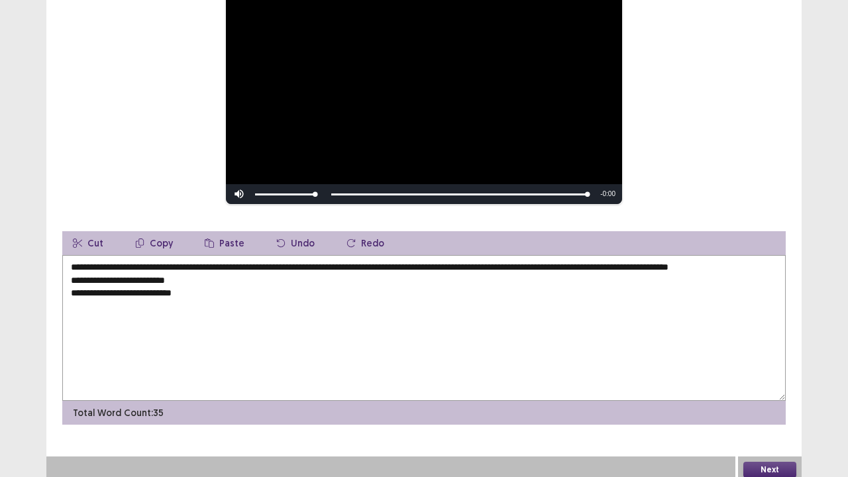
click at [69, 287] on textarea "**********" at bounding box center [424, 328] width 724 height 146
click at [72, 288] on textarea "**********" at bounding box center [424, 328] width 724 height 146
click at [443, 272] on textarea "**********" at bounding box center [424, 328] width 724 height 146
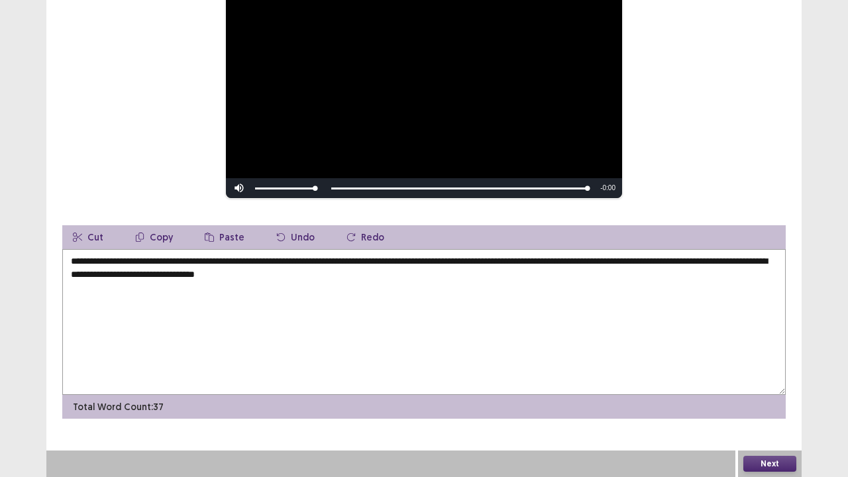
click at [782, 387] on button "Next" at bounding box center [770, 464] width 53 height 16
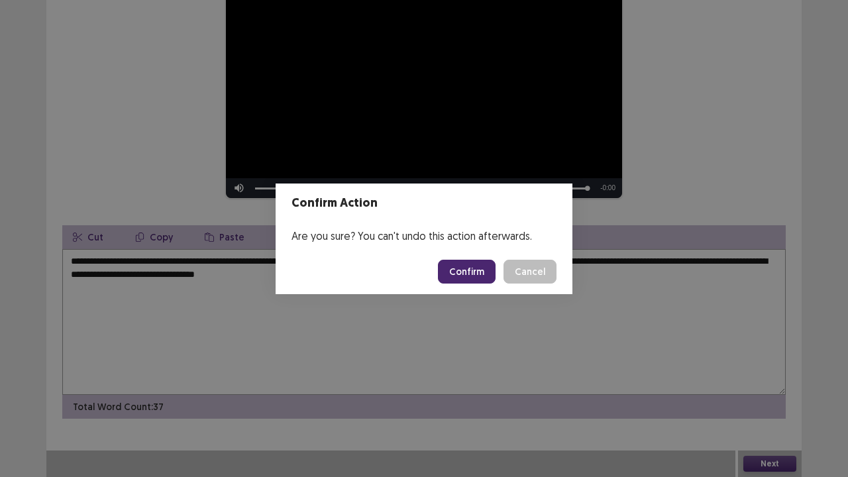
click at [529, 256] on footer "Confirm Cancel" at bounding box center [424, 271] width 297 height 45
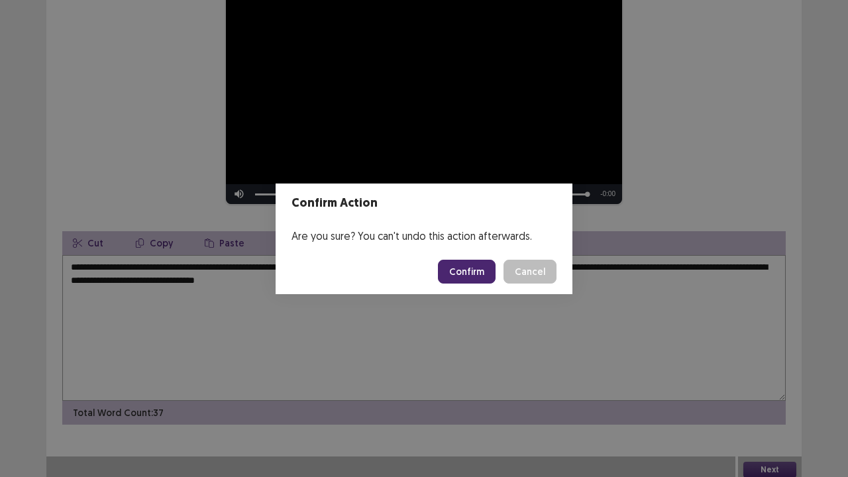
drag, startPoint x: 528, startPoint y: 280, endPoint x: 529, endPoint y: 268, distance: 12.0
click at [529, 268] on button "Cancel" at bounding box center [530, 272] width 53 height 24
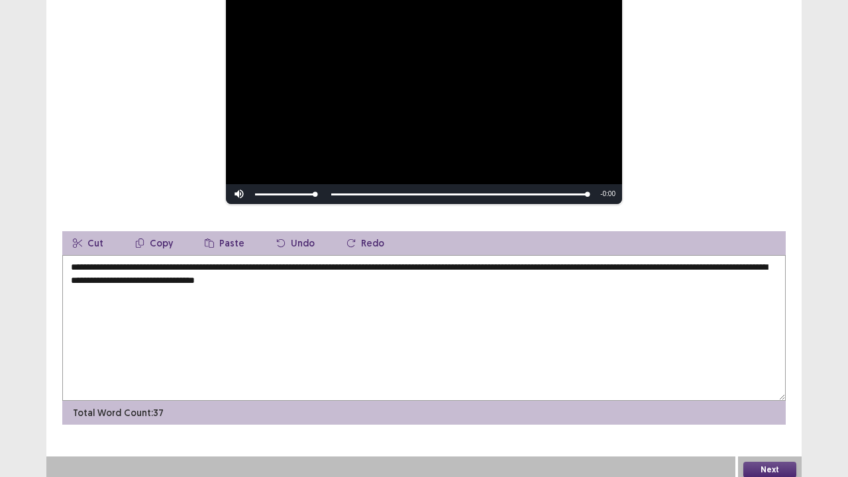
click at [529, 268] on textarea "**********" at bounding box center [424, 328] width 724 height 146
click at [288, 263] on textarea "**********" at bounding box center [424, 328] width 724 height 146
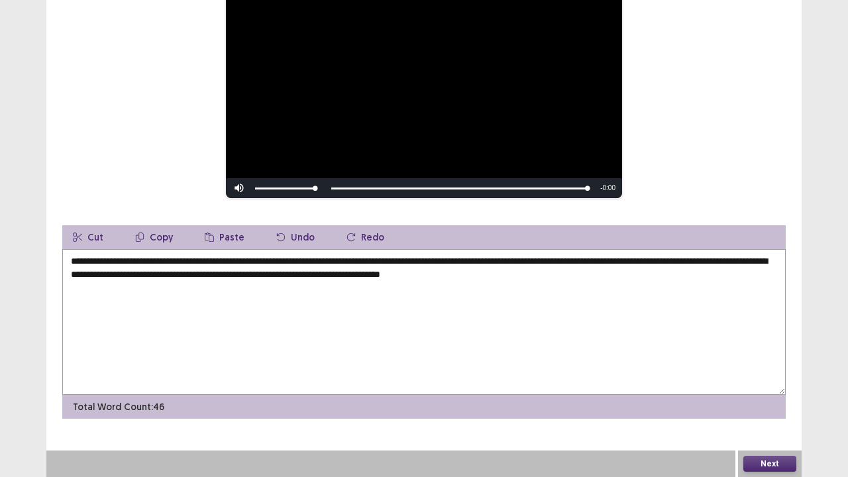
click at [383, 276] on textarea "**********" at bounding box center [424, 322] width 724 height 146
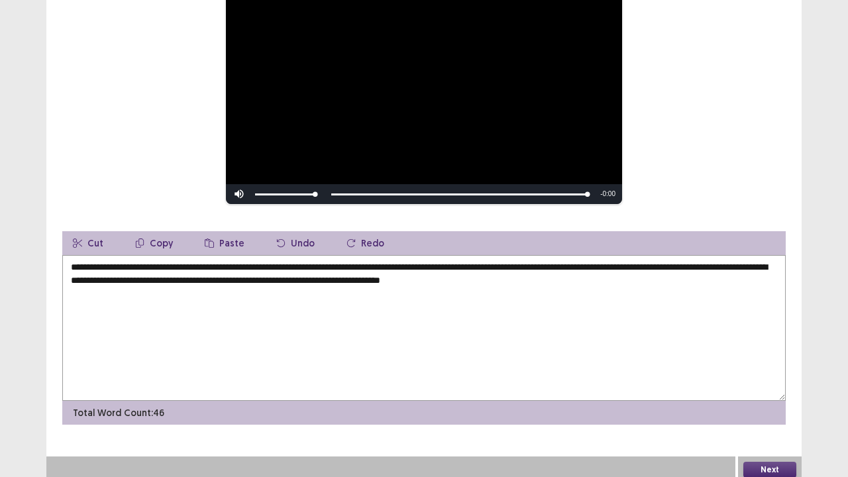
type textarea "**********"
click at [773, 387] on button "Next" at bounding box center [770, 470] width 53 height 16
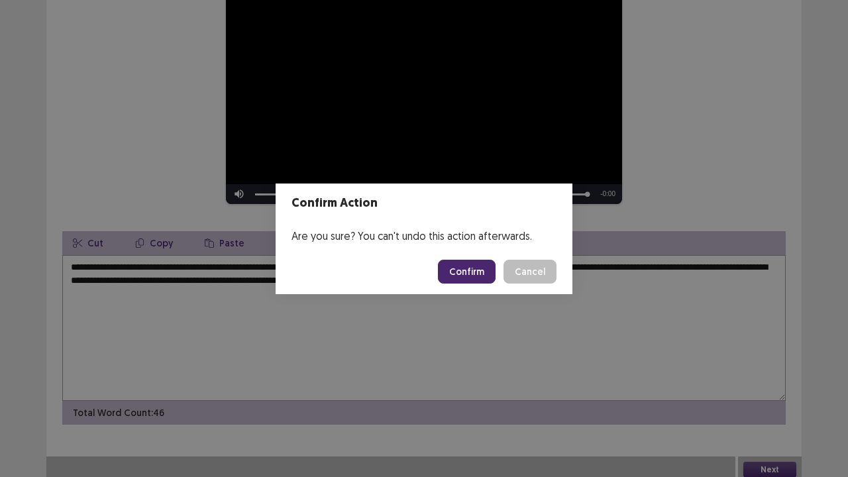
click at [467, 270] on button "Confirm" at bounding box center [467, 272] width 58 height 24
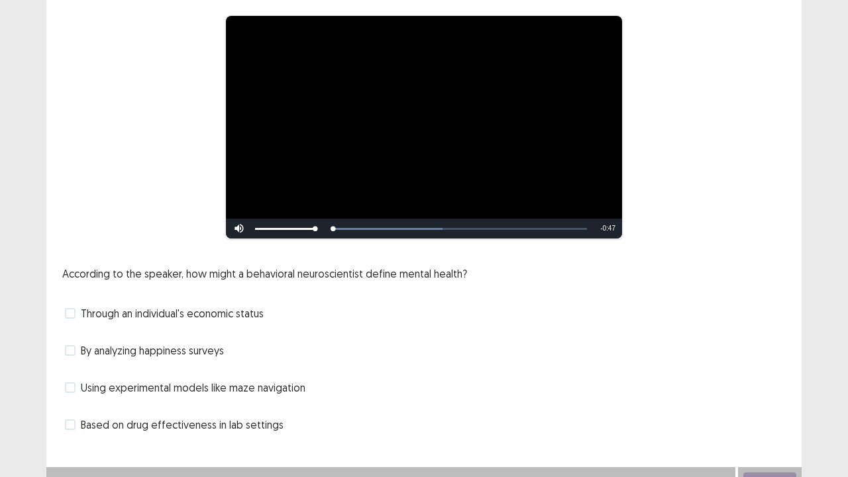
scroll to position [121, 0]
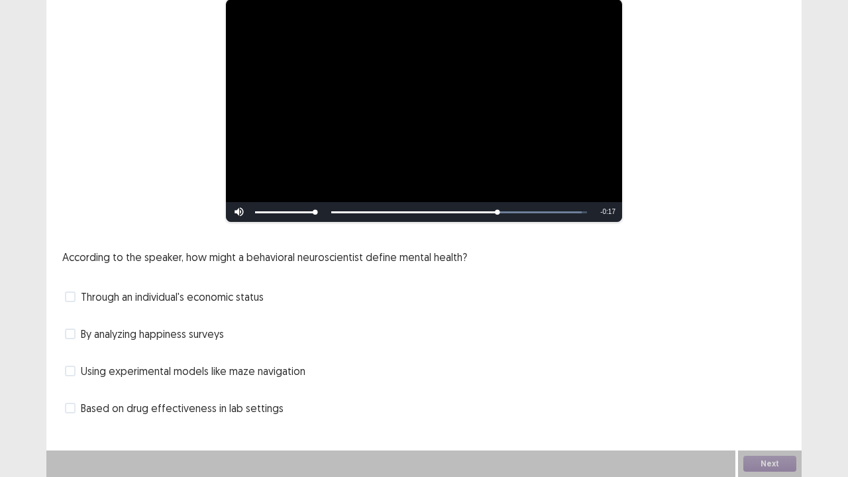
click at [74, 387] on span at bounding box center [70, 408] width 11 height 11
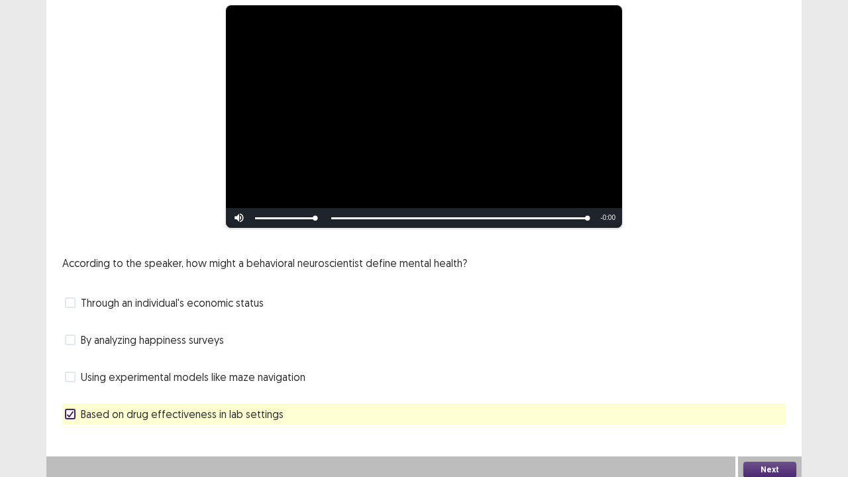
click at [68, 298] on span at bounding box center [70, 303] width 11 height 11
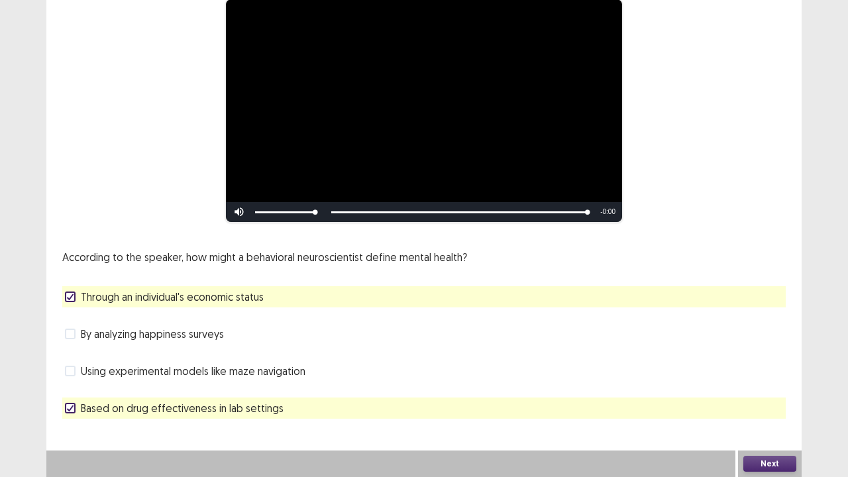
click at [773, 387] on button "Next" at bounding box center [770, 464] width 53 height 16
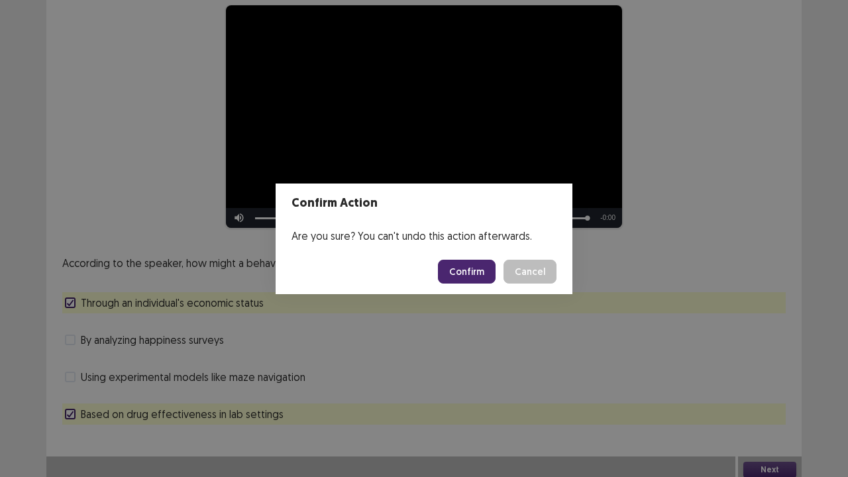
click at [480, 264] on button "Confirm" at bounding box center [467, 272] width 58 height 24
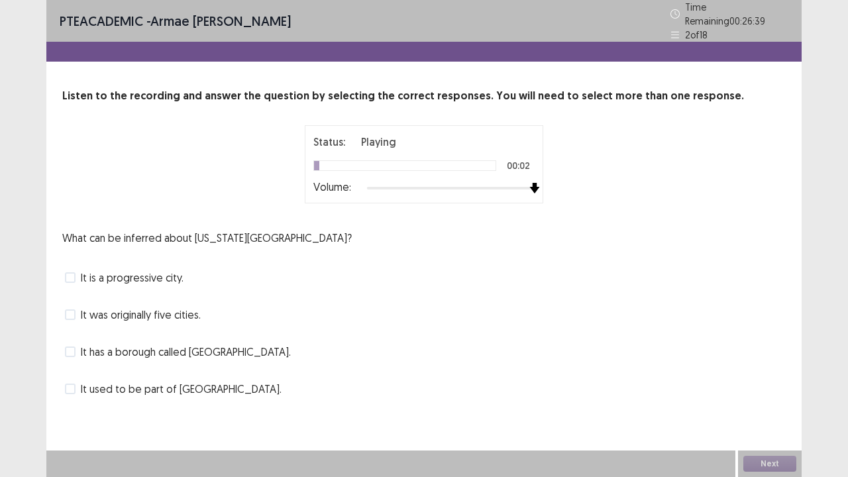
click at [589, 188] on div "Status: Playing 00:02 Volume:" at bounding box center [423, 164] width 331 height 78
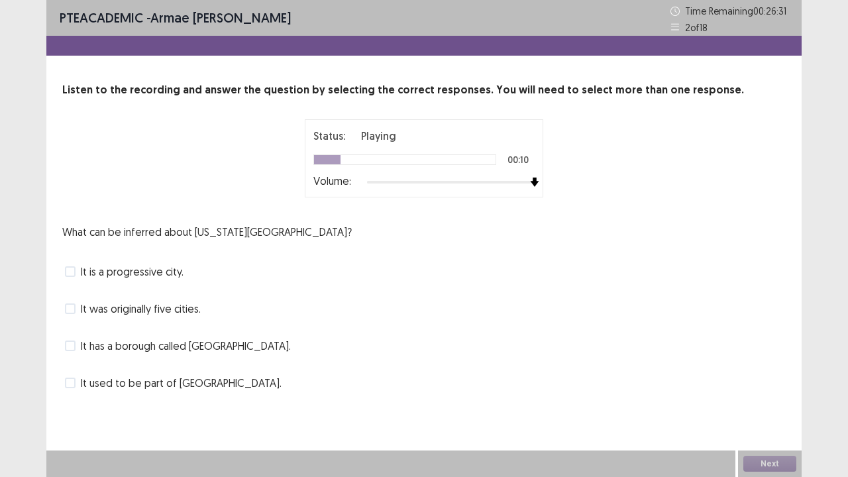
click at [70, 270] on span at bounding box center [70, 271] width 11 height 11
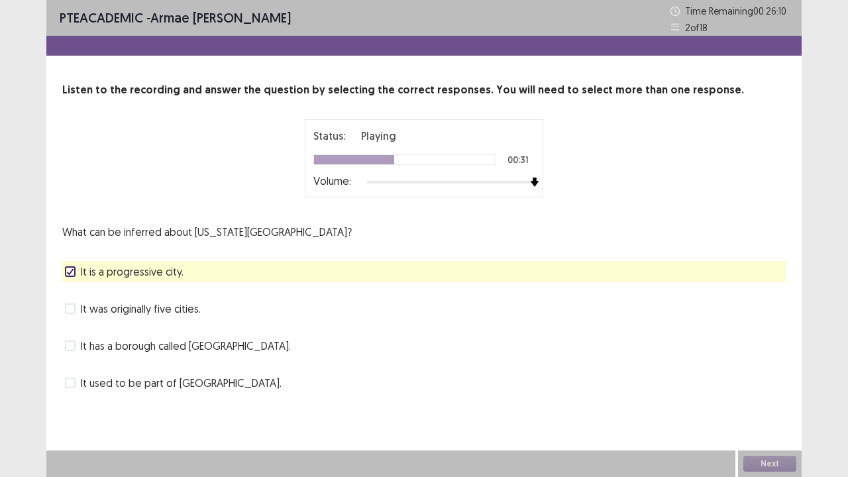
click at [71, 383] on span at bounding box center [70, 383] width 11 height 11
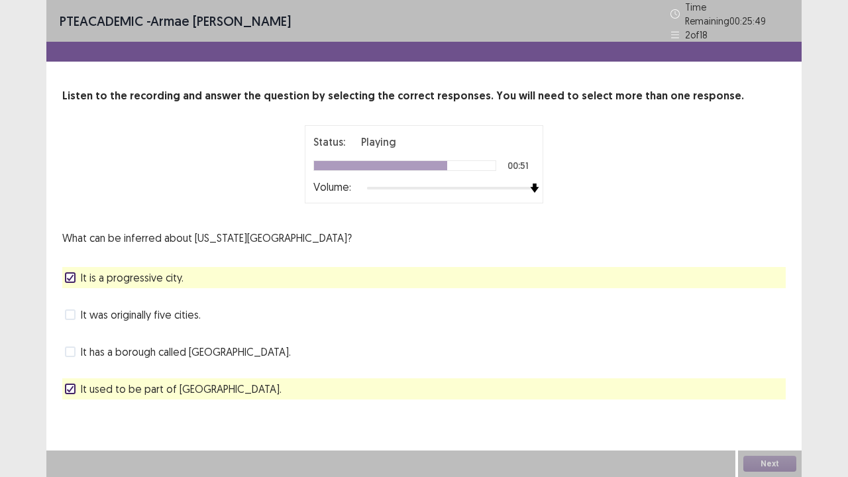
click at [73, 310] on span at bounding box center [70, 315] width 11 height 11
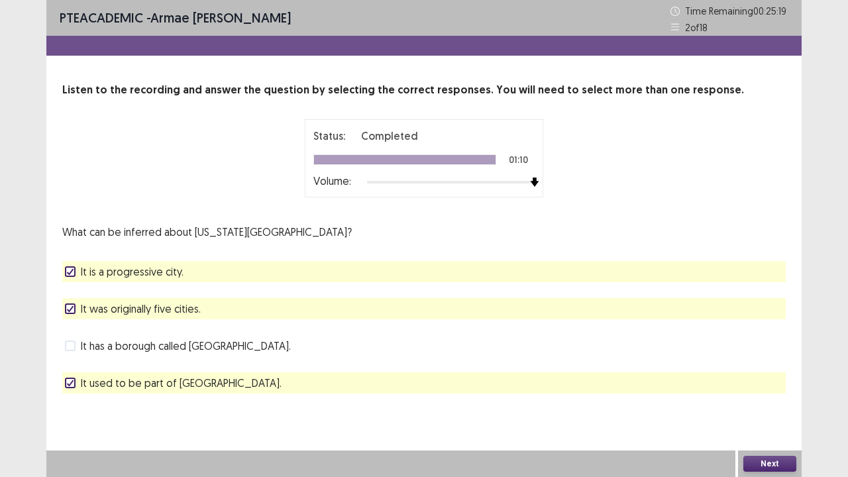
click at [771, 387] on button "Next" at bounding box center [770, 464] width 53 height 16
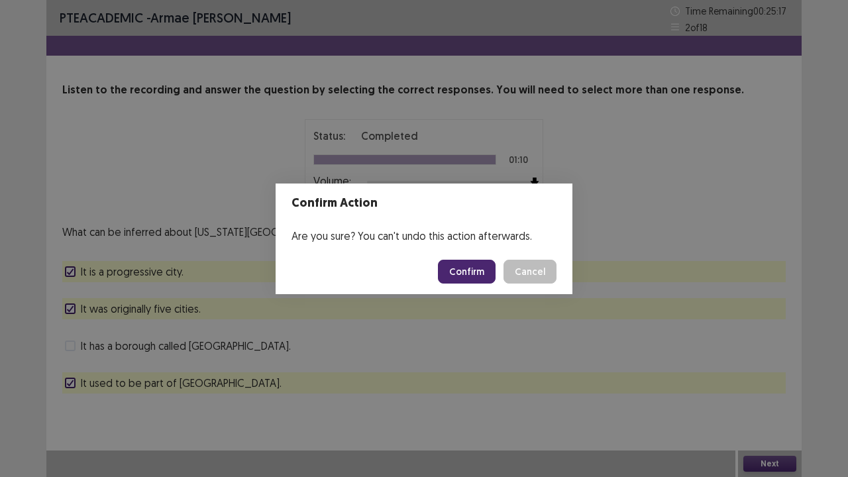
click at [461, 269] on button "Confirm" at bounding box center [467, 272] width 58 height 24
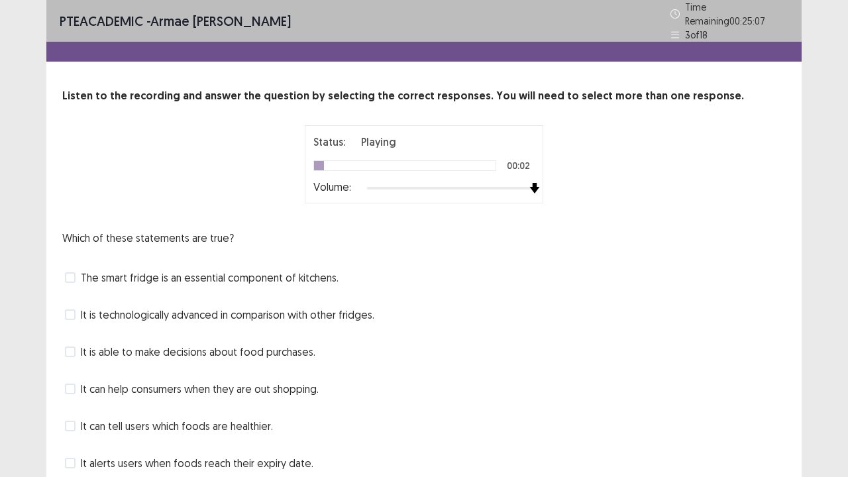
click at [549, 188] on div "Status: Playing 00:02 Volume:" at bounding box center [423, 164] width 331 height 78
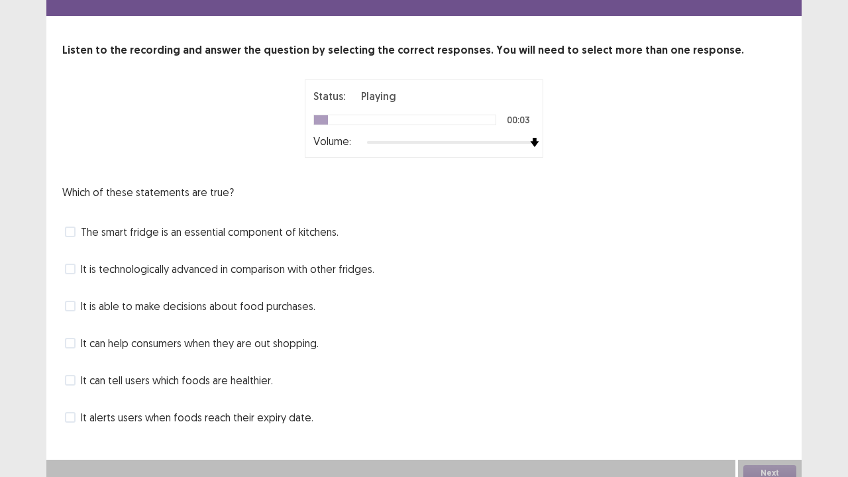
scroll to position [48, 0]
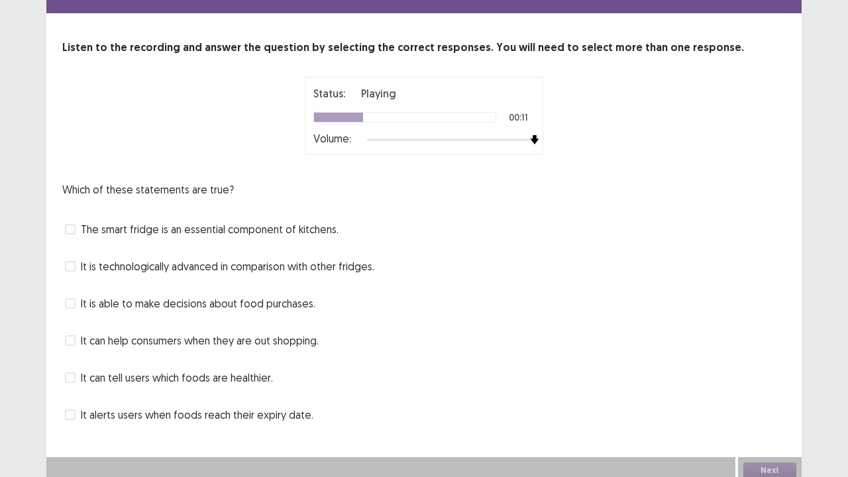
click at [76, 225] on label "The smart fridge is an essential component of kitchens." at bounding box center [202, 229] width 274 height 16
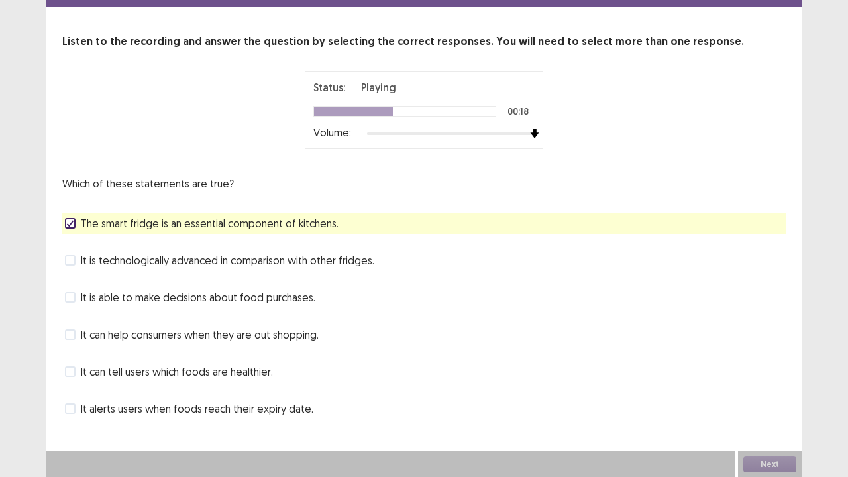
click at [69, 262] on span at bounding box center [70, 260] width 11 height 11
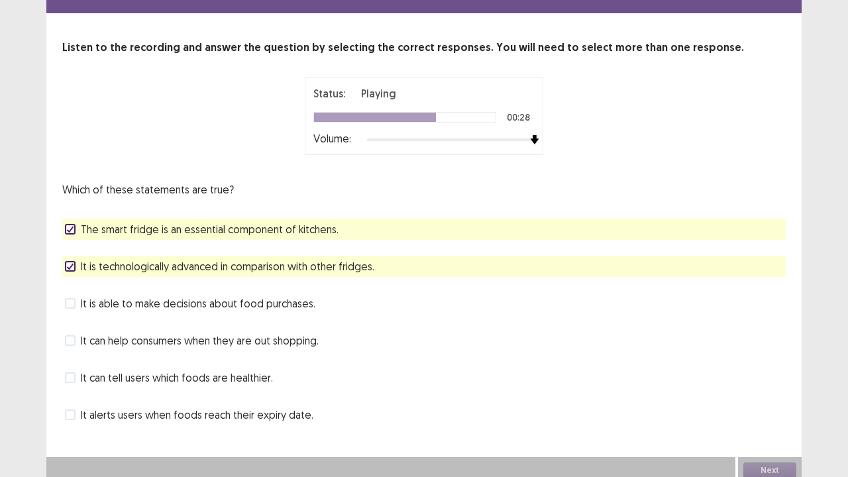
click at [72, 387] on span at bounding box center [70, 415] width 11 height 11
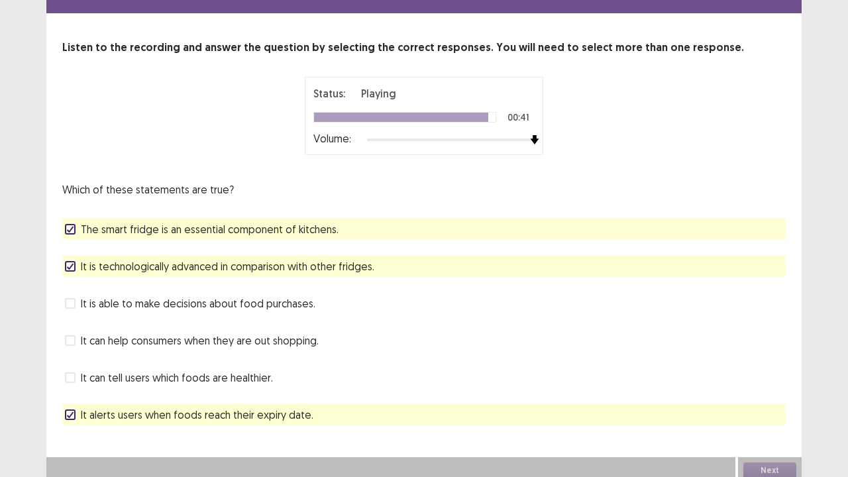
click at [72, 373] on span at bounding box center [70, 378] width 11 height 11
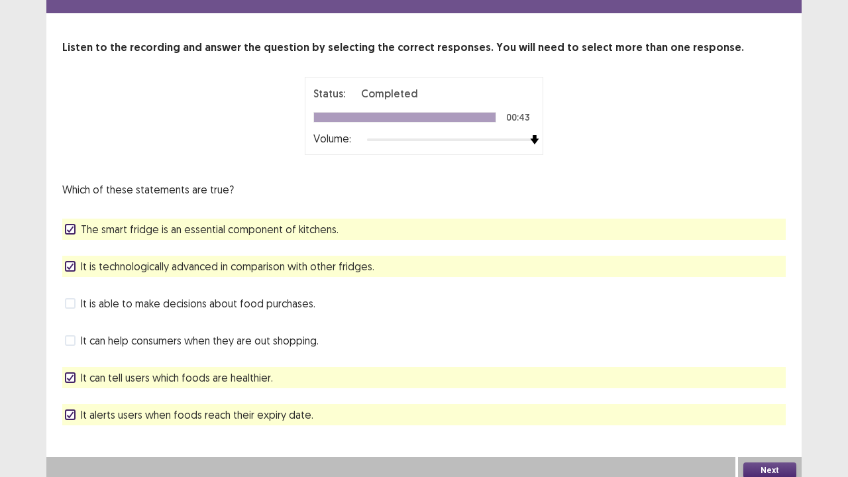
click at [770, 387] on button "Next" at bounding box center [770, 471] width 53 height 16
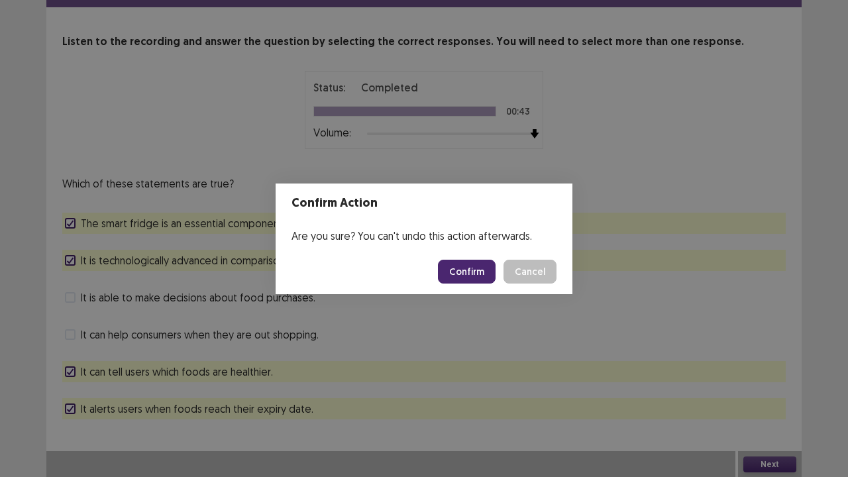
click at [479, 260] on button "Confirm" at bounding box center [467, 272] width 58 height 24
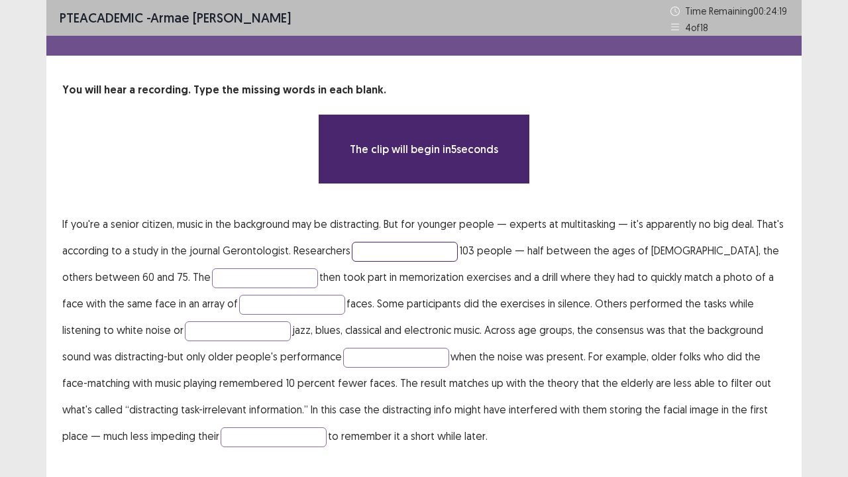
click at [429, 252] on input "text" at bounding box center [405, 252] width 106 height 20
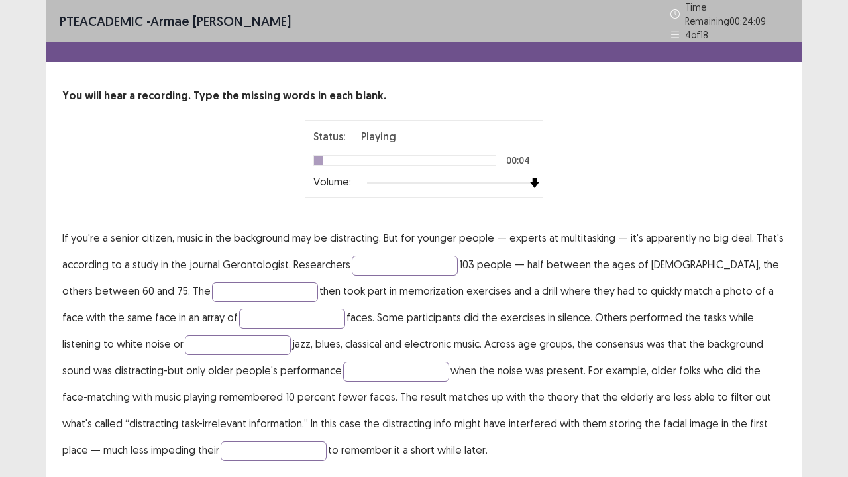
click at [548, 150] on div "Status: Playing 00:04 Volume:" at bounding box center [423, 159] width 331 height 78
click at [402, 256] on input "text" at bounding box center [405, 266] width 106 height 20
type input "********"
click at [261, 291] on input "text" at bounding box center [265, 292] width 106 height 20
click at [262, 315] on input "text" at bounding box center [292, 319] width 106 height 20
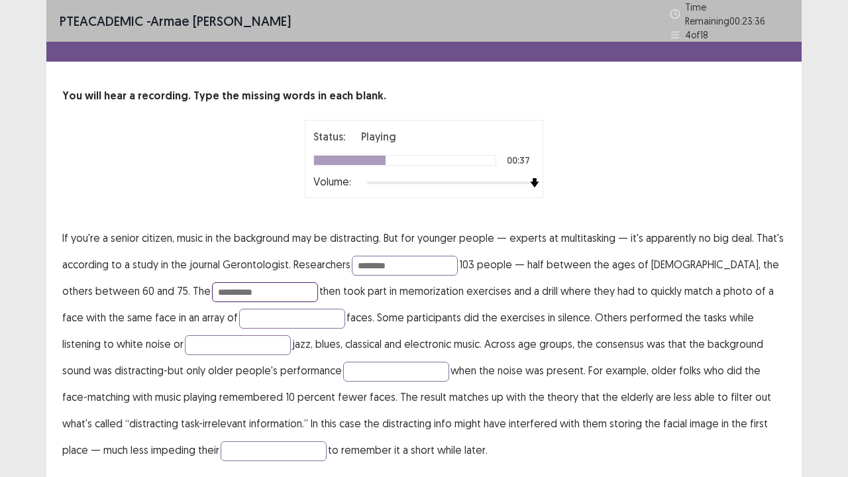
click at [236, 286] on input "**********" at bounding box center [265, 292] width 106 height 20
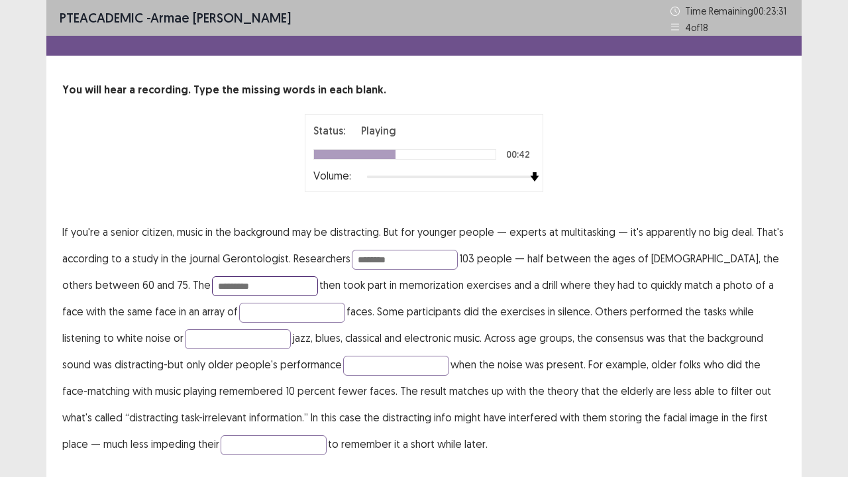
type input "**********"
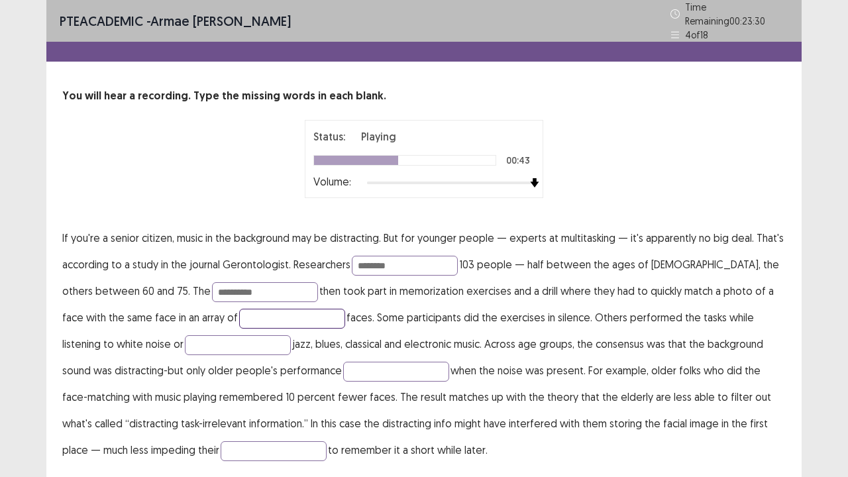
click at [239, 316] on input "text" at bounding box center [292, 319] width 106 height 20
click at [193, 338] on input "text" at bounding box center [238, 345] width 106 height 20
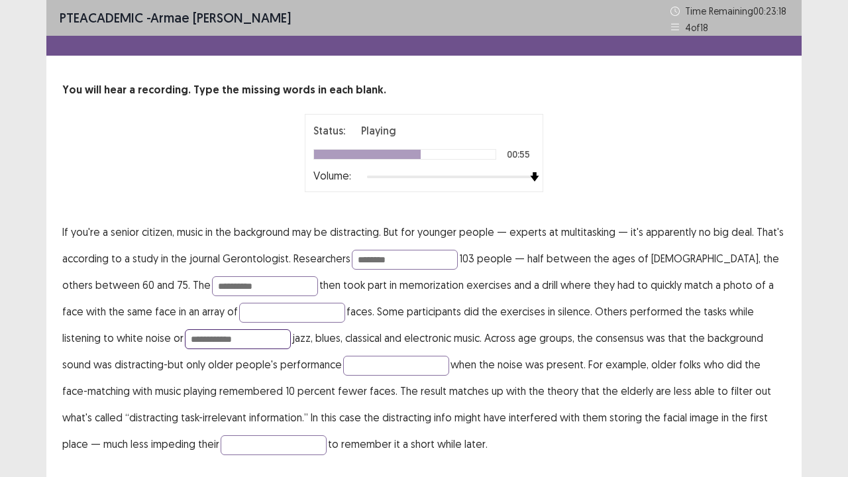
type input "**********"
click at [203, 354] on p "**********" at bounding box center [424, 338] width 724 height 239
click at [239, 314] on input "text" at bounding box center [292, 313] width 106 height 20
type input "****"
click at [343, 365] on input "text" at bounding box center [396, 366] width 106 height 20
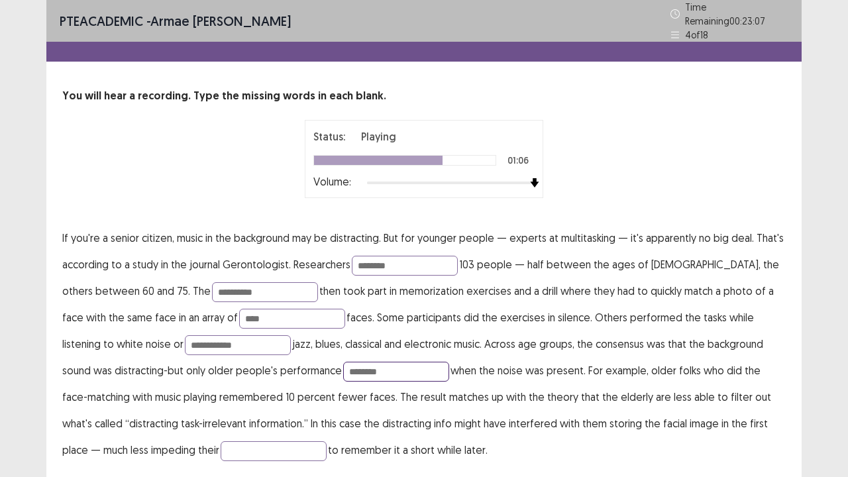
type input "********"
click at [221, 387] on input "text" at bounding box center [274, 451] width 106 height 20
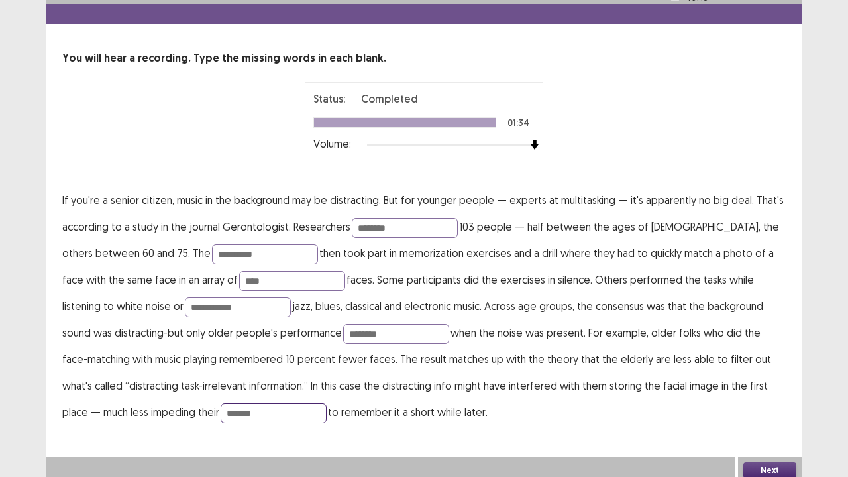
type input "*******"
click at [762, 387] on button "Next" at bounding box center [770, 471] width 53 height 16
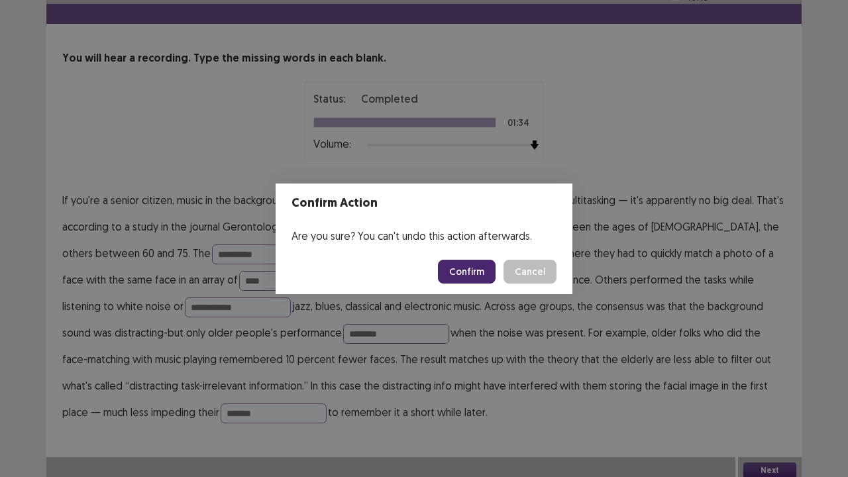
click at [490, 248] on div "Are you sure? You can't undo this action afterwards." at bounding box center [424, 236] width 297 height 27
click at [475, 272] on button "Confirm" at bounding box center [467, 272] width 58 height 24
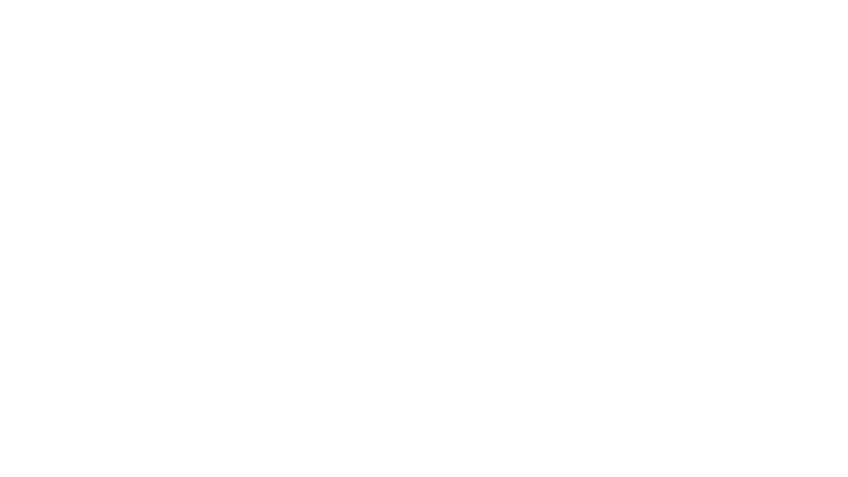
scroll to position [0, 0]
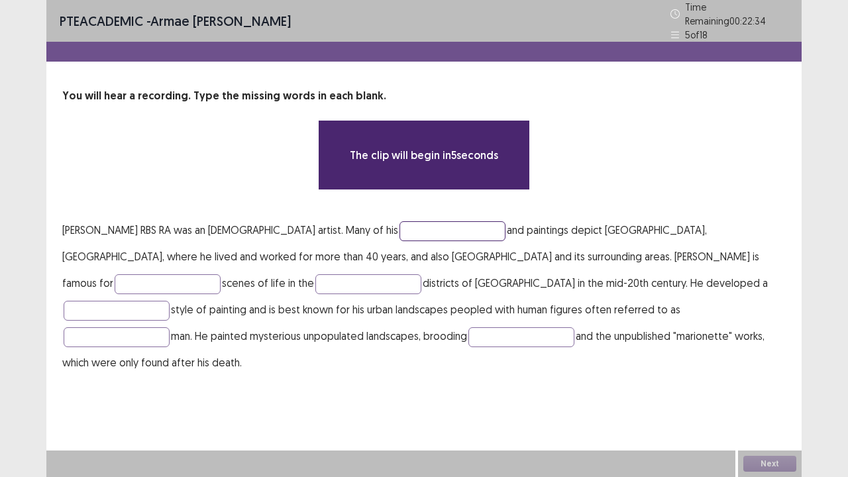
click at [418, 224] on input "text" at bounding box center [453, 231] width 106 height 20
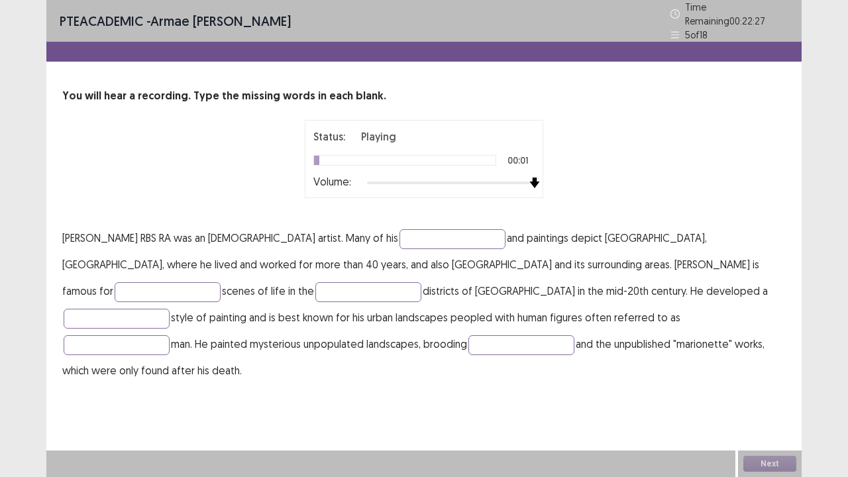
click at [571, 164] on div "Status: Playing 00:01 Volume:" at bounding box center [423, 159] width 331 height 78
click at [416, 233] on input "text" at bounding box center [453, 239] width 106 height 20
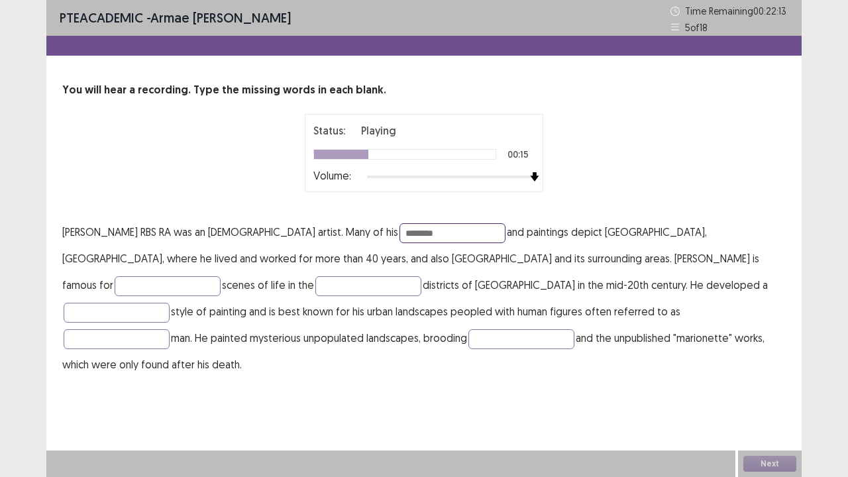
type input "********"
click at [221, 276] on input "text" at bounding box center [168, 286] width 106 height 20
type input "********"
click at [316, 286] on input "text" at bounding box center [369, 286] width 106 height 20
type input "********"
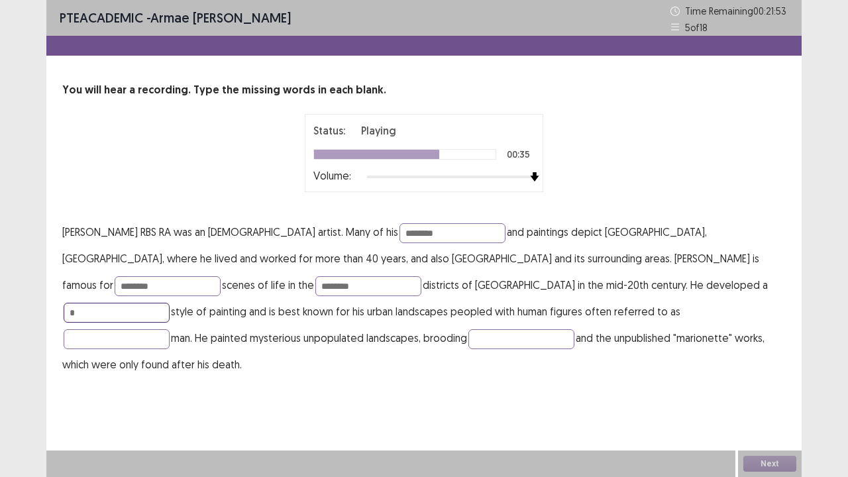
click at [170, 303] on input "*" at bounding box center [117, 313] width 106 height 20
type input "*********"
click at [170, 329] on input "text" at bounding box center [117, 339] width 106 height 20
type input "****"
click at [469, 332] on input "text" at bounding box center [522, 339] width 106 height 20
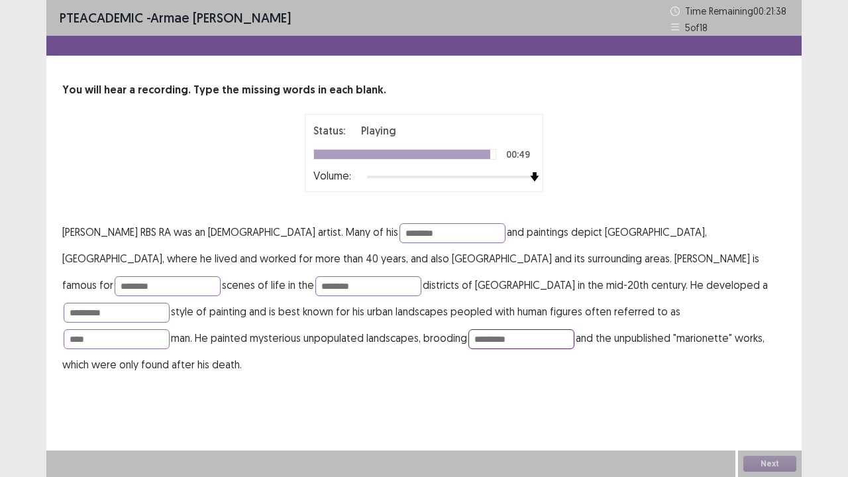
type input "*********"
click at [316, 290] on input "********" at bounding box center [369, 286] width 106 height 20
type input "**********"
click at [170, 303] on input "*********" at bounding box center [117, 313] width 106 height 20
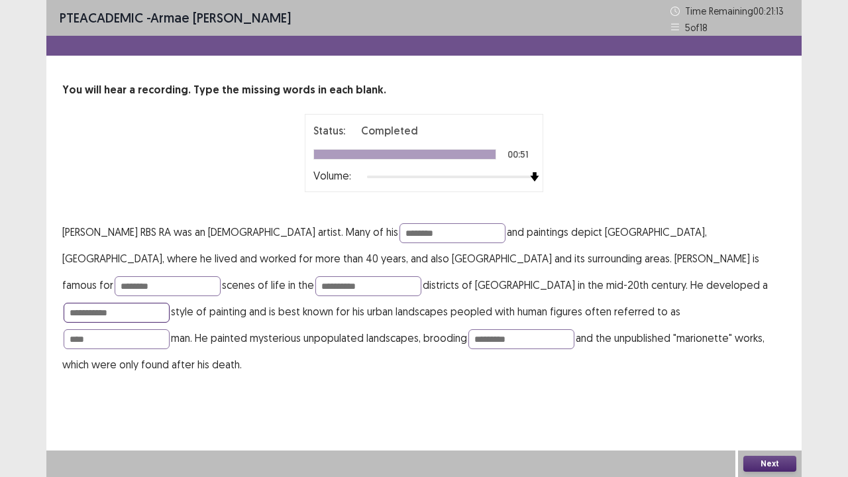
type input "**********"
click at [773, 387] on div "Next" at bounding box center [770, 464] width 64 height 27
click at [785, 387] on button "Next" at bounding box center [770, 464] width 53 height 16
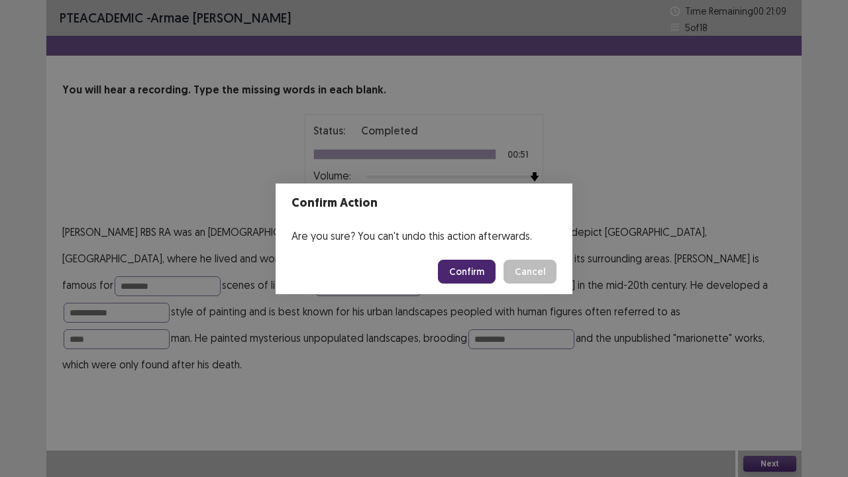
click at [475, 260] on button "Confirm" at bounding box center [467, 272] width 58 height 24
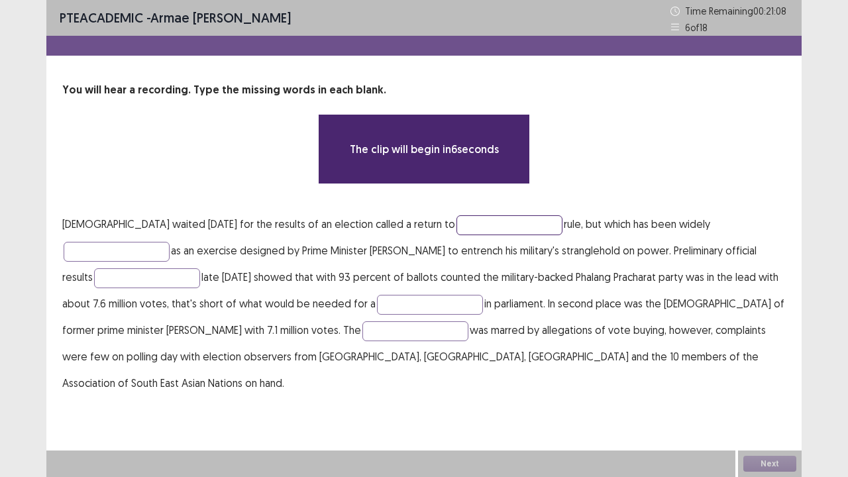
click at [459, 228] on input "text" at bounding box center [510, 225] width 106 height 20
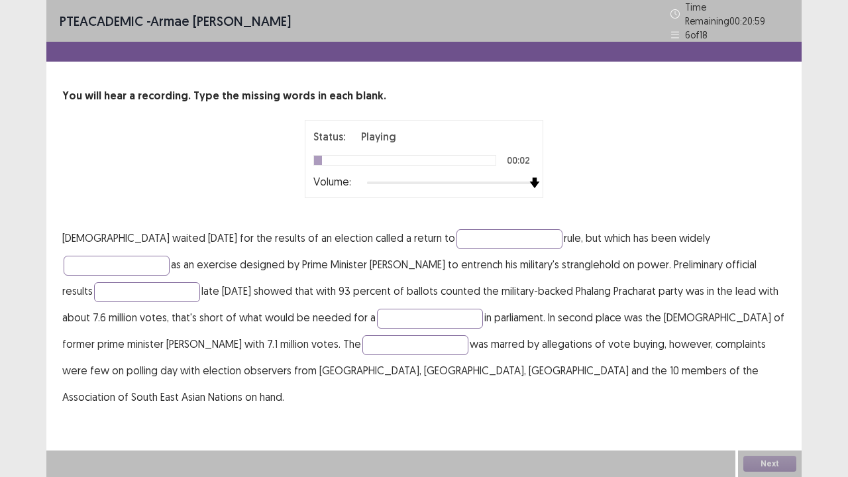
click at [570, 166] on div "Status: Playing 00:02 Volume:" at bounding box center [423, 159] width 331 height 78
click at [457, 236] on input "text" at bounding box center [510, 239] width 106 height 20
type input "**********"
click at [170, 256] on input "text" at bounding box center [117, 266] width 106 height 20
type input "*********"
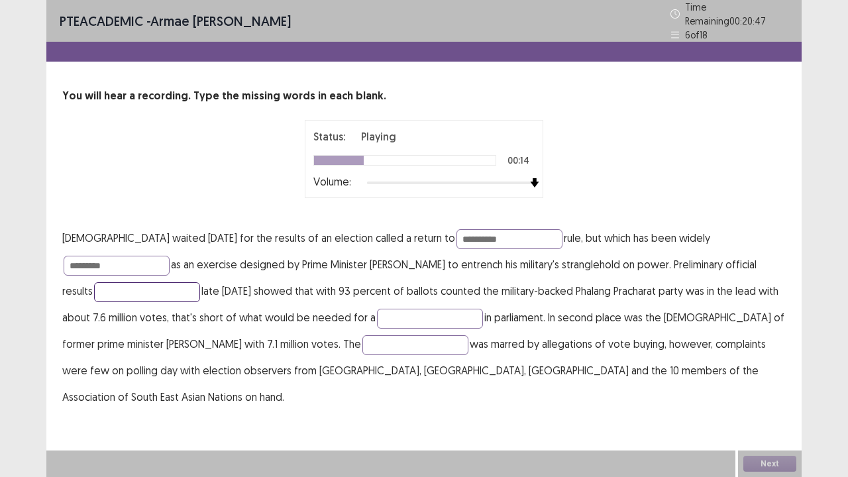
click at [200, 282] on input "text" at bounding box center [147, 292] width 106 height 20
type input "********"
click at [377, 317] on input "text" at bounding box center [430, 319] width 106 height 20
type input "********"
click at [363, 336] on input "text" at bounding box center [416, 345] width 106 height 20
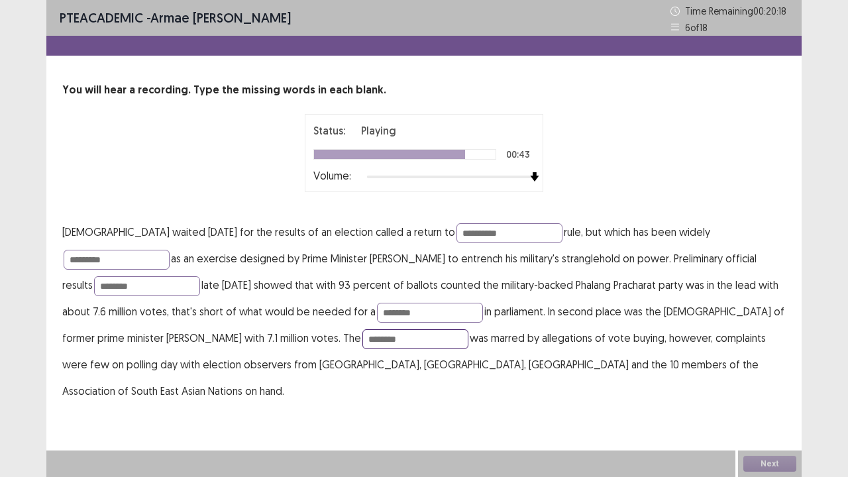
type input "********"
click at [691, 387] on div "**********" at bounding box center [424, 238] width 756 height 477
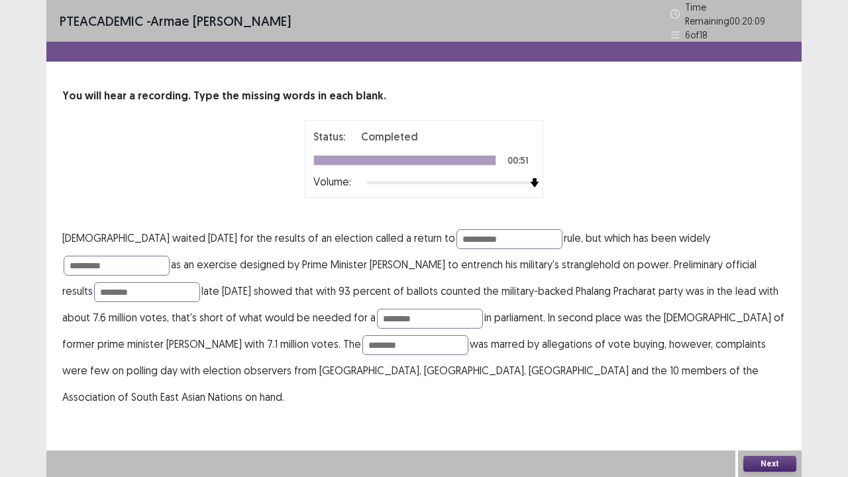
click at [764, 387] on button "Next" at bounding box center [770, 464] width 53 height 16
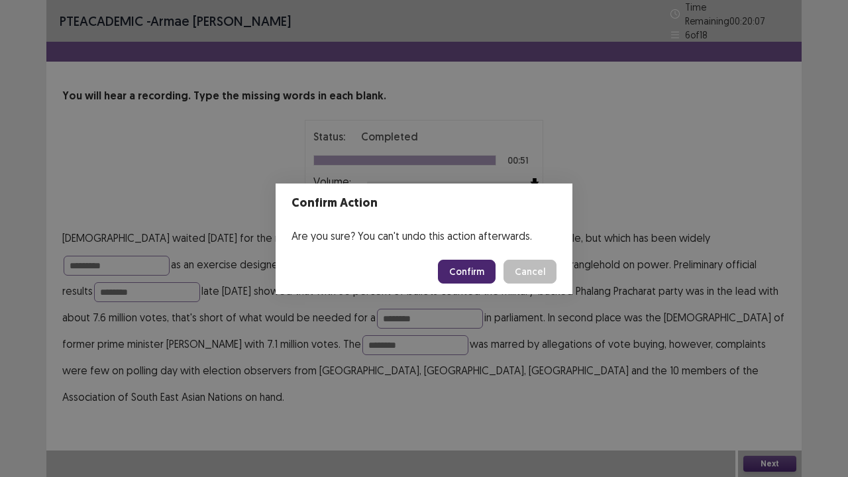
click at [466, 273] on button "Confirm" at bounding box center [467, 272] width 58 height 24
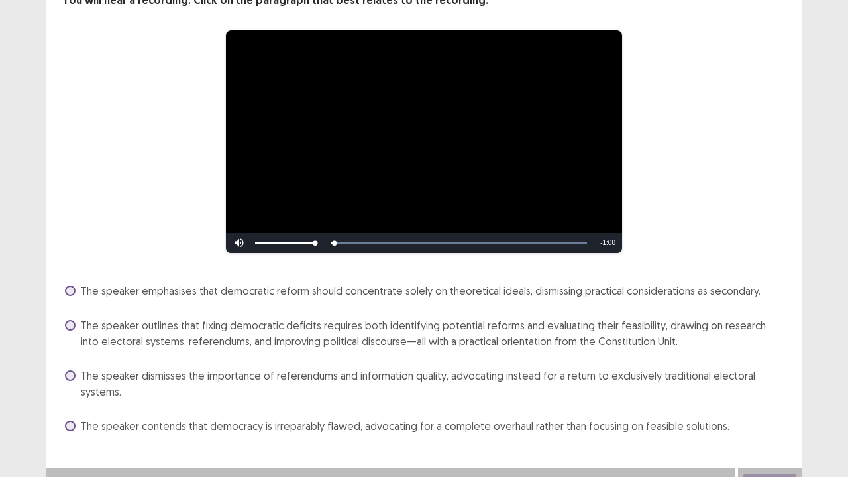
scroll to position [107, 0]
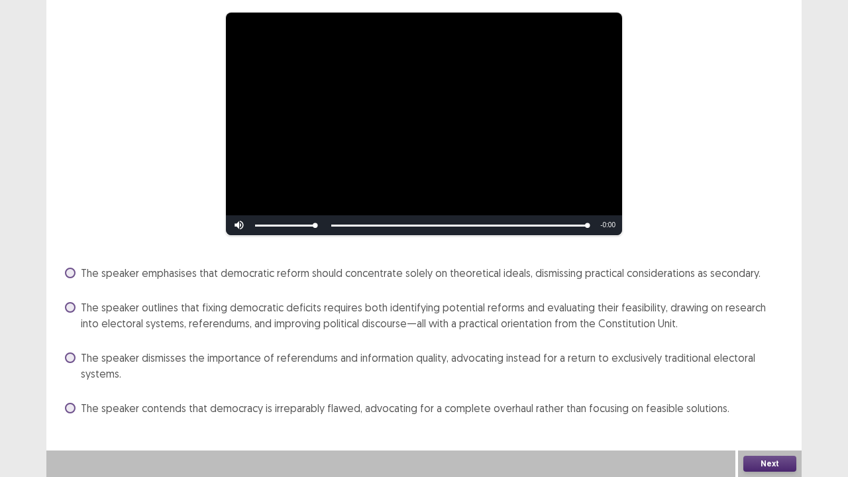
click at [70, 387] on label "The speaker contends that democracy is irreparably flawed, advocating for a com…" at bounding box center [397, 408] width 665 height 16
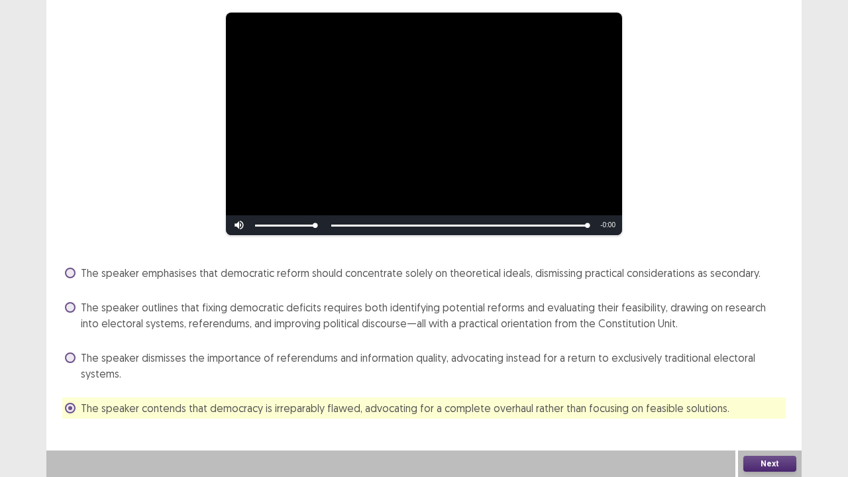
click at [68, 310] on span at bounding box center [70, 307] width 11 height 11
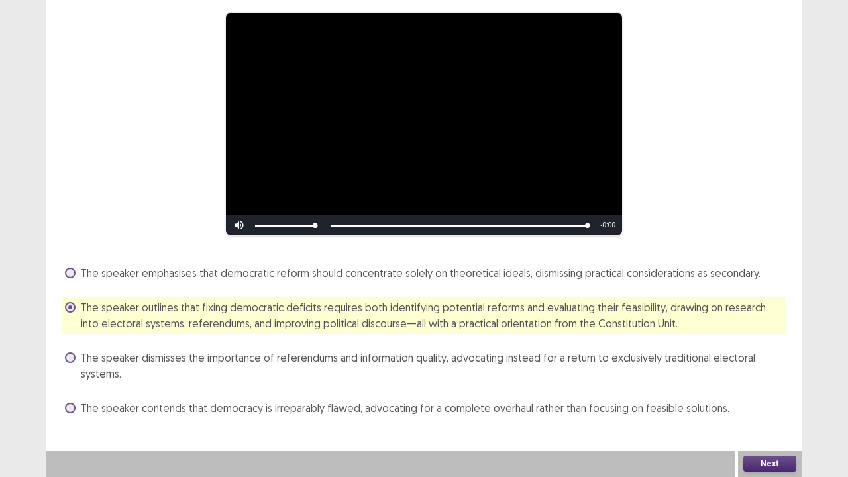
click at [68, 273] on span at bounding box center [70, 273] width 11 height 11
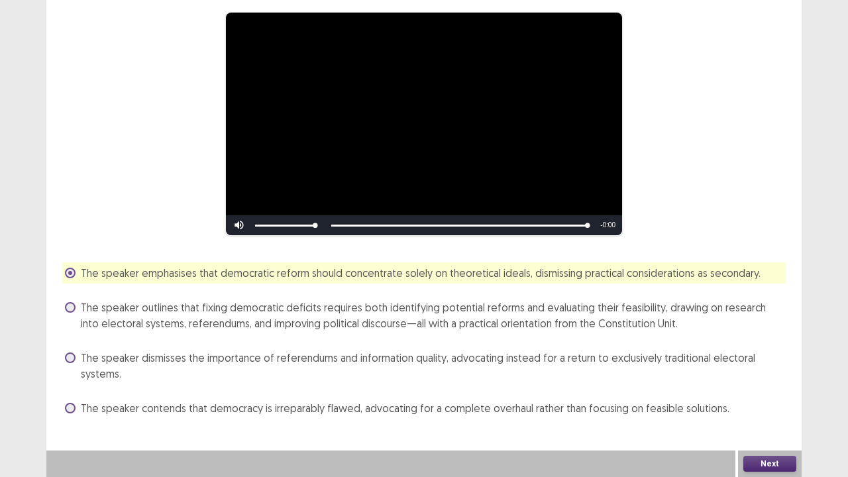
click at [70, 308] on span at bounding box center [70, 307] width 11 height 11
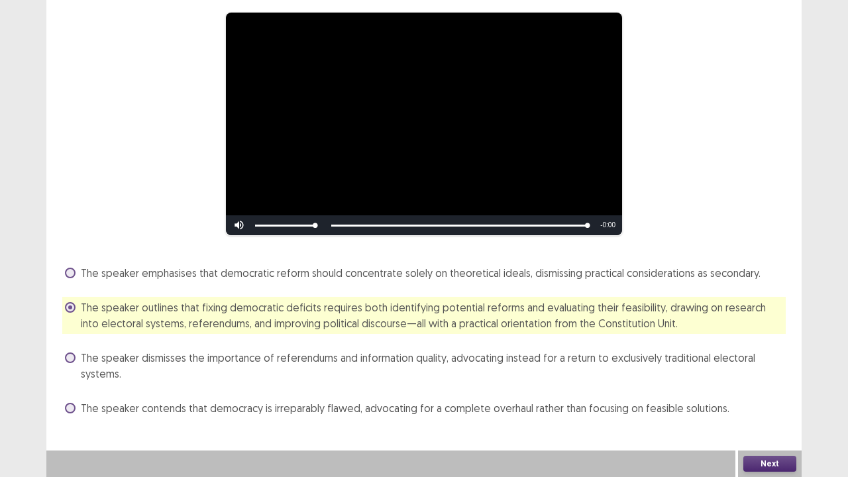
click at [757, 387] on button "Next" at bounding box center [770, 464] width 53 height 16
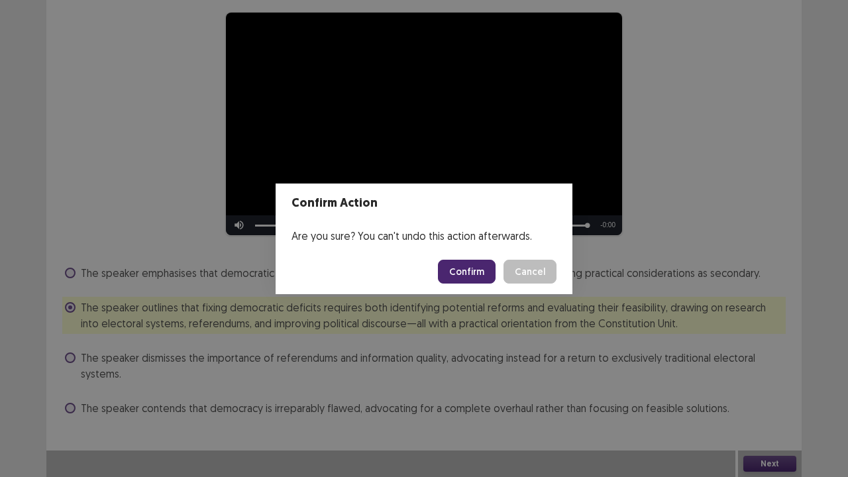
click at [472, 257] on footer "Confirm Cancel" at bounding box center [424, 271] width 297 height 45
click at [472, 260] on button "Confirm" at bounding box center [467, 272] width 58 height 24
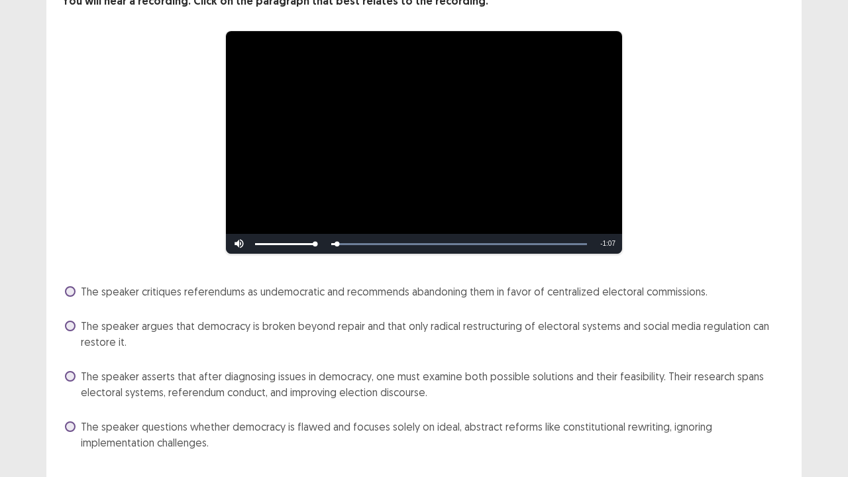
scroll to position [92, 0]
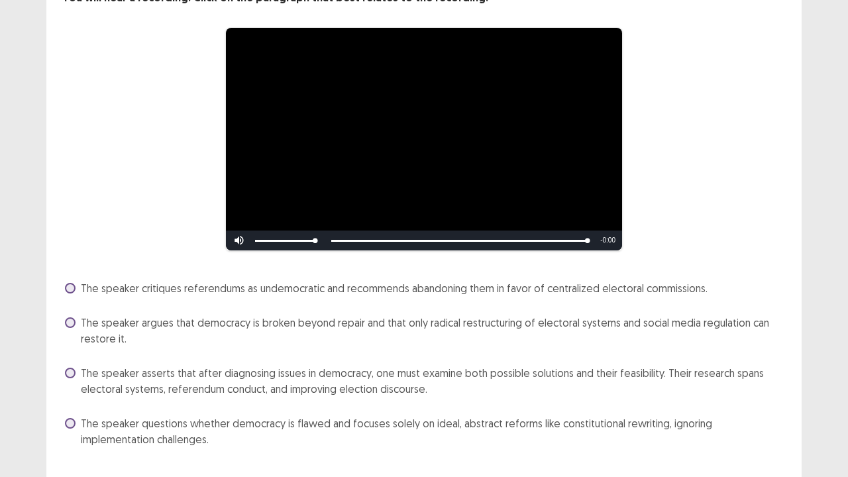
click at [70, 373] on span at bounding box center [70, 373] width 11 height 11
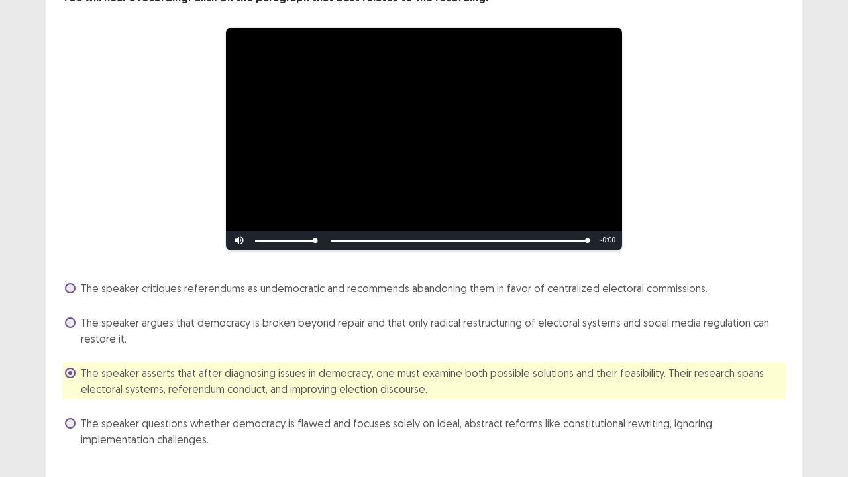
scroll to position [123, 0]
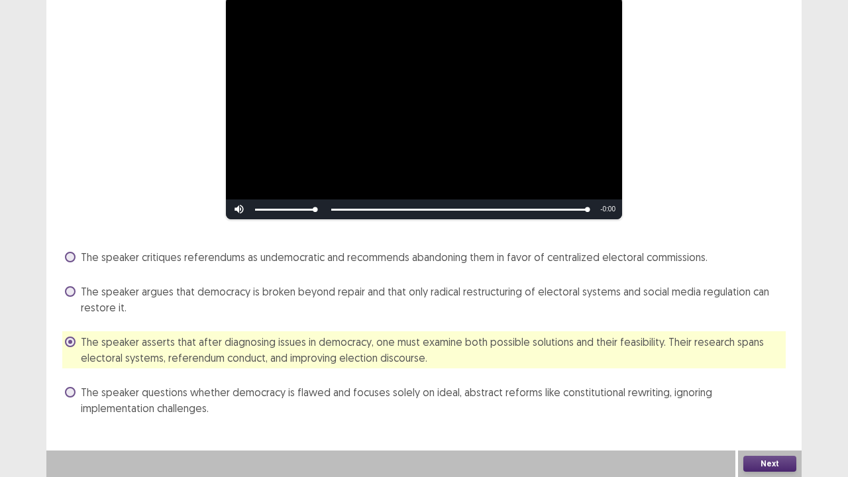
click at [783, 387] on button "Next" at bounding box center [770, 464] width 53 height 16
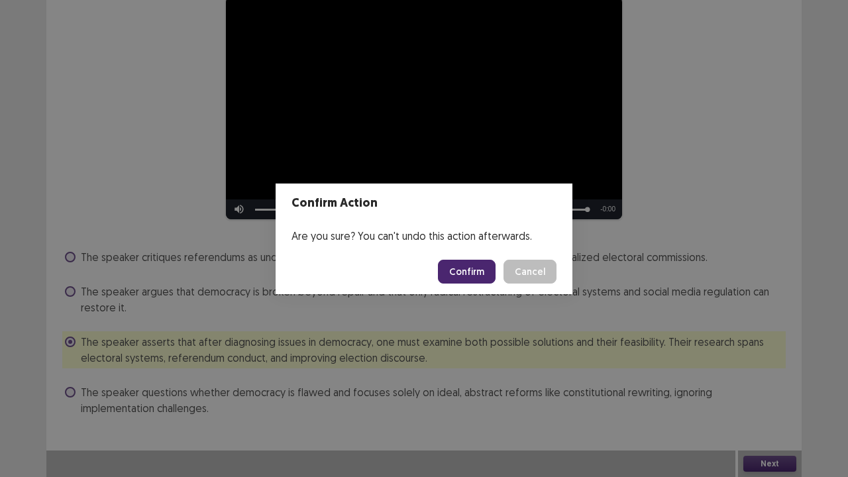
click at [479, 272] on button "Confirm" at bounding box center [467, 272] width 58 height 24
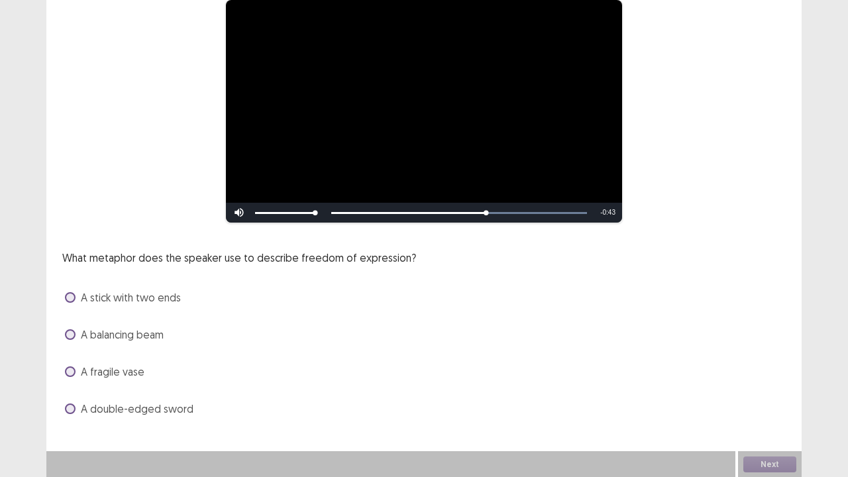
scroll to position [121, 0]
click at [66, 331] on span at bounding box center [70, 334] width 11 height 11
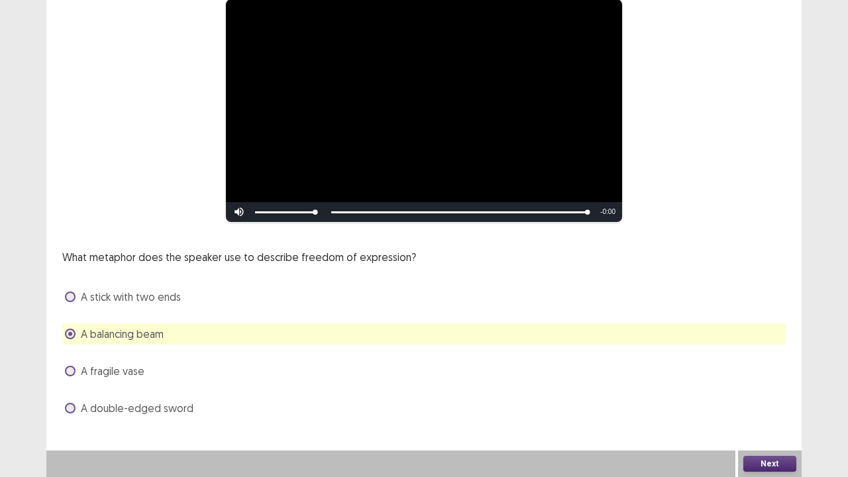
click at [758, 387] on button "Next" at bounding box center [770, 464] width 53 height 16
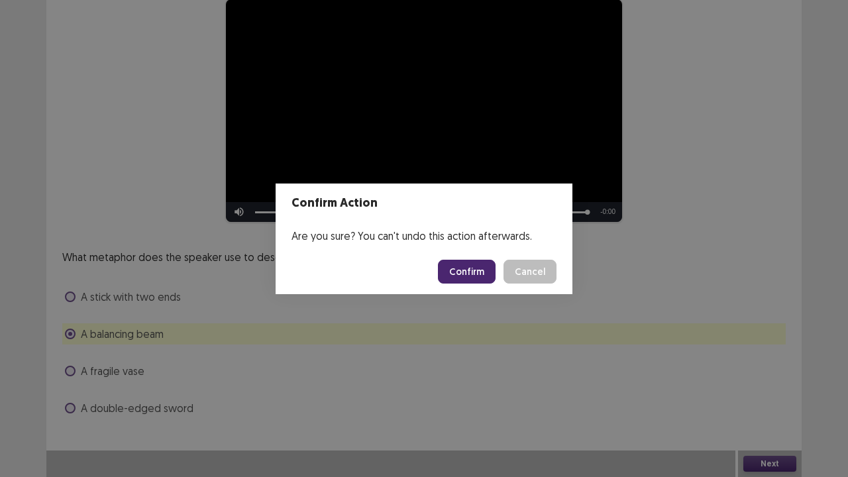
click at [478, 272] on button "Confirm" at bounding box center [467, 272] width 58 height 24
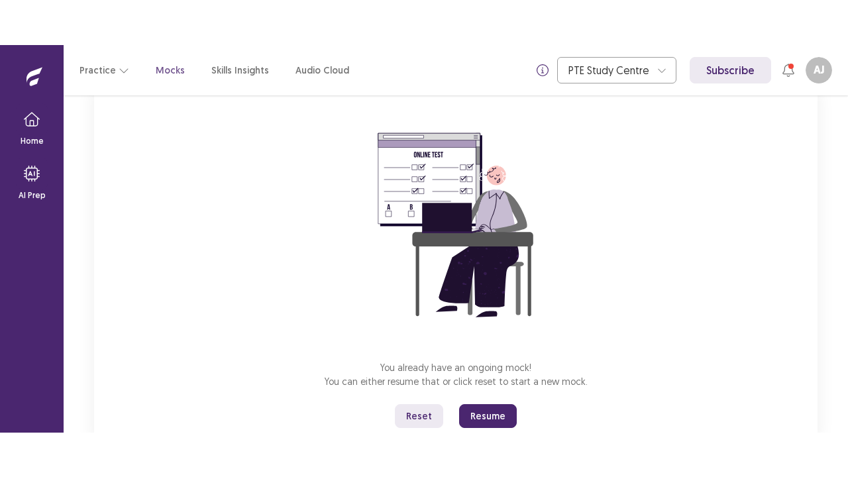
scroll to position [135, 0]
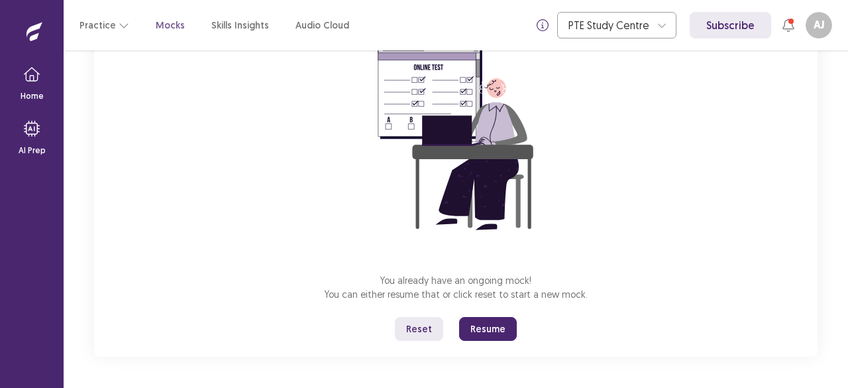
click at [475, 327] on button "Resume" at bounding box center [488, 329] width 58 height 24
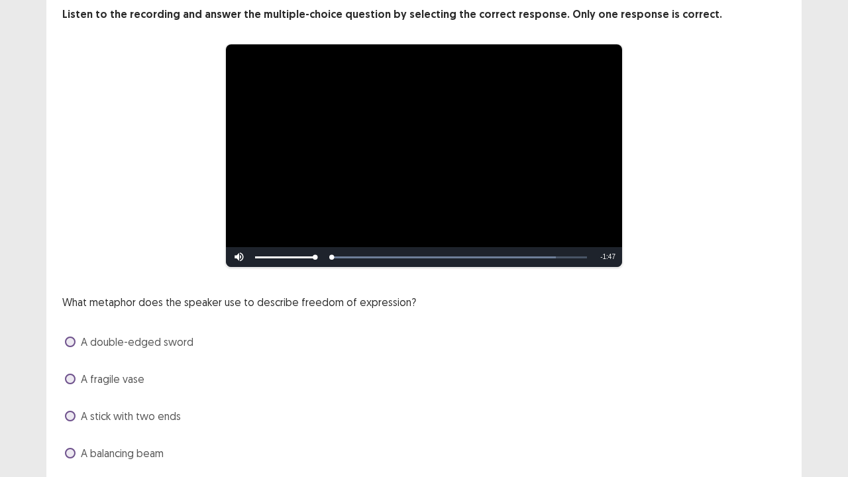
scroll to position [99, 0]
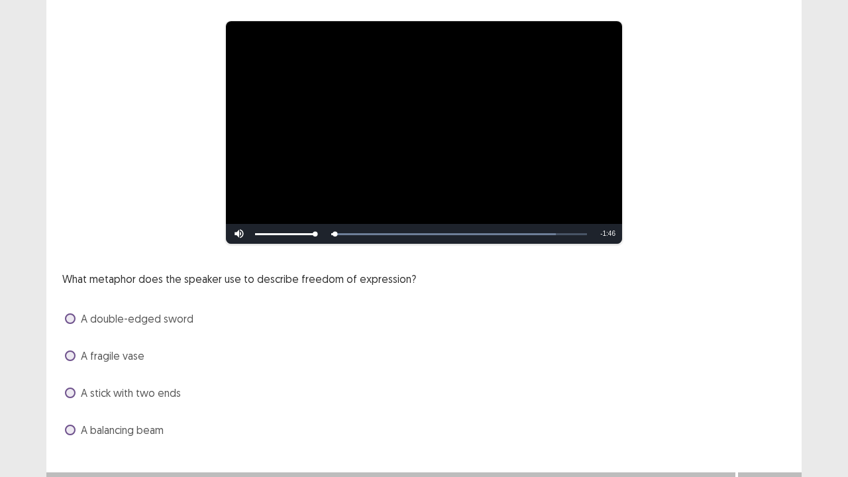
click at [75, 359] on label "A fragile vase" at bounding box center [105, 356] width 80 height 16
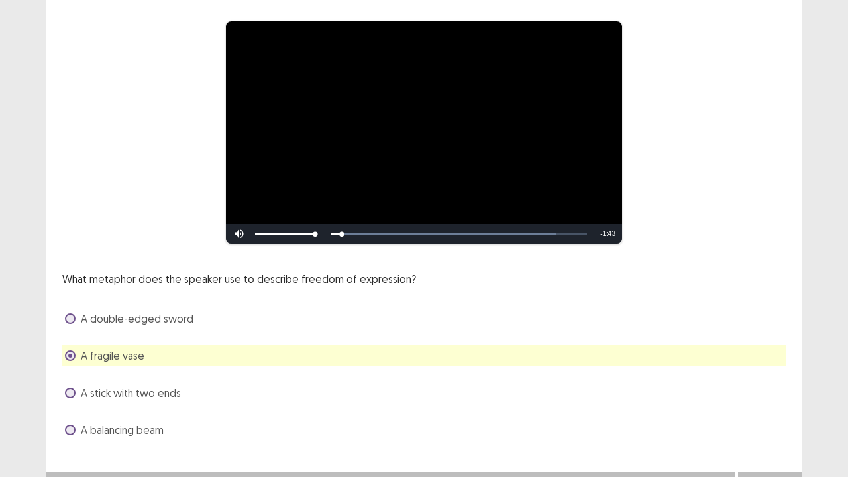
click at [70, 387] on span at bounding box center [70, 430] width 11 height 11
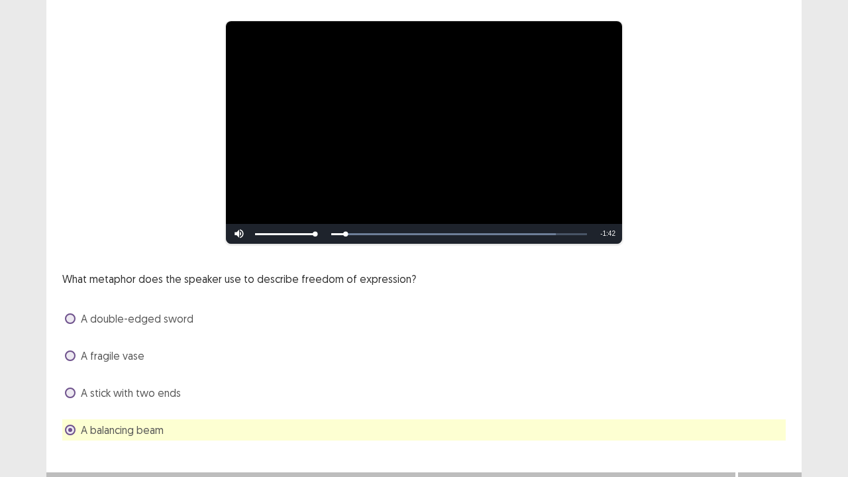
scroll to position [121, 0]
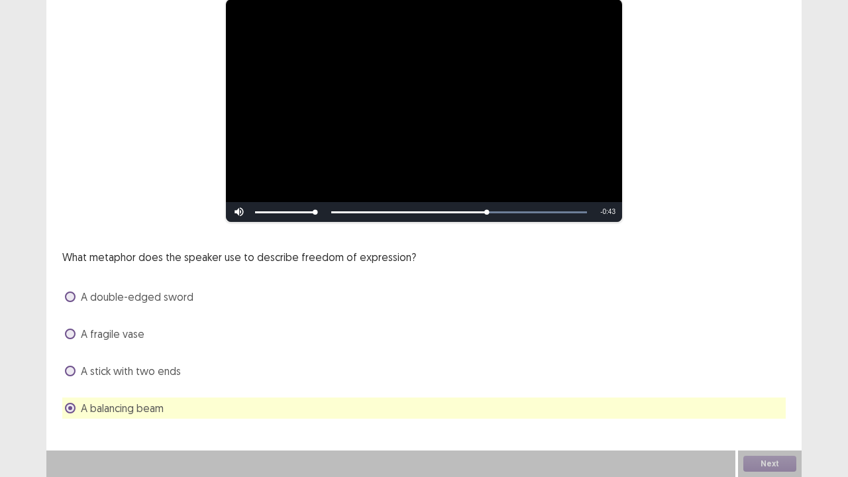
click at [70, 297] on span at bounding box center [70, 297] width 11 height 11
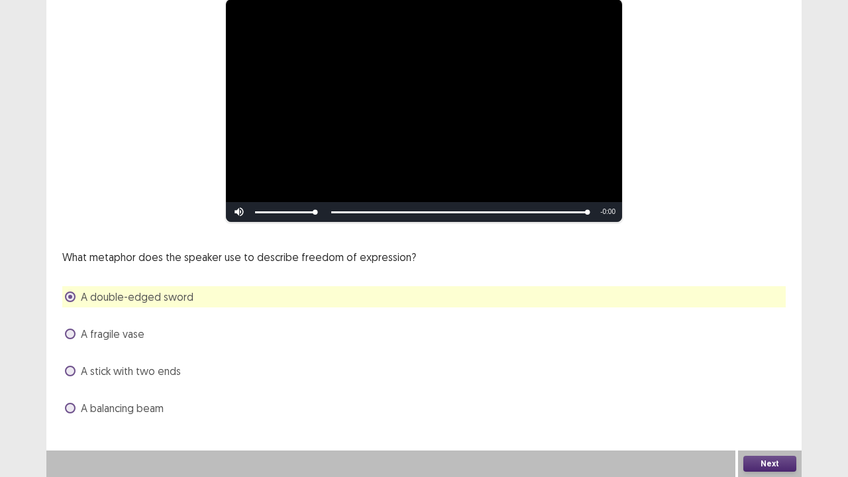
click at [780, 387] on button "Next" at bounding box center [770, 464] width 53 height 16
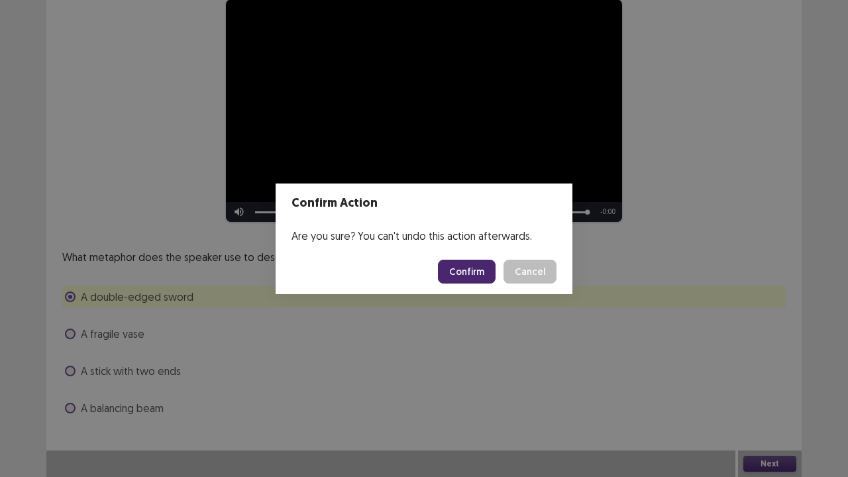
click at [476, 270] on button "Confirm" at bounding box center [467, 272] width 58 height 24
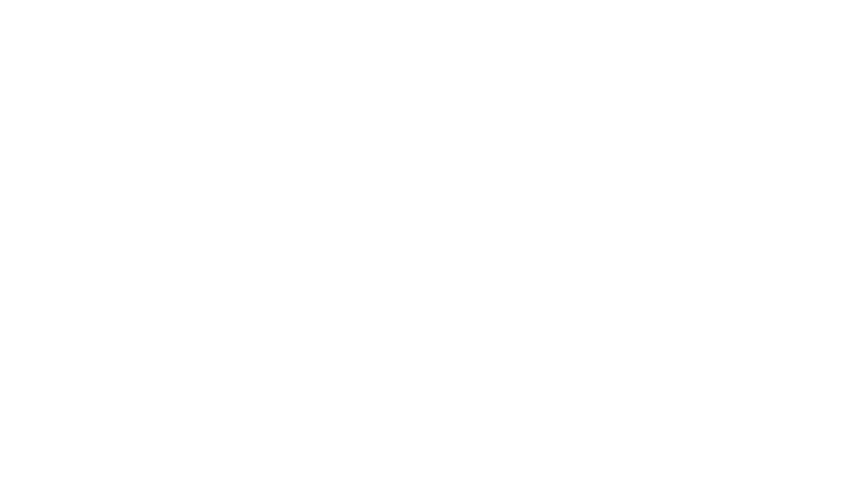
scroll to position [0, 0]
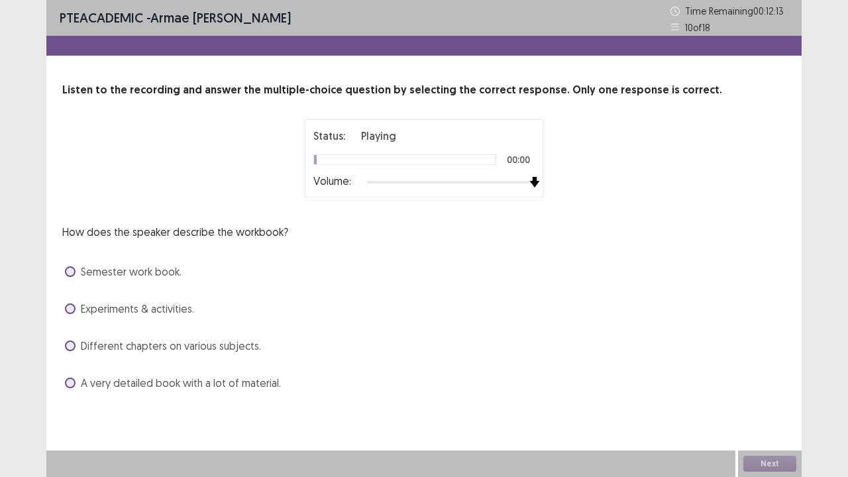
click at [541, 199] on div "Listen to the recording and answer the multiple-choice question by selecting th…" at bounding box center [424, 238] width 756 height 312
click at [73, 345] on span at bounding box center [70, 346] width 11 height 11
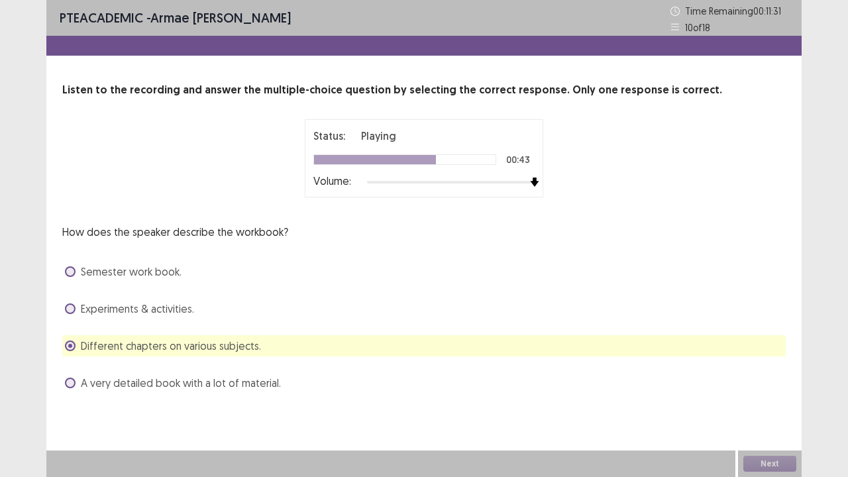
click at [70, 380] on span at bounding box center [70, 383] width 11 height 11
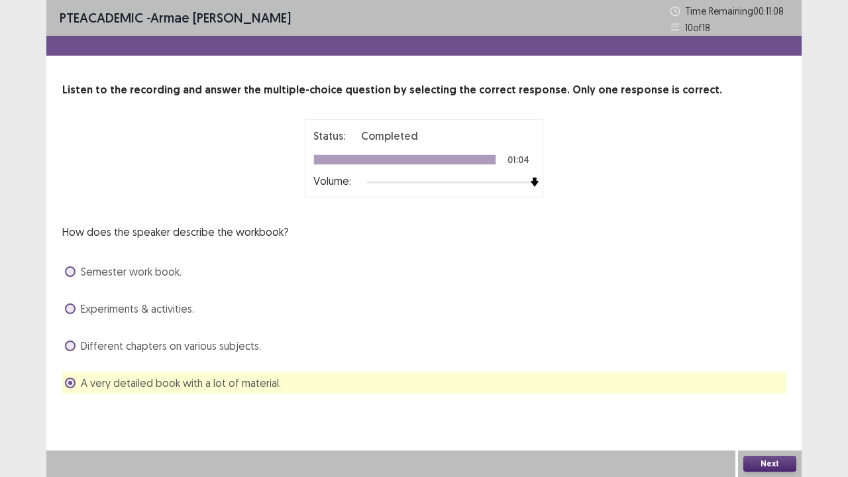
click at [768, 387] on button "Next" at bounding box center [770, 464] width 53 height 16
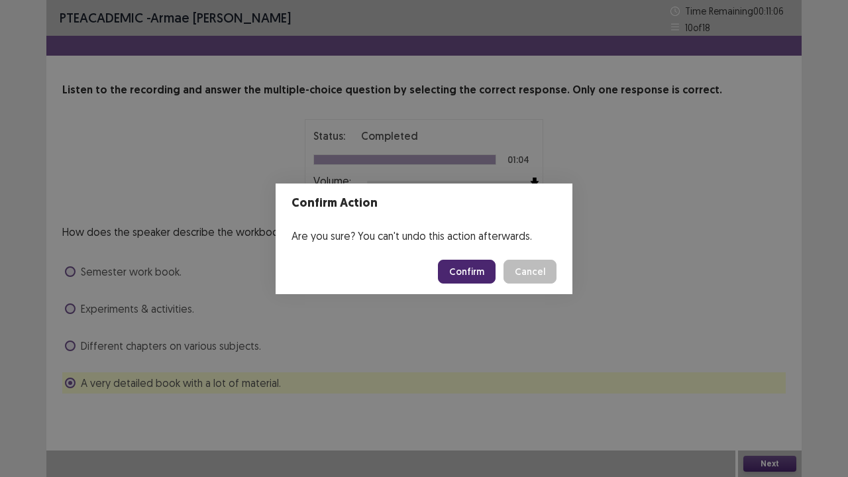
click at [463, 270] on button "Confirm" at bounding box center [467, 272] width 58 height 24
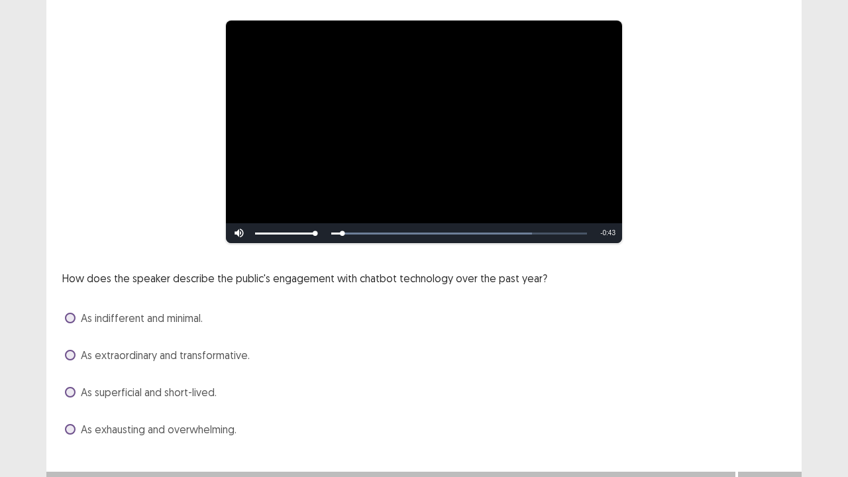
scroll to position [121, 0]
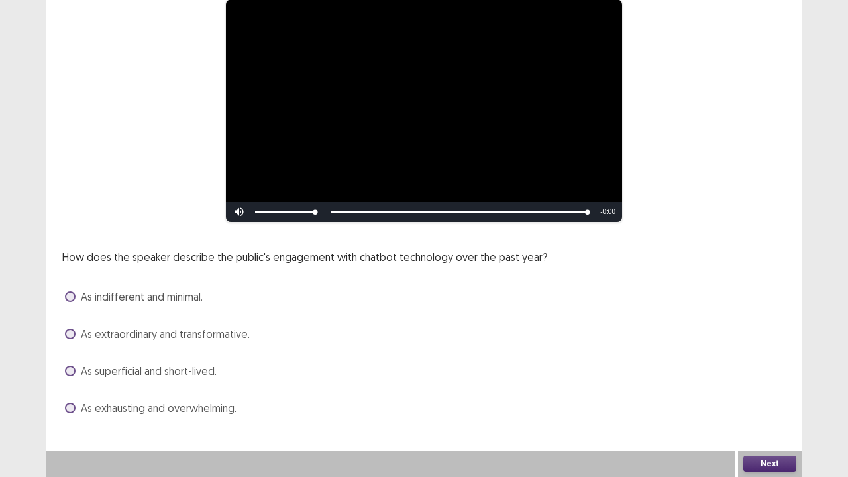
click at [68, 333] on span at bounding box center [70, 334] width 11 height 11
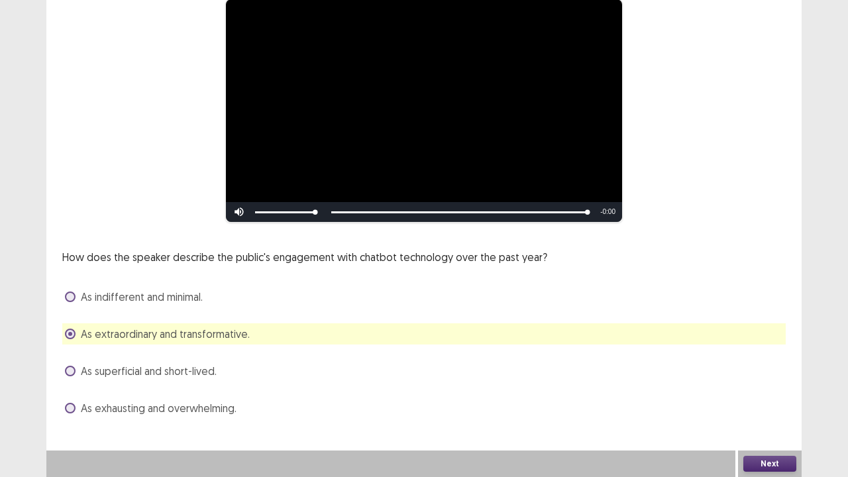
click at [766, 387] on button "Next" at bounding box center [770, 464] width 53 height 16
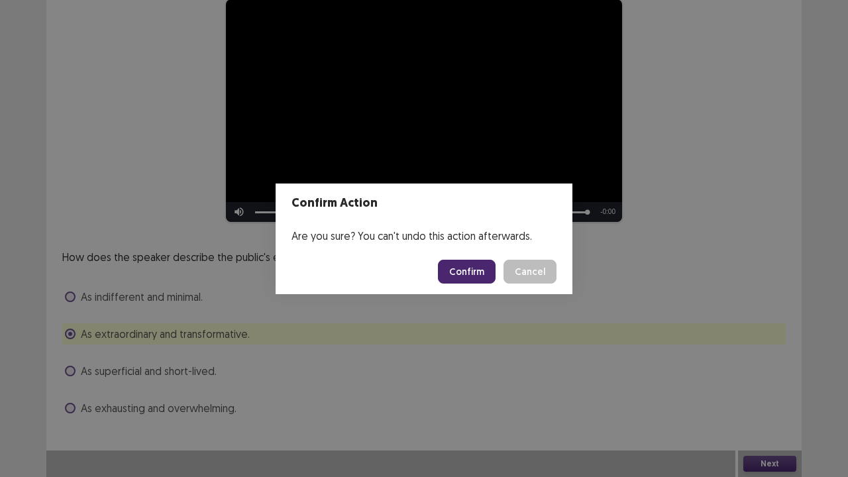
click at [484, 272] on button "Confirm" at bounding box center [467, 272] width 58 height 24
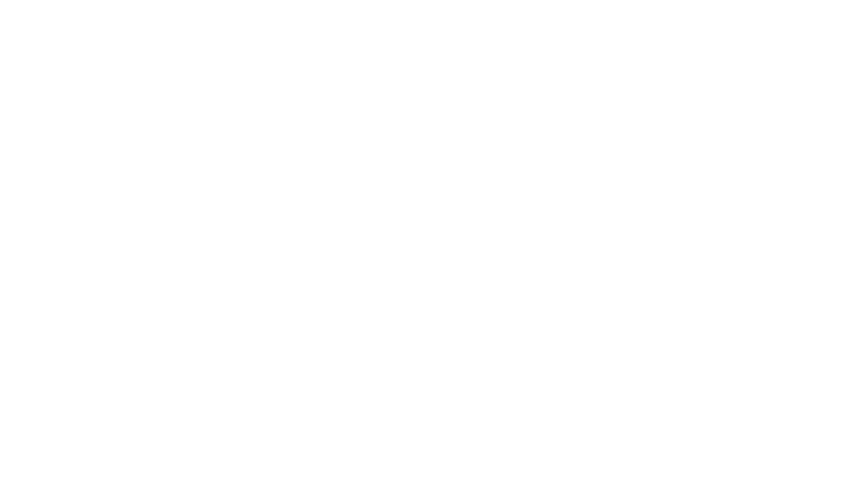
scroll to position [0, 0]
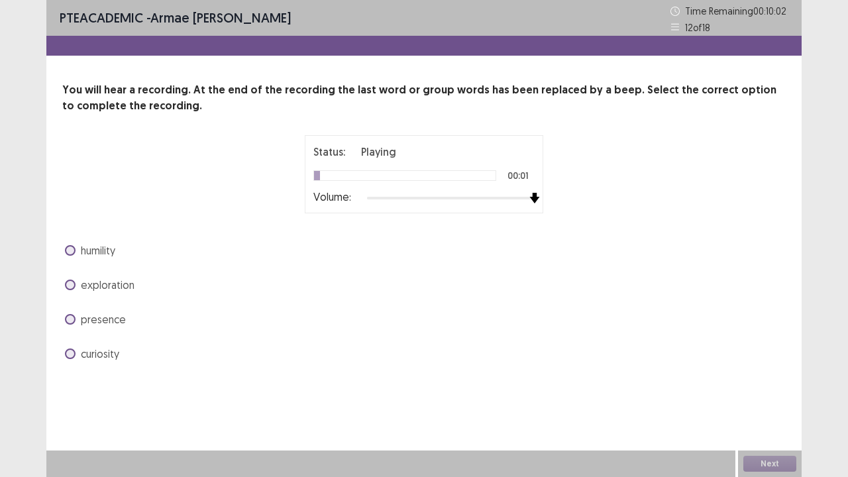
click at [559, 209] on div "Status: Playing 00:01 Volume:" at bounding box center [423, 174] width 331 height 78
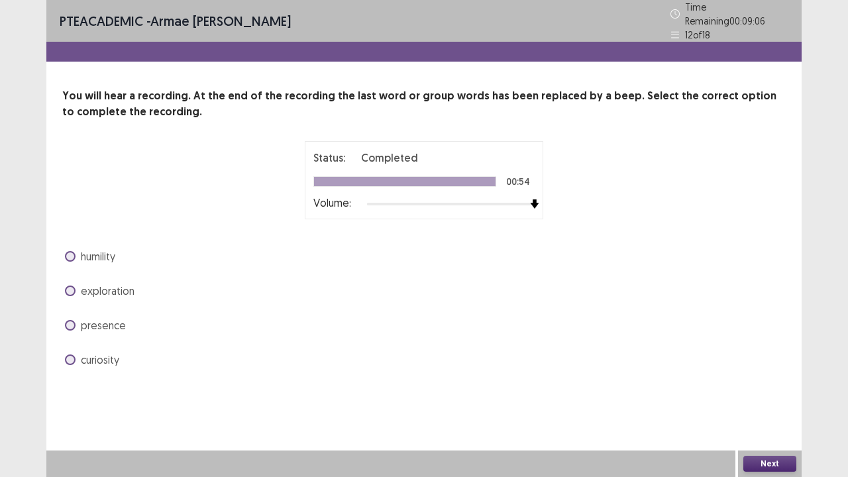
click at [69, 355] on span at bounding box center [70, 360] width 11 height 11
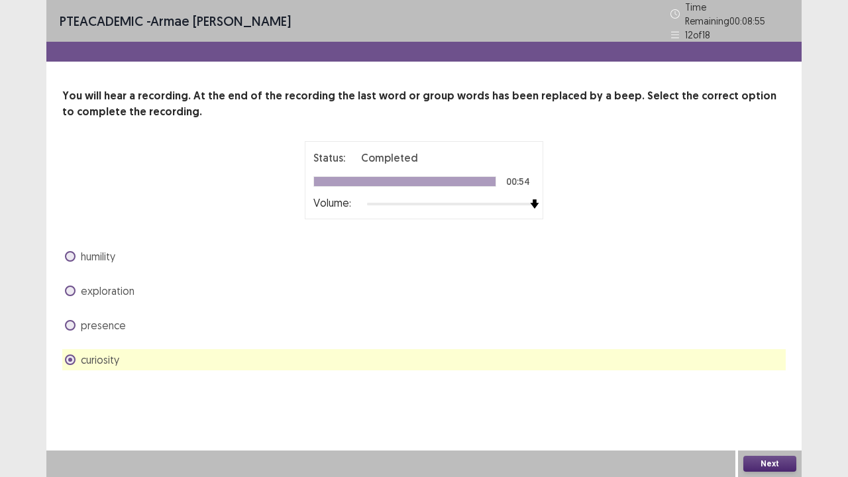
click at [768, 387] on button "Next" at bounding box center [770, 464] width 53 height 16
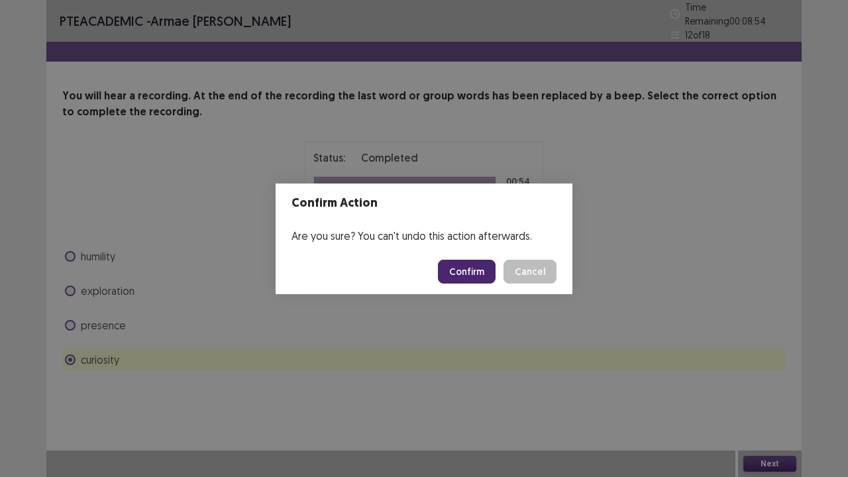
click at [482, 273] on button "Confirm" at bounding box center [467, 272] width 58 height 24
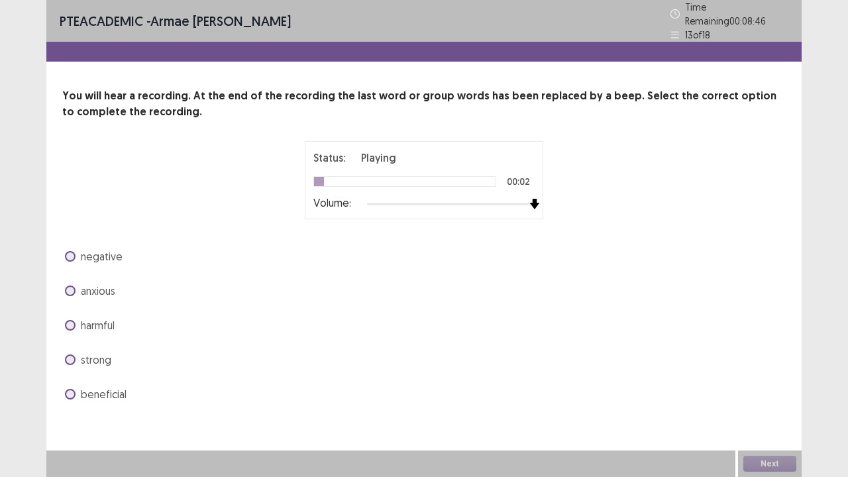
click at [543, 215] on div "You will hear a recording. At the end of the recording the last word or group w…" at bounding box center [424, 246] width 756 height 317
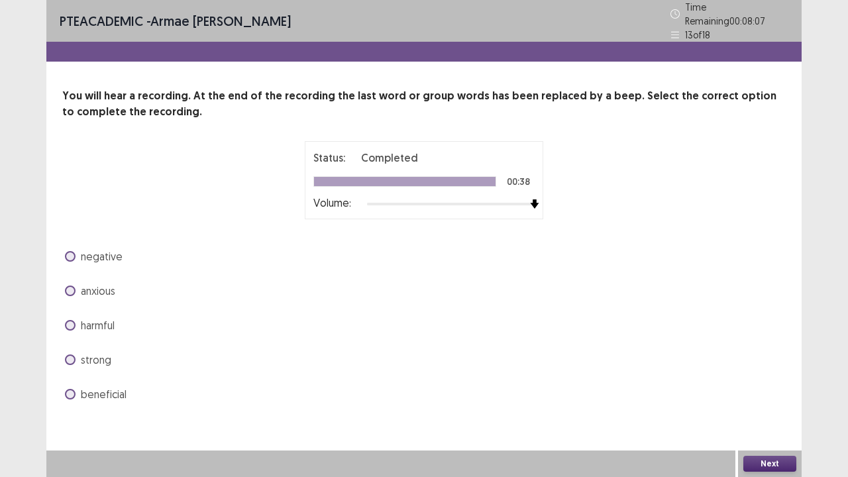
click at [72, 387] on span at bounding box center [70, 394] width 11 height 11
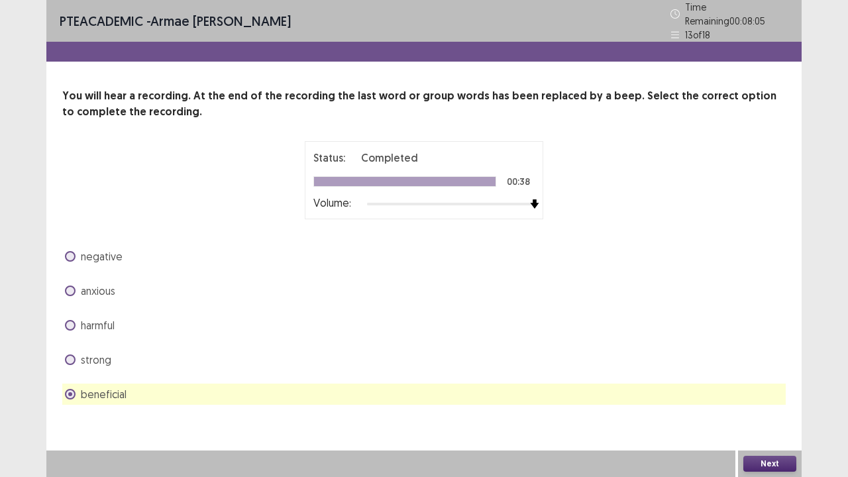
click at [759, 387] on button "Next" at bounding box center [770, 464] width 53 height 16
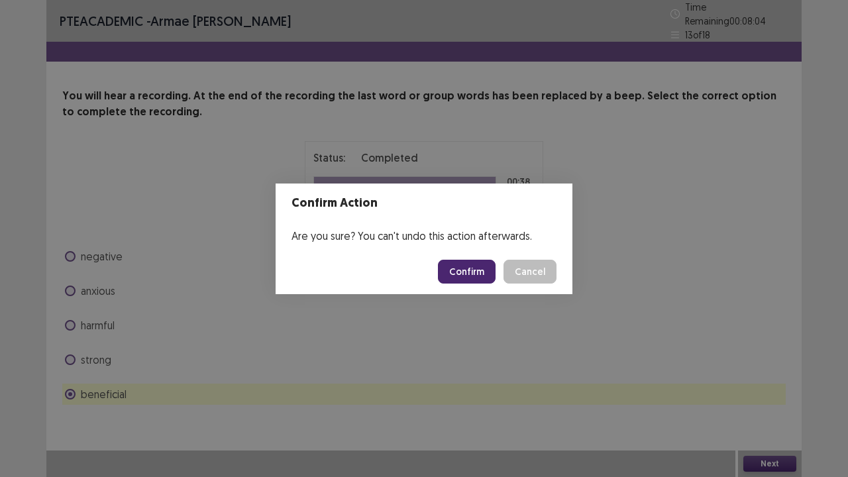
click at [465, 267] on button "Confirm" at bounding box center [467, 272] width 58 height 24
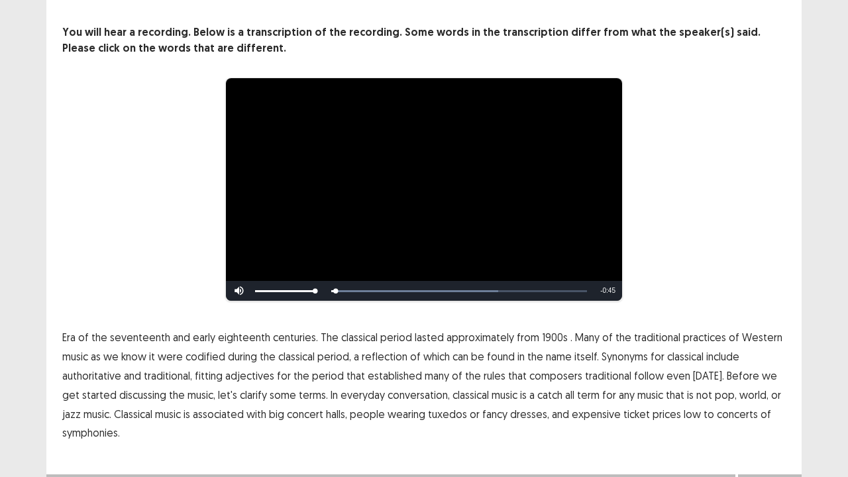
scroll to position [81, 0]
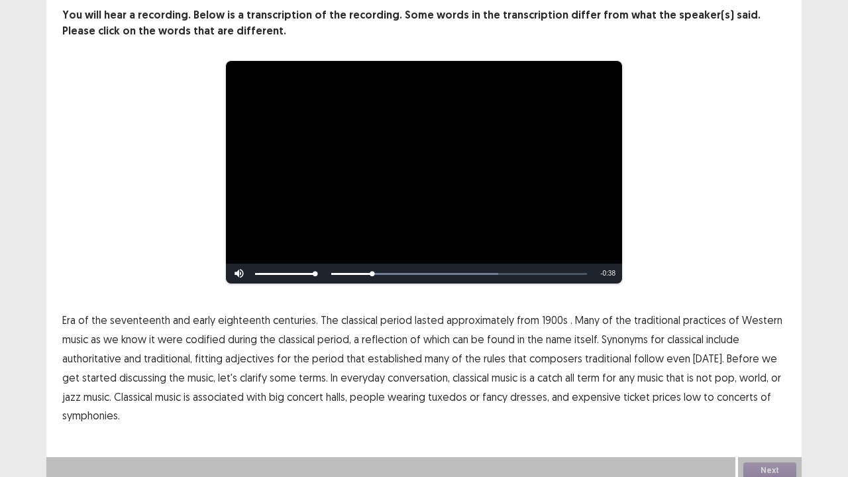
click at [546, 312] on span "1900s" at bounding box center [555, 320] width 26 height 16
click at [586, 351] on span "traditional" at bounding box center [608, 359] width 46 height 16
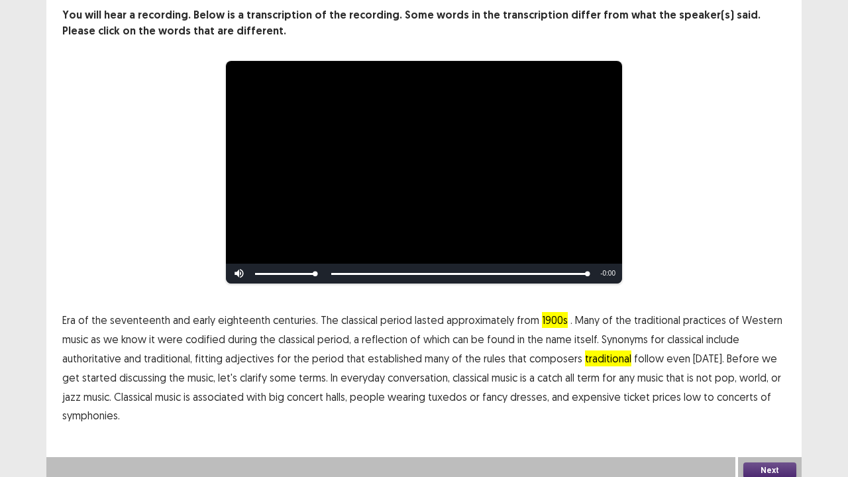
click at [684, 387] on span "low" at bounding box center [692, 397] width 17 height 16
click at [768, 387] on button "Next" at bounding box center [770, 471] width 53 height 16
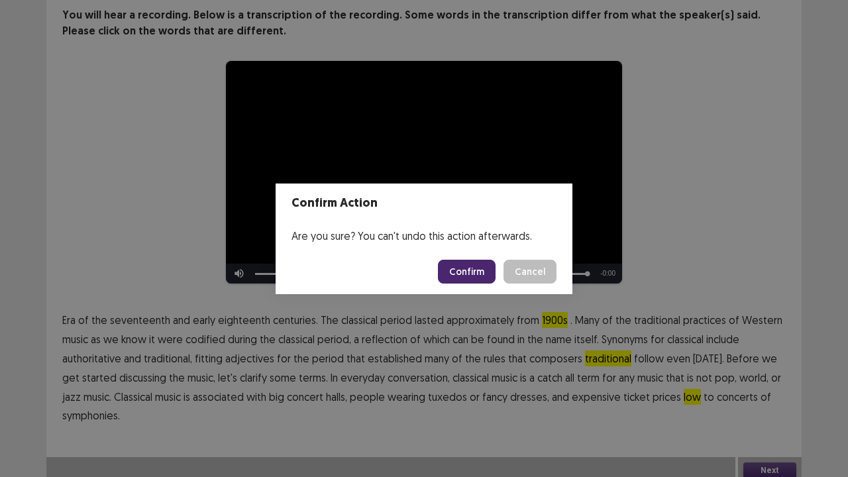
click at [471, 261] on button "Confirm" at bounding box center [467, 272] width 58 height 24
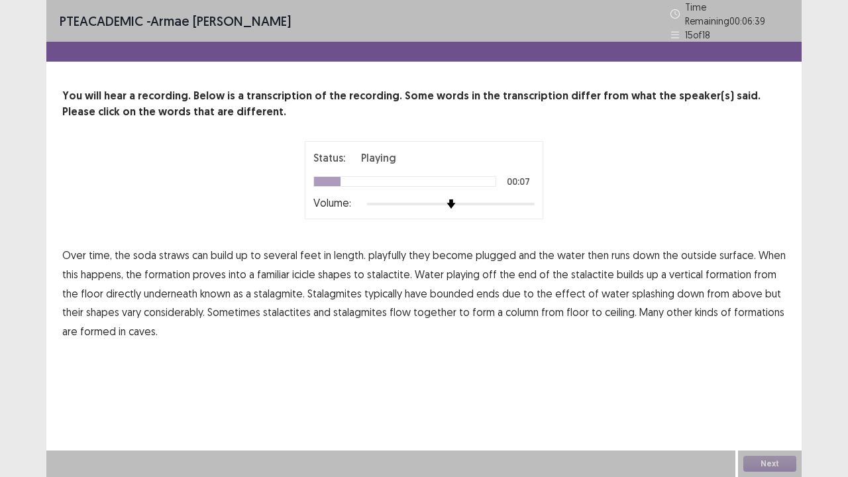
click at [376, 247] on span "playfully" at bounding box center [388, 255] width 38 height 16
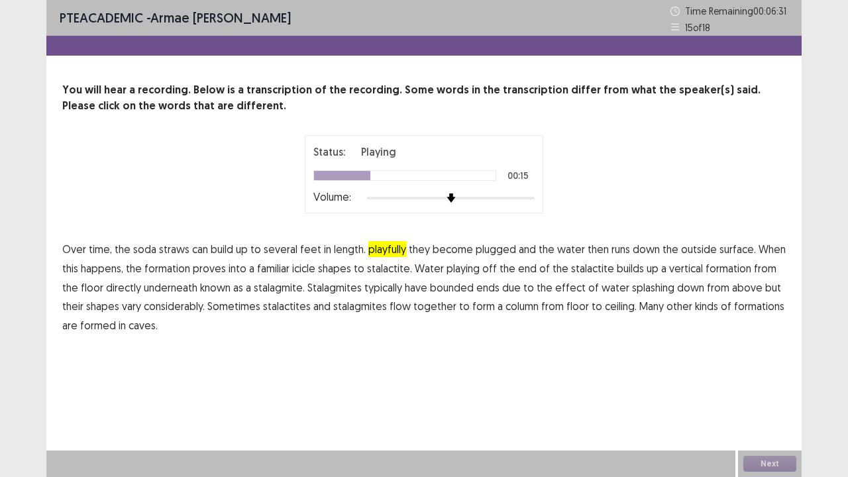
click at [215, 265] on span "proves" at bounding box center [209, 268] width 33 height 16
click at [440, 285] on span "bounded" at bounding box center [452, 288] width 44 height 16
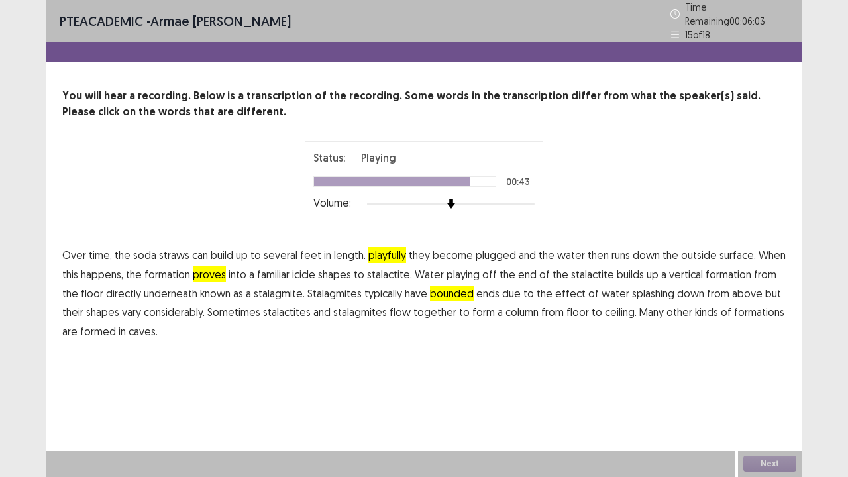
click at [390, 304] on span "flow" at bounding box center [400, 312] width 21 height 16
click at [772, 387] on button "Next" at bounding box center [770, 464] width 53 height 16
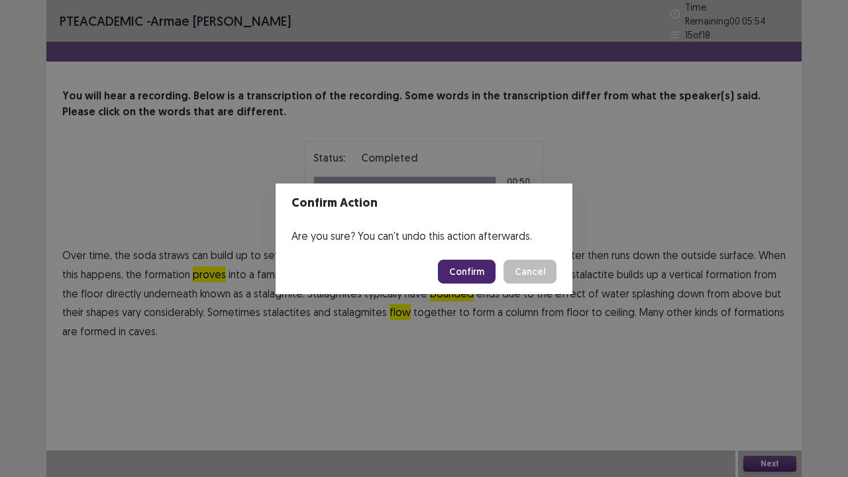
click at [480, 268] on button "Confirm" at bounding box center [467, 272] width 58 height 24
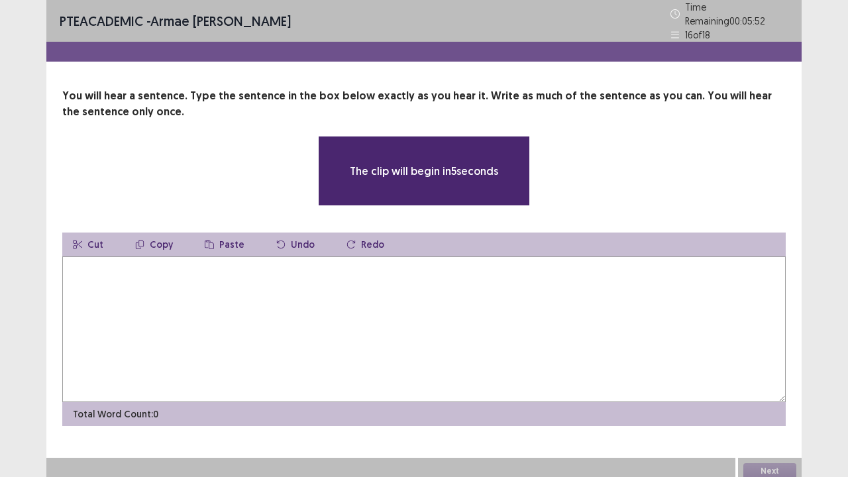
click at [242, 302] on textarea at bounding box center [424, 330] width 724 height 146
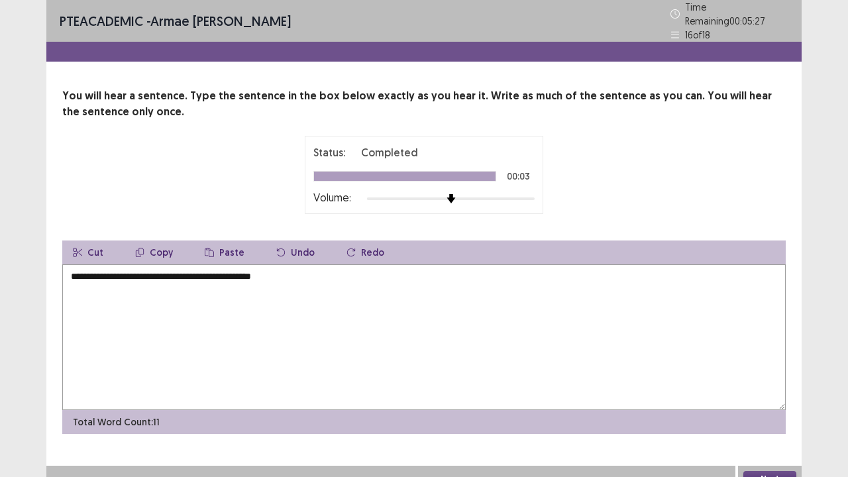
click at [76, 272] on textarea "**********" at bounding box center [424, 337] width 724 height 146
click at [115, 269] on textarea "**********" at bounding box center [424, 337] width 724 height 146
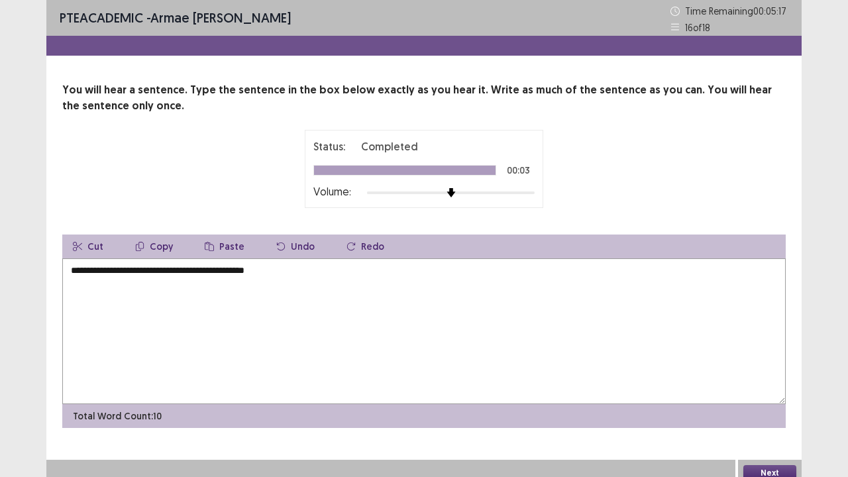
click at [131, 270] on textarea "**********" at bounding box center [424, 331] width 724 height 146
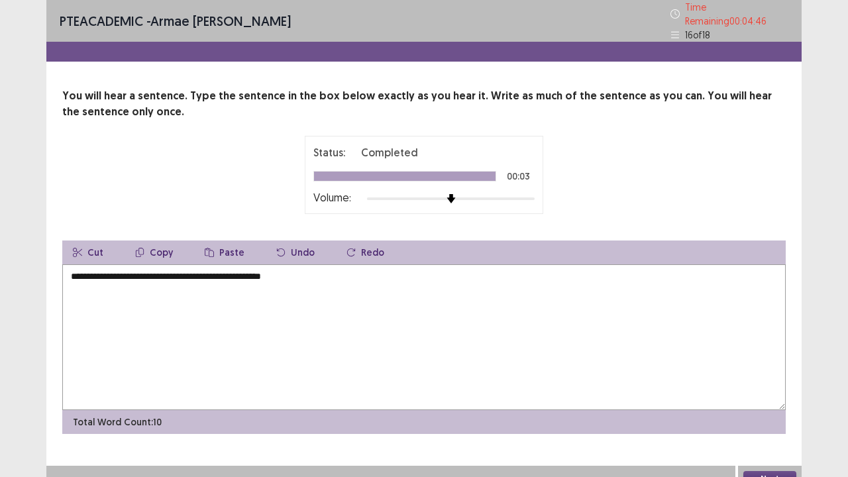
type textarea "**********"
click at [764, 387] on button "Next" at bounding box center [770, 479] width 53 height 16
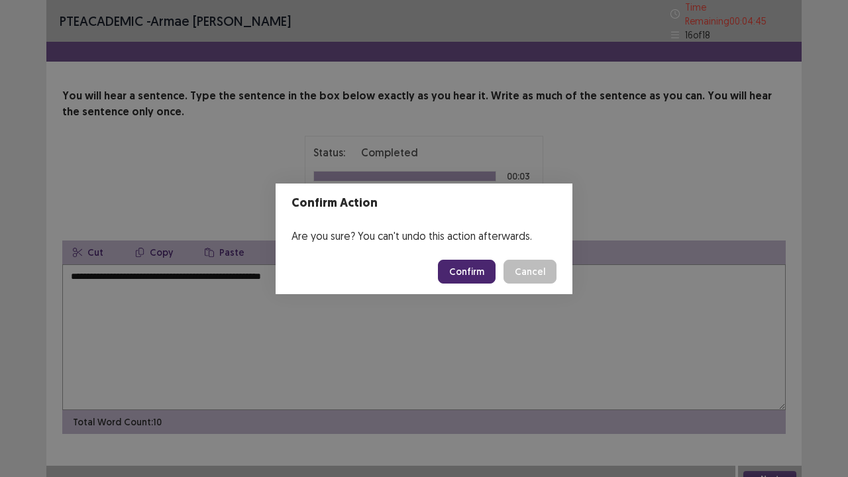
click at [479, 268] on button "Confirm" at bounding box center [467, 272] width 58 height 24
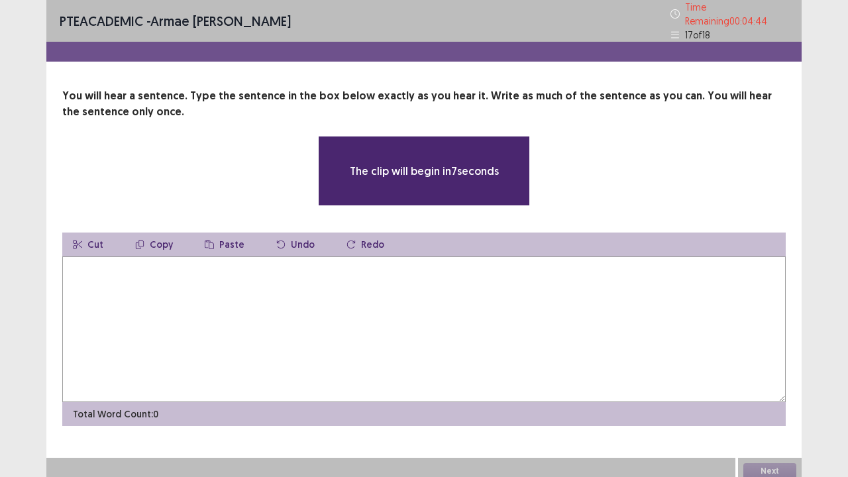
click at [218, 269] on textarea at bounding box center [424, 330] width 724 height 146
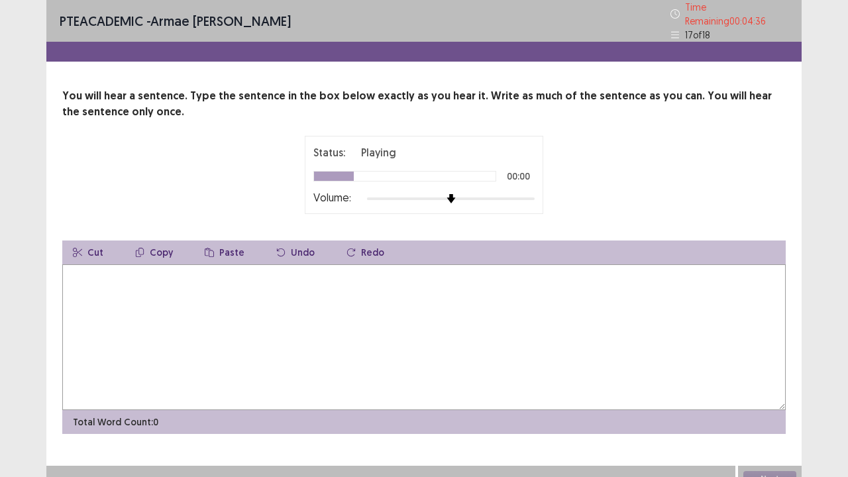
type textarea "*"
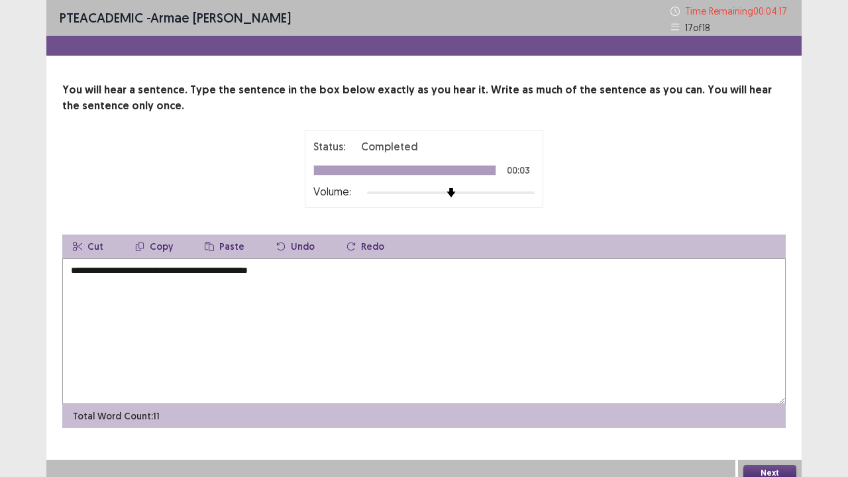
click at [74, 270] on textarea "**********" at bounding box center [424, 331] width 724 height 146
click at [174, 270] on textarea "**********" at bounding box center [424, 331] width 724 height 146
click at [302, 272] on textarea "**********" at bounding box center [424, 331] width 724 height 146
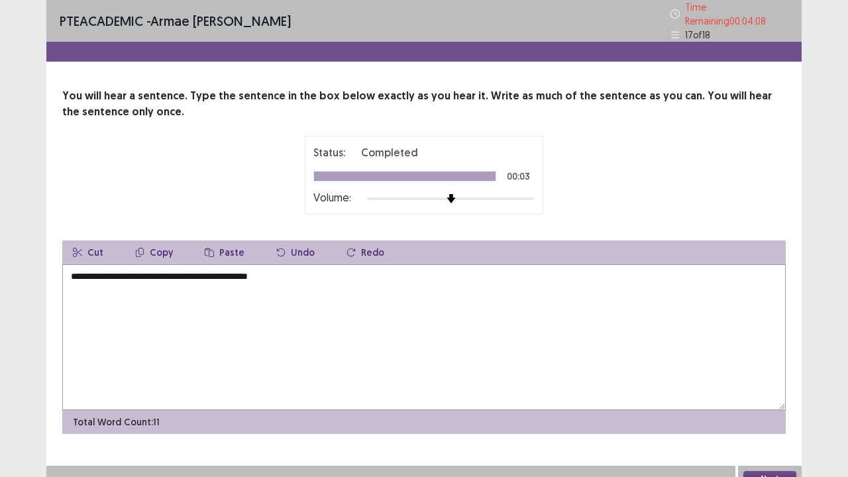
type textarea "**********"
click at [773, 387] on button "Next" at bounding box center [770, 479] width 53 height 16
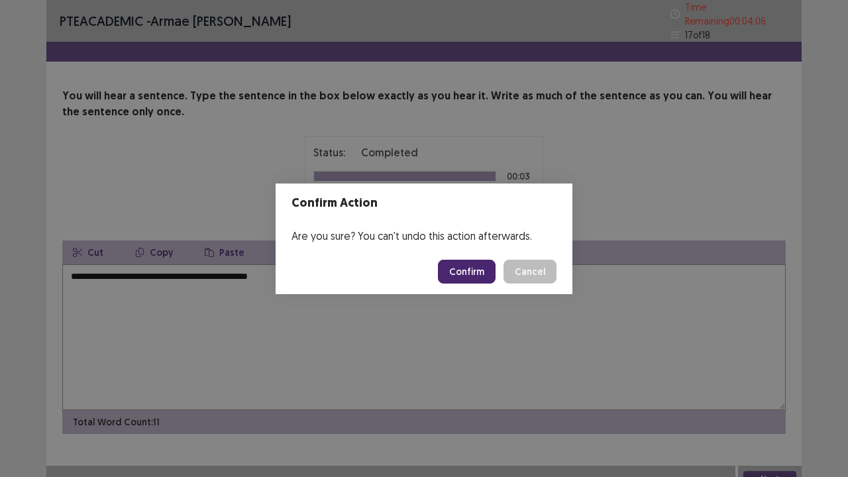
click at [469, 266] on button "Confirm" at bounding box center [467, 272] width 58 height 24
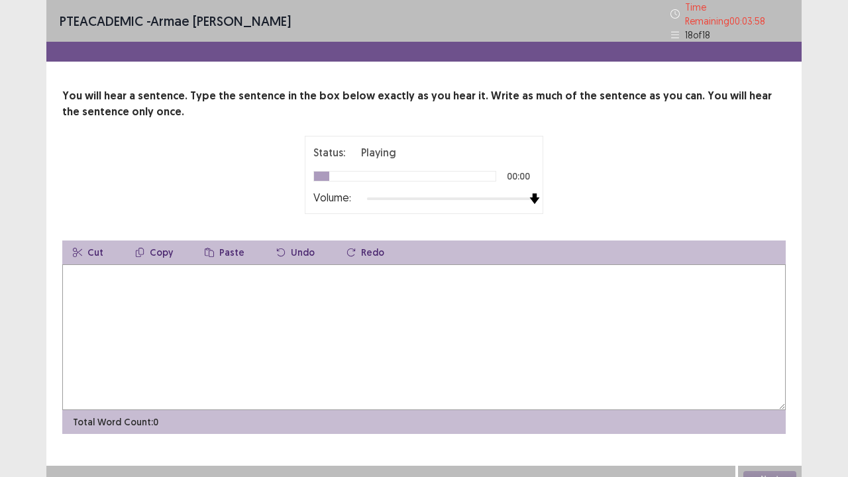
click at [574, 205] on div "Status: Playing 00:00 Volume:" at bounding box center [423, 175] width 331 height 78
click at [396, 286] on textarea at bounding box center [424, 337] width 724 height 146
type textarea "*"
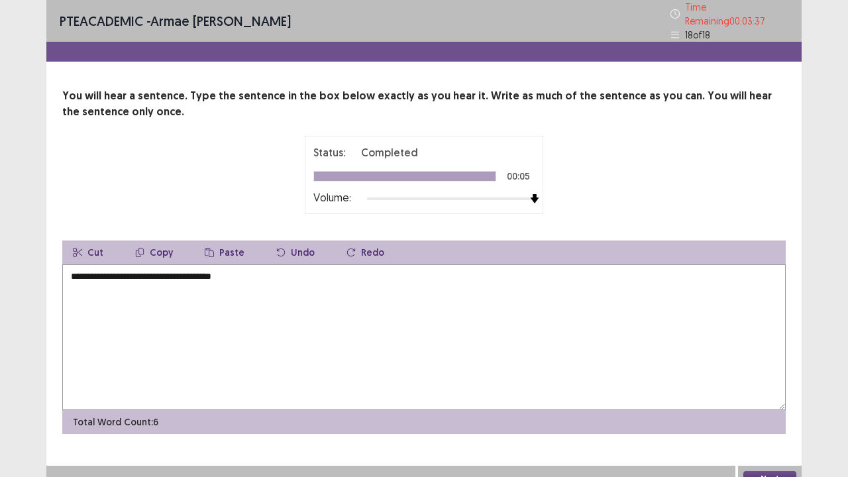
click at [74, 272] on textarea "**********" at bounding box center [424, 337] width 724 height 146
type textarea "**********"
click at [779, 387] on button "Next" at bounding box center [770, 479] width 53 height 16
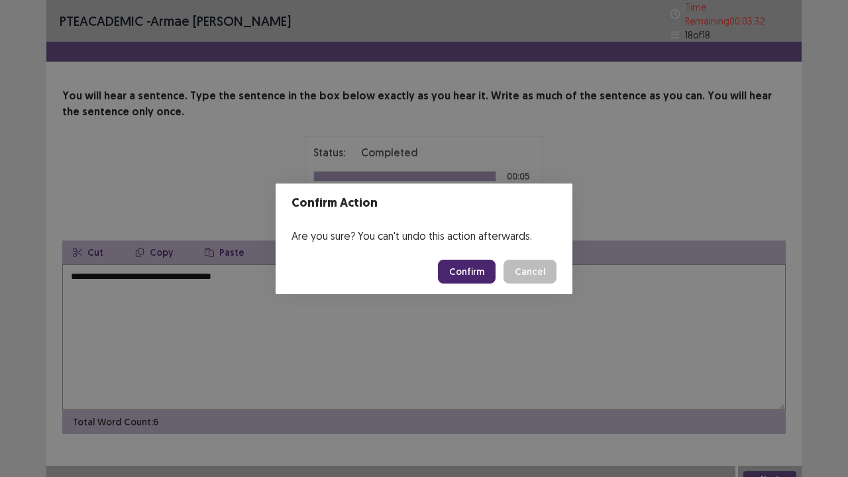
click at [484, 262] on button "Confirm" at bounding box center [467, 272] width 58 height 24
